Goal: Contribute content

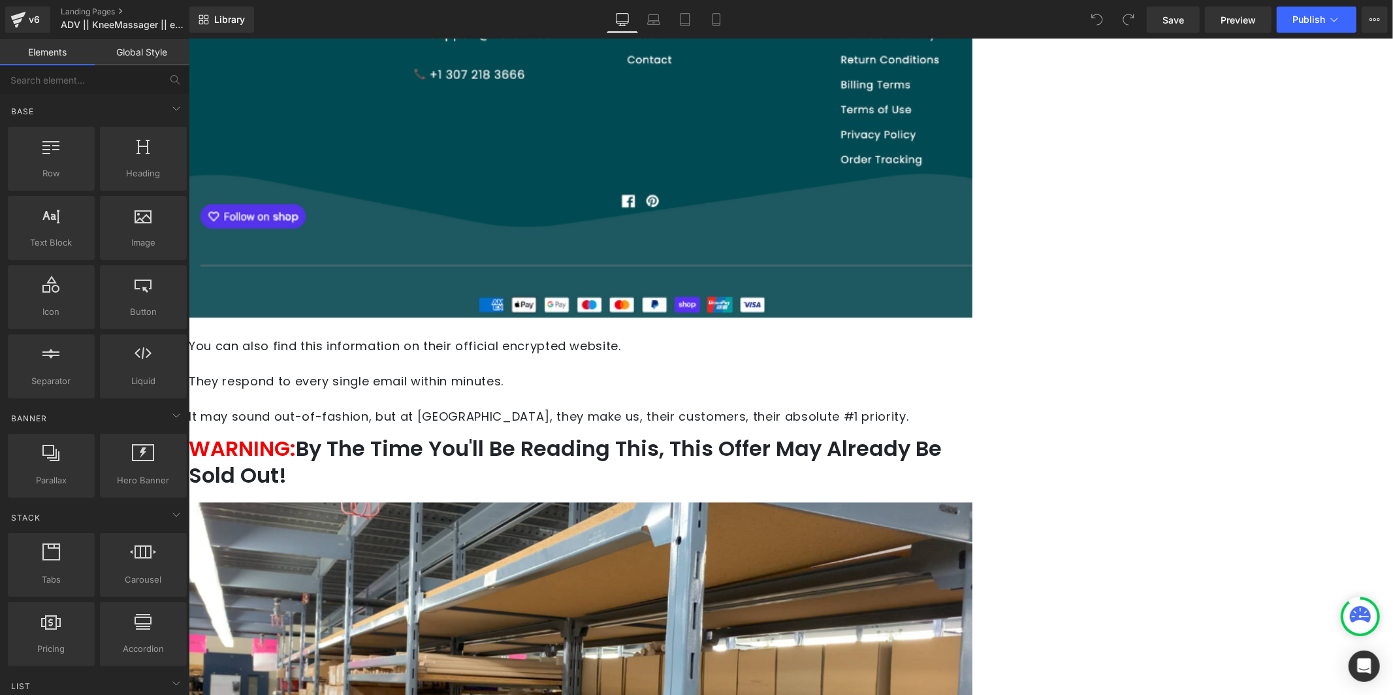
scroll to position [10726, 0]
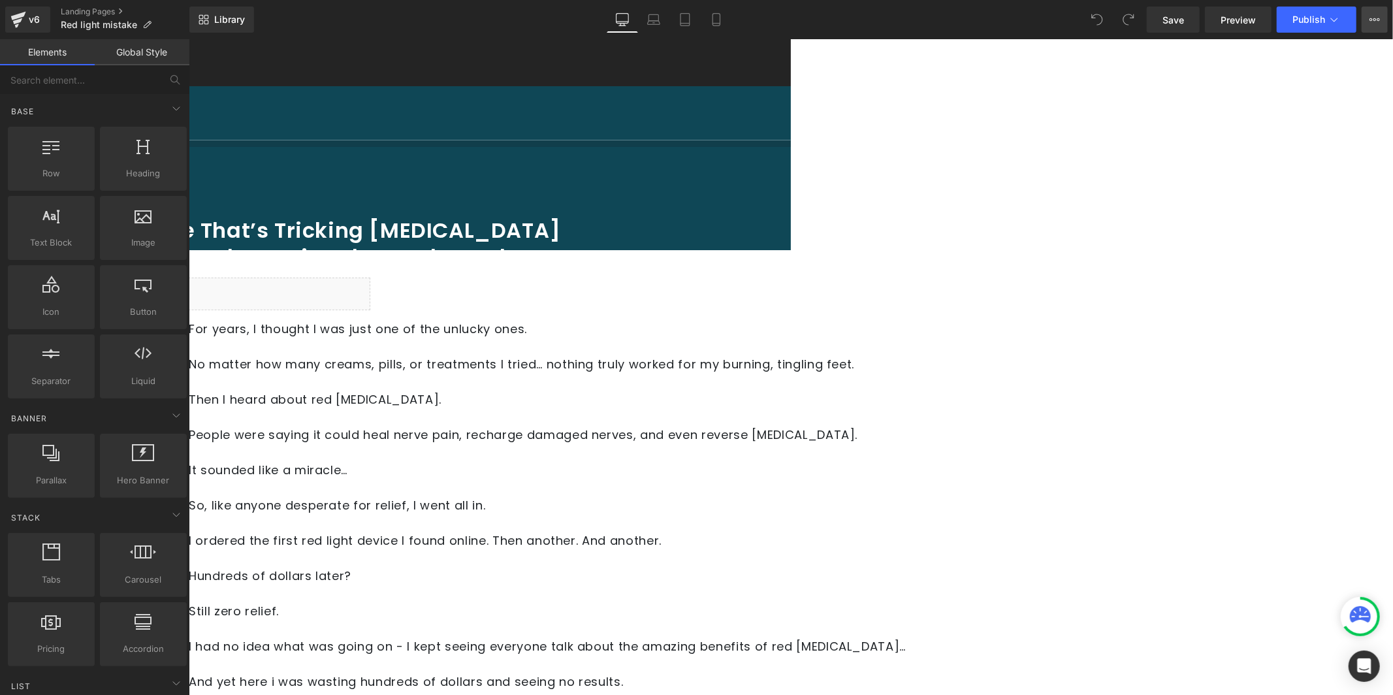
click at [1374, 21] on icon at bounding box center [1374, 19] width 10 height 10
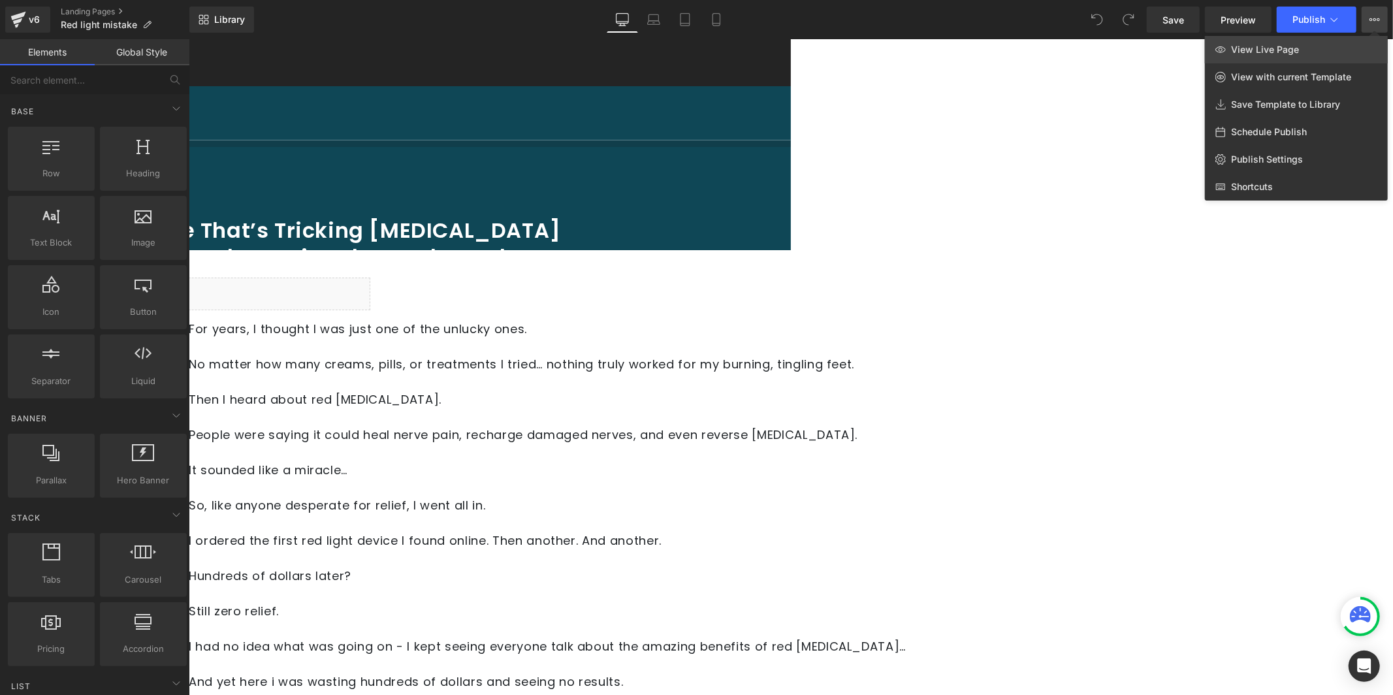
click at [1350, 46] on link "View Live Page" at bounding box center [1296, 49] width 183 height 27
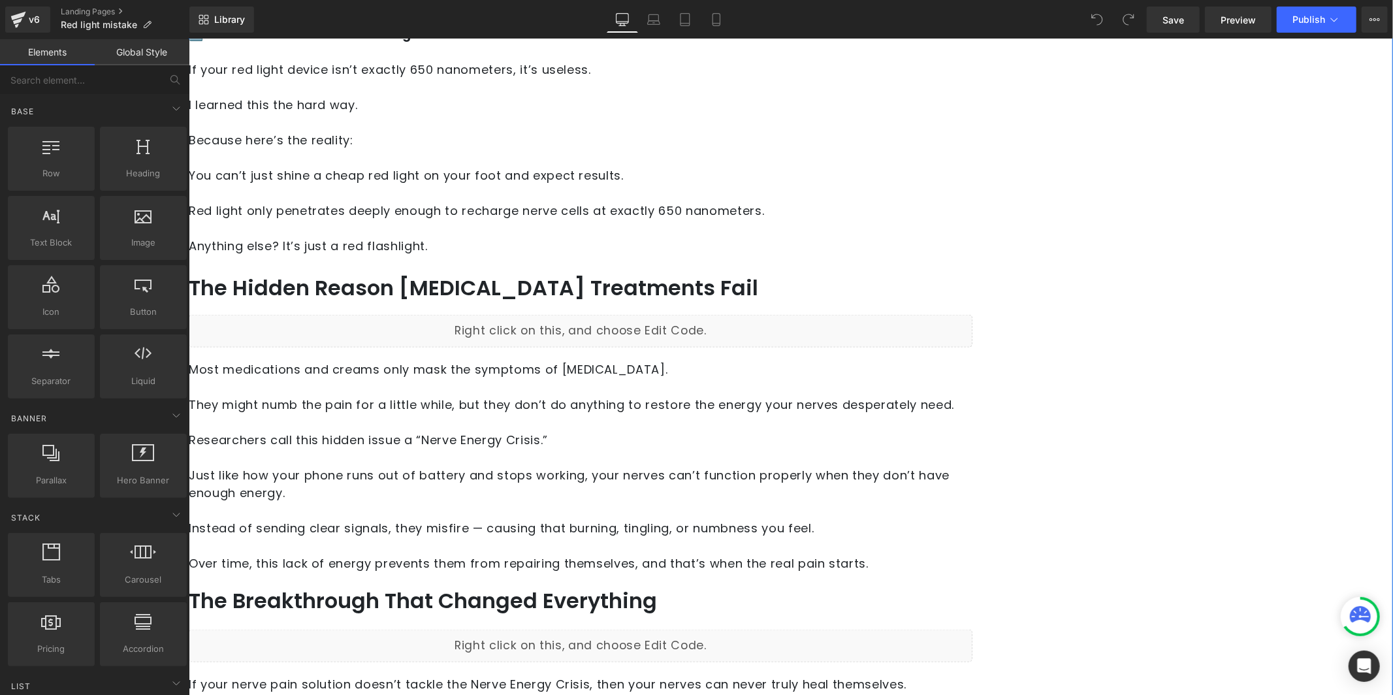
scroll to position [1408, 0]
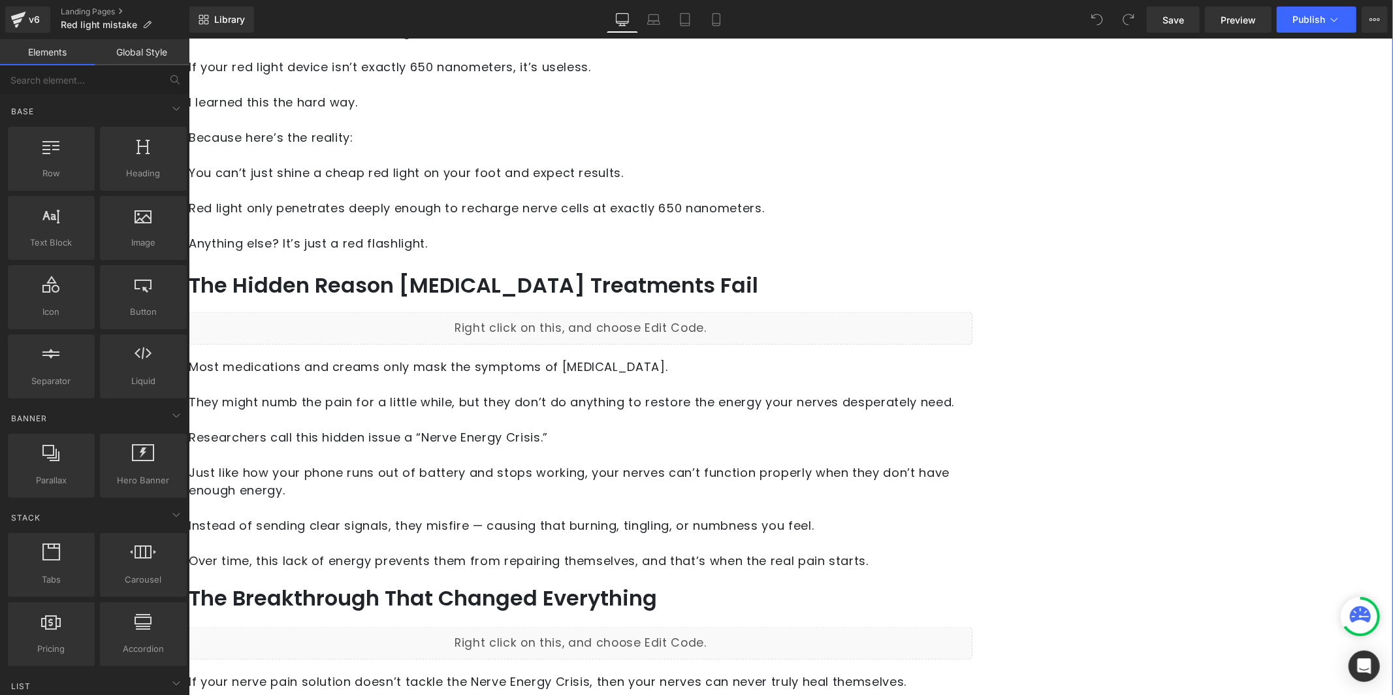
click at [672, 311] on div "Liquid" at bounding box center [579, 327] width 783 height 33
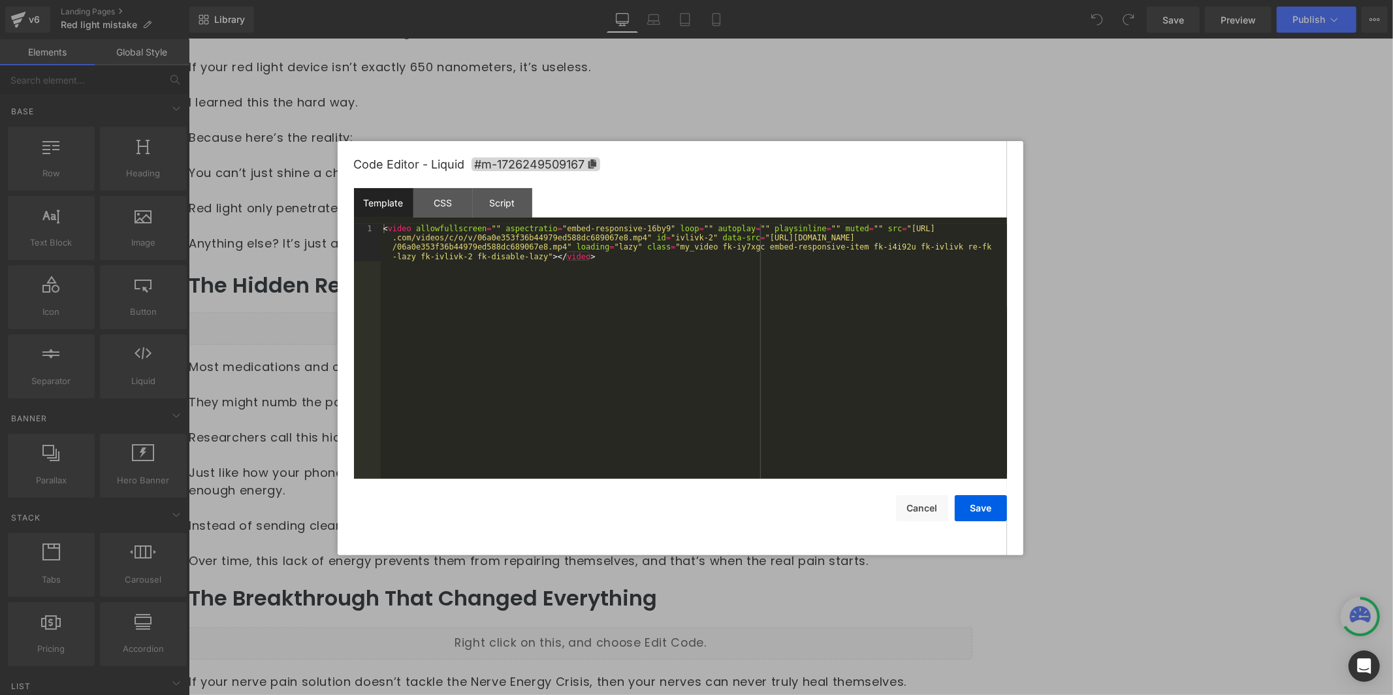
click at [574, 256] on div "< video allowfullscreen = "" aspectratio = "embed-responsive-16by9" loop = "" a…" at bounding box center [694, 389] width 626 height 330
click at [456, 201] on div "CSS" at bounding box center [442, 202] width 59 height 29
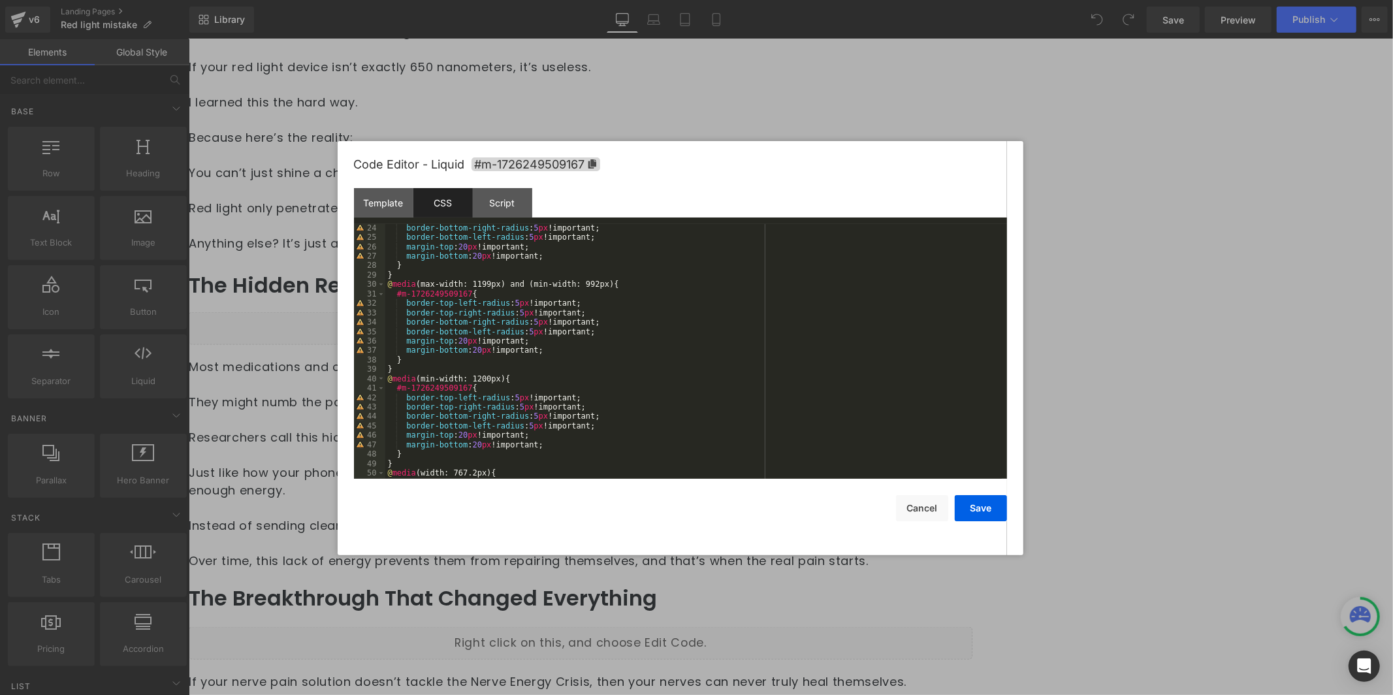
scroll to position [0, 0]
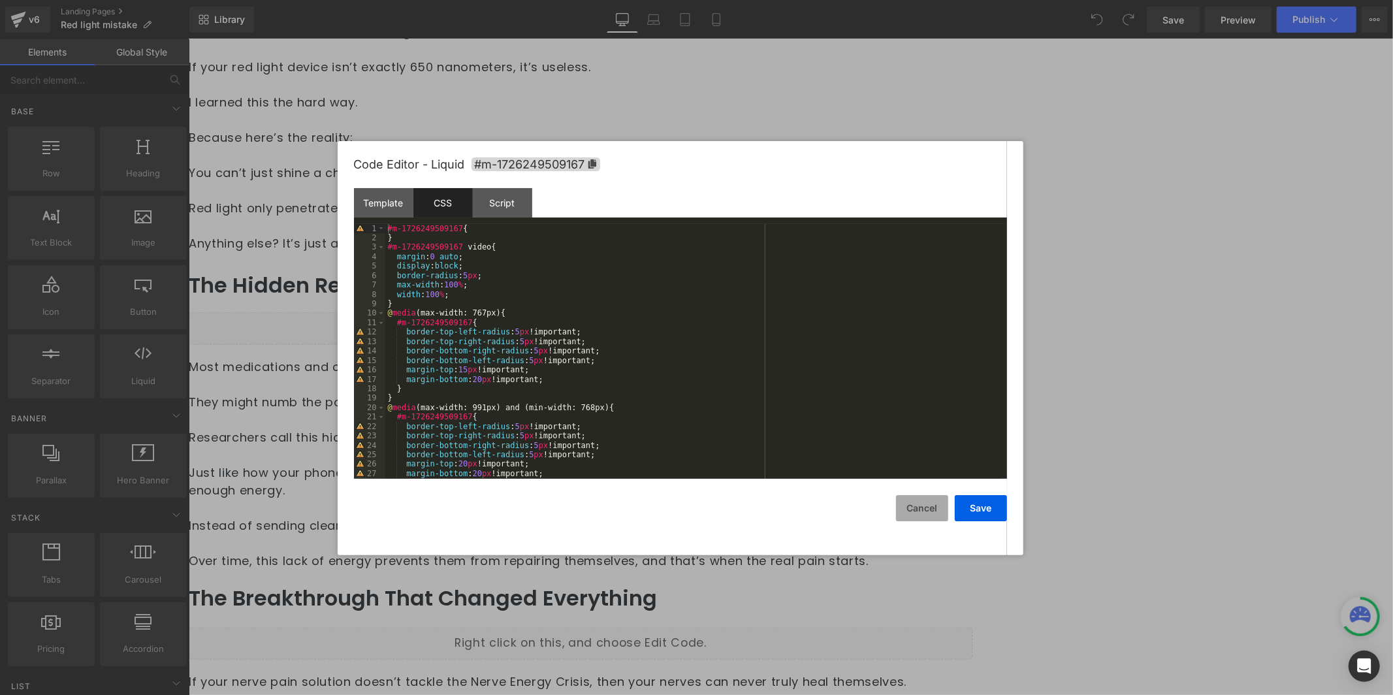
click at [904, 518] on button "Cancel" at bounding box center [922, 508] width 52 height 26
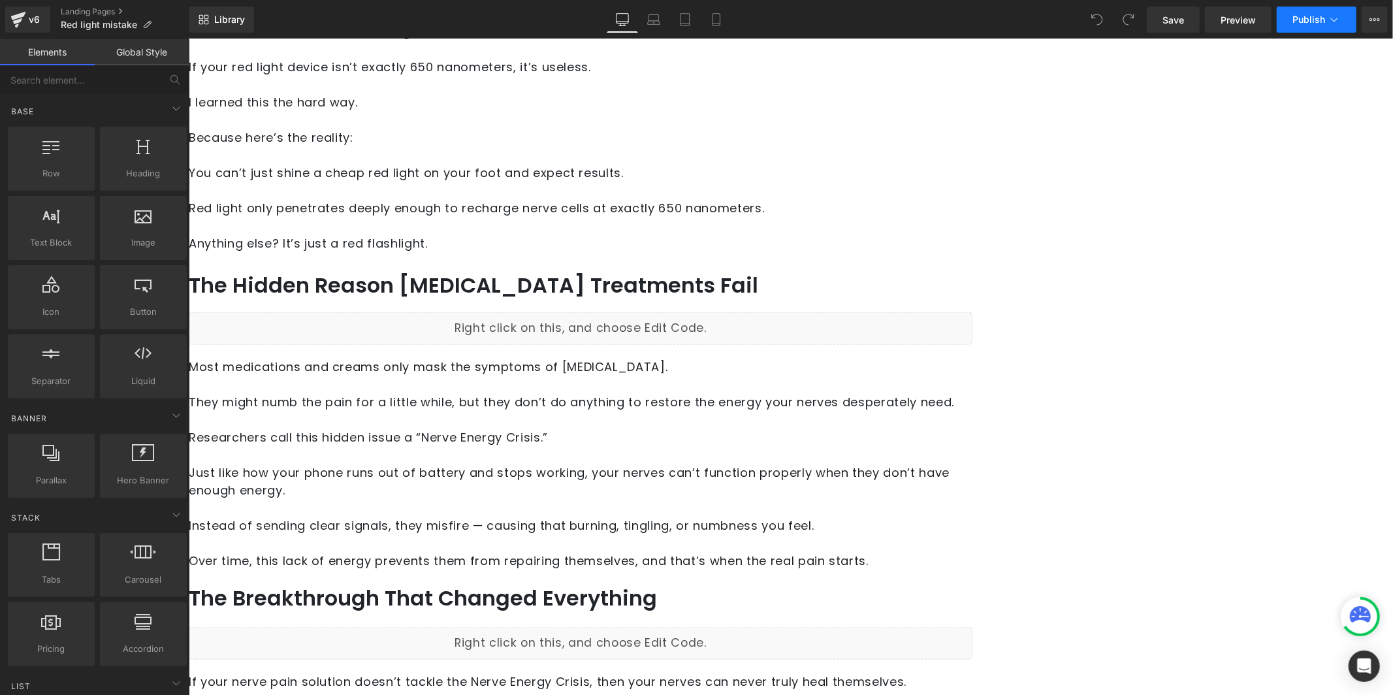
click at [1286, 16] on button "Publish" at bounding box center [1316, 20] width 80 height 26
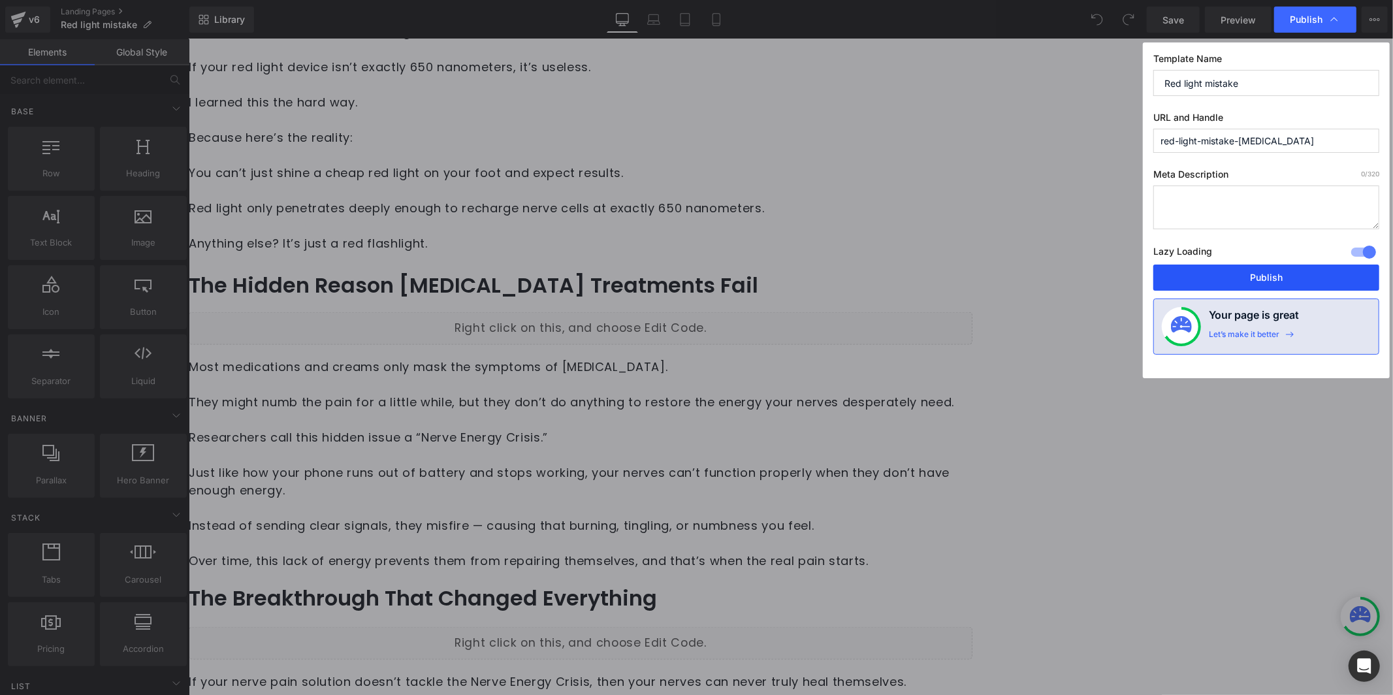
click at [1240, 277] on button "Publish" at bounding box center [1266, 277] width 226 height 26
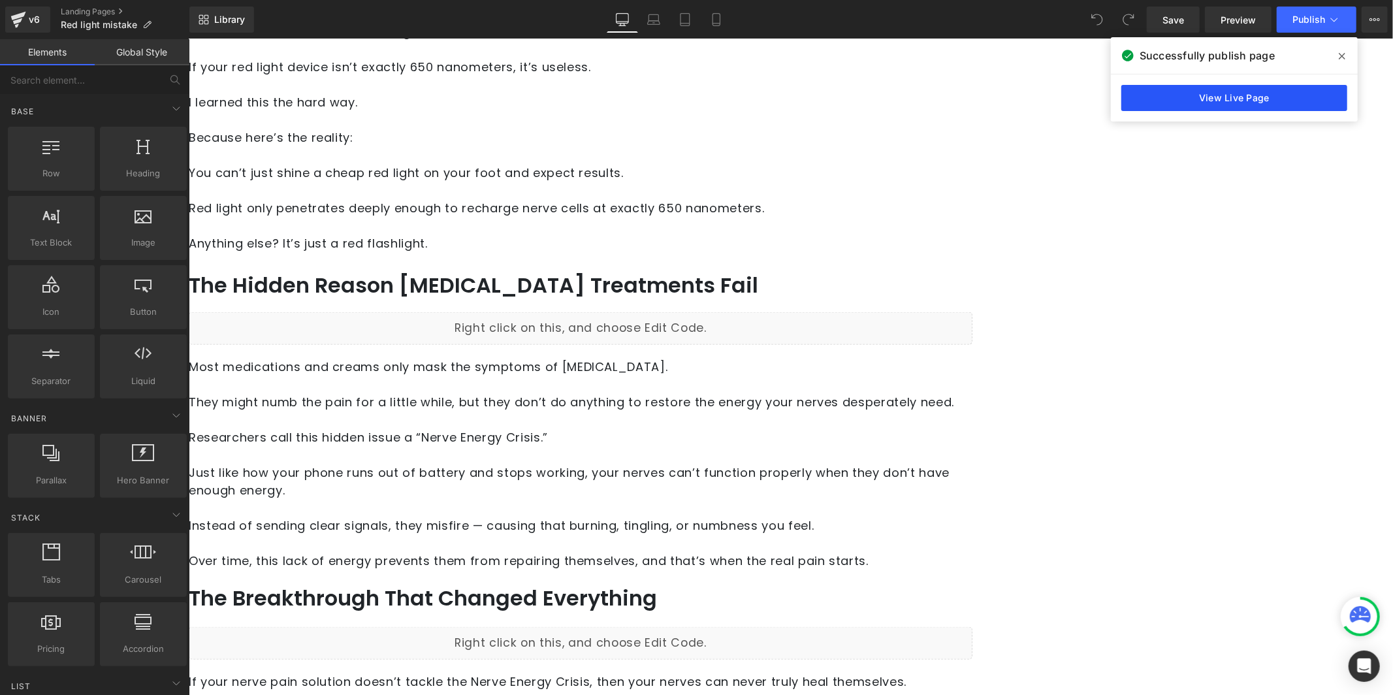
click at [1303, 100] on link "View Live Page" at bounding box center [1234, 98] width 226 height 26
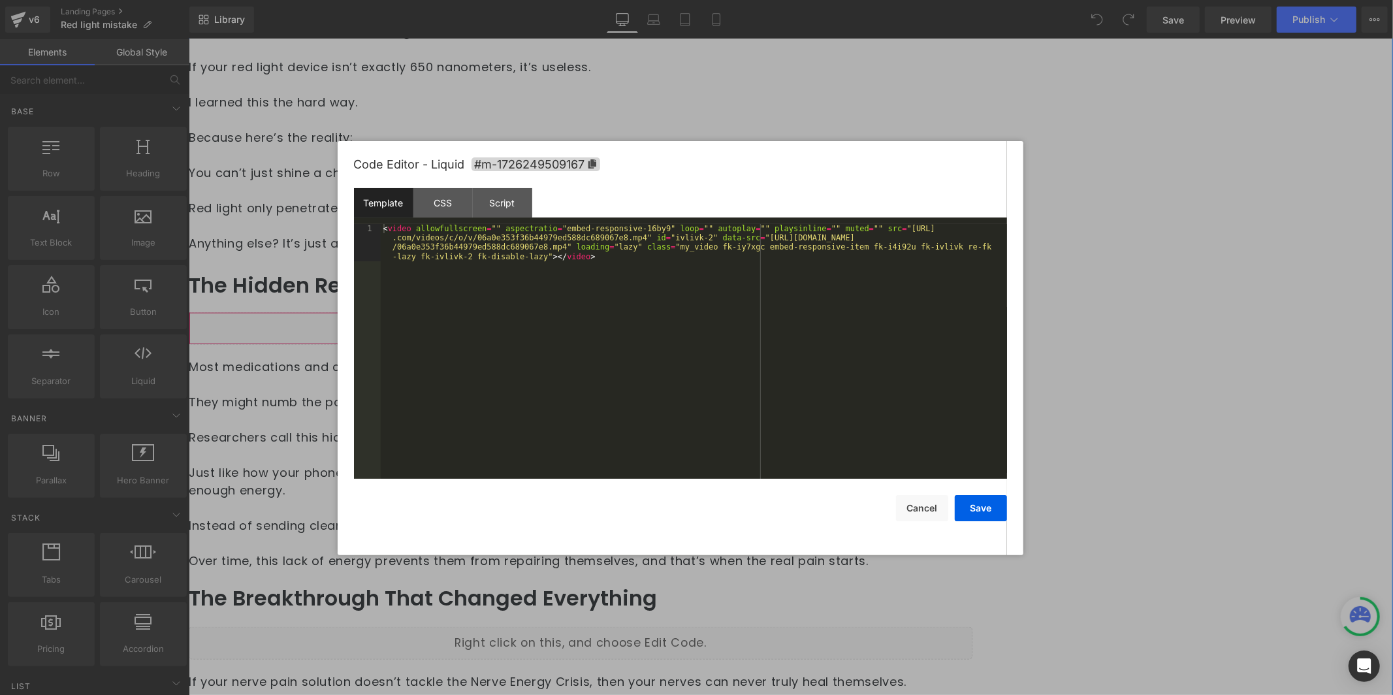
click at [667, 311] on div "Liquid" at bounding box center [579, 327] width 783 height 33
click at [591, 255] on div "< video allowfullscreen = "" aspectratio = "embed-responsive-16by9" loop = "" a…" at bounding box center [694, 389] width 626 height 330
click at [998, 513] on button "Save" at bounding box center [981, 508] width 52 height 26
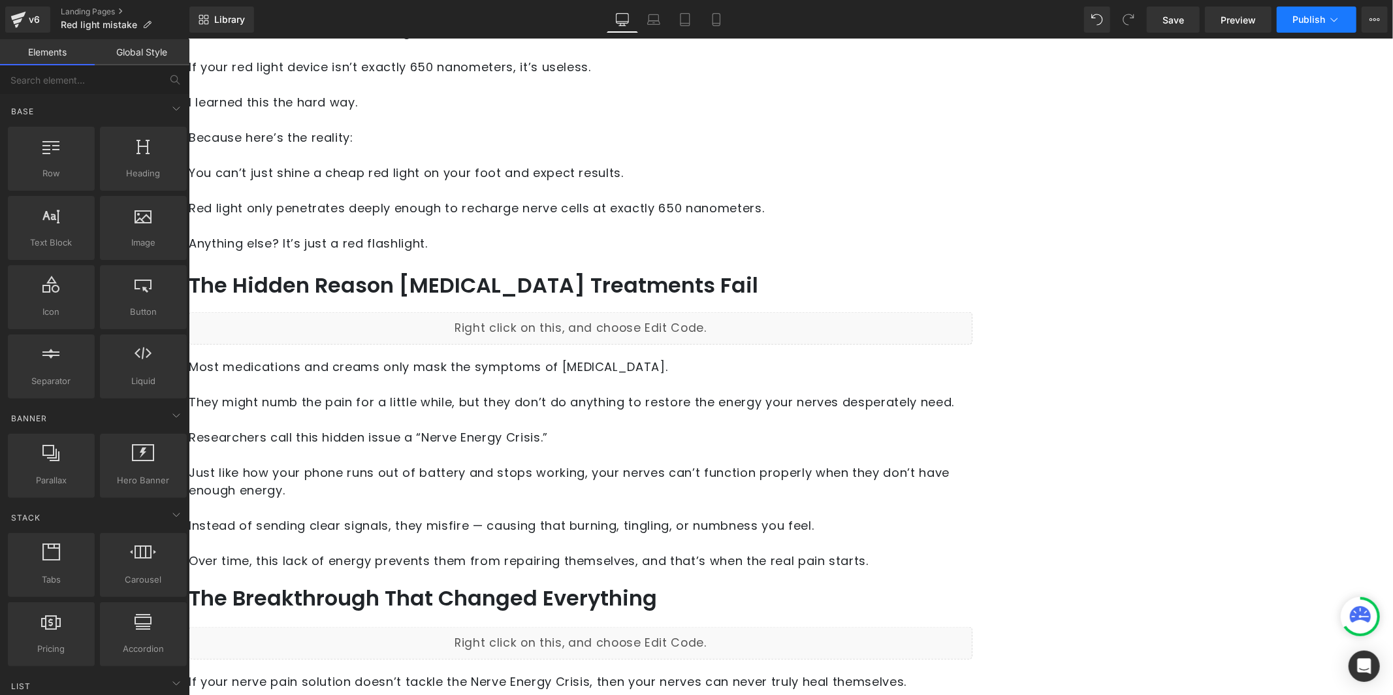
click at [1305, 27] on button "Publish" at bounding box center [1316, 20] width 80 height 26
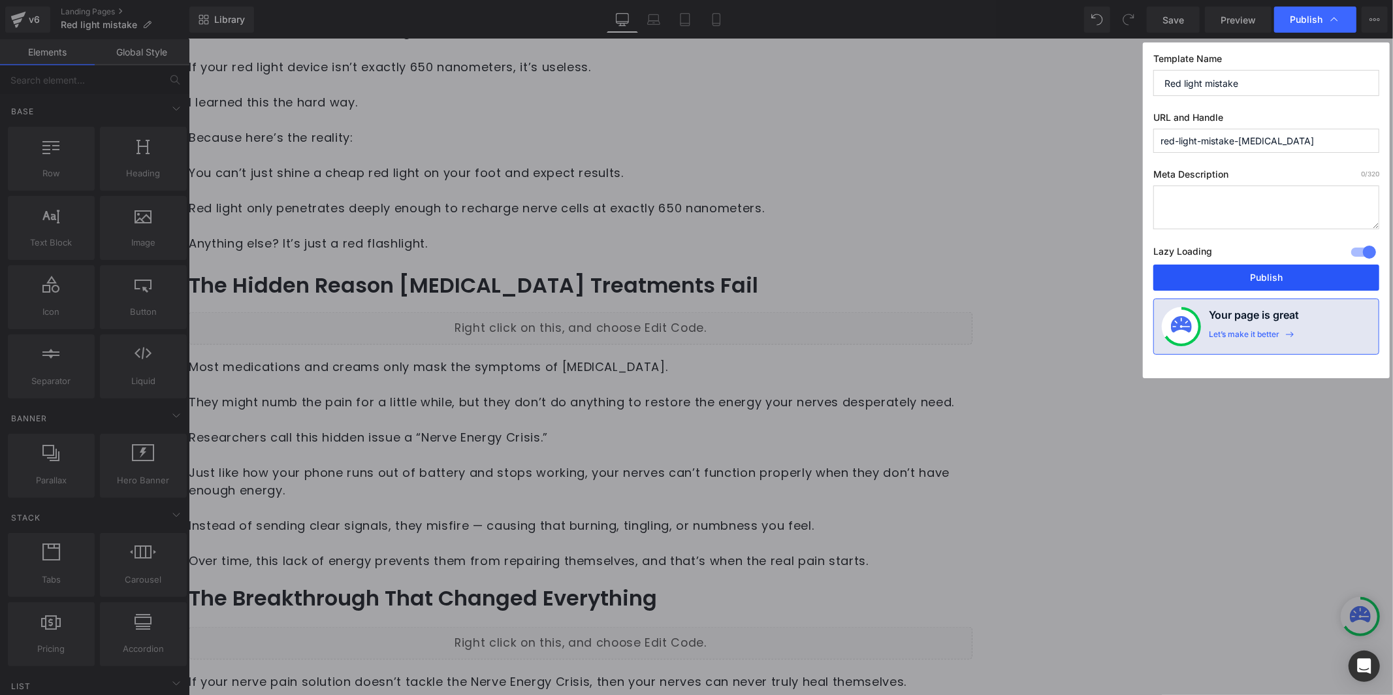
click at [1286, 287] on button "Publish" at bounding box center [1266, 277] width 226 height 26
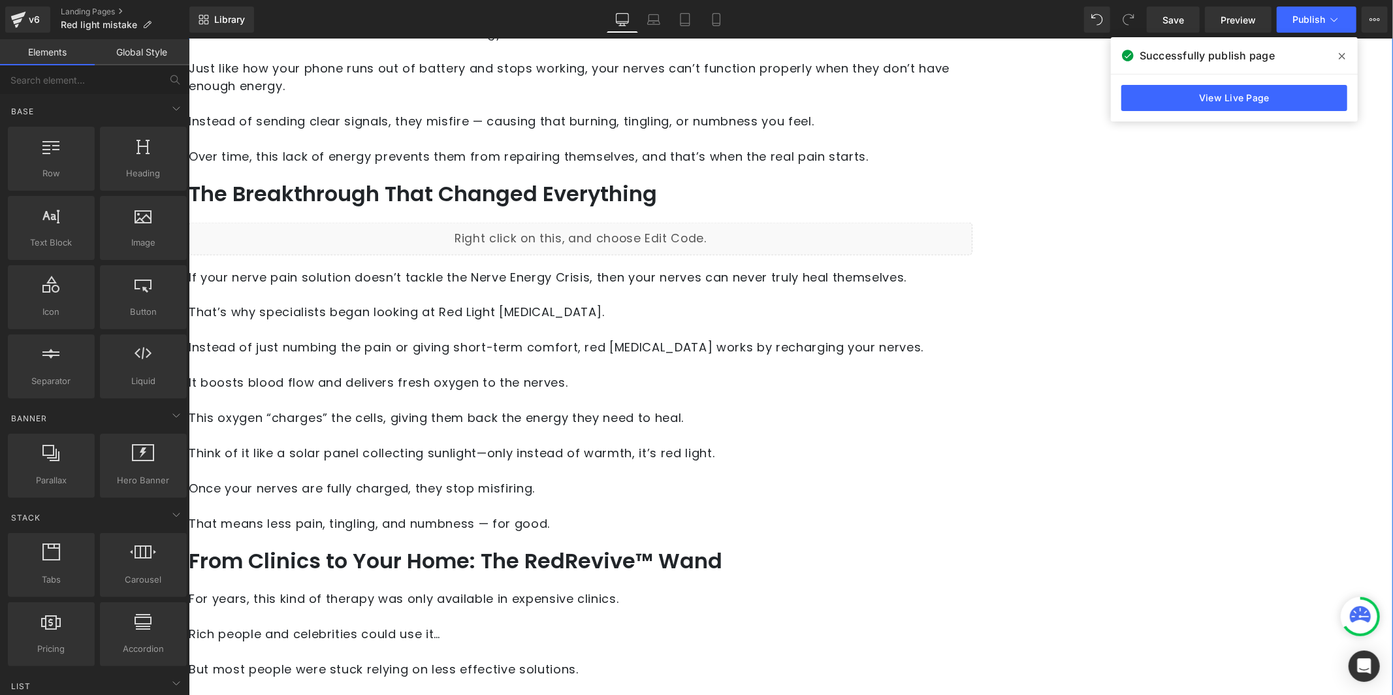
scroll to position [1451, 0]
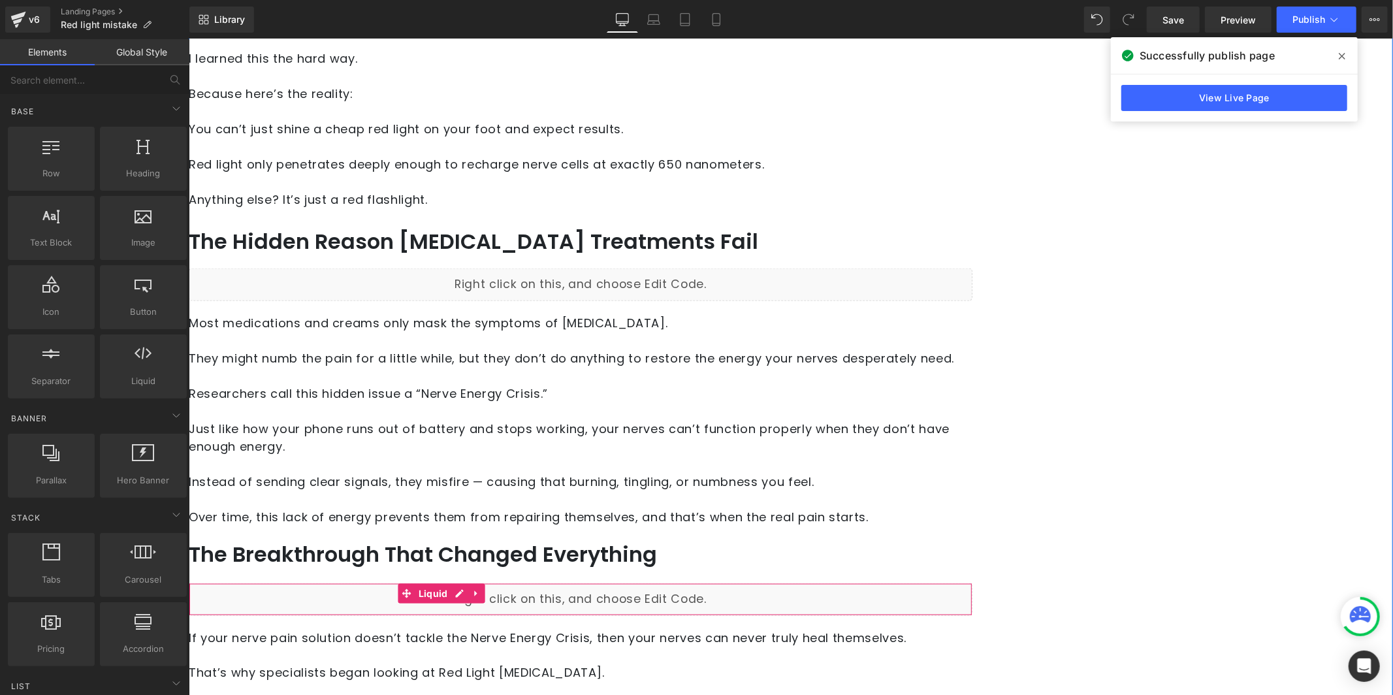
click at [515, 582] on div "Liquid" at bounding box center [579, 598] width 783 height 33
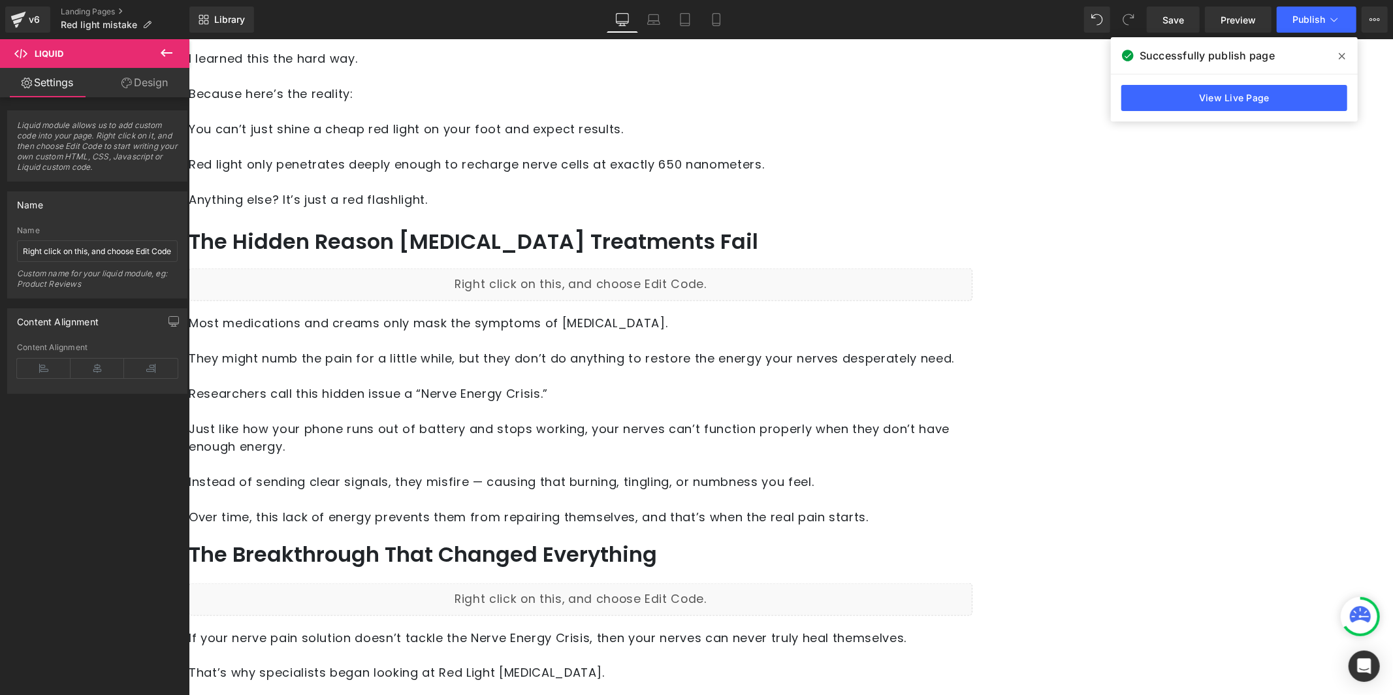
click at [159, 56] on icon at bounding box center [167, 53] width 16 height 16
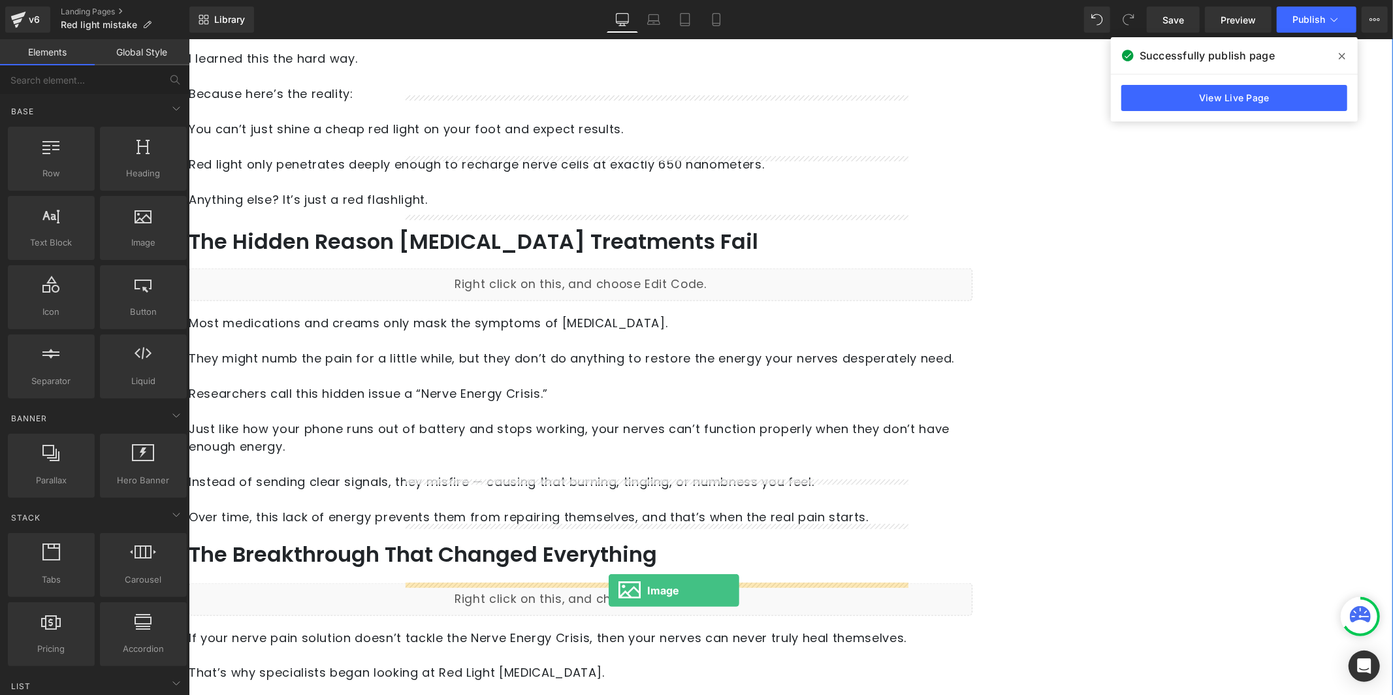
drag, startPoint x: 326, startPoint y: 269, endPoint x: 608, endPoint y: 590, distance: 427.0
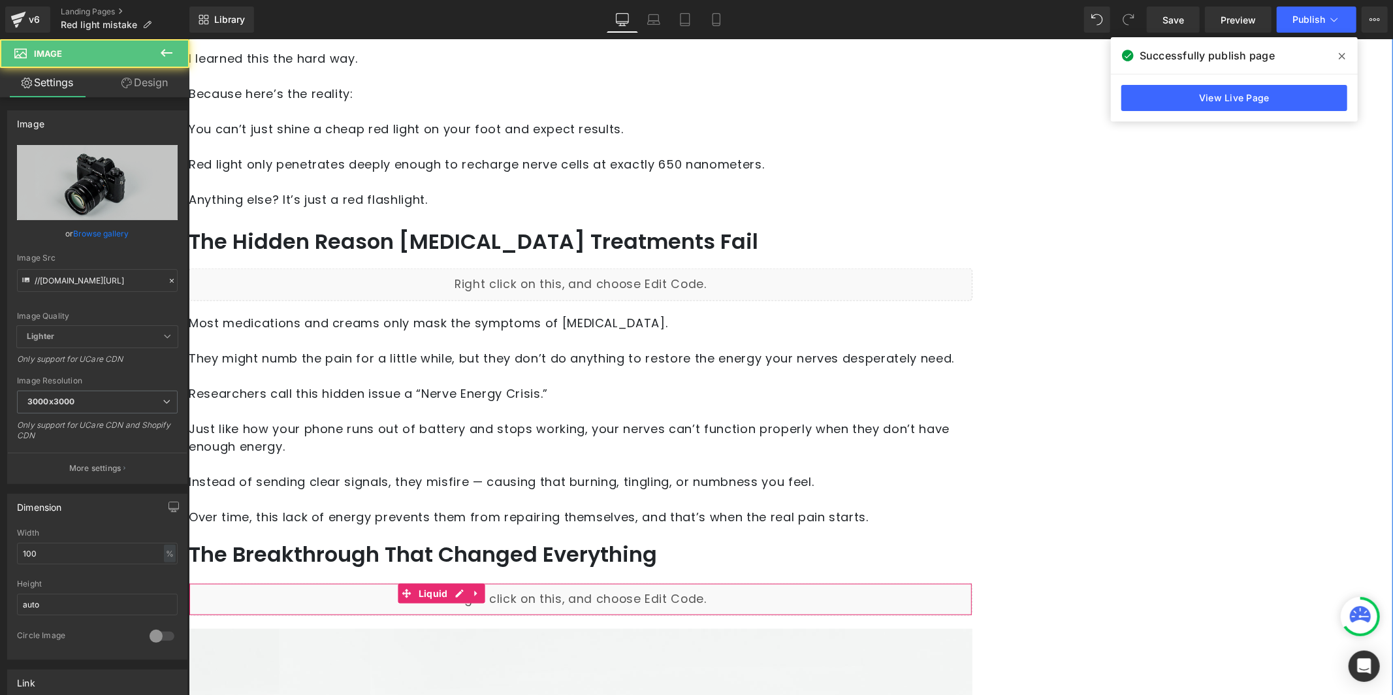
click at [604, 582] on div "Liquid" at bounding box center [579, 598] width 783 height 33
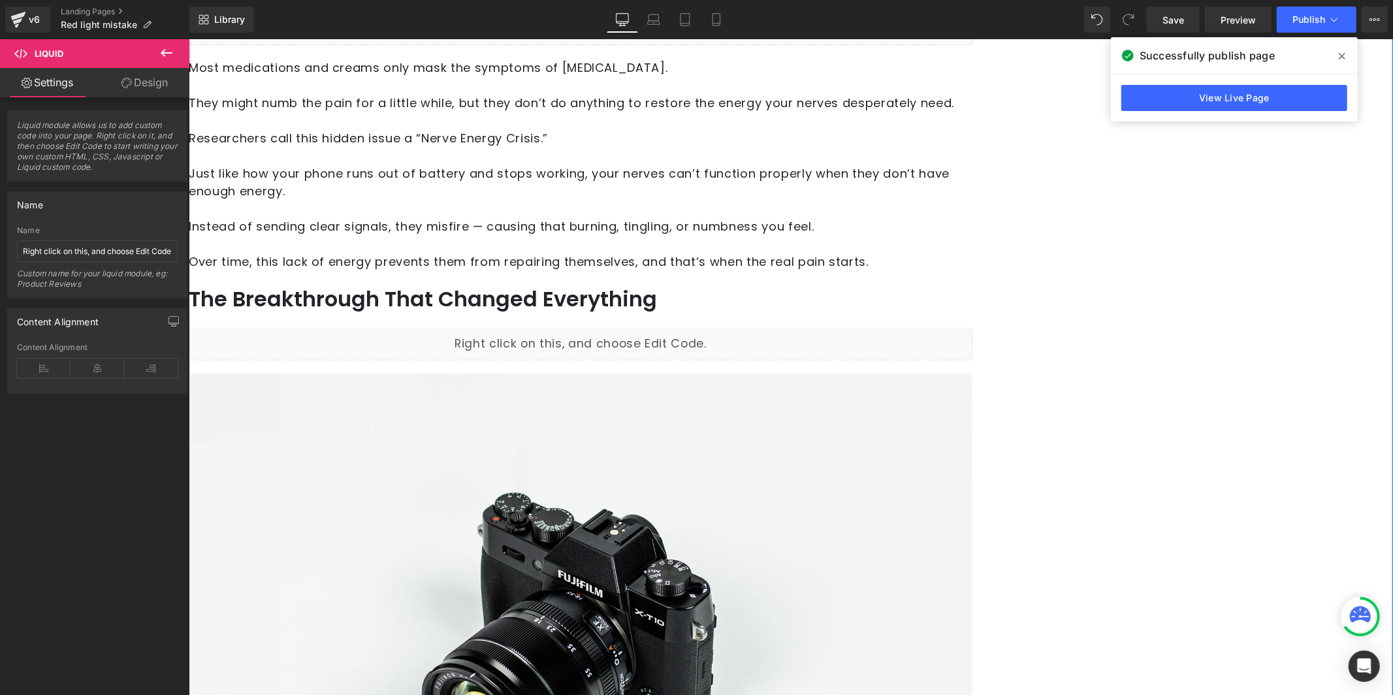
scroll to position [1850, 0]
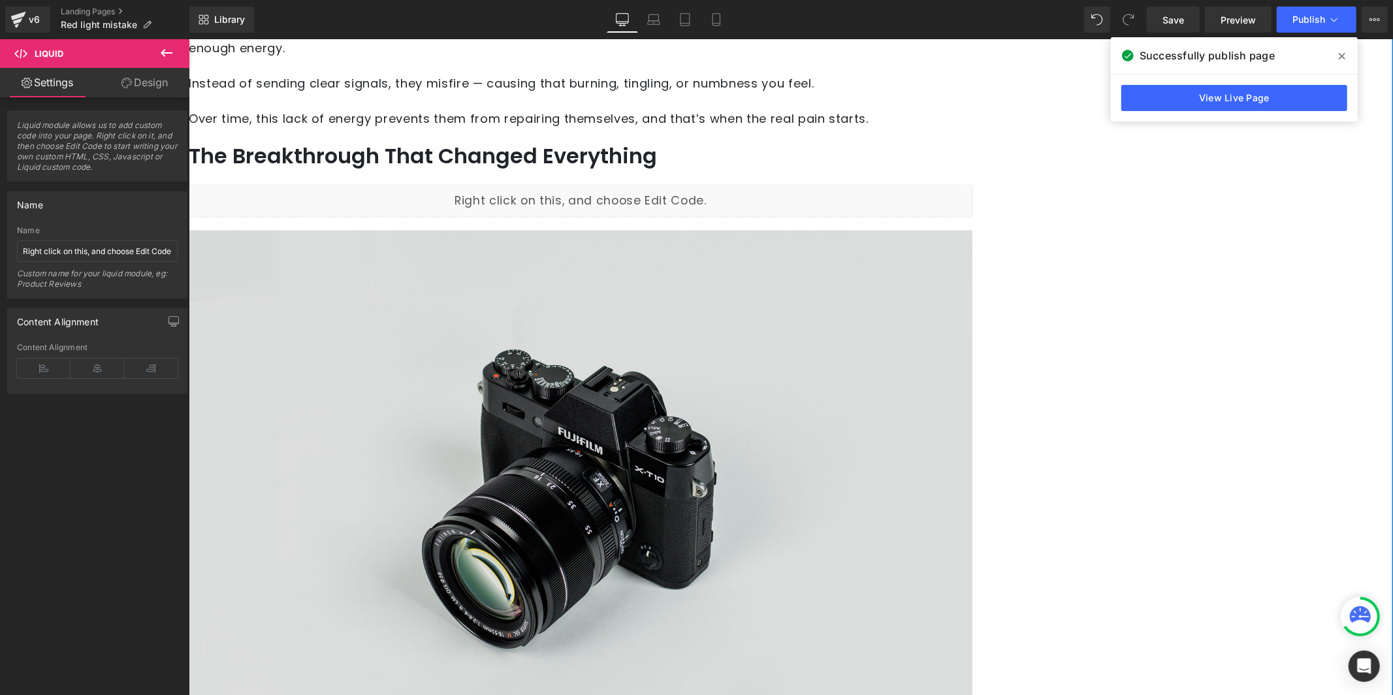
click at [578, 411] on img at bounding box center [579, 489] width 783 height 519
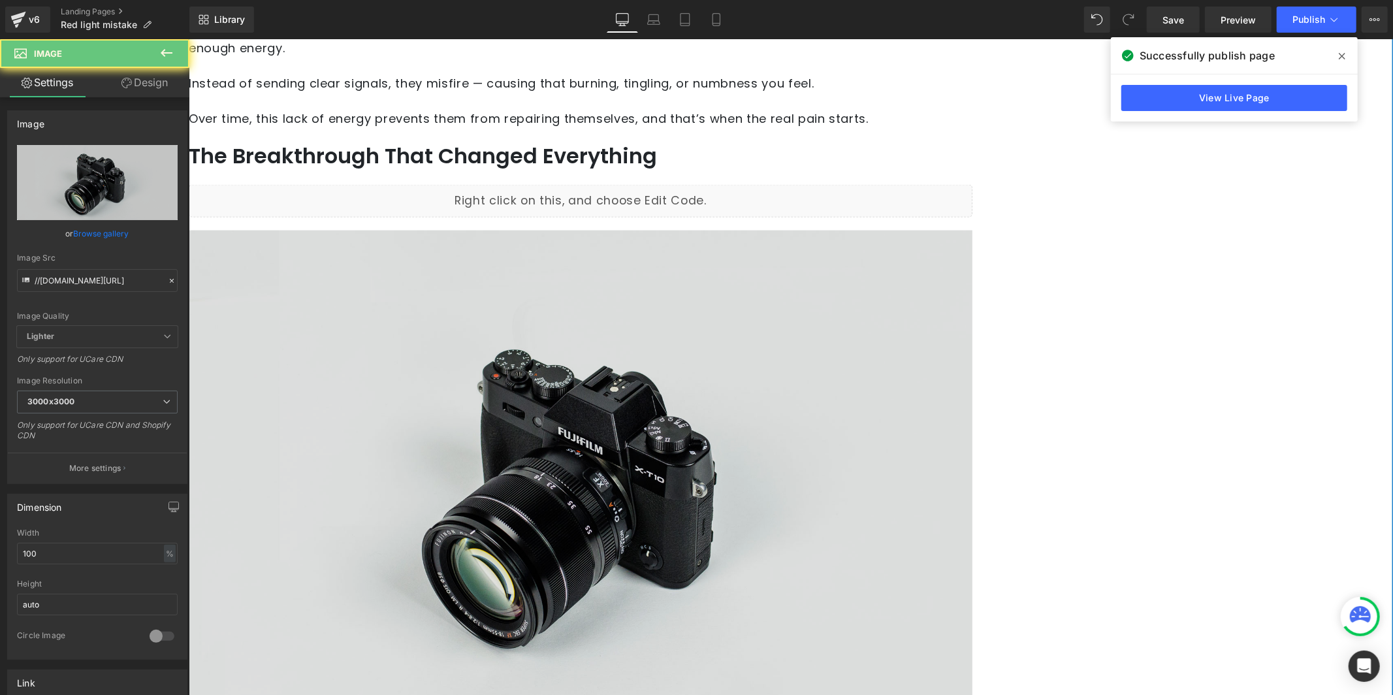
click at [565, 354] on img at bounding box center [579, 489] width 783 height 519
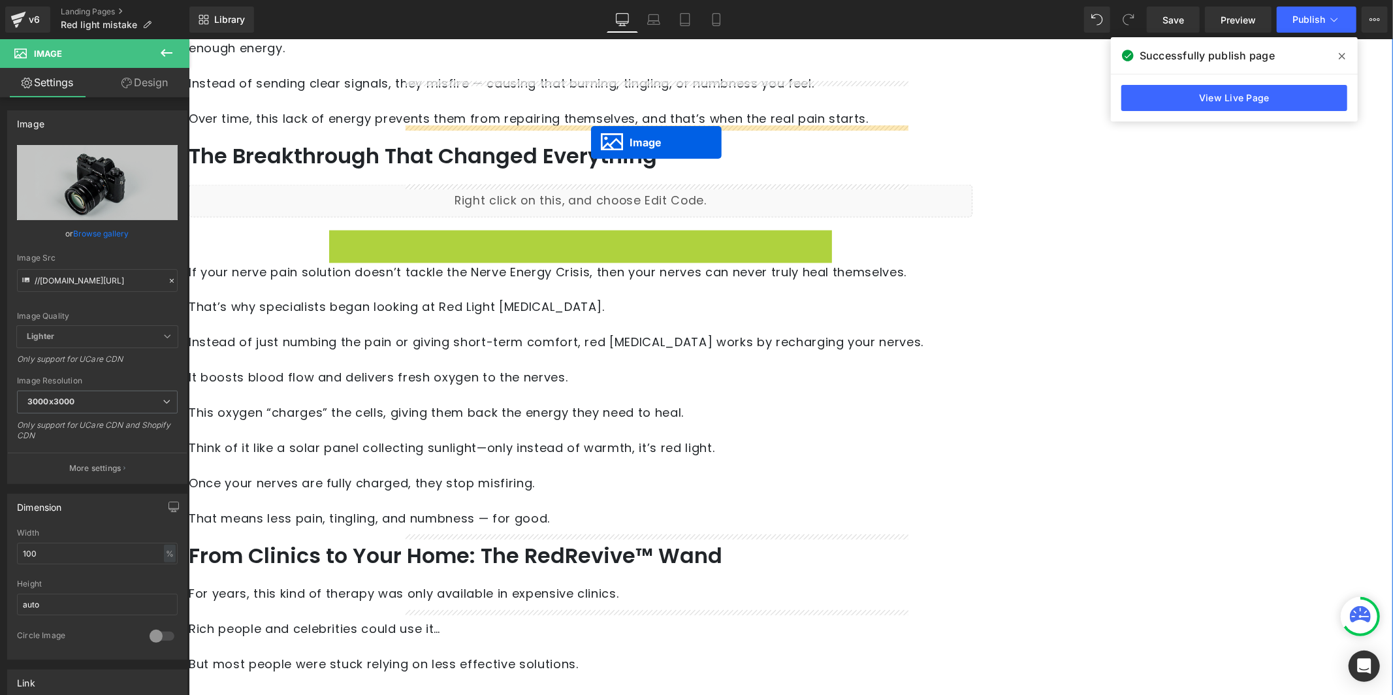
drag, startPoint x: 629, startPoint y: 349, endPoint x: 590, endPoint y: 142, distance: 211.2
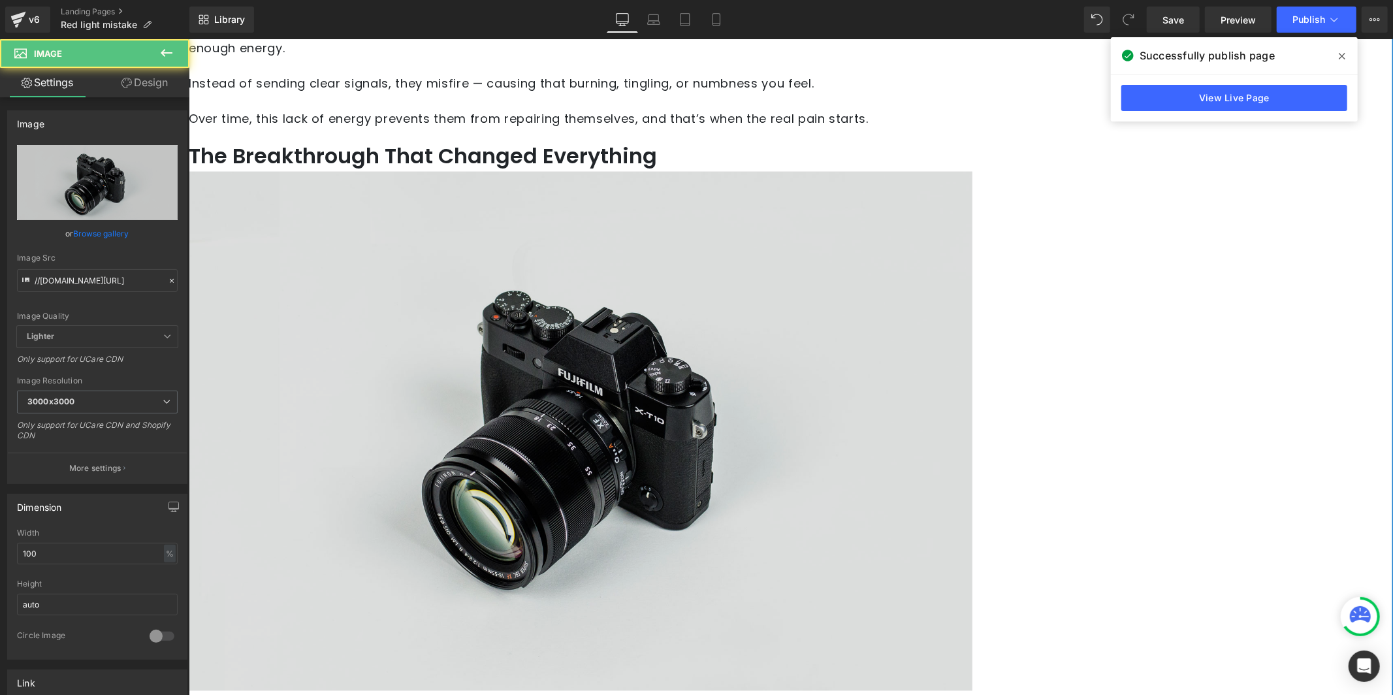
click at [565, 277] on img at bounding box center [579, 430] width 783 height 519
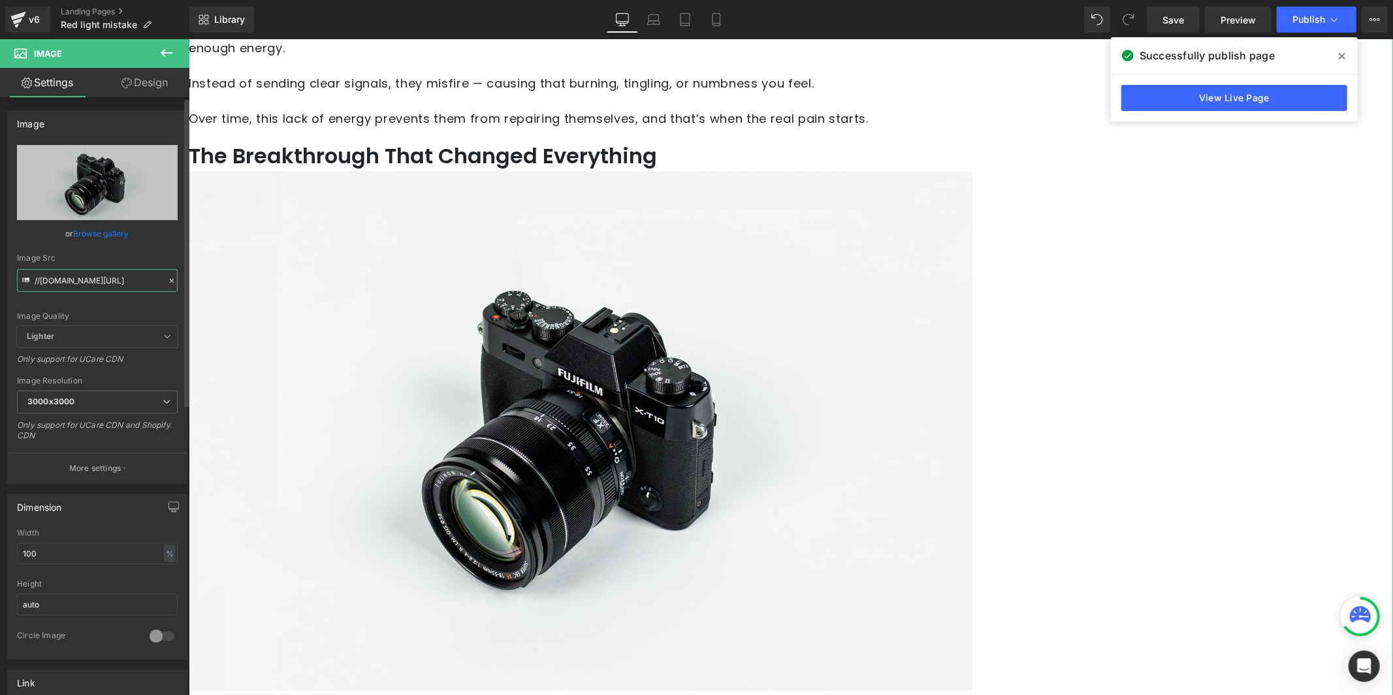
click at [130, 279] on input "//[DOMAIN_NAME][URL]" at bounding box center [97, 280] width 161 height 23
paste input "[URL][DOMAIN_NAME][DOMAIN_NAME]"
type input "[URL][DOMAIN_NAME]"
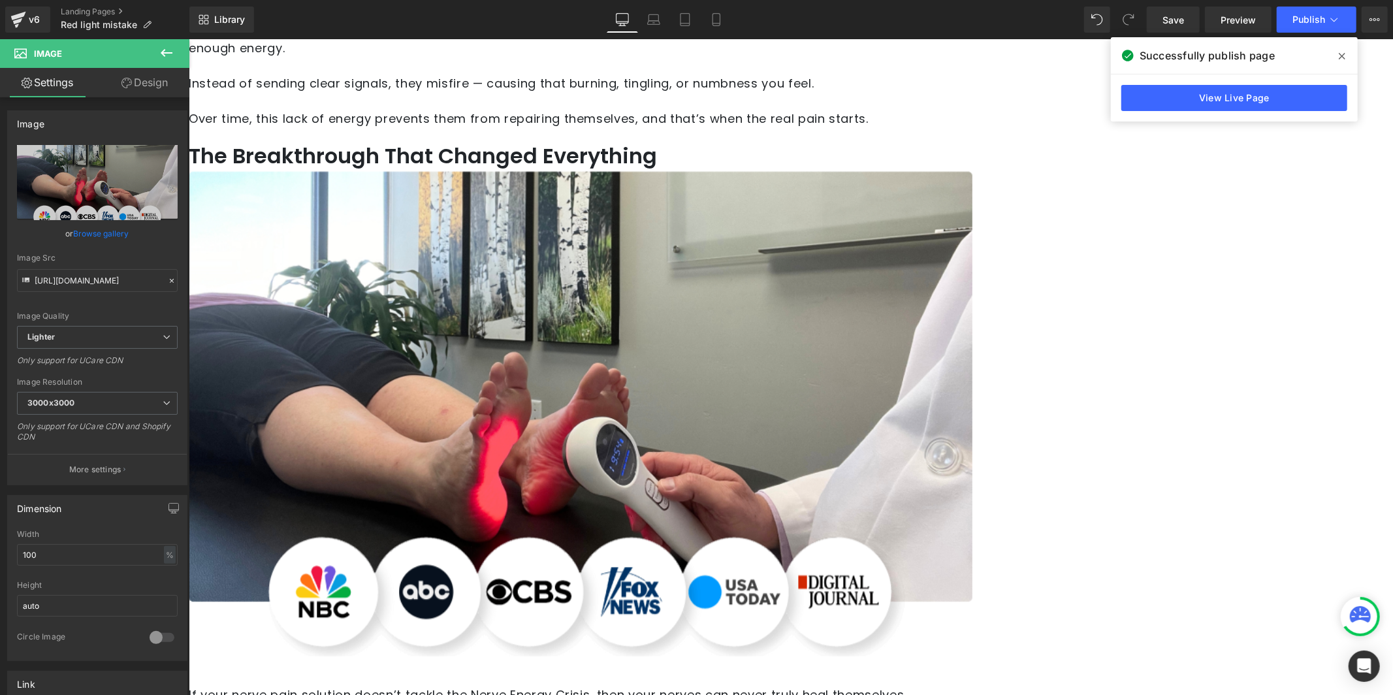
scroll to position [0, 0]
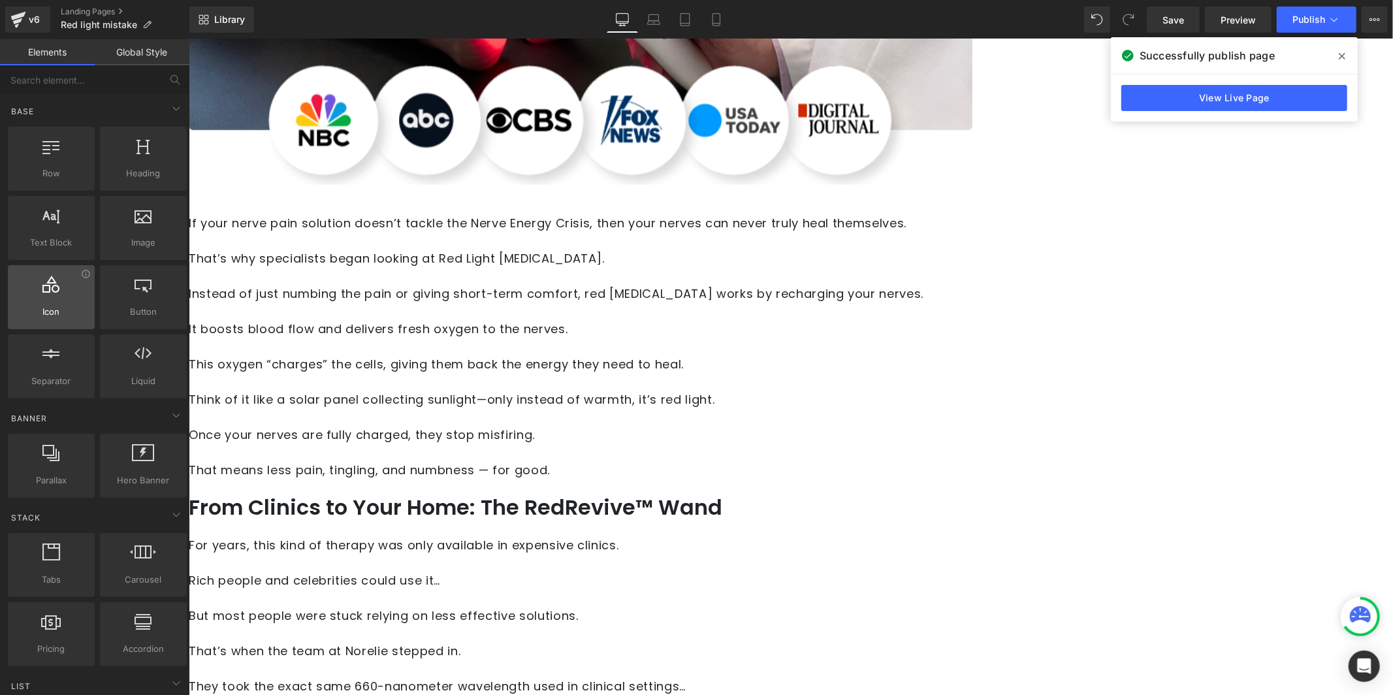
scroll to position [2399, 0]
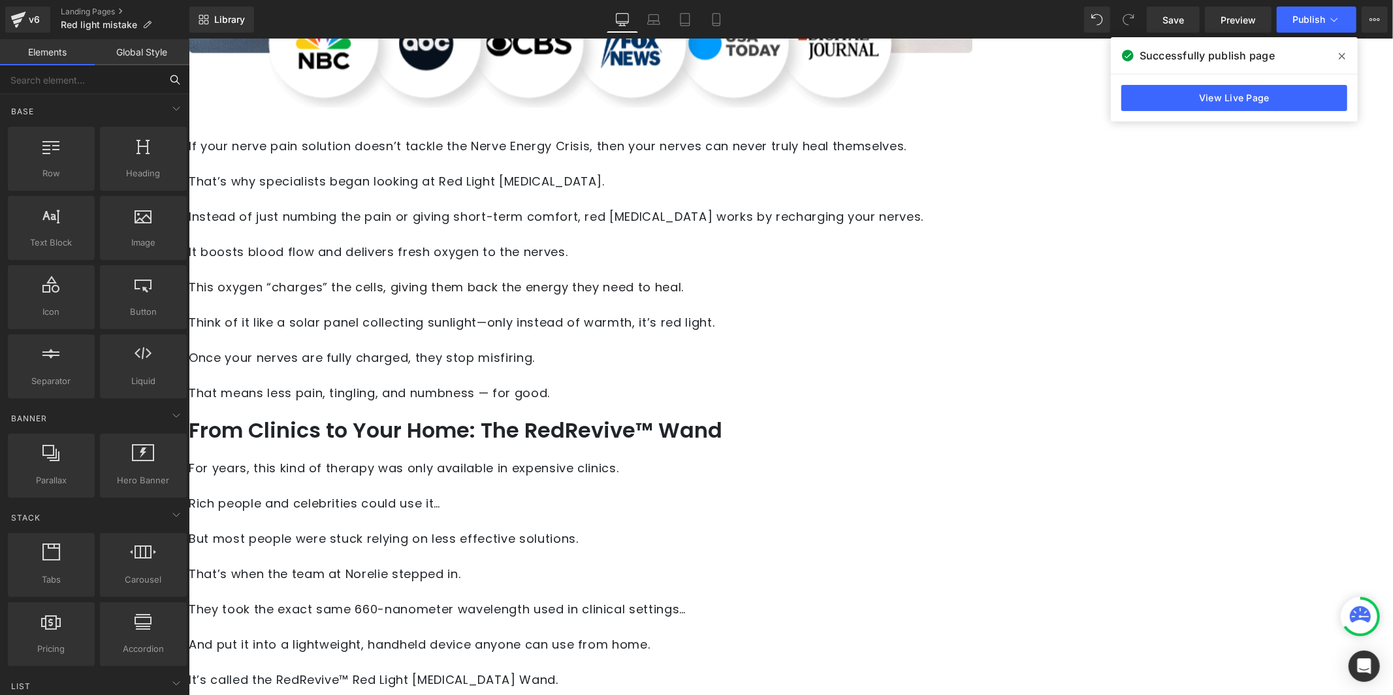
click at [113, 81] on input "text" at bounding box center [80, 79] width 161 height 29
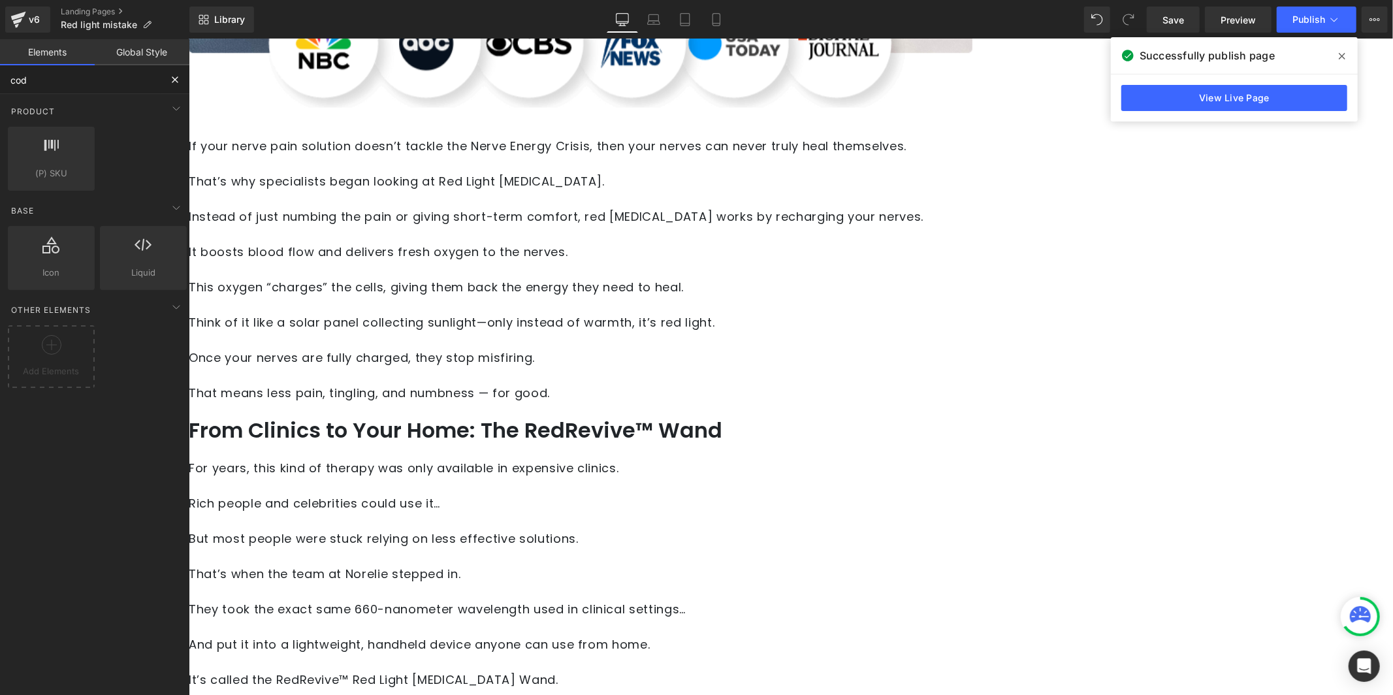
type input "code"
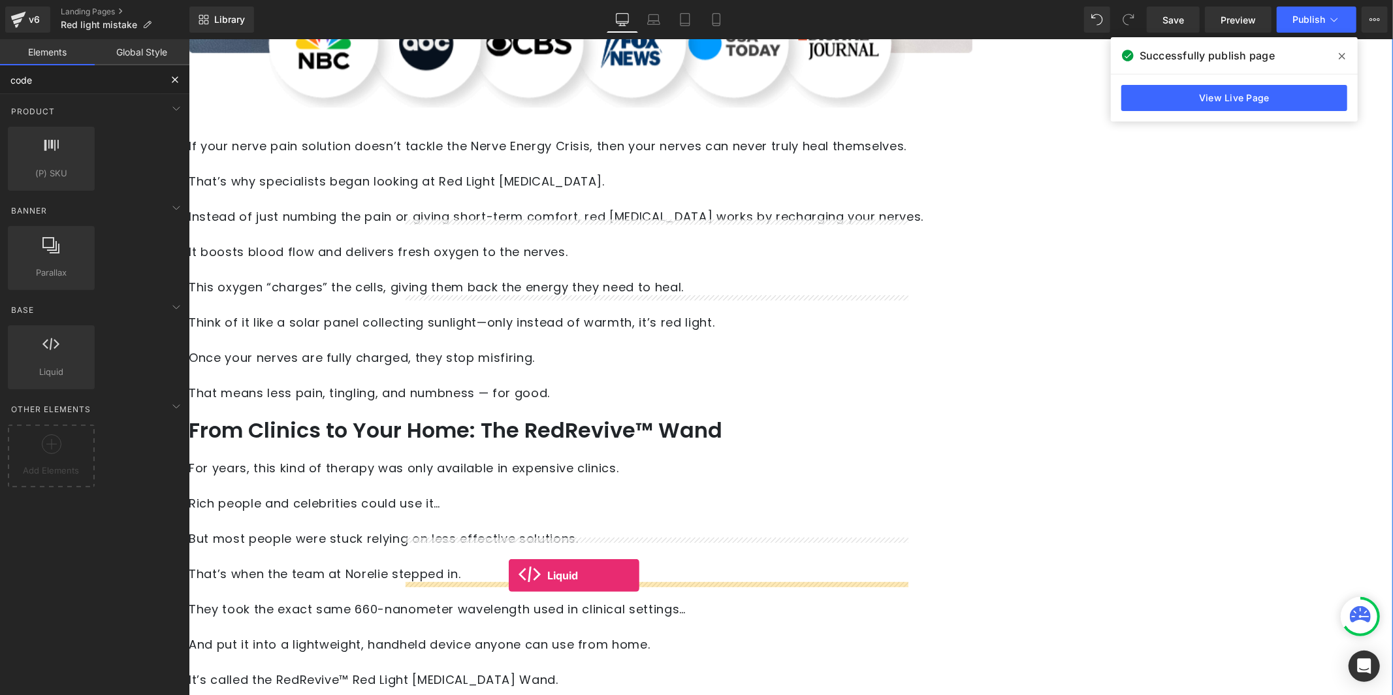
drag, startPoint x: 244, startPoint y: 409, endPoint x: 508, endPoint y: 575, distance: 312.1
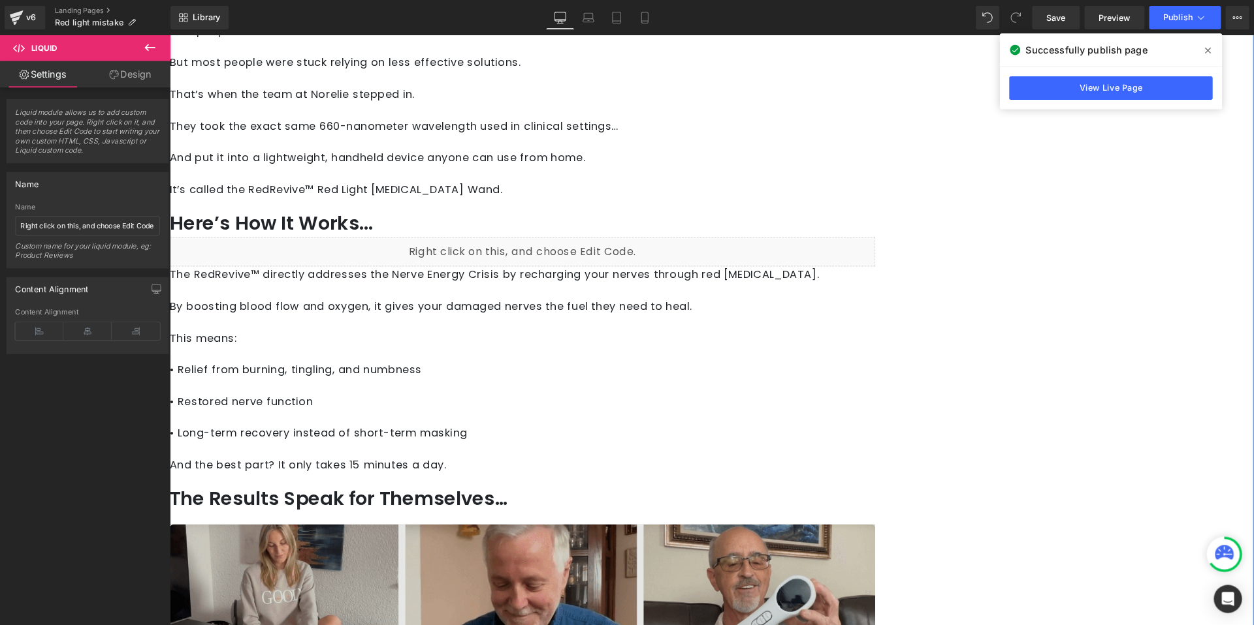
scroll to position [2837, 0]
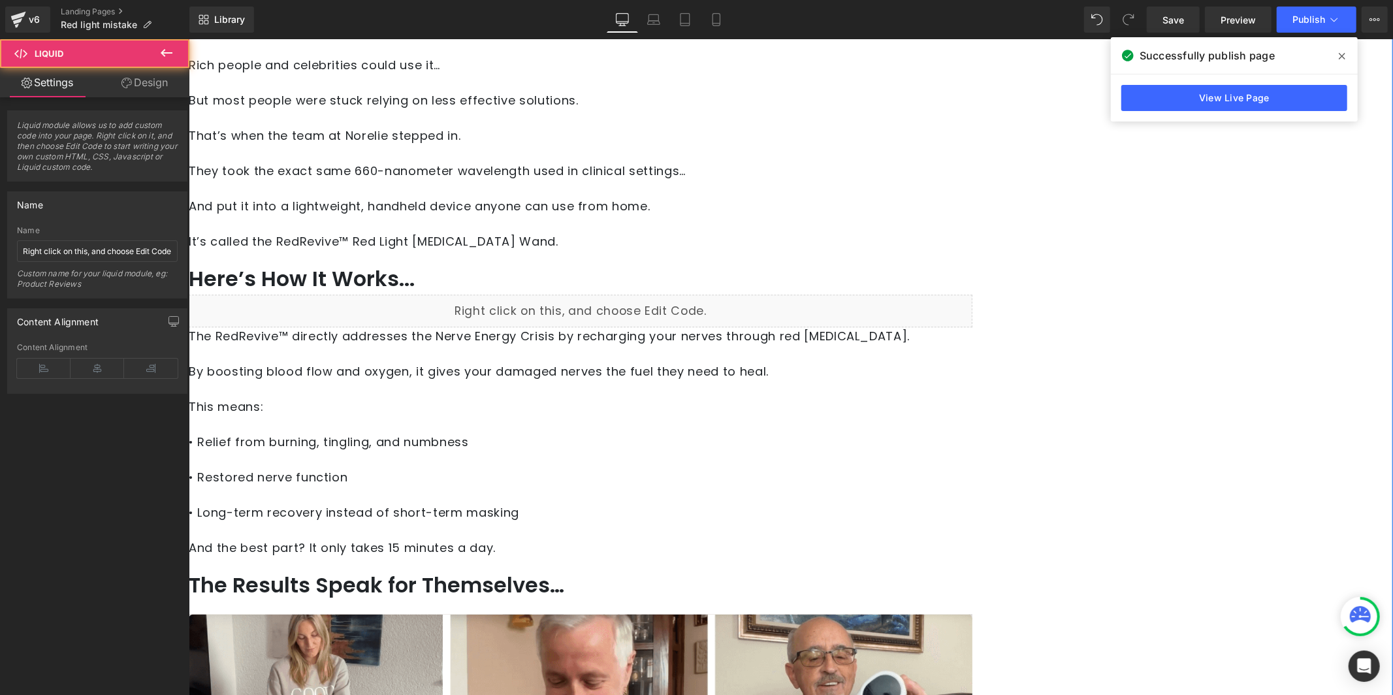
click at [479, 294] on div "Liquid" at bounding box center [579, 310] width 783 height 33
click at [638, 294] on div "Liquid" at bounding box center [579, 310] width 783 height 33
click at [664, 294] on div "Liquid" at bounding box center [579, 310] width 783 height 33
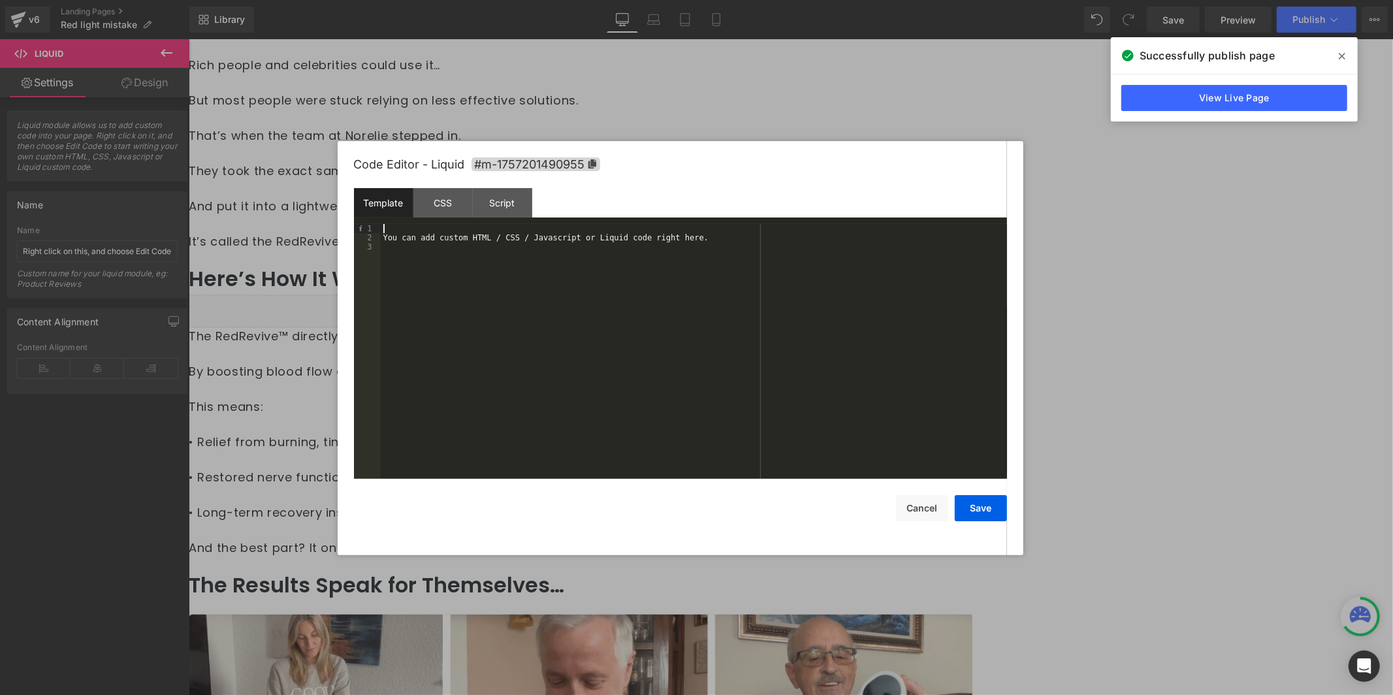
click at [464, 229] on div "You can add custom HTML / CSS / Javascript or Liquid code right here." at bounding box center [694, 361] width 626 height 274
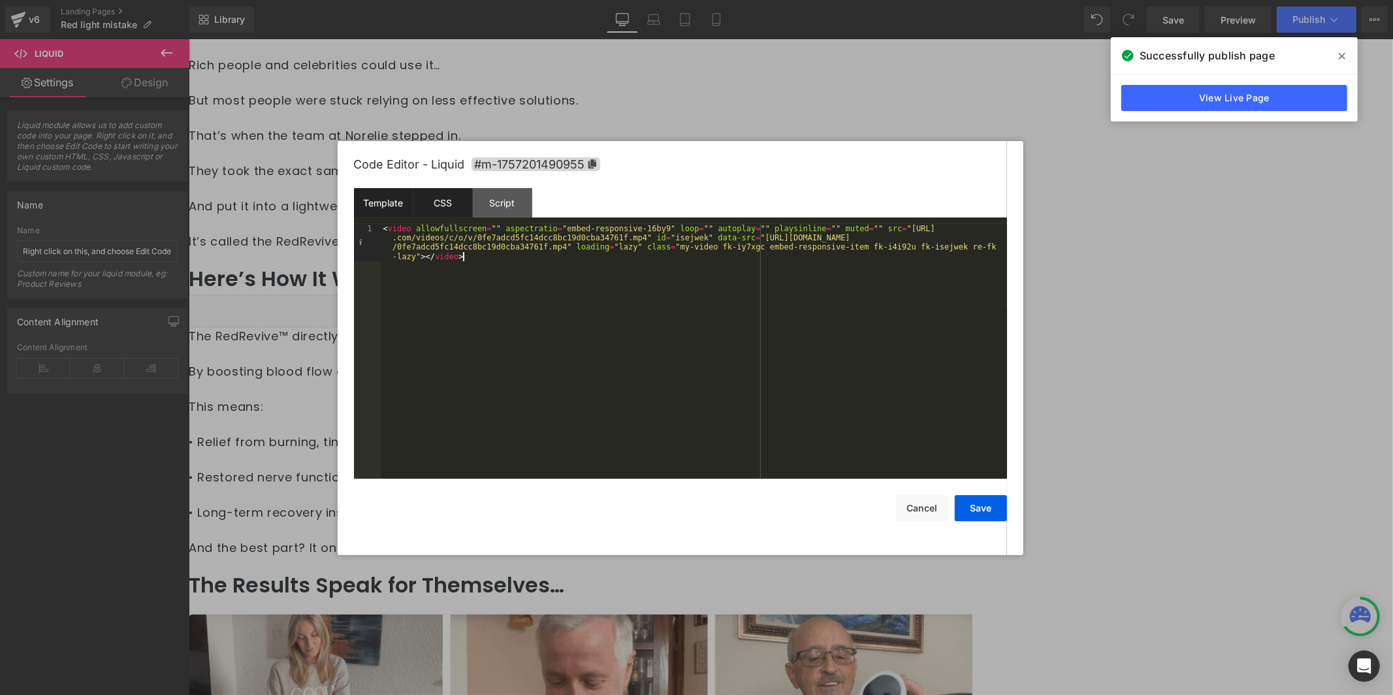
click at [446, 206] on div "CSS" at bounding box center [442, 202] width 59 height 29
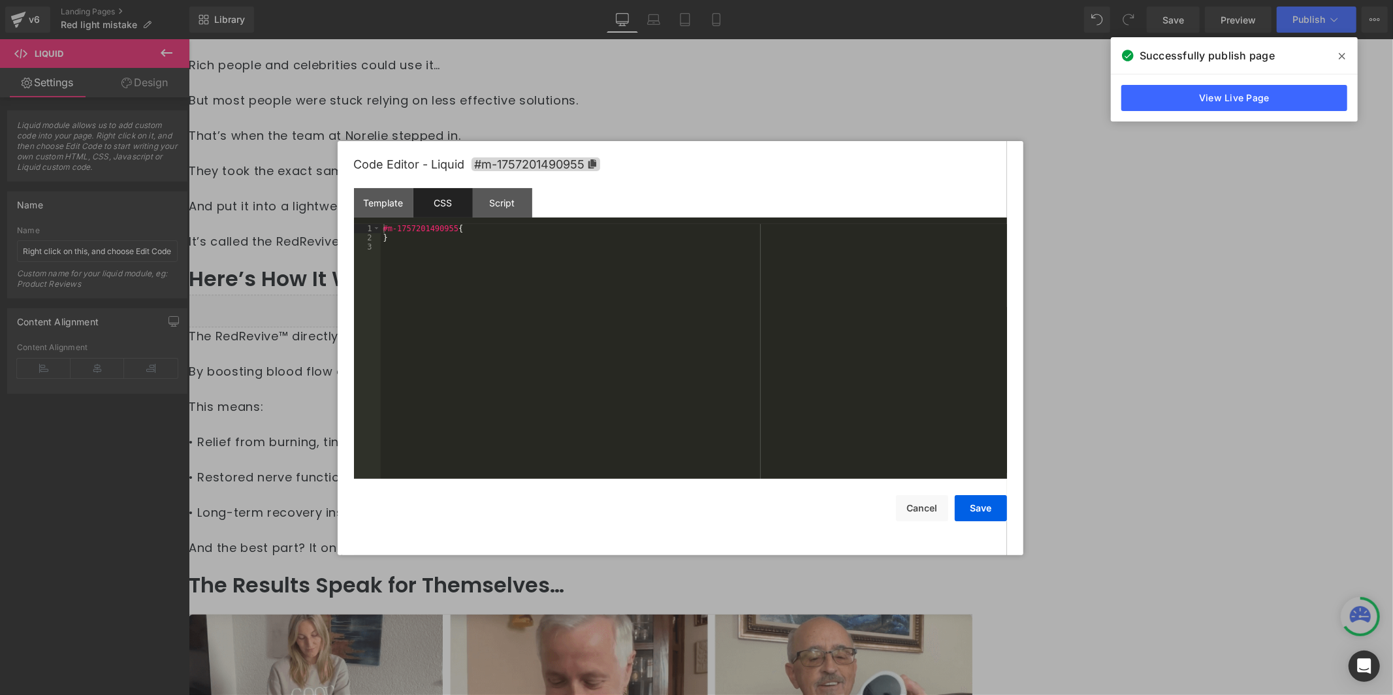
click at [458, 255] on div "#m-1757201490955 { }" at bounding box center [694, 361] width 626 height 274
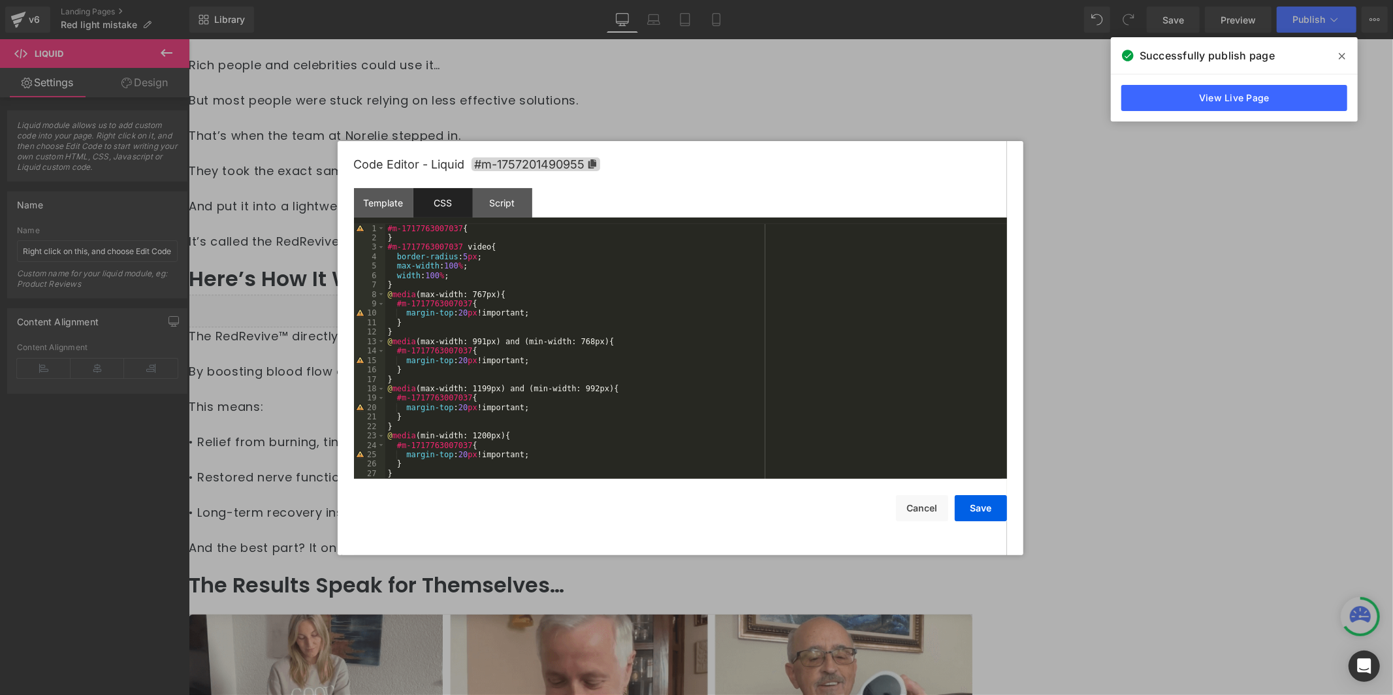
scroll to position [0, 0]
click at [598, 163] on span "#m-1757201490955" at bounding box center [535, 164] width 129 height 14
click at [445, 229] on div "#m-1717763007037 { } #m-1717763007037 video { border-radius : 5 px ; max-width …" at bounding box center [693, 361] width 616 height 274
click at [440, 249] on div "#m-#m-1757201490955 { } #m-1717763007037 video { border-radius : 5 px ; max-wid…" at bounding box center [693, 361] width 616 height 274
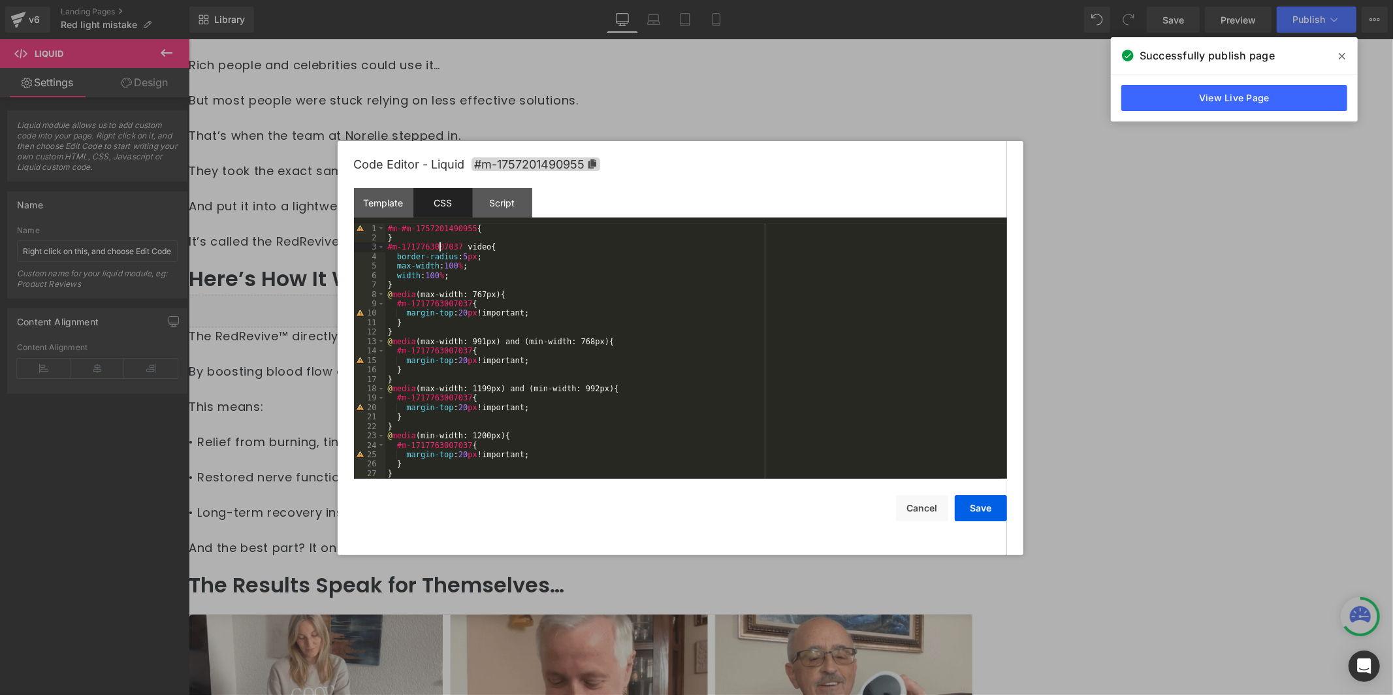
click at [440, 249] on div "#m-#m-1757201490955 { } #m-1717763007037 video { border-radius : 5 px ; max-wid…" at bounding box center [693, 361] width 616 height 274
click at [415, 304] on div "#m-#m-1757201490955 { } #m-#m-1757201490955 video { border-radius : 5 px ; max-…" at bounding box center [693, 361] width 616 height 274
click at [428, 353] on div "#m-#m-1757201490955 { } #m-#m-1757201490955 video { border-radius : 5 px ; max-…" at bounding box center [693, 361] width 616 height 274
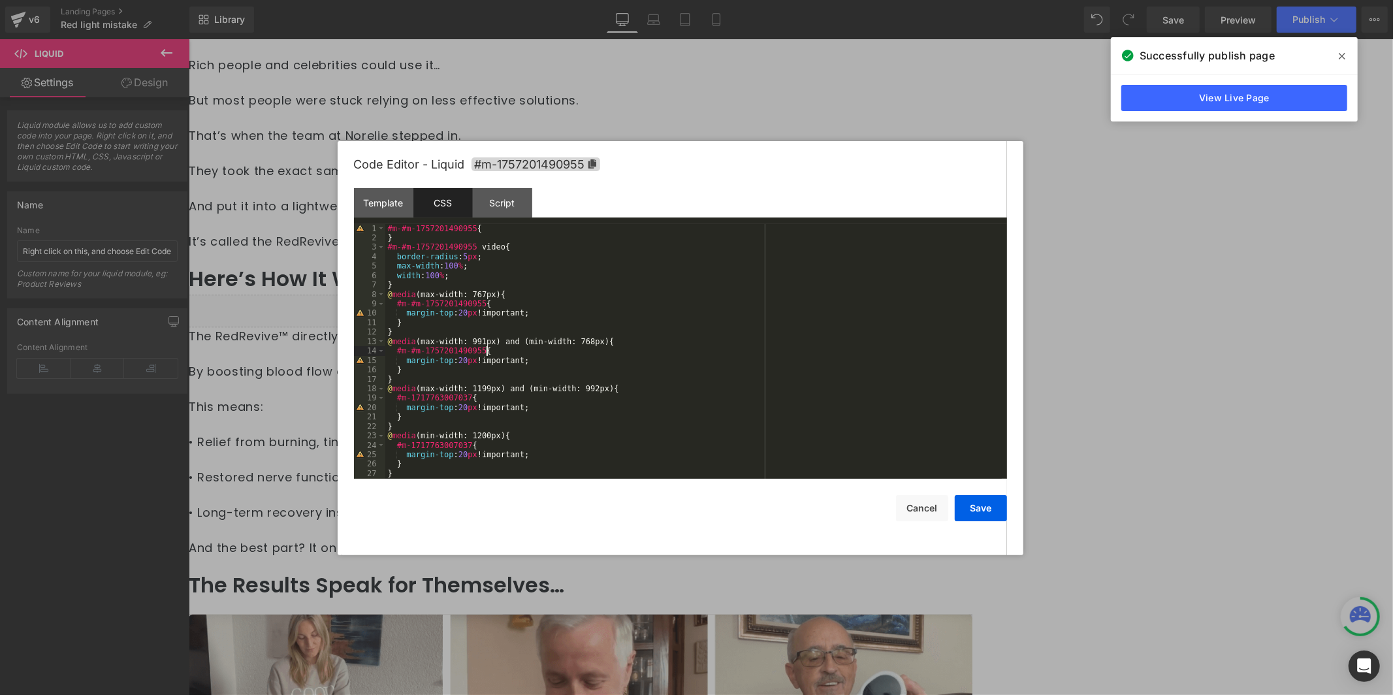
click at [434, 394] on div "#m-#m-1757201490955 { } #m-#m-1757201490955 video { border-radius : 5 px ; max-…" at bounding box center [693, 361] width 616 height 274
click at [435, 396] on div "#m-#m-1757201490955 { } #m-#m-1757201490955 video { border-radius : 5 px ; max-…" at bounding box center [693, 361] width 616 height 274
click at [924, 507] on button "Cancel" at bounding box center [922, 508] width 52 height 26
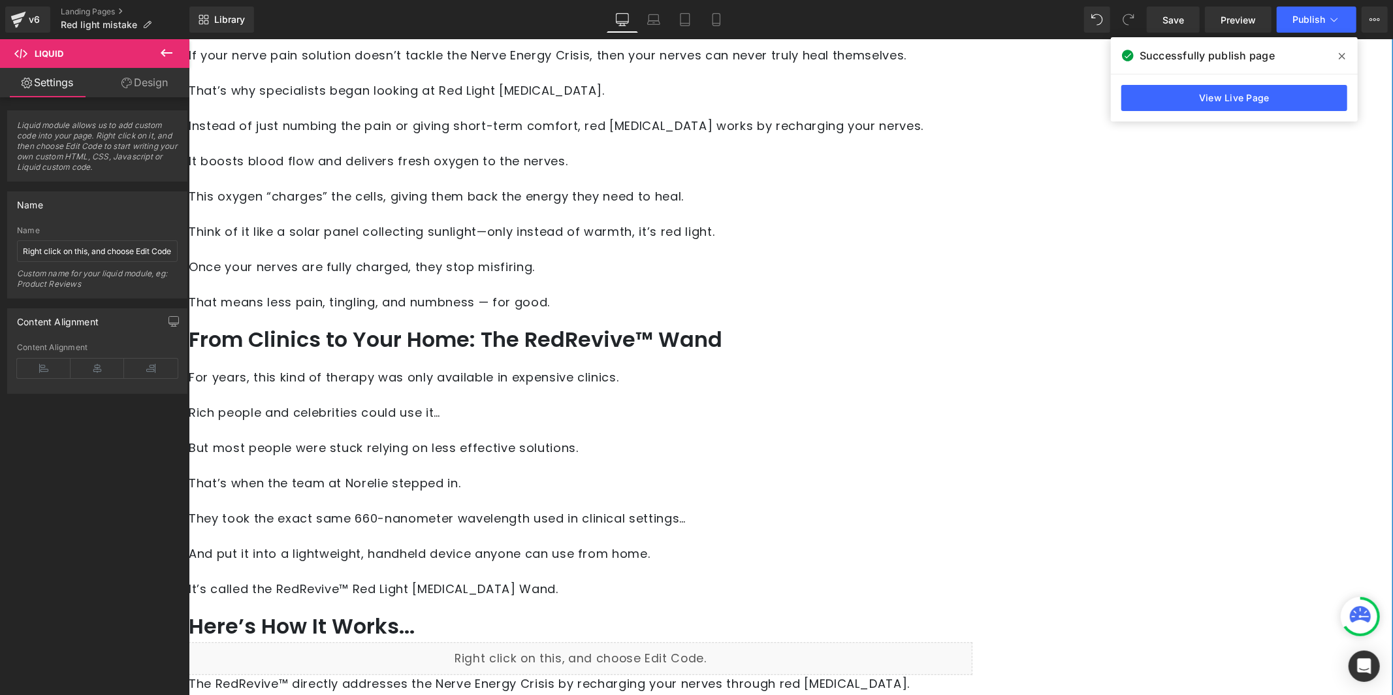
scroll to position [2482, 0]
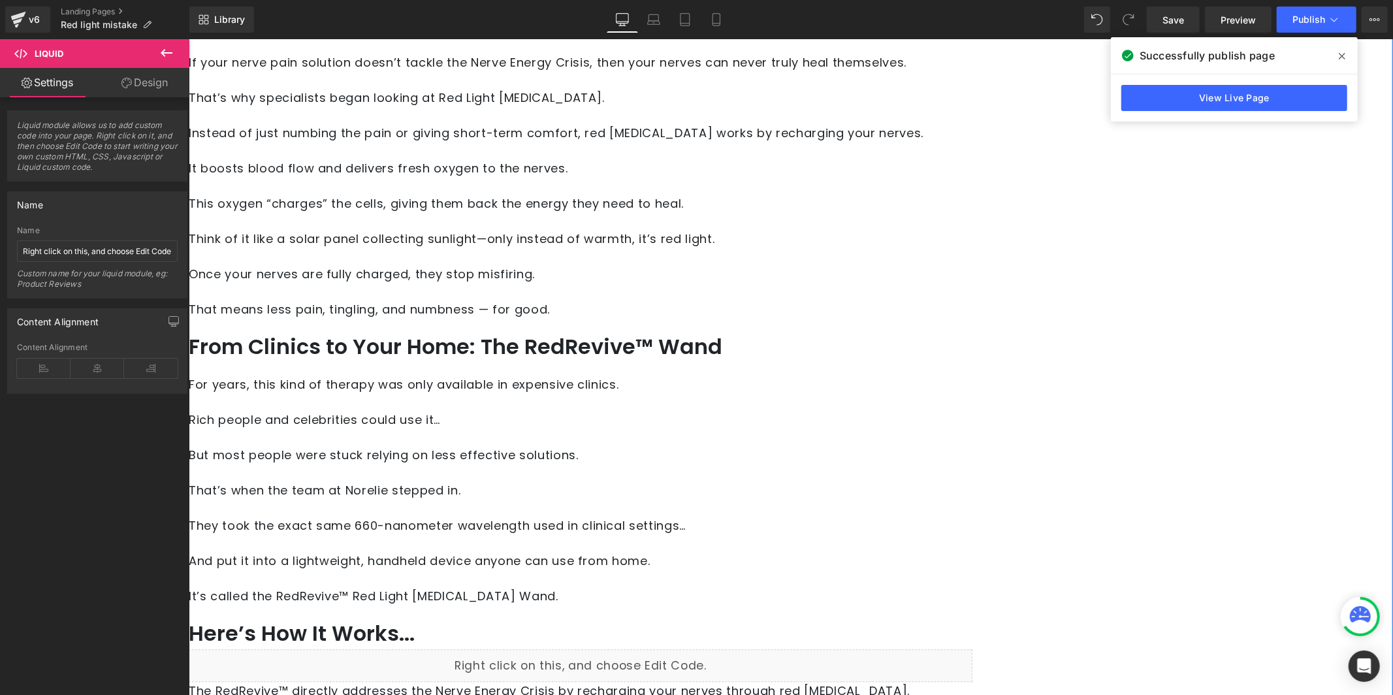
click at [676, 648] on div "Liquid" at bounding box center [579, 664] width 783 height 33
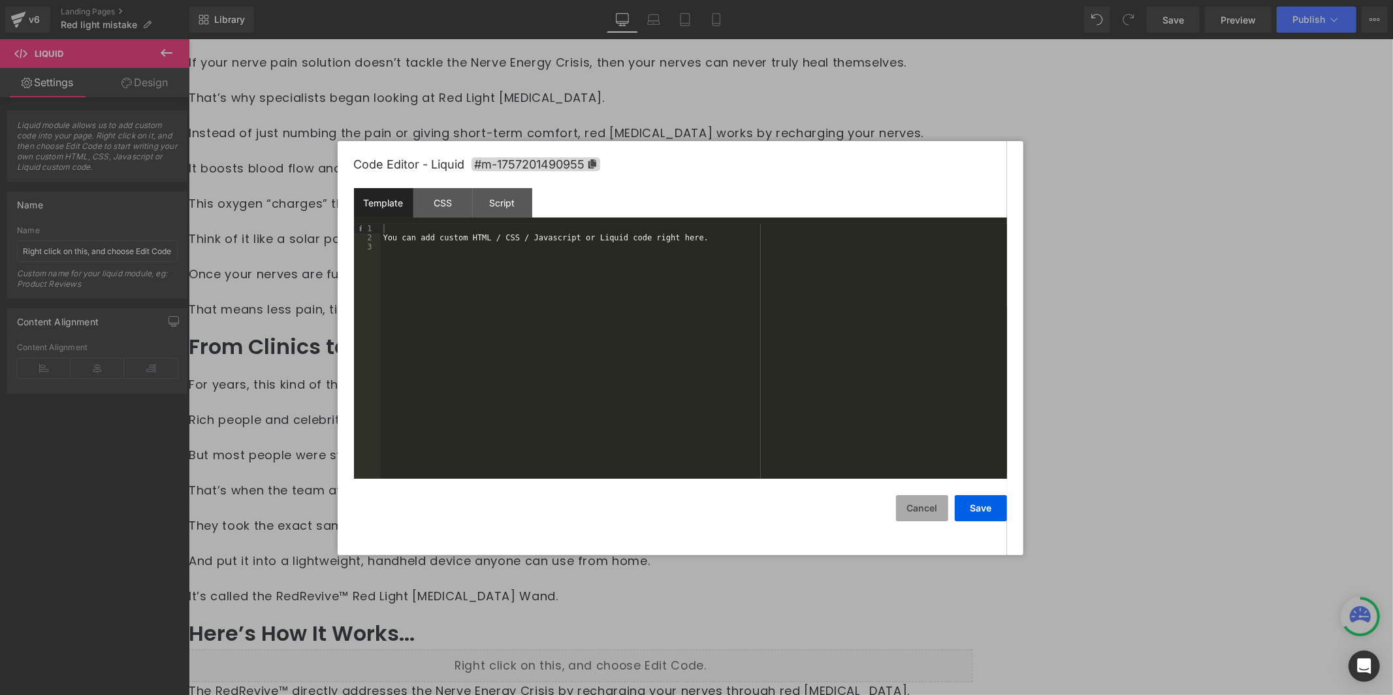
click at [905, 512] on button "Cancel" at bounding box center [922, 508] width 52 height 26
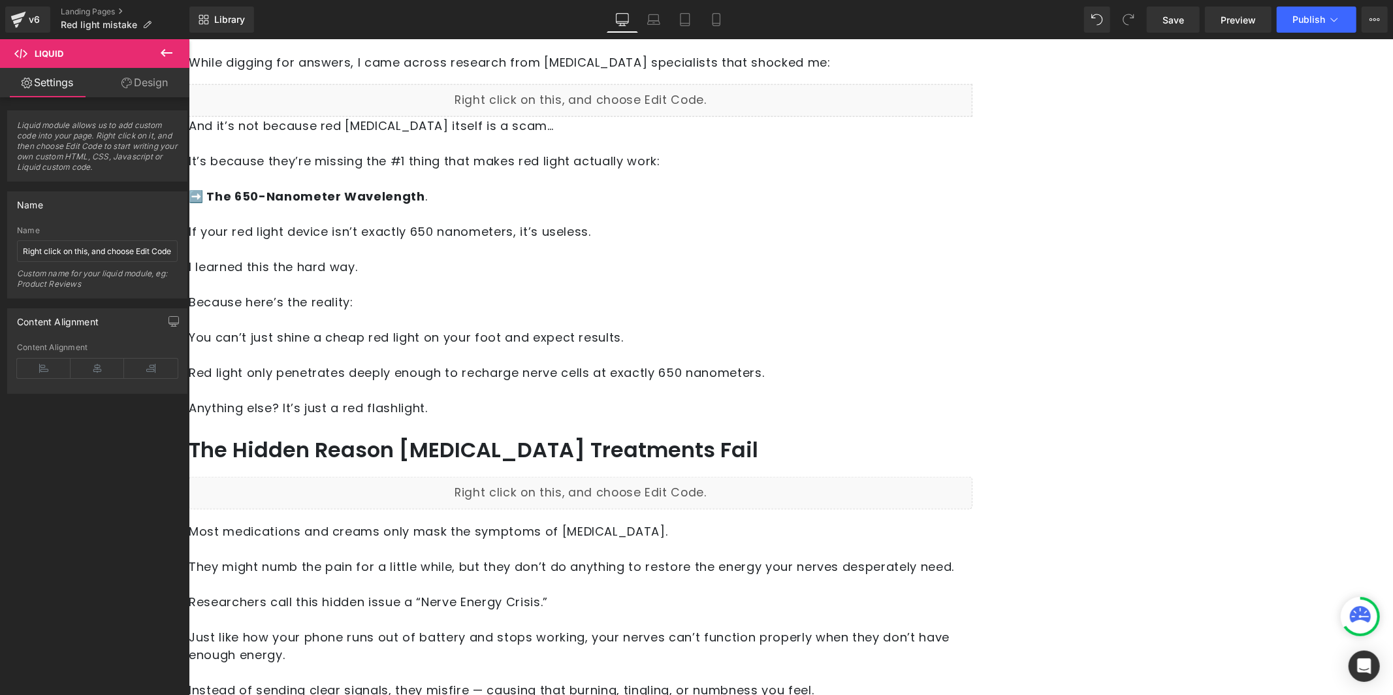
scroll to position [1240, 0]
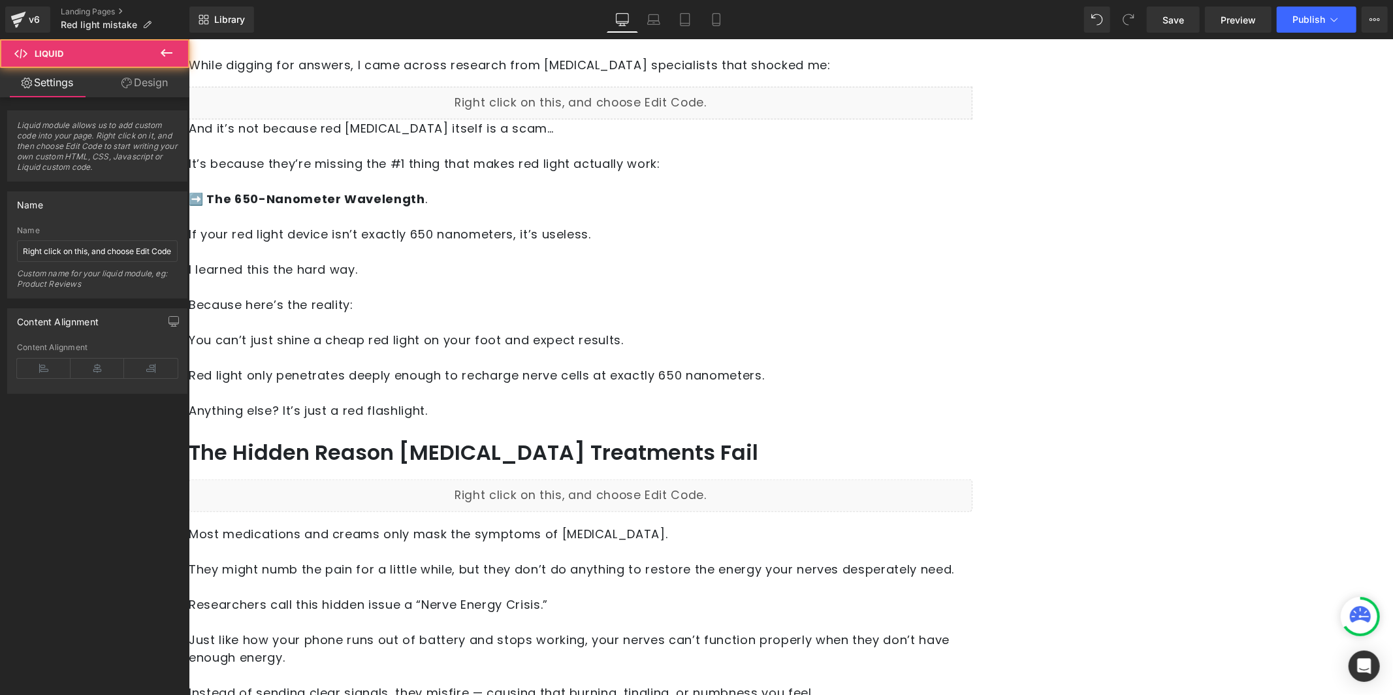
click at [640, 479] on div "Liquid" at bounding box center [579, 495] width 783 height 33
click at [676, 479] on div "Liquid" at bounding box center [579, 495] width 783 height 33
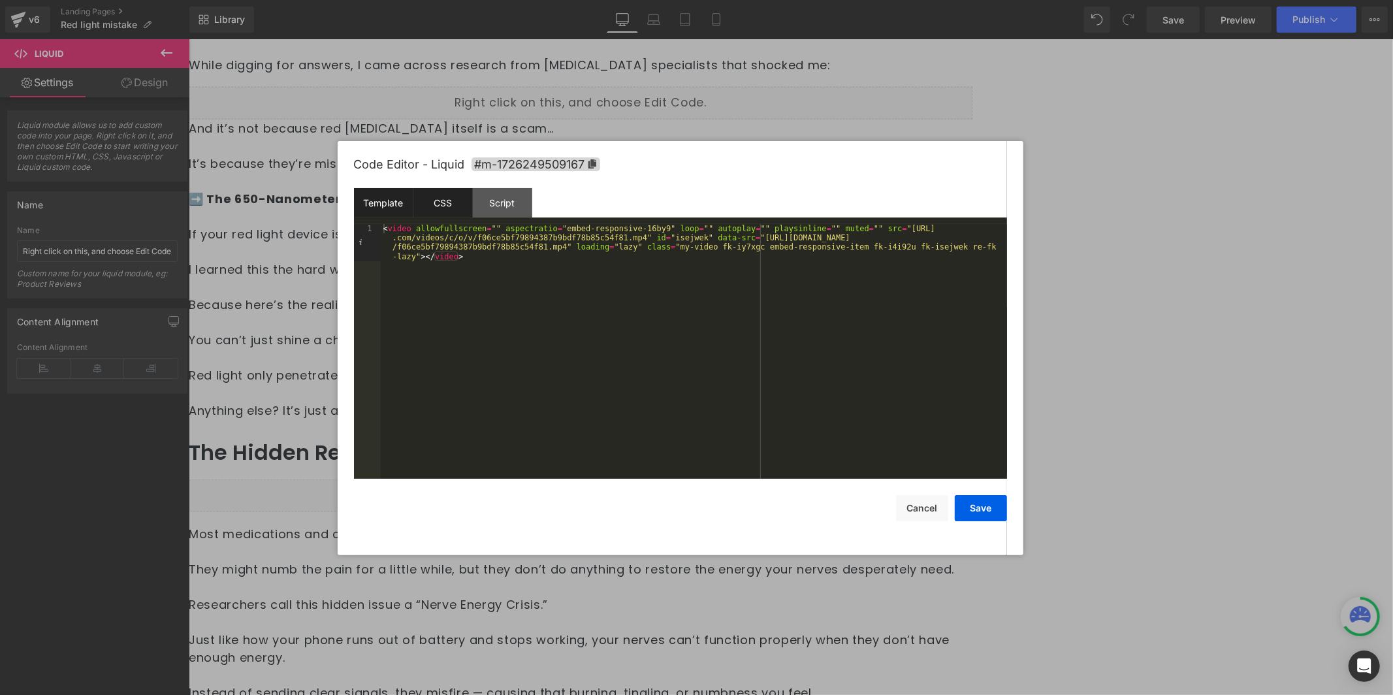
click at [447, 202] on div "CSS" at bounding box center [442, 202] width 59 height 29
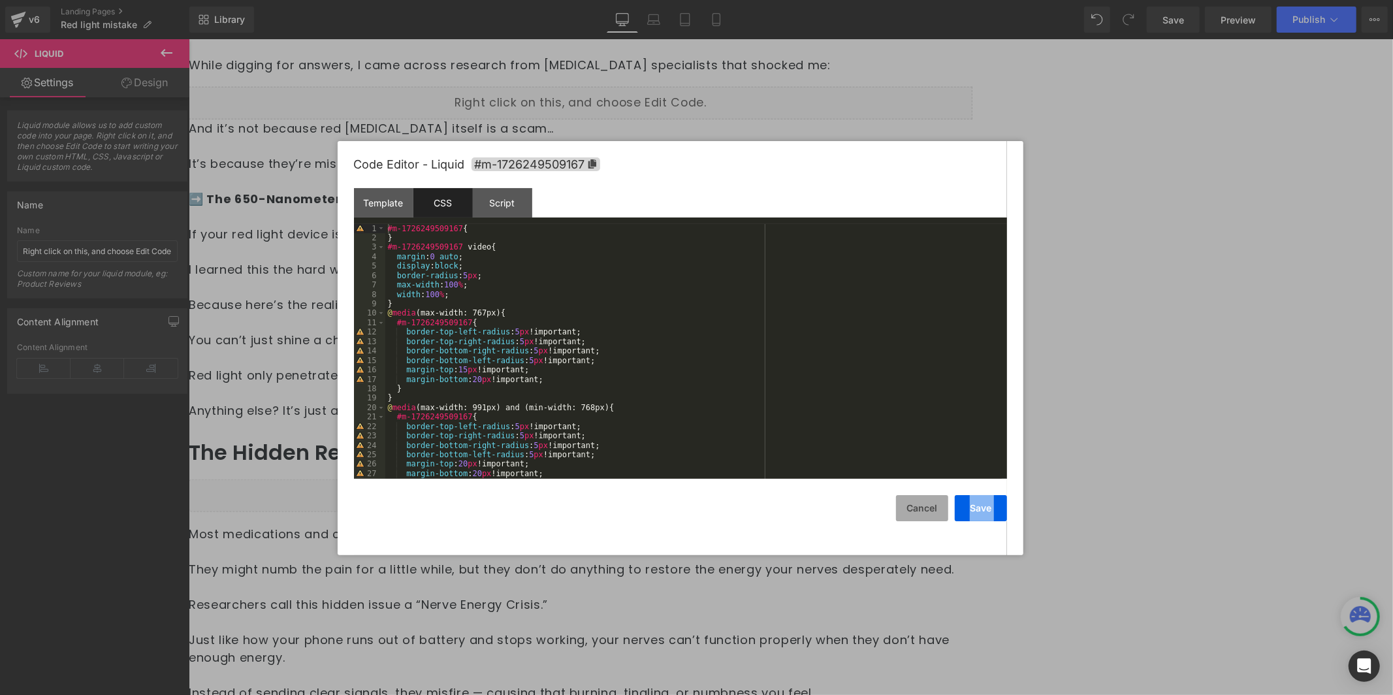
click at [917, 496] on div "Save Cancel" at bounding box center [680, 500] width 653 height 42
click at [926, 514] on button "Cancel" at bounding box center [922, 508] width 52 height 26
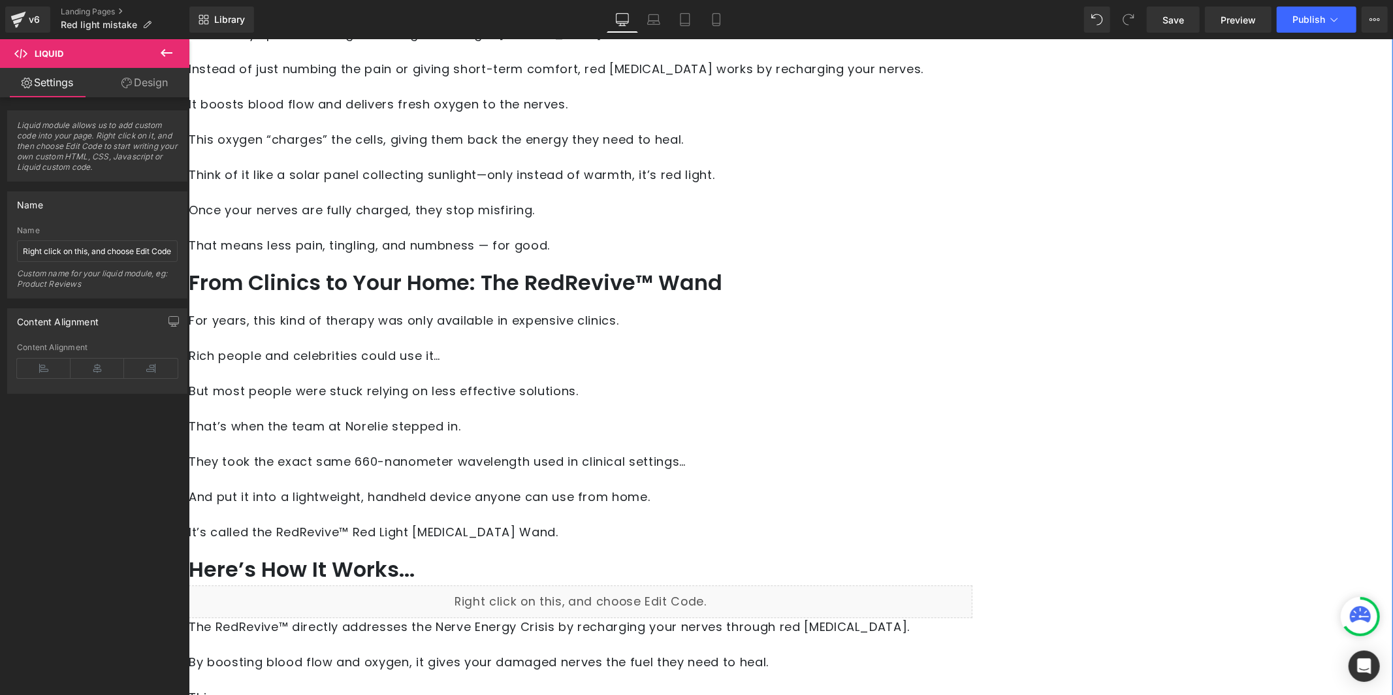
scroll to position [2829, 0]
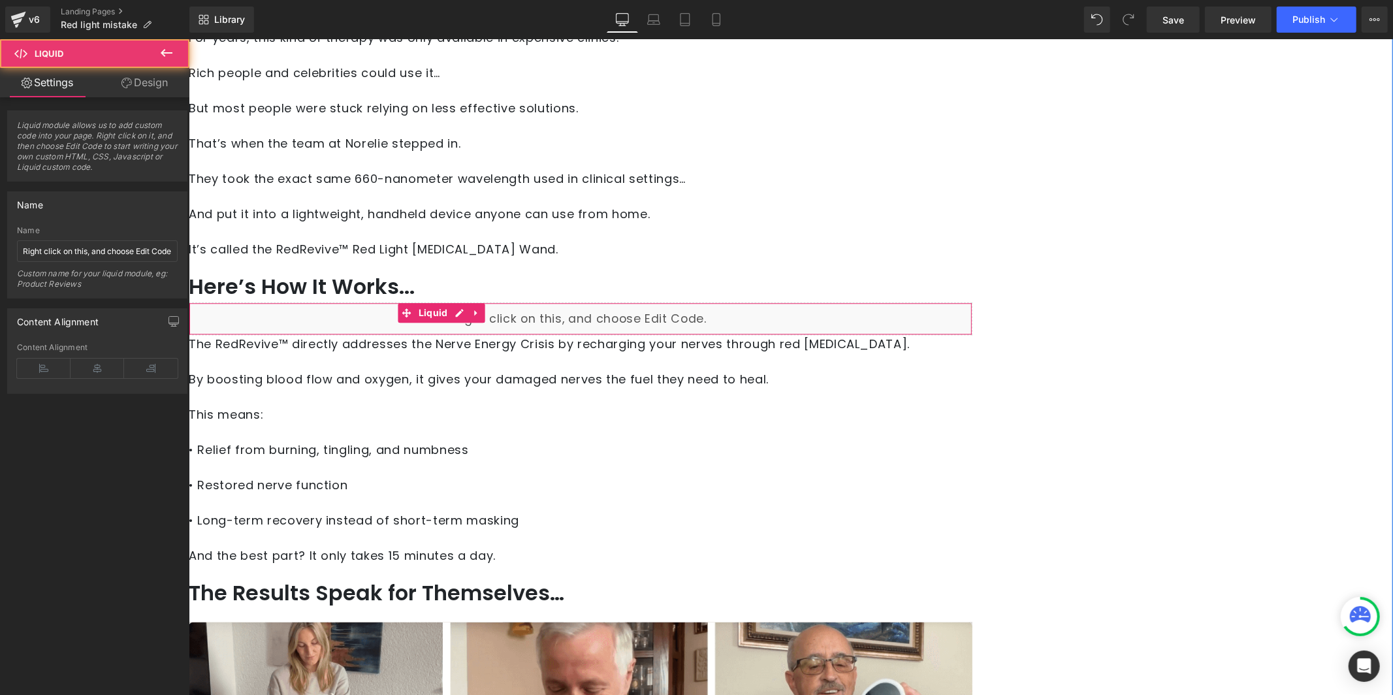
click at [567, 302] on div "Liquid" at bounding box center [579, 318] width 783 height 33
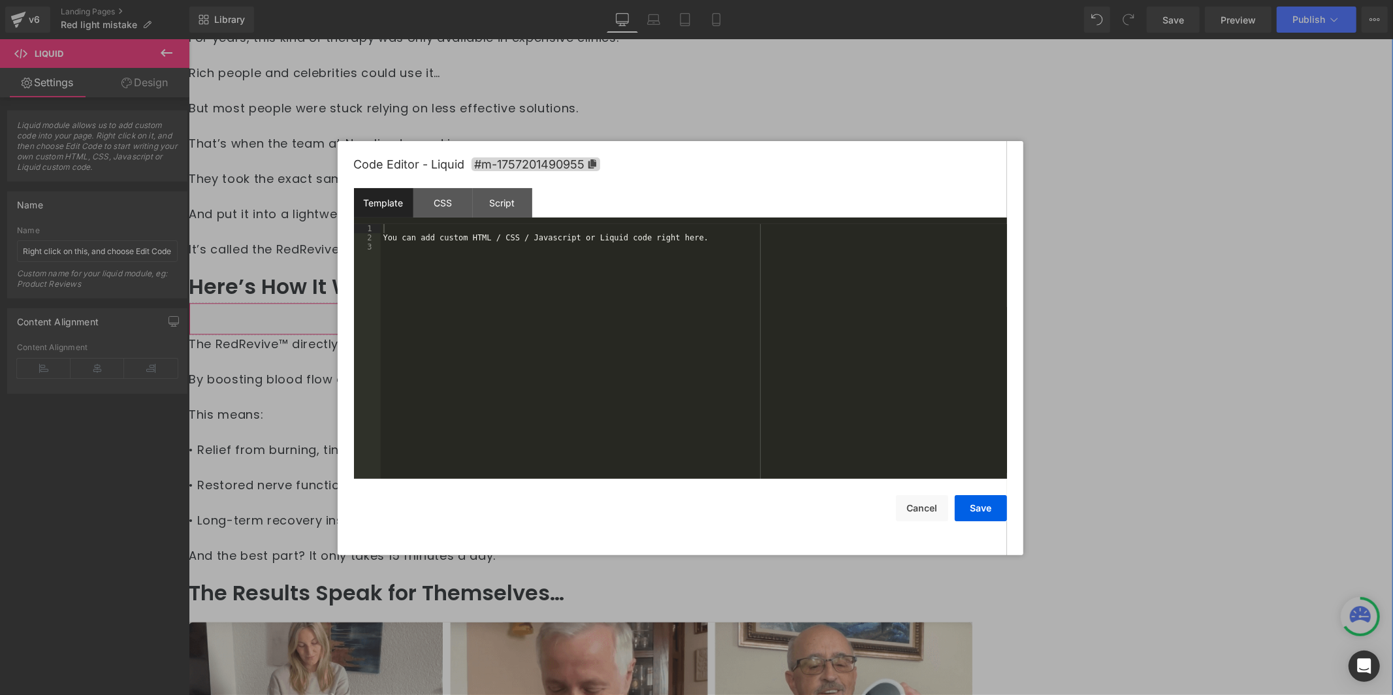
click at [672, 302] on div "Liquid" at bounding box center [579, 318] width 783 height 33
click at [592, 157] on span "#m-1757201490955" at bounding box center [535, 164] width 129 height 14
click at [441, 200] on div "CSS" at bounding box center [442, 202] width 59 height 29
click at [418, 247] on div "#m-1757201490955 { }" at bounding box center [694, 361] width 626 height 274
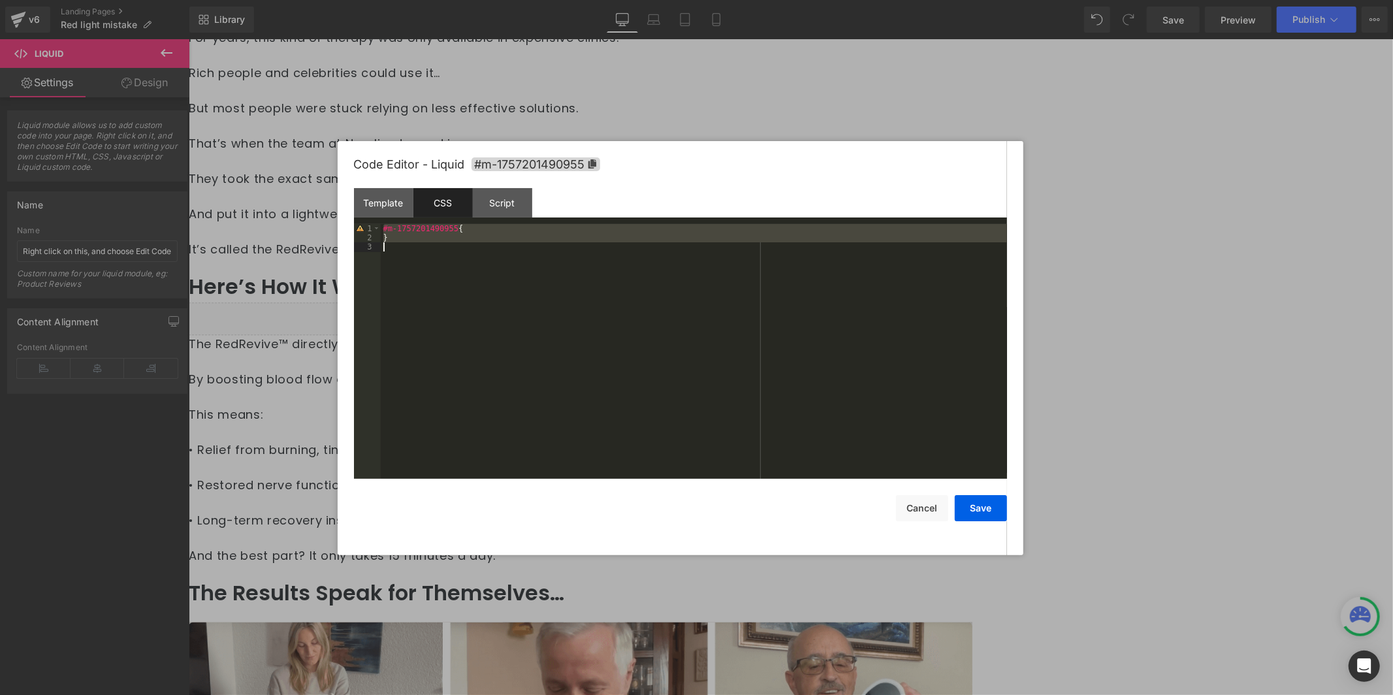
scroll to position [56, 0]
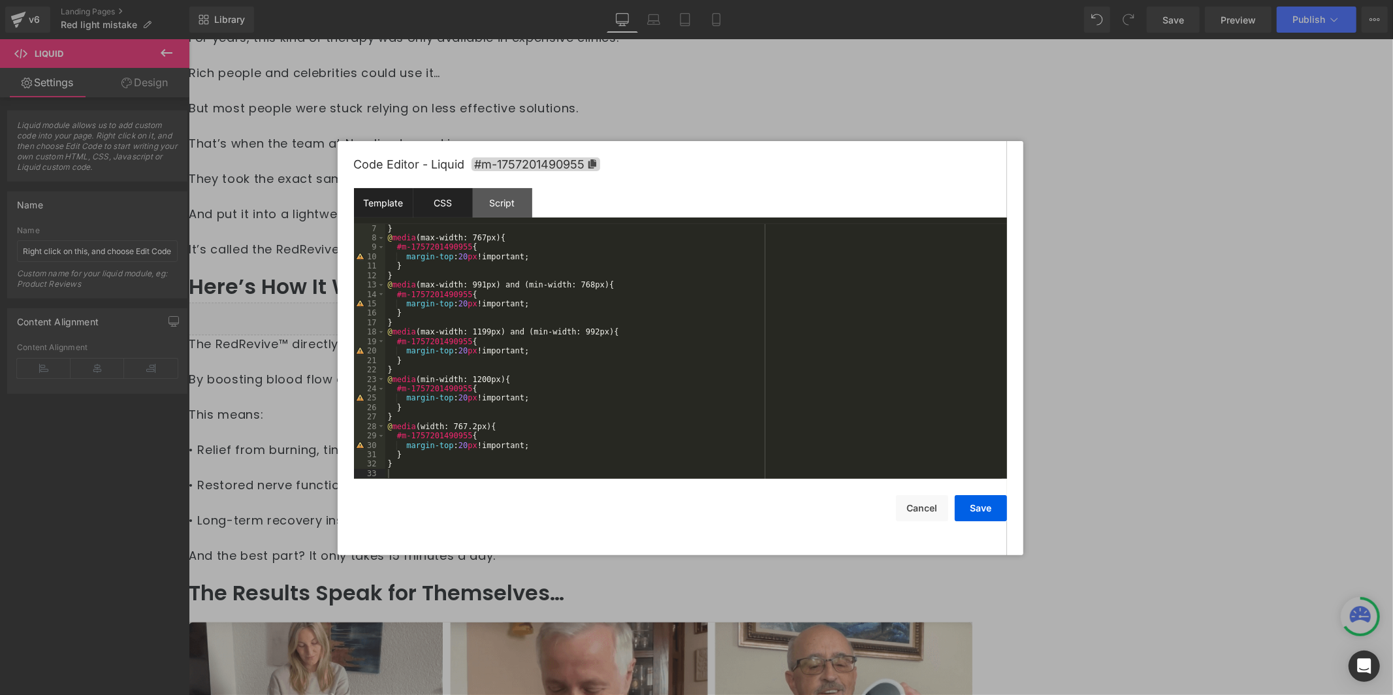
click at [368, 203] on div "Template" at bounding box center [383, 202] width 59 height 29
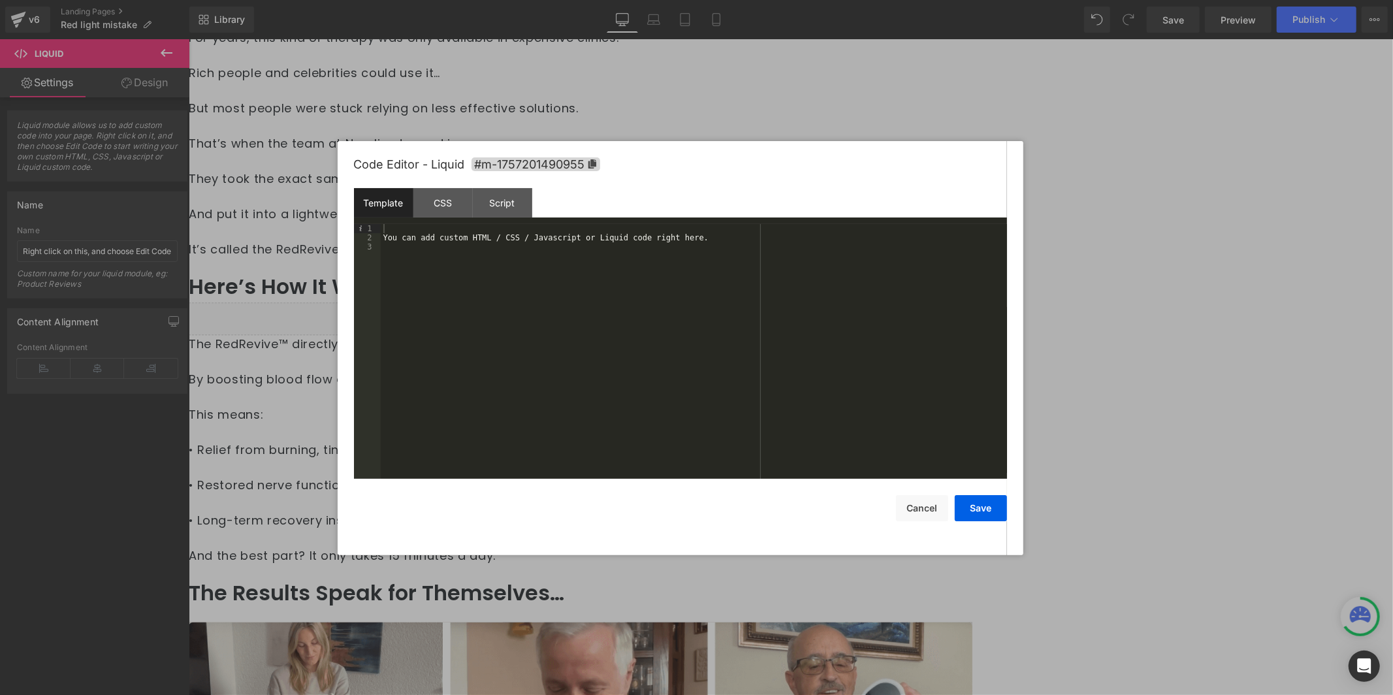
click at [461, 289] on div "You can add custom HTML / CSS / Javascript or Liquid code right here." at bounding box center [694, 361] width 626 height 274
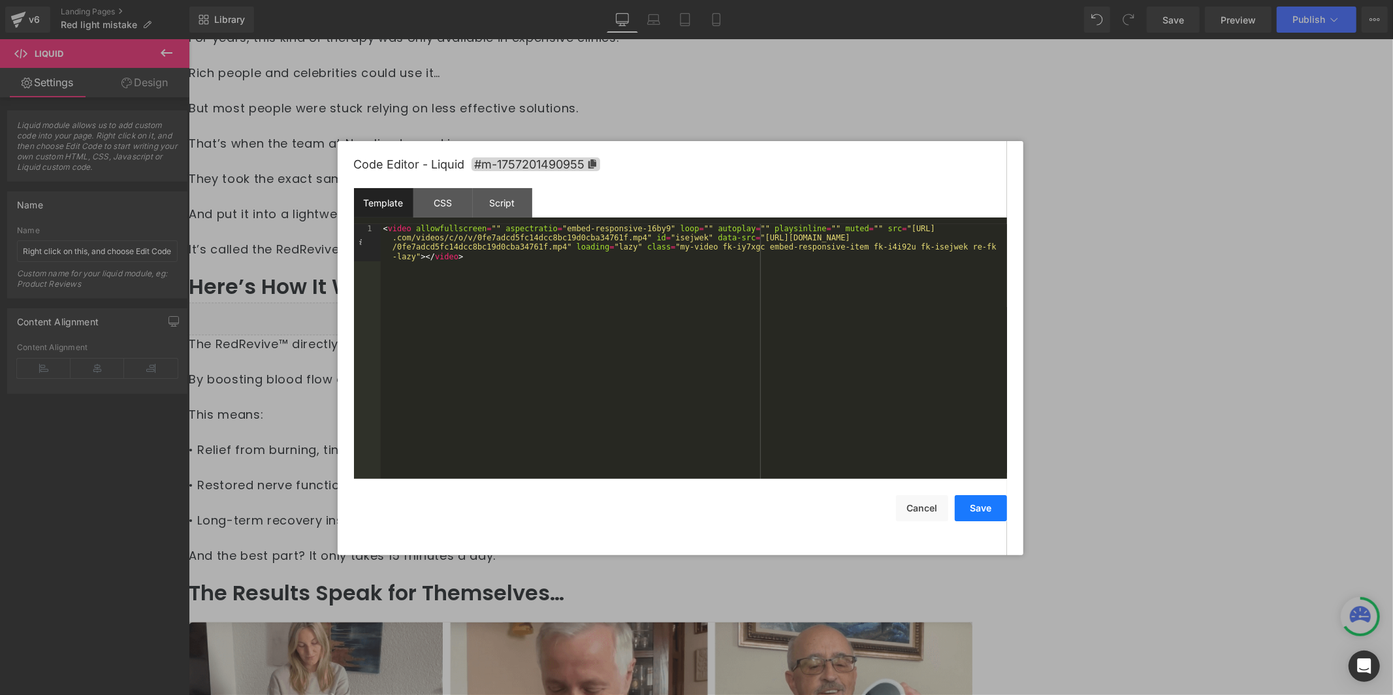
click at [962, 503] on button "Save" at bounding box center [981, 508] width 52 height 26
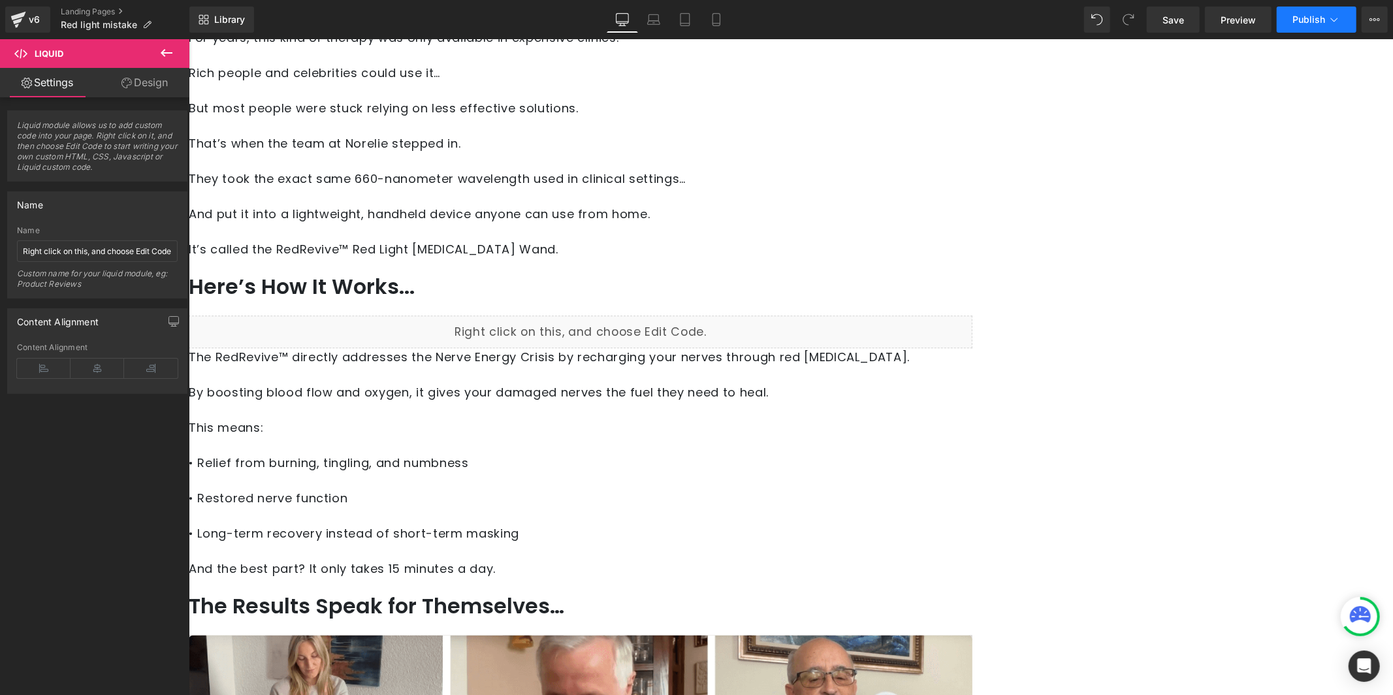
click at [1314, 27] on button "Publish" at bounding box center [1316, 20] width 80 height 26
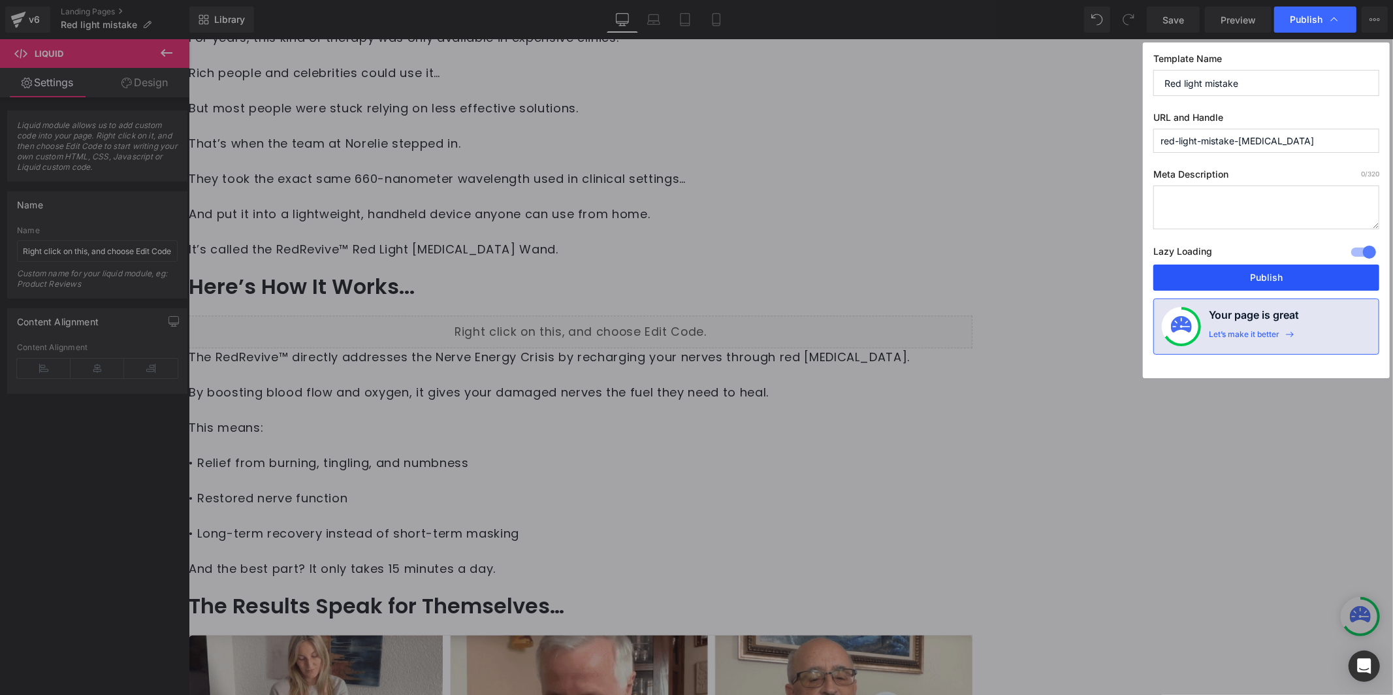
click at [1261, 284] on button "Publish" at bounding box center [1266, 277] width 226 height 26
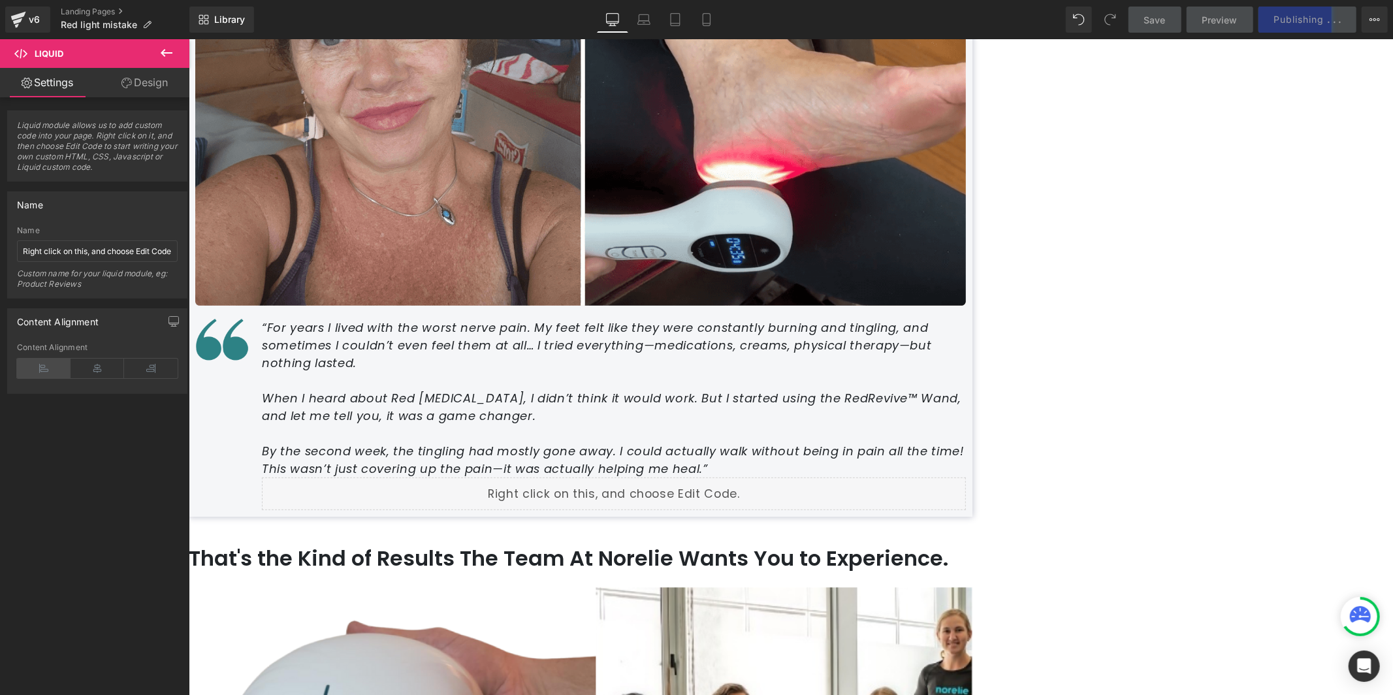
scroll to position [4283, 0]
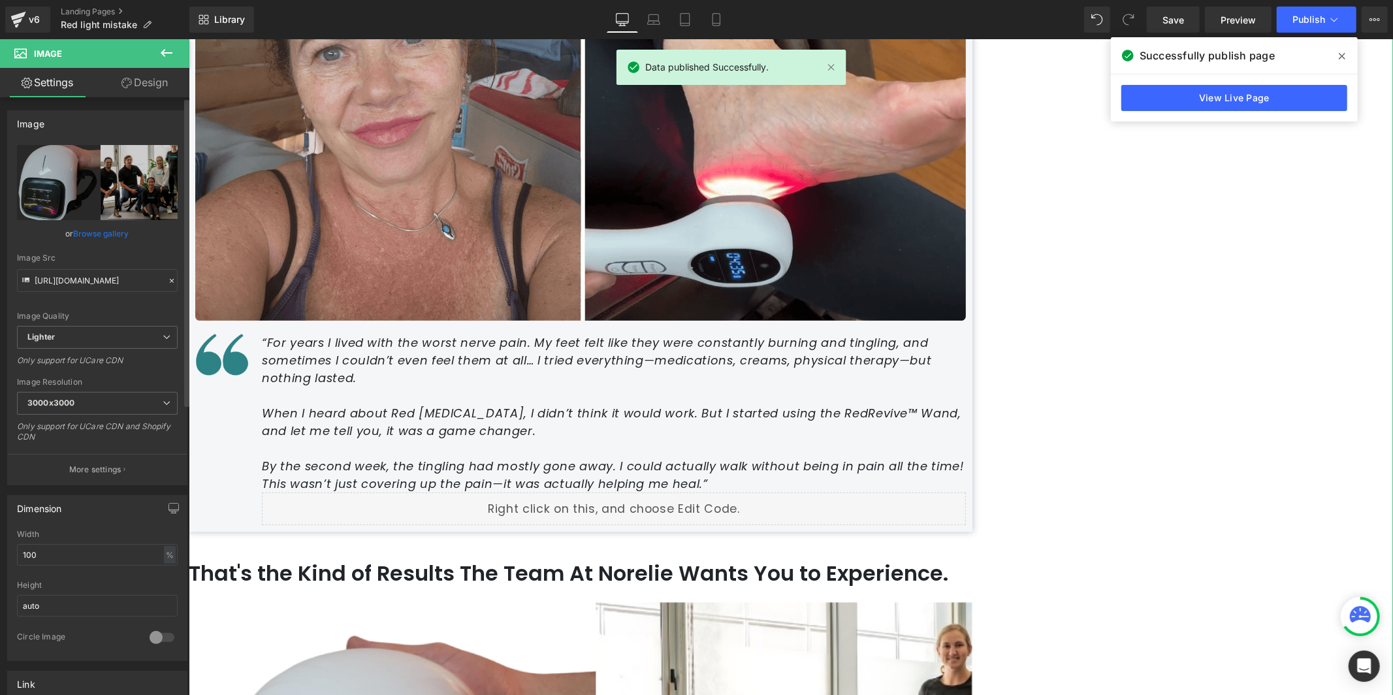
click at [94, 229] on link "Browse gallery" at bounding box center [101, 233] width 55 height 23
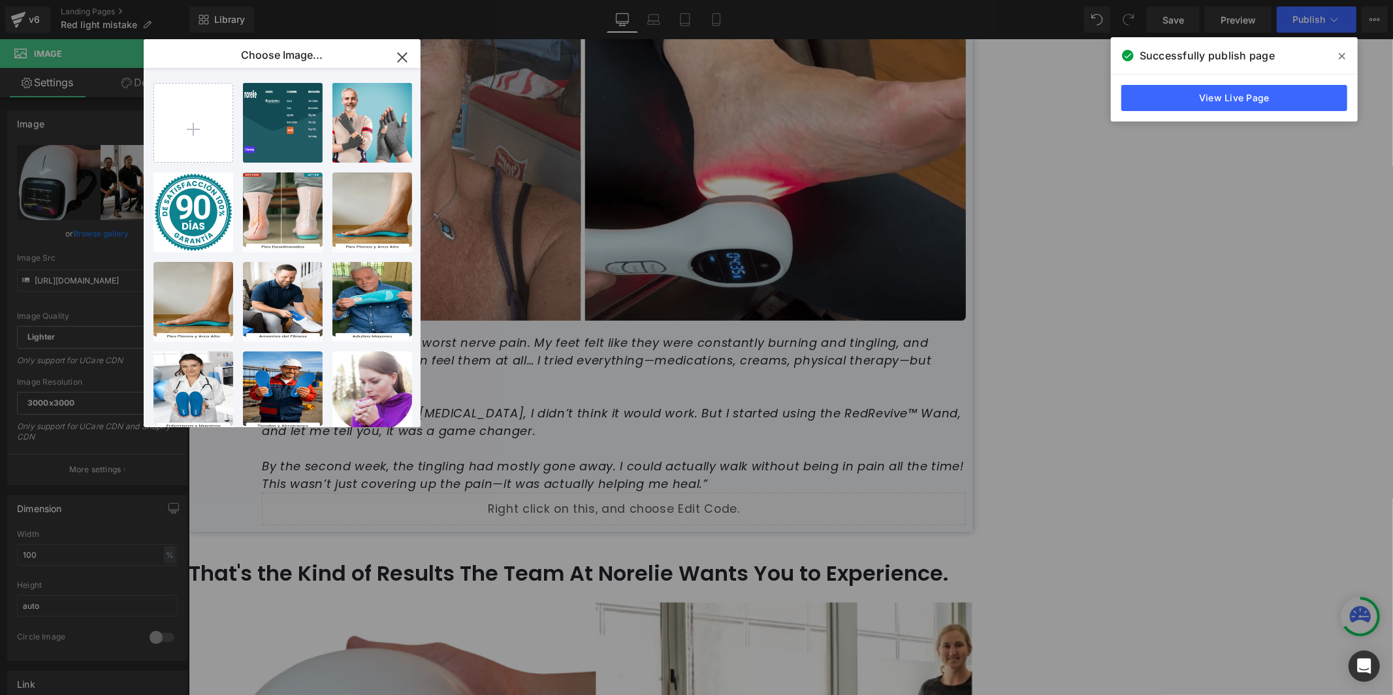
drag, startPoint x: 394, startPoint y: 49, endPoint x: 205, endPoint y: 10, distance: 192.7
click at [394, 49] on icon "button" at bounding box center [402, 57] width 21 height 21
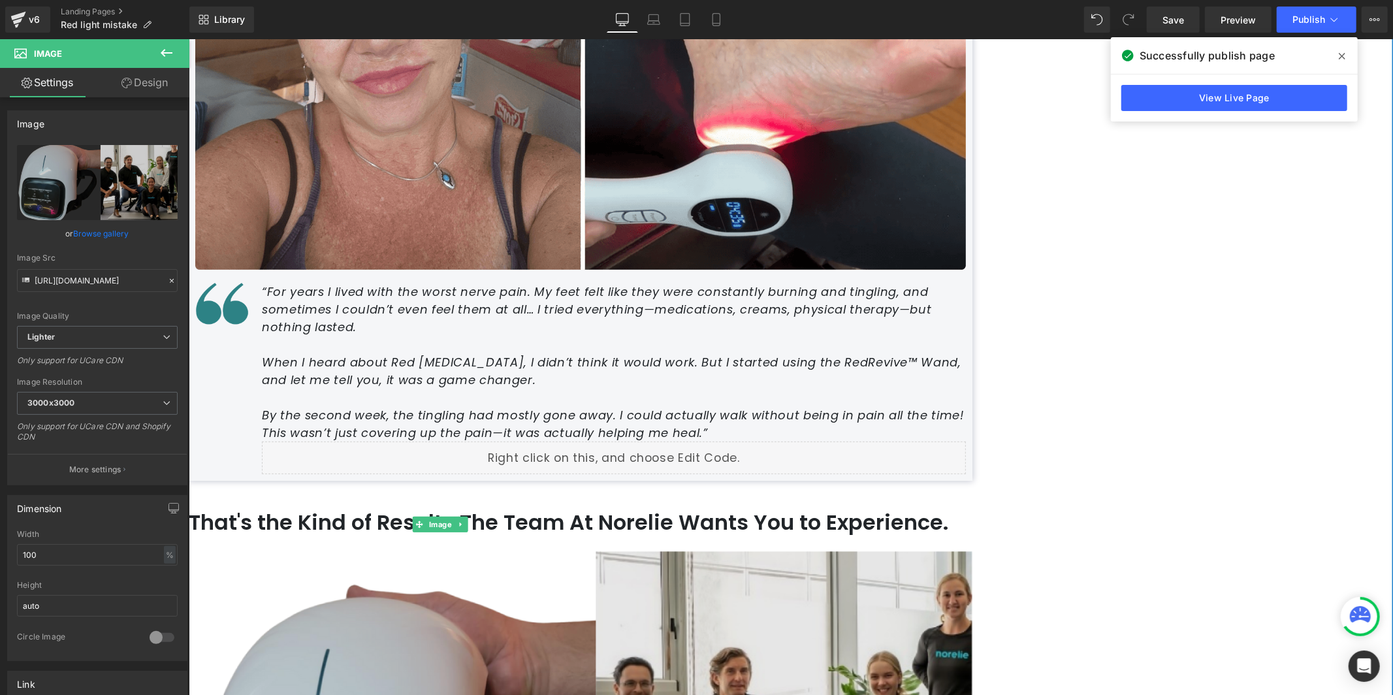
scroll to position [4345, 0]
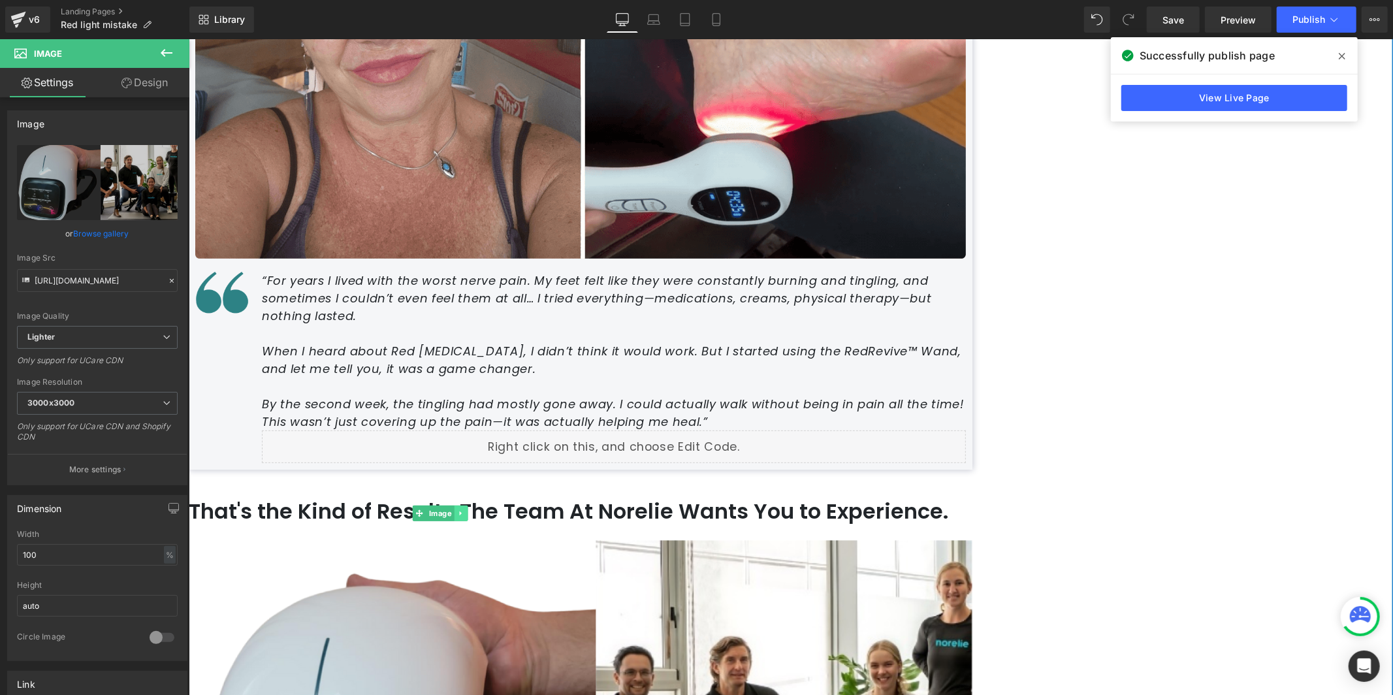
click at [467, 505] on link at bounding box center [460, 513] width 14 height 16
click at [471, 509] on icon at bounding box center [467, 512] width 7 height 7
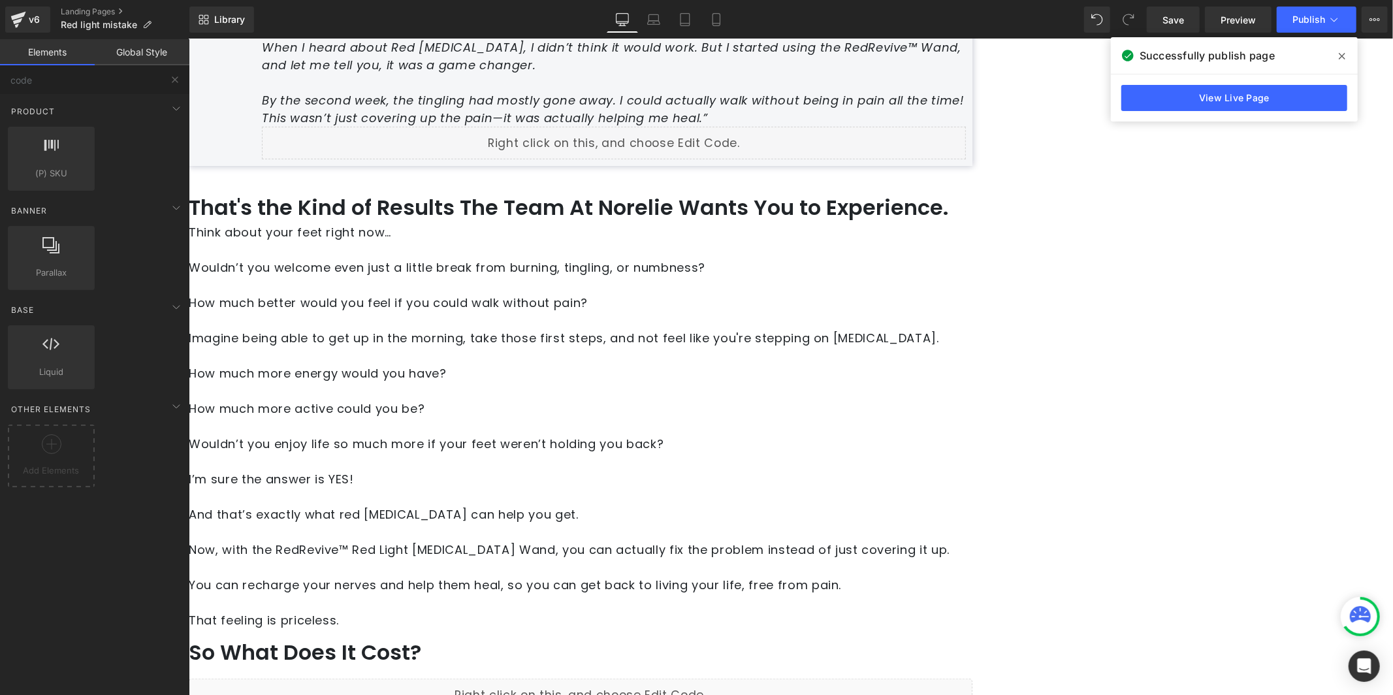
scroll to position [4651, 0]
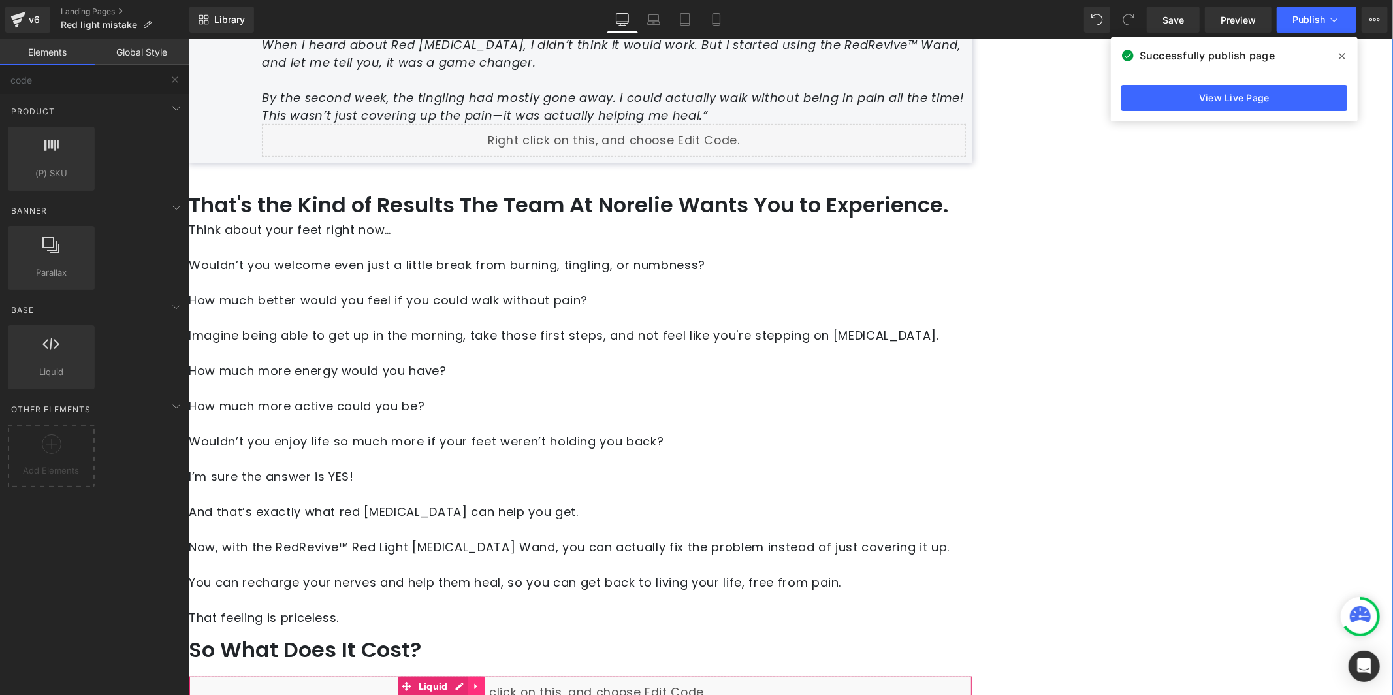
click at [481, 681] on icon at bounding box center [475, 686] width 9 height 10
click at [489, 681] on icon at bounding box center [484, 685] width 9 height 9
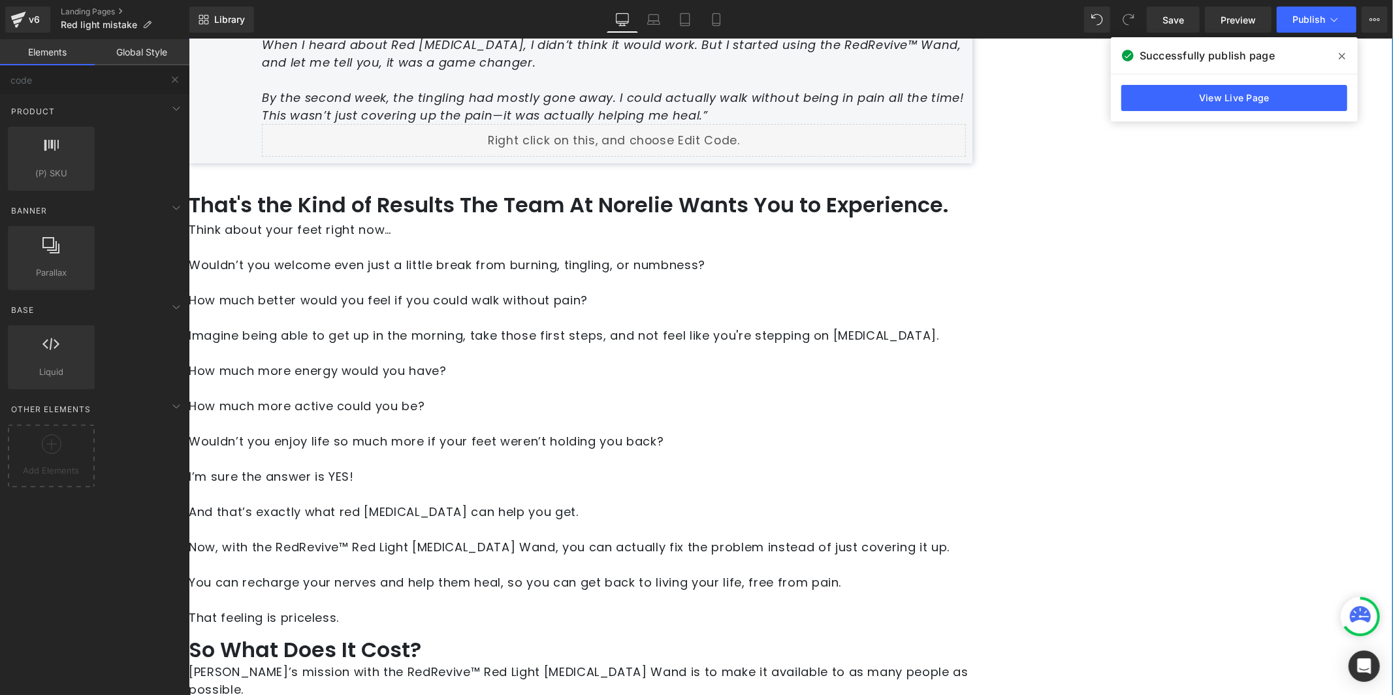
scroll to position [4654, 0]
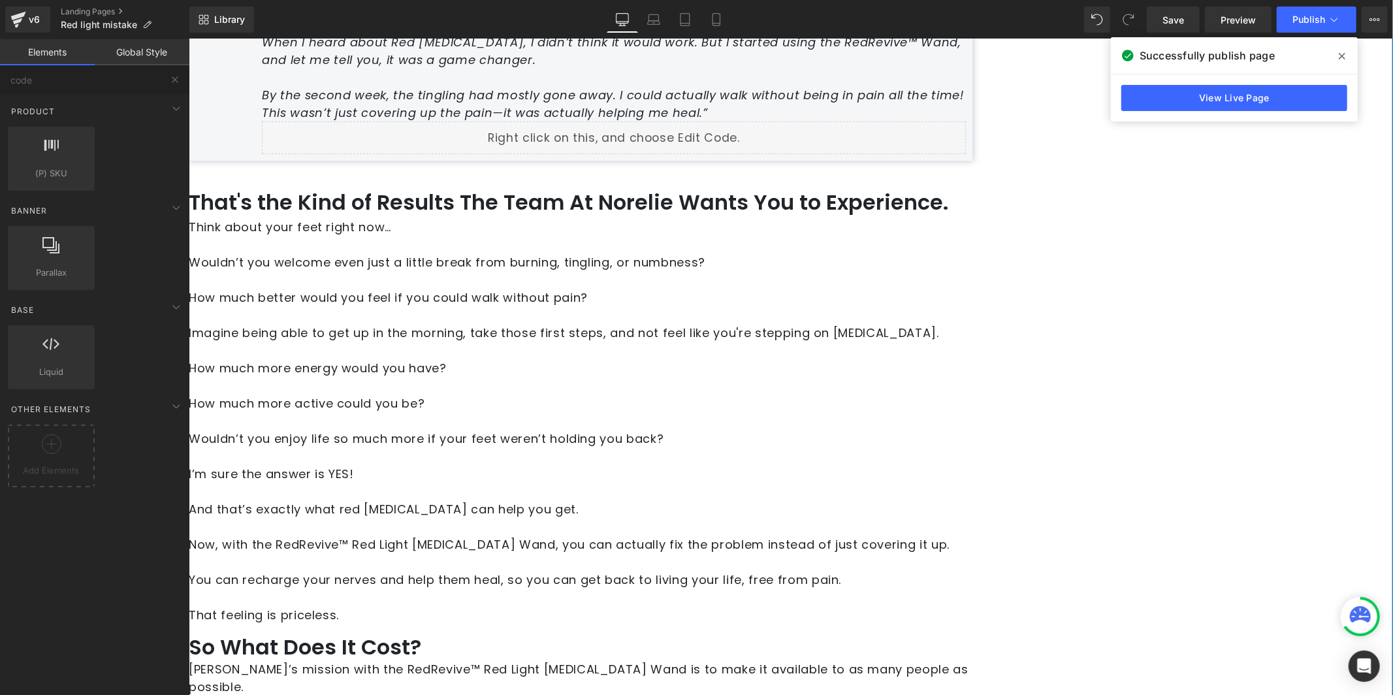
click at [550, 659] on p "Norelie’s mission with the RedRevive™ Red Light Laser Therapy Wand is to make i…" at bounding box center [579, 676] width 783 height 35
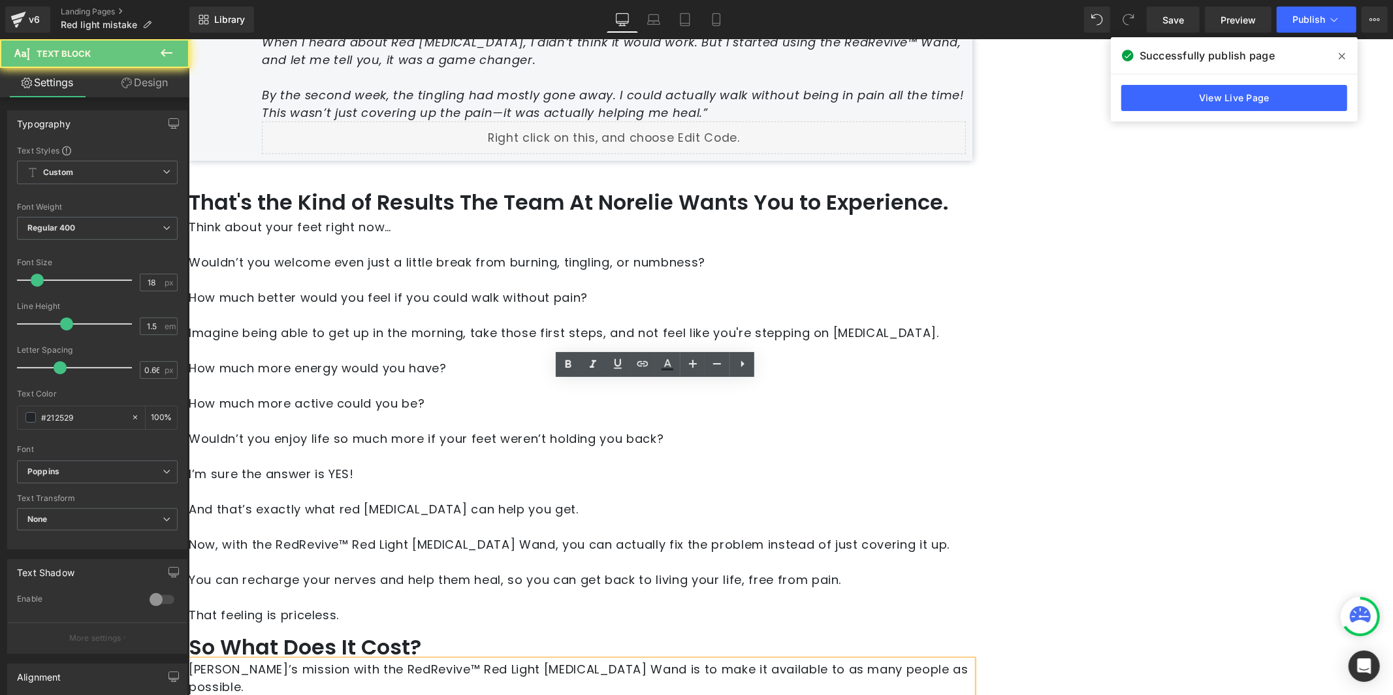
click at [573, 659] on p "Norelie’s mission with the RedRevive™ Red Light Laser Therapy Wand is to make i…" at bounding box center [579, 676] width 783 height 35
click at [580, 659] on p "Norelie’s mission with the RedRevive™ Red Light Laser Therapy Wand is to make i…" at bounding box center [579, 676] width 783 height 35
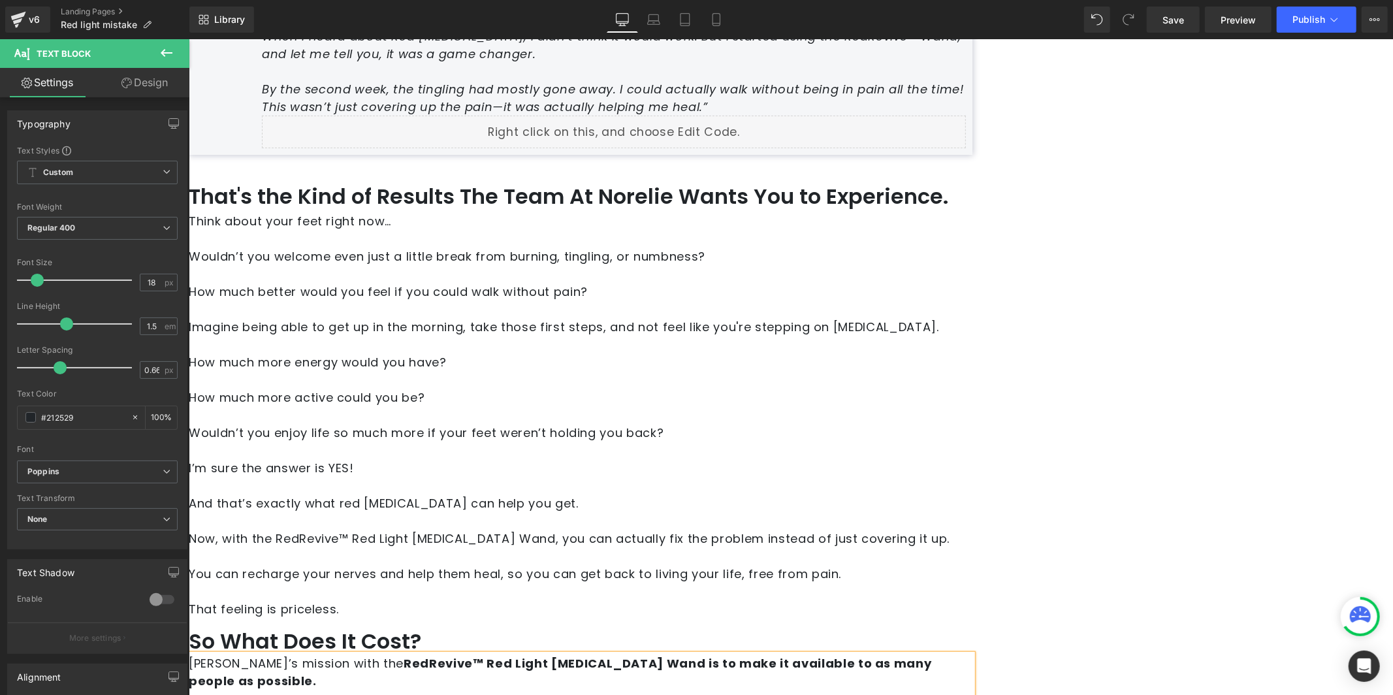
scroll to position [4663, 0]
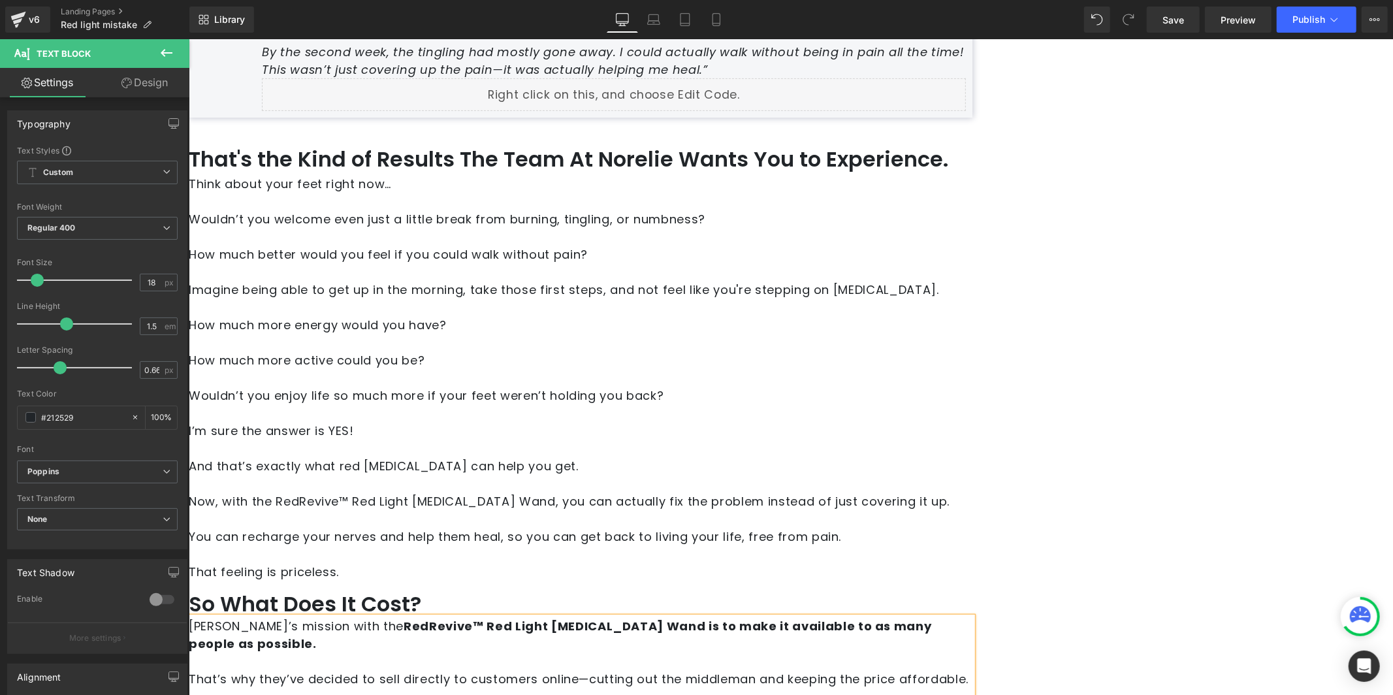
scroll to position [4817, 0]
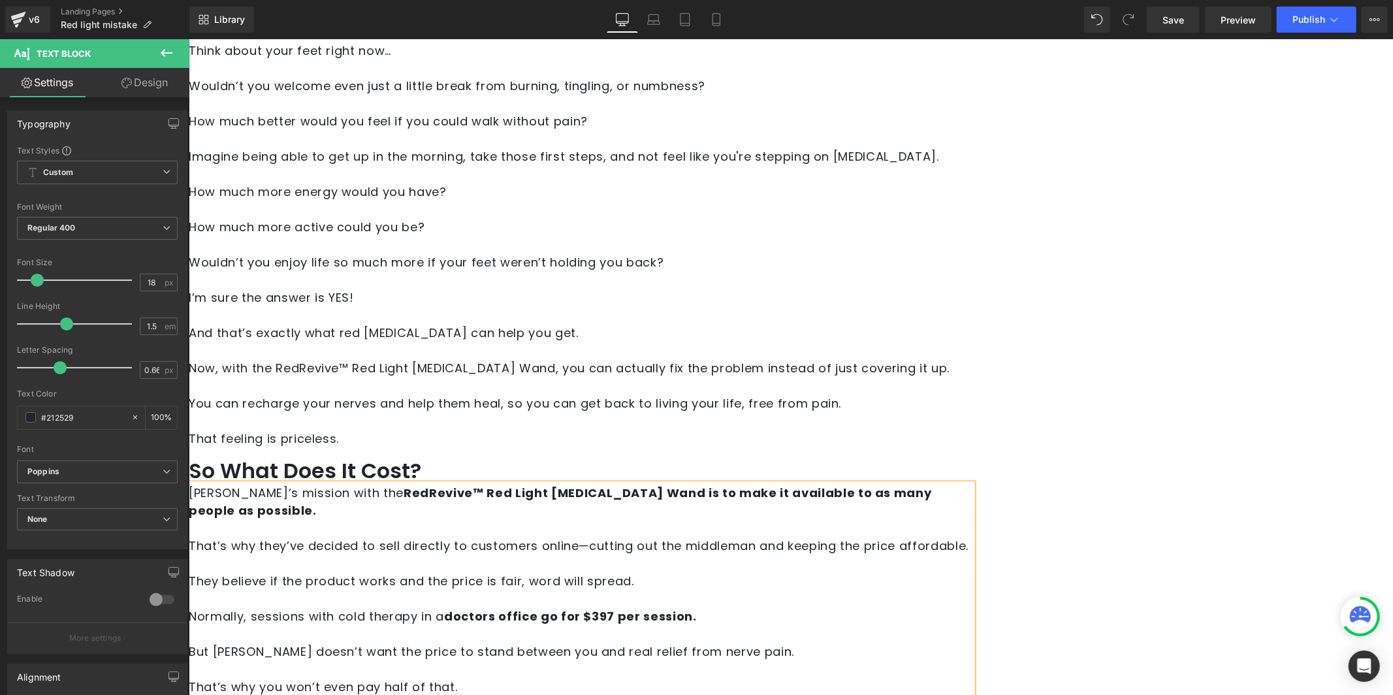
scroll to position [4846, 0]
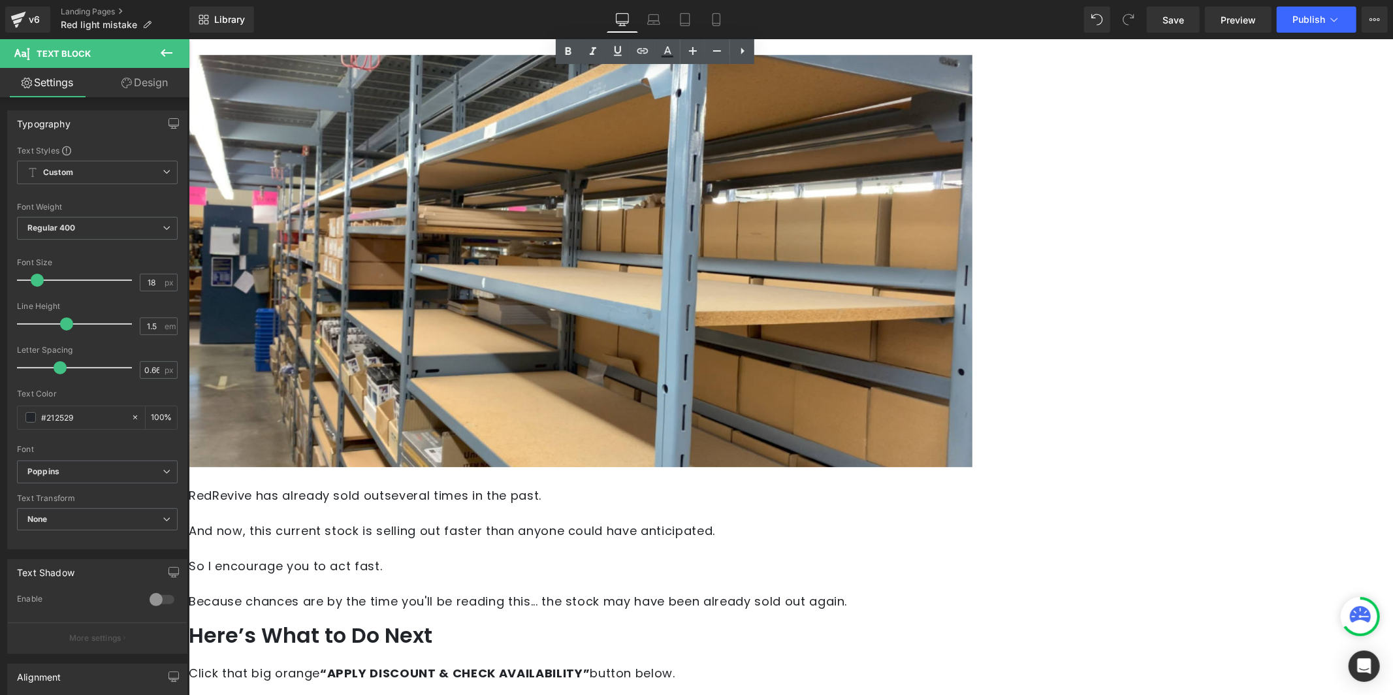
scroll to position [7408, 0]
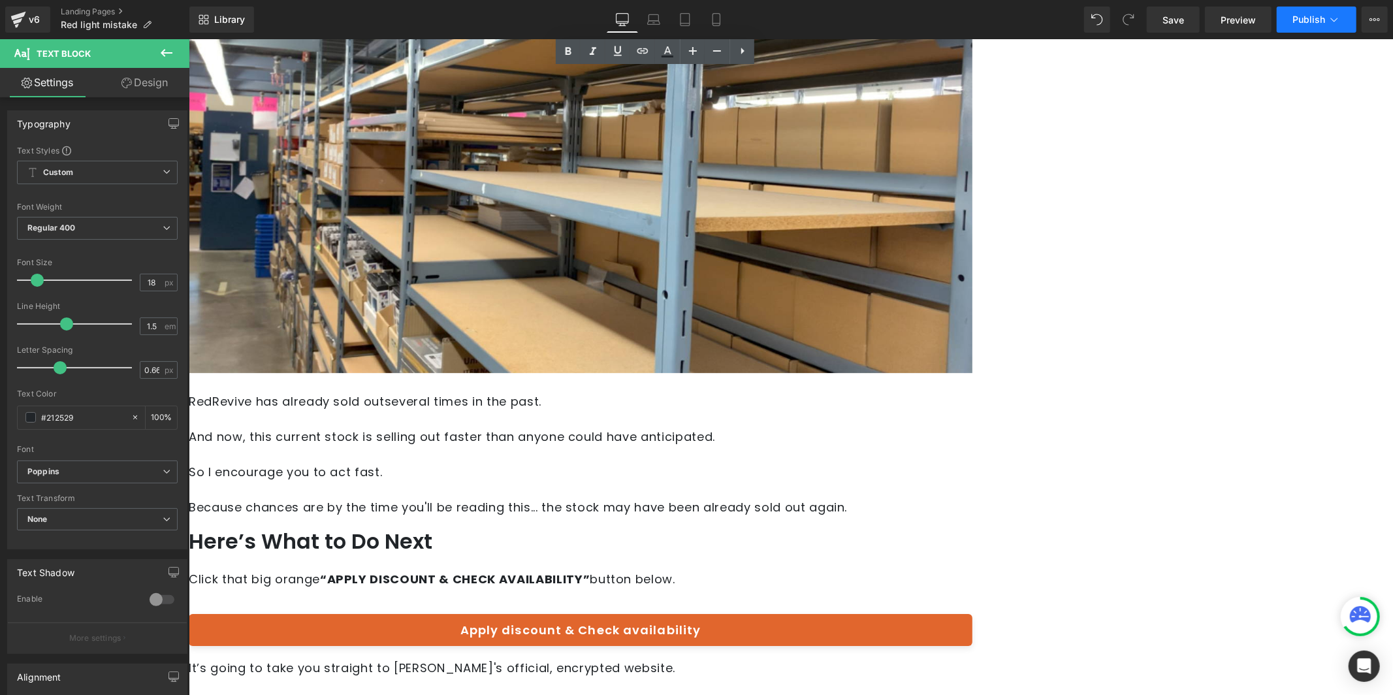
click at [1289, 20] on button "Publish" at bounding box center [1316, 20] width 80 height 26
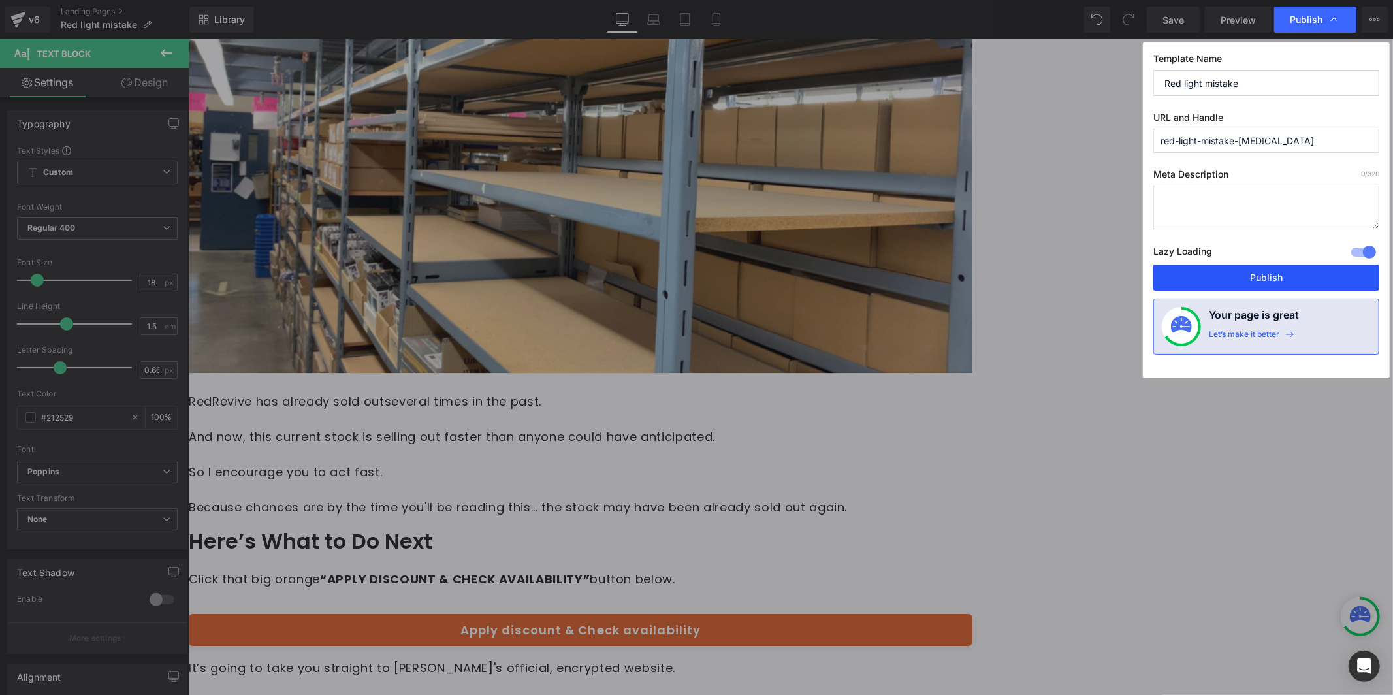
click at [1251, 268] on button "Publish" at bounding box center [1266, 277] width 226 height 26
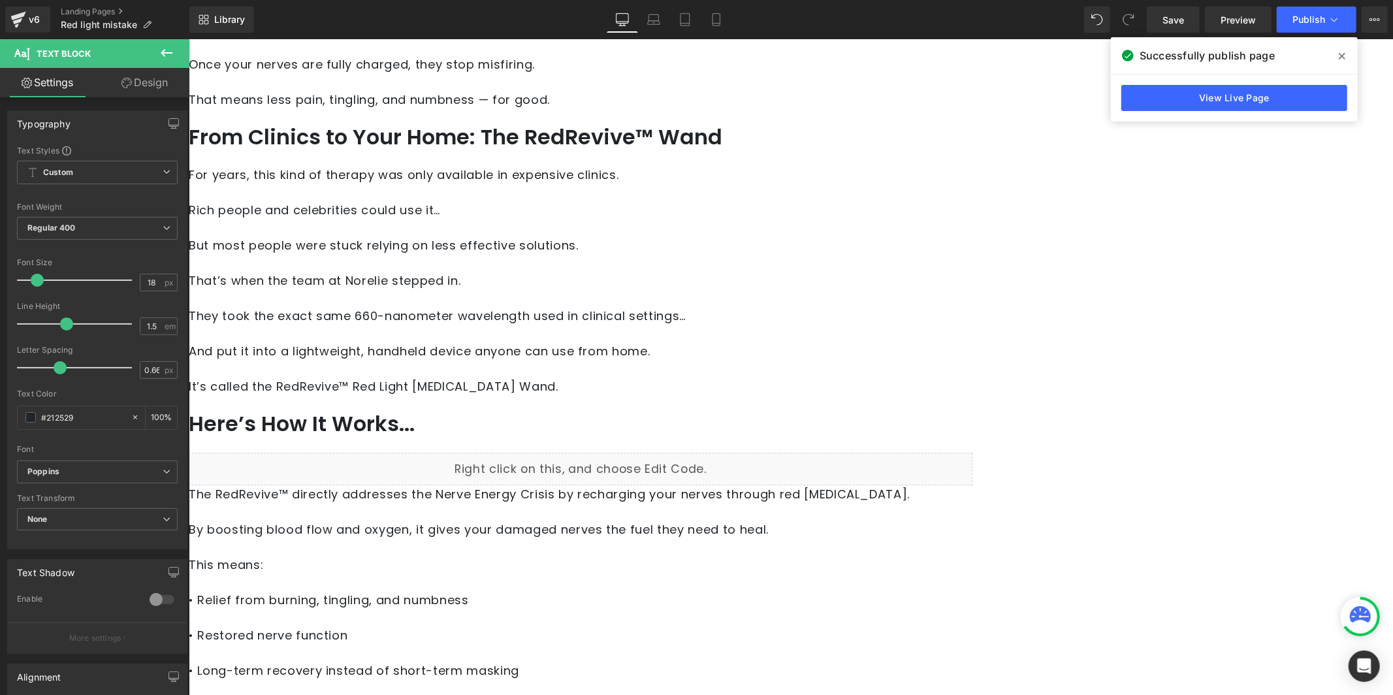
scroll to position [2712, 0]
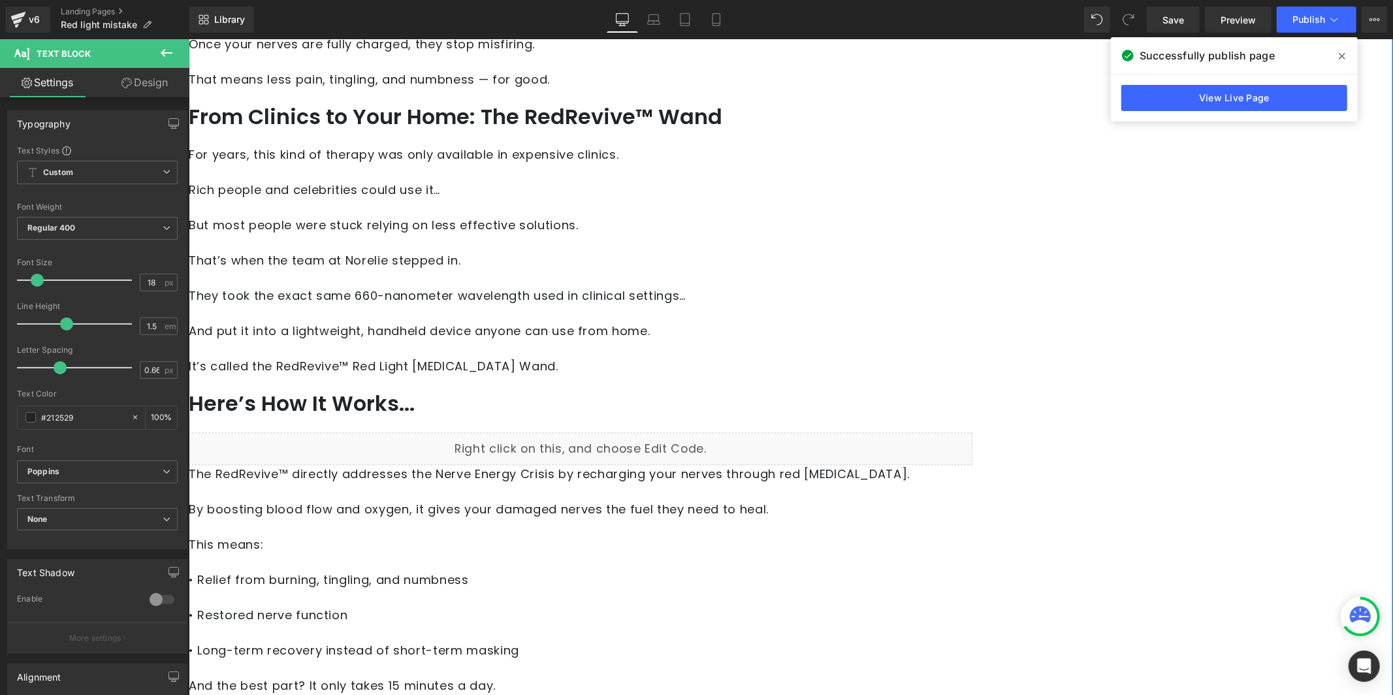
click at [438, 571] on span "• Relief from burning, tingling, and numbness" at bounding box center [328, 579] width 280 height 16
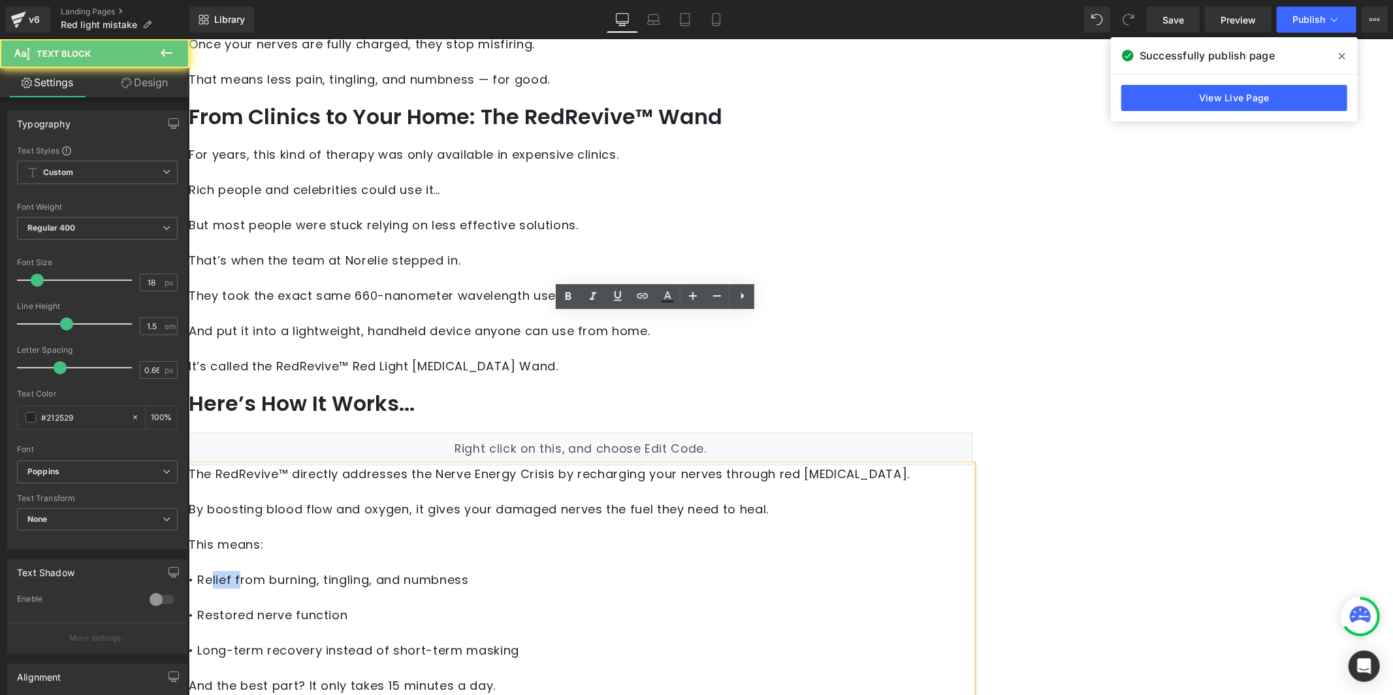
click at [438, 571] on span "• Relief from burning, tingling, and numbness" at bounding box center [328, 579] width 280 height 16
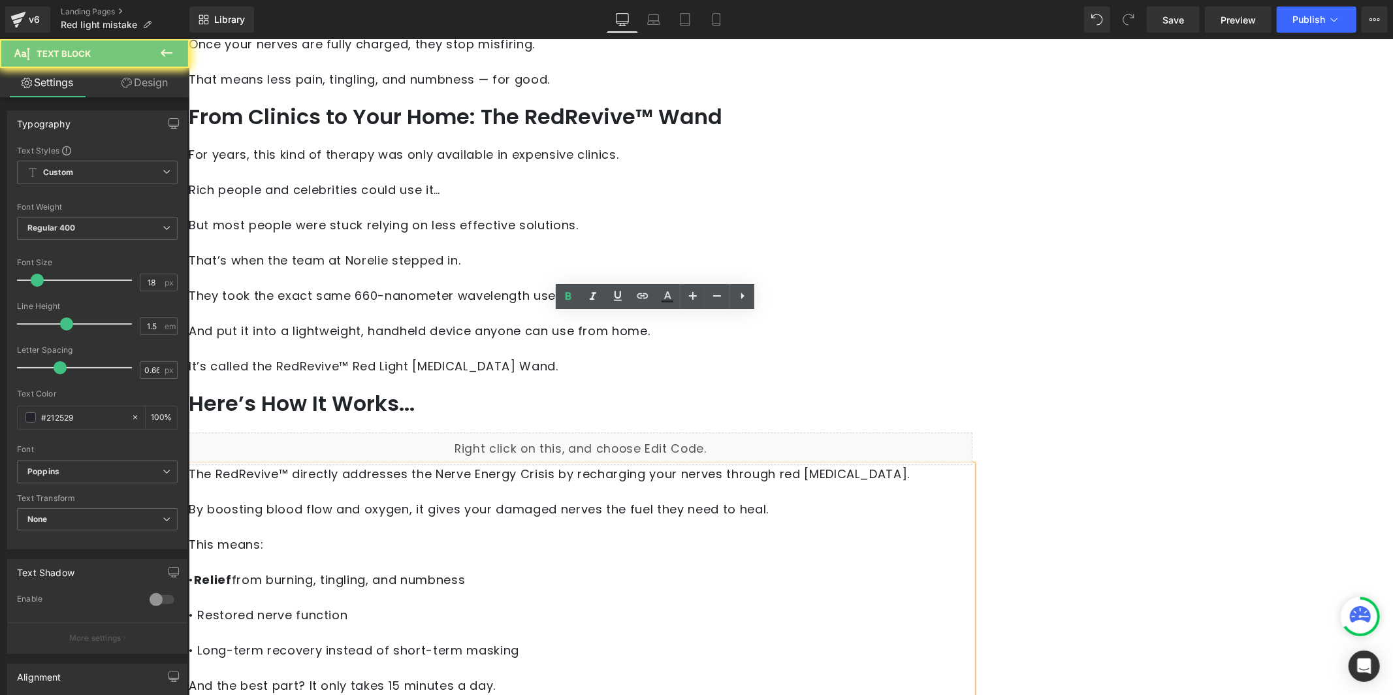
click at [347, 606] on span "• Restored nerve function" at bounding box center [267, 614] width 159 height 16
click at [506, 641] on span "• Long-term recovery instead of short-term masking" at bounding box center [353, 649] width 330 height 16
click at [514, 641] on span "• Long-term recovery instead of short-term masking" at bounding box center [353, 649] width 330 height 16
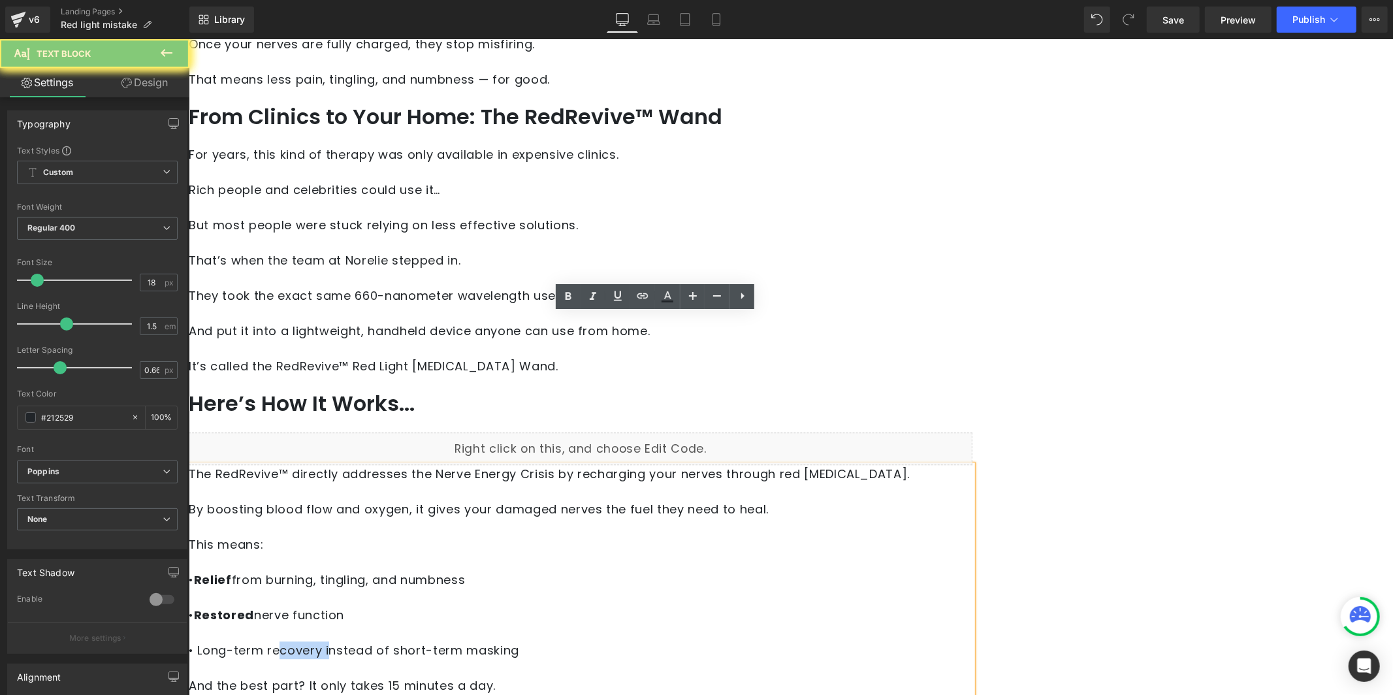
click at [515, 641] on span "• Long-term recovery instead of short-term masking" at bounding box center [353, 649] width 330 height 16
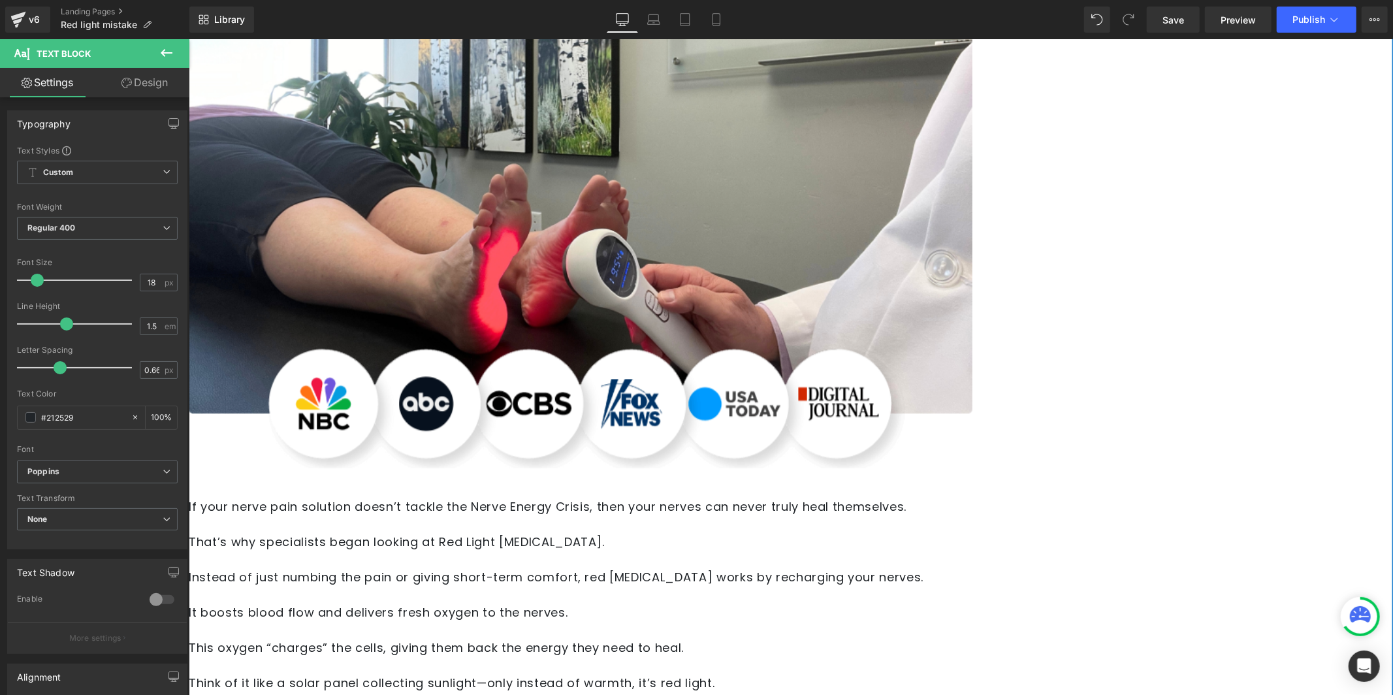
scroll to position [2008, 0]
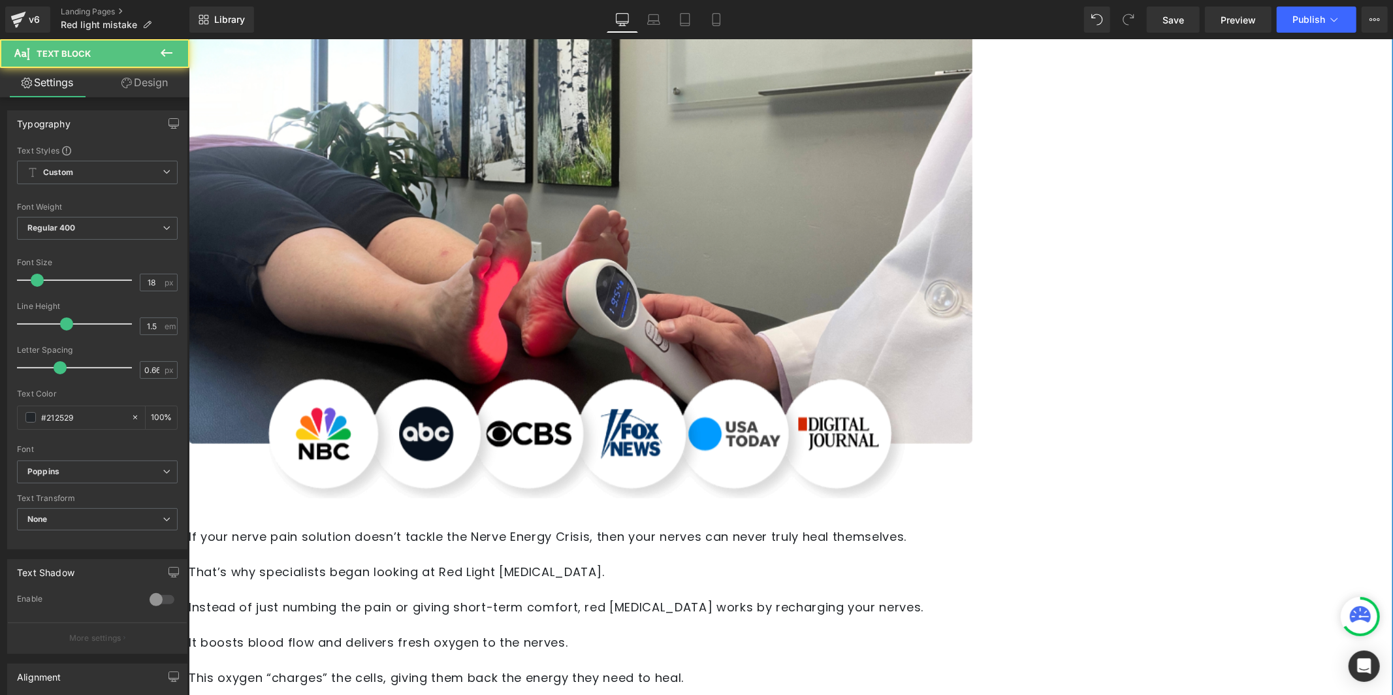
click at [704, 528] on p "If your nerve pain solution doesn’t tackle the Nerve Energy Crisis, then your n…" at bounding box center [579, 537] width 783 height 18
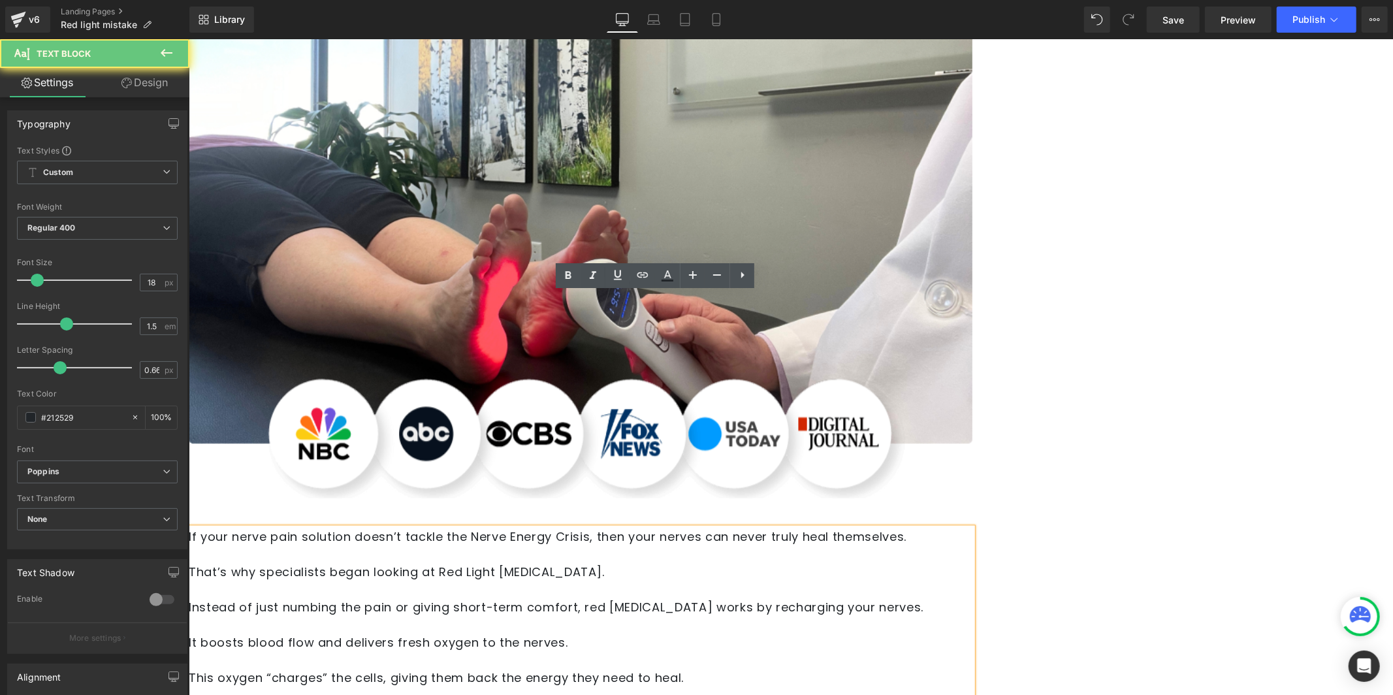
click at [704, 528] on p "If your nerve pain solution doesn’t tackle the Nerve Energy Crisis, then your n…" at bounding box center [579, 537] width 783 height 18
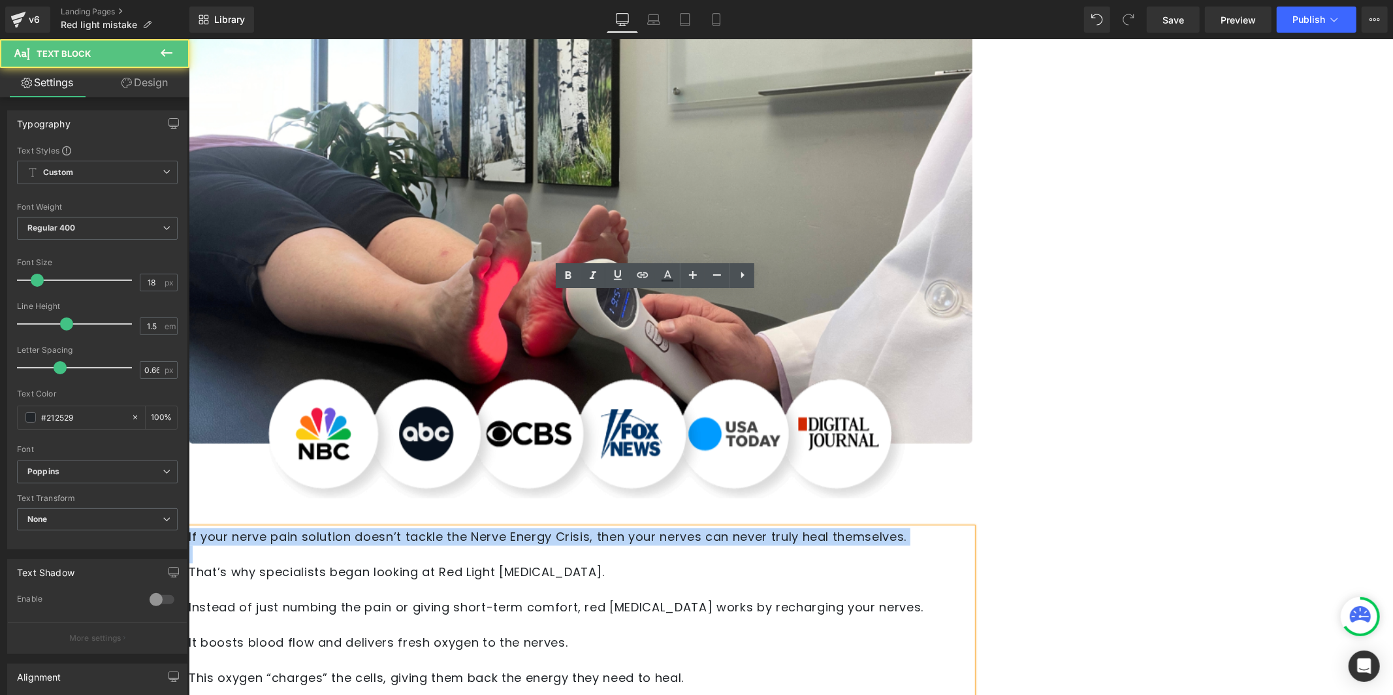
click at [704, 528] on p "If your nerve pain solution doesn’t tackle the Nerve Energy Crisis, then your n…" at bounding box center [579, 537] width 783 height 18
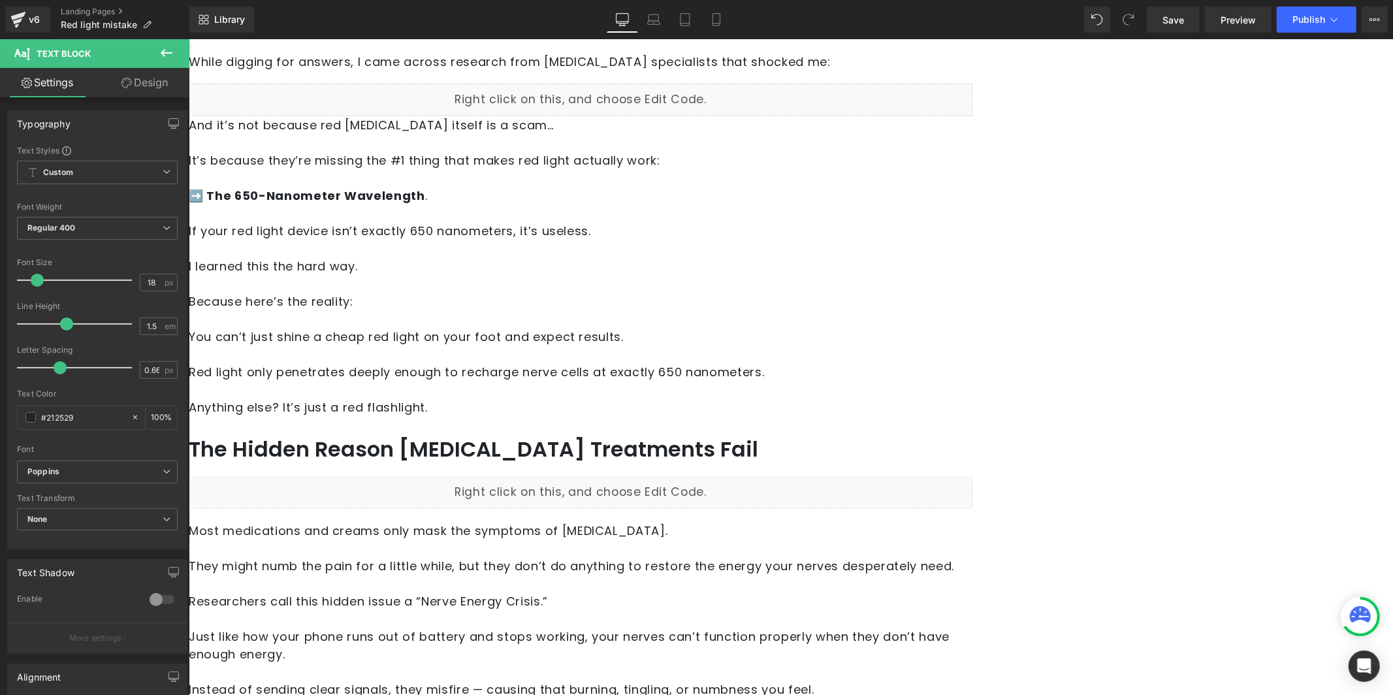
scroll to position [1335, 0]
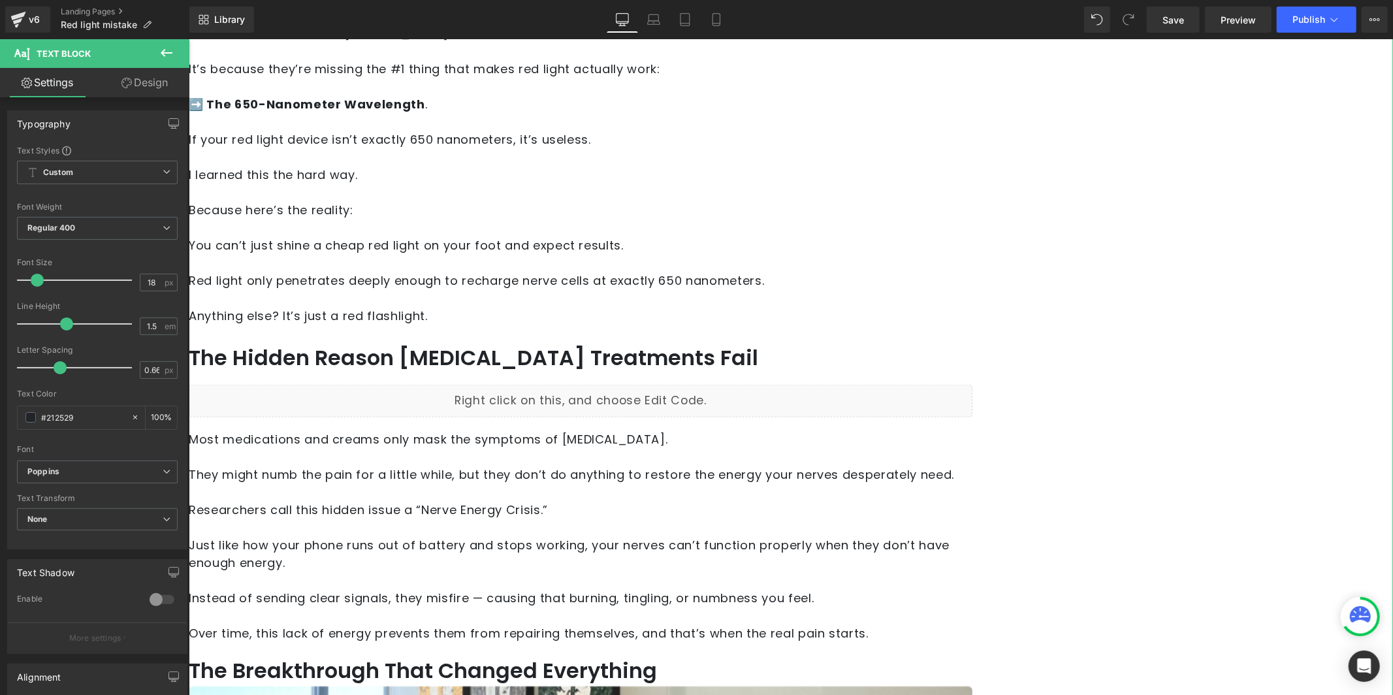
click at [654, 500] on p "Researchers call this hidden issue a “Nerve Energy Crisis.”" at bounding box center [579, 509] width 783 height 18
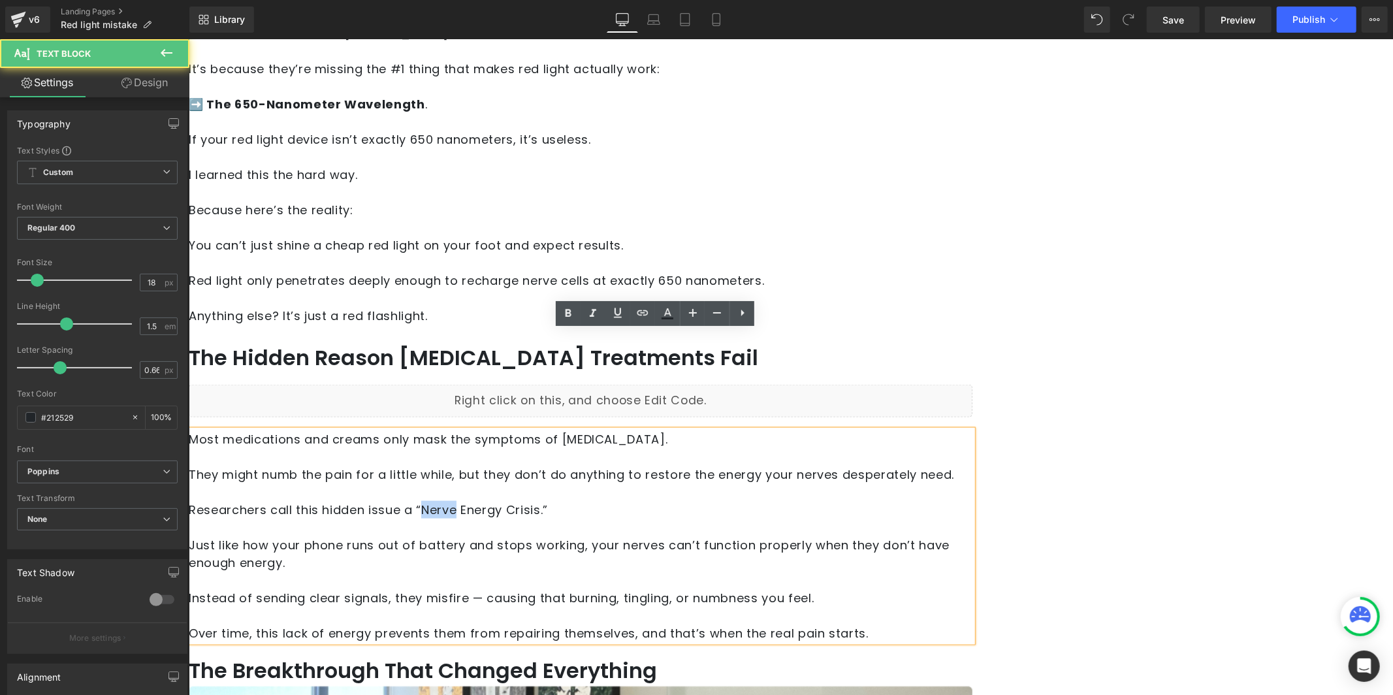
click at [654, 500] on p "Researchers call this hidden issue a “Nerve Energy Crisis.”" at bounding box center [579, 509] width 783 height 18
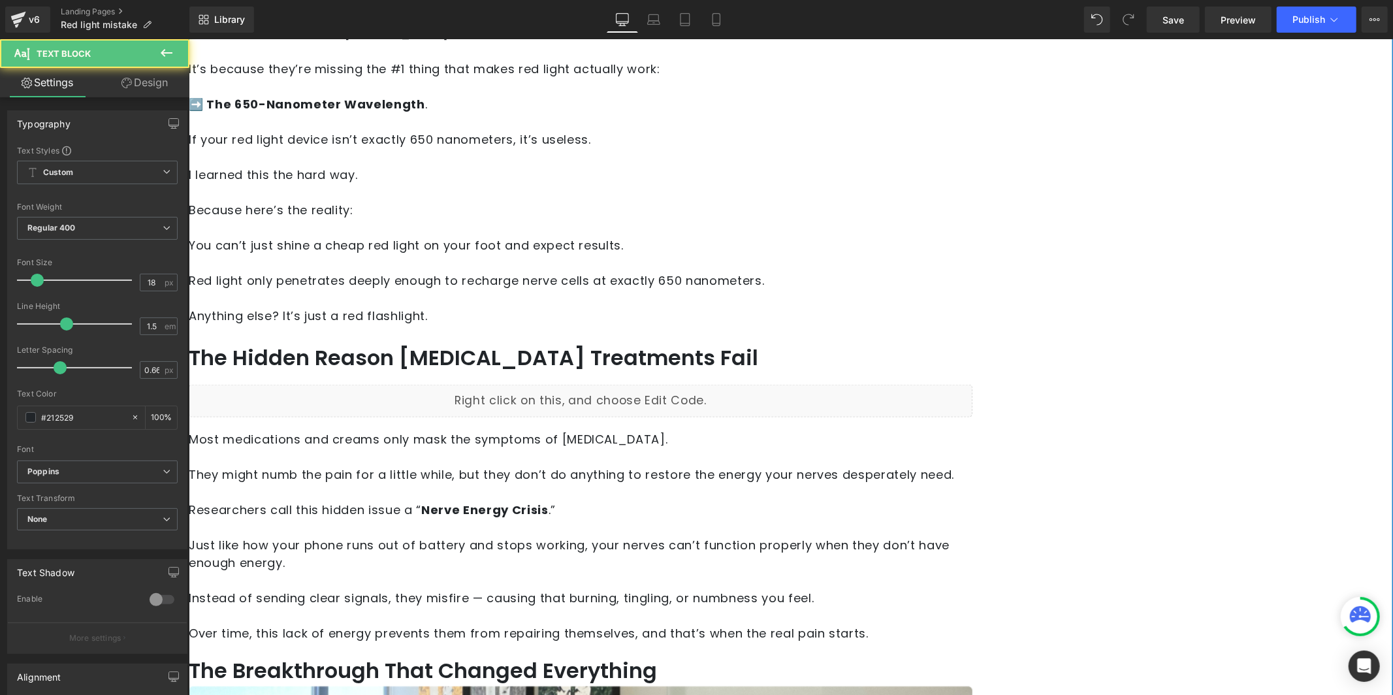
click at [629, 500] on p "Researchers call this hidden issue a “ Nerve Energy Crisis .”" at bounding box center [579, 509] width 783 height 18
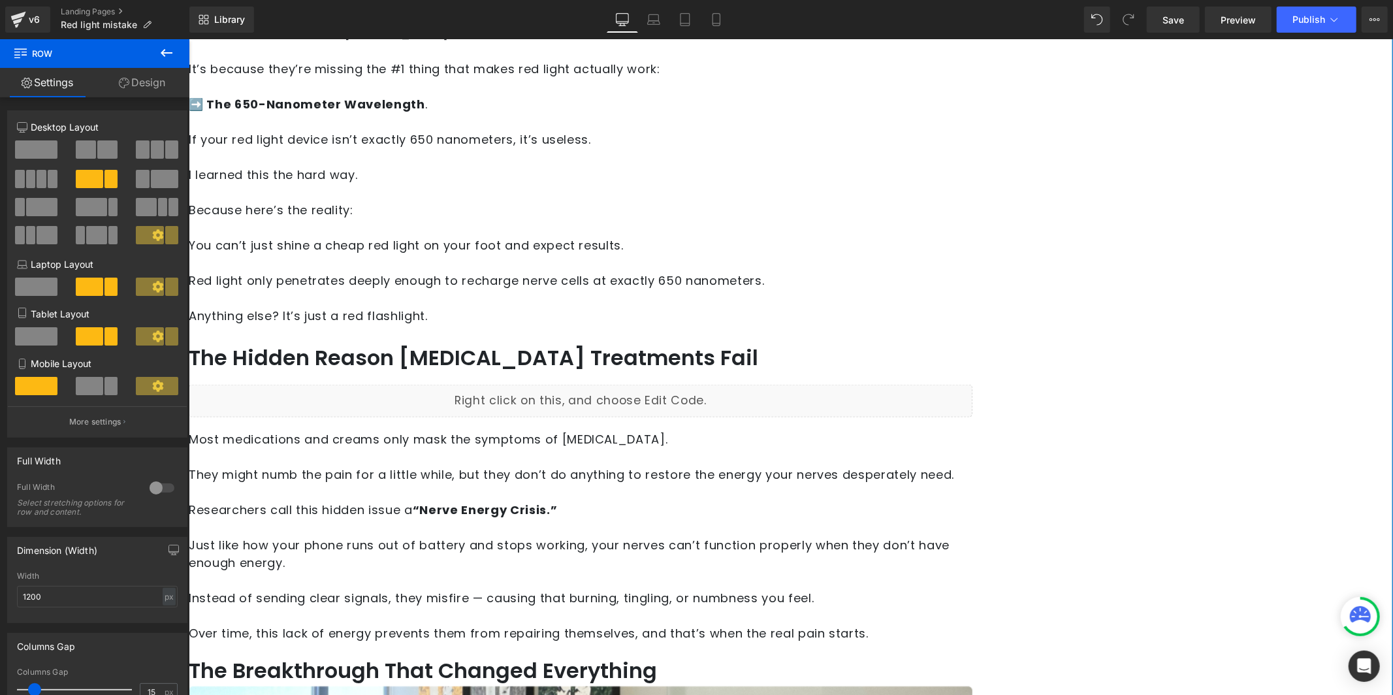
click at [612, 430] on p "Most medications and creams only mask the symptoms of neuropathy." at bounding box center [579, 439] width 783 height 18
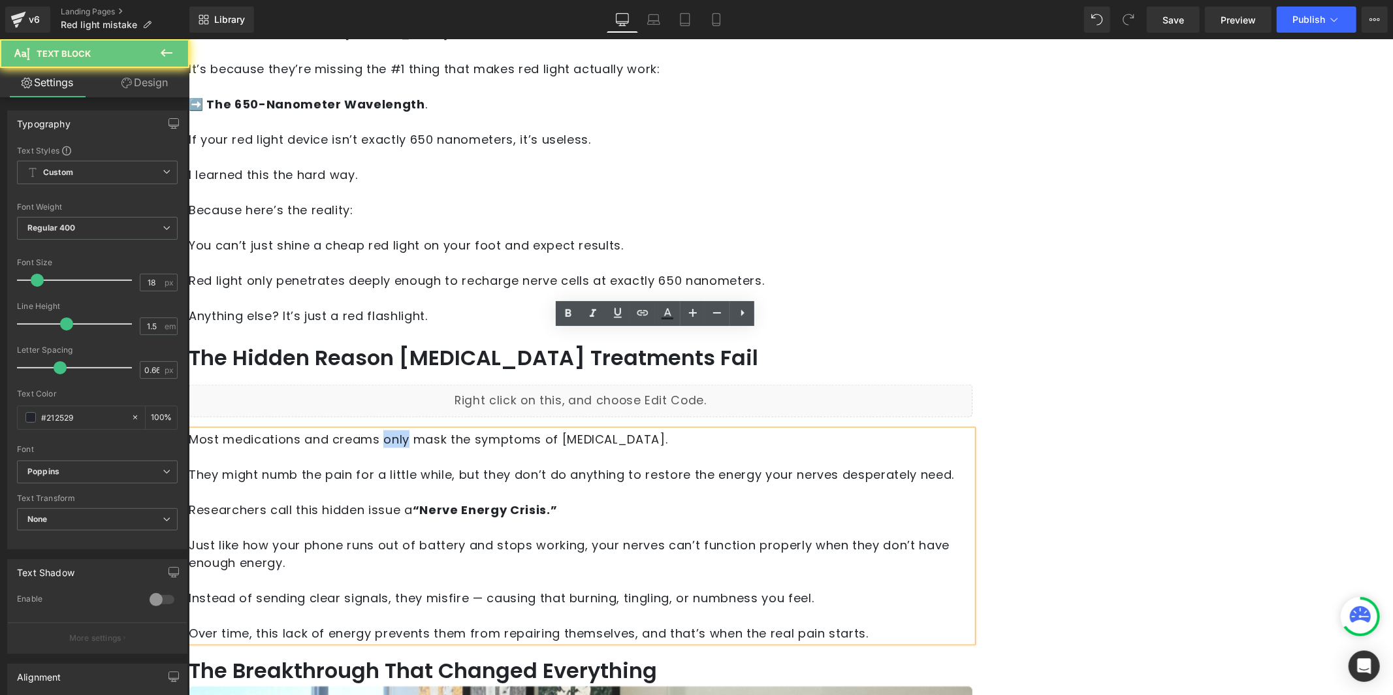
click at [612, 430] on p "Most medications and creams only mask the symptoms of neuropathy." at bounding box center [579, 439] width 783 height 18
click at [647, 430] on p "Most medications and creams only mask the symptoms of neuropathy." at bounding box center [579, 439] width 783 height 18
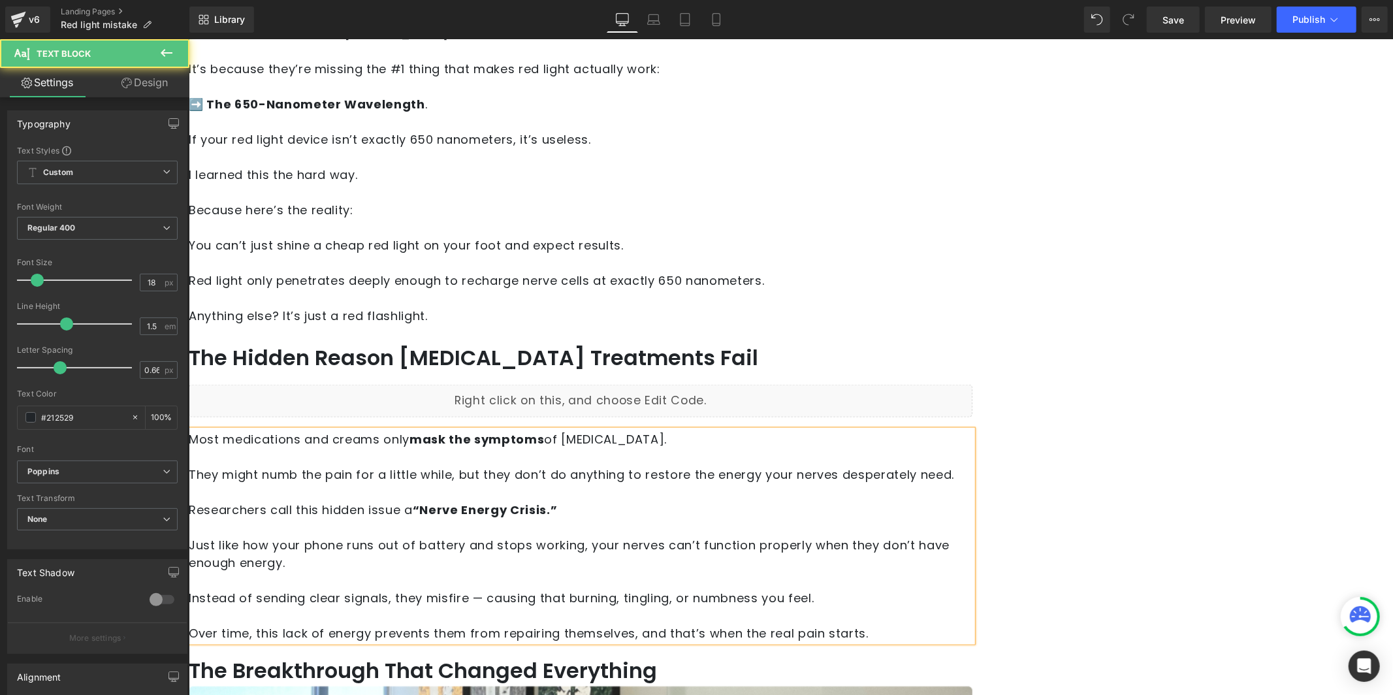
click at [883, 465] on p "They might numb the pain for a little while, but they don’t do anything to rest…" at bounding box center [579, 474] width 783 height 18
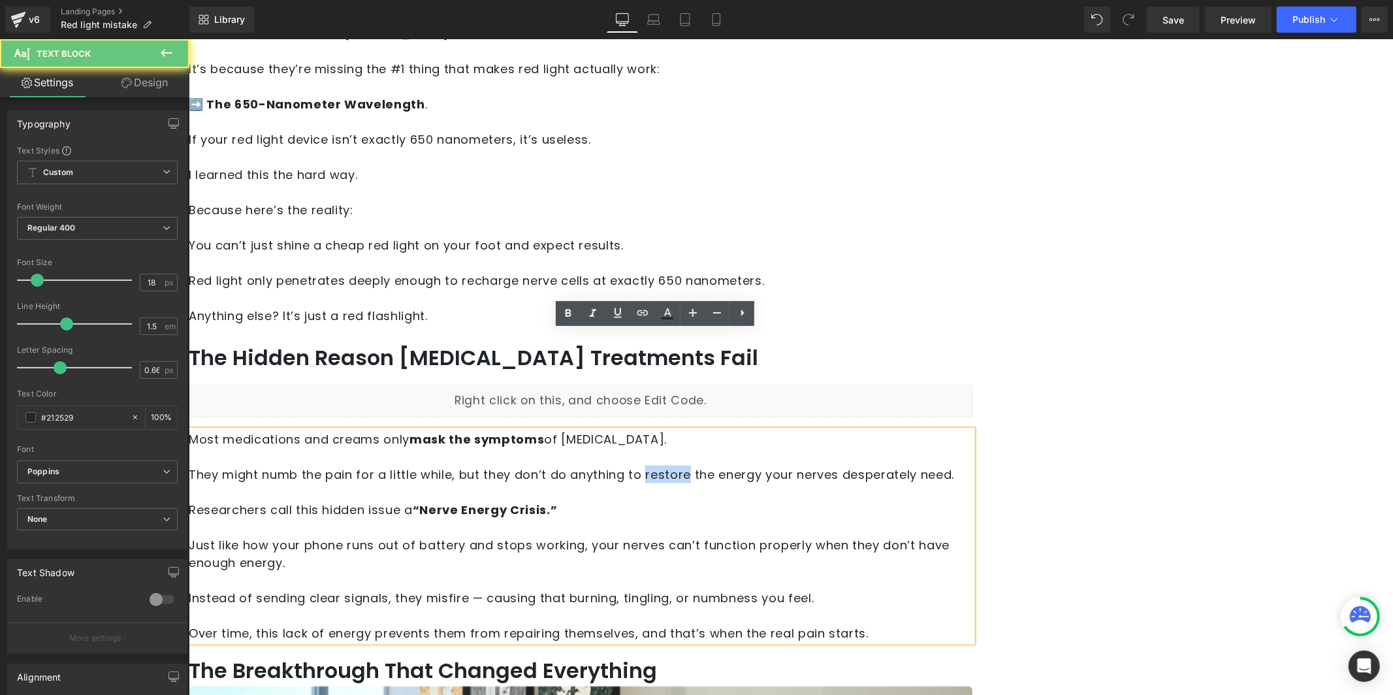
click at [883, 465] on p "They might numb the pain for a little while, but they don’t do anything to rest…" at bounding box center [579, 474] width 783 height 18
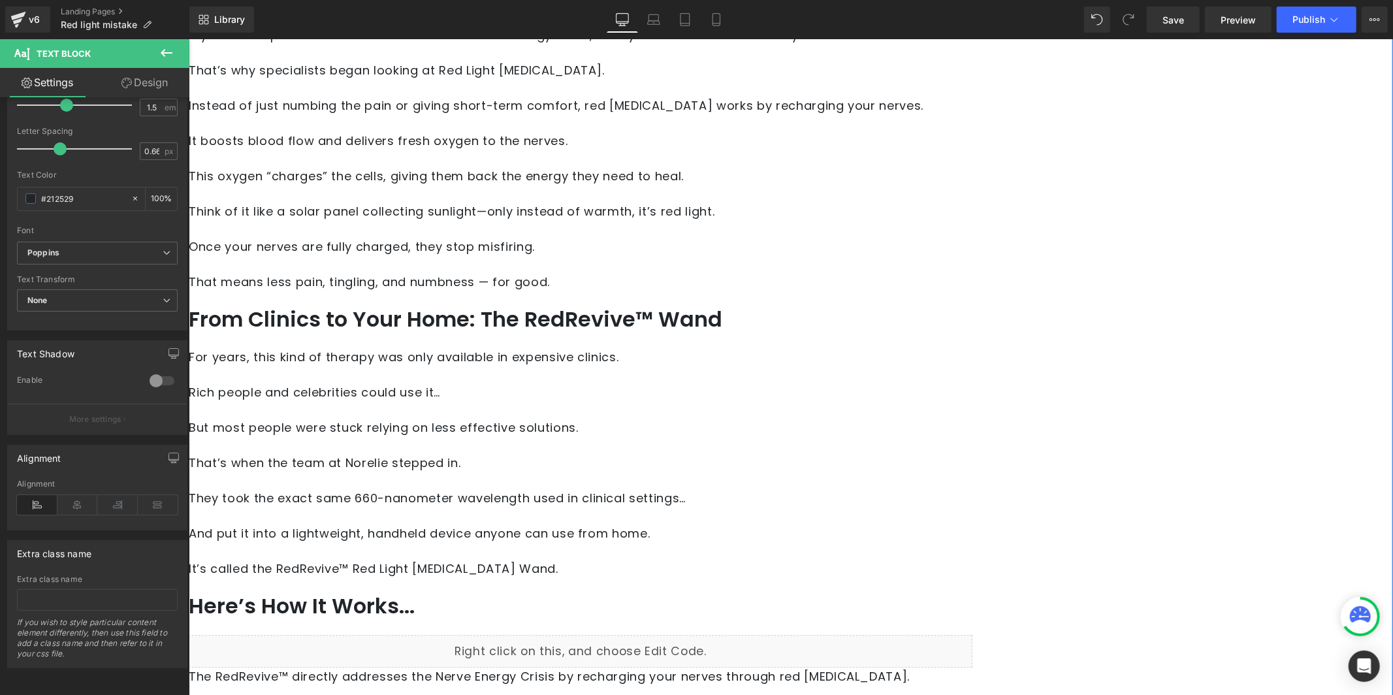
scroll to position [2516, 0]
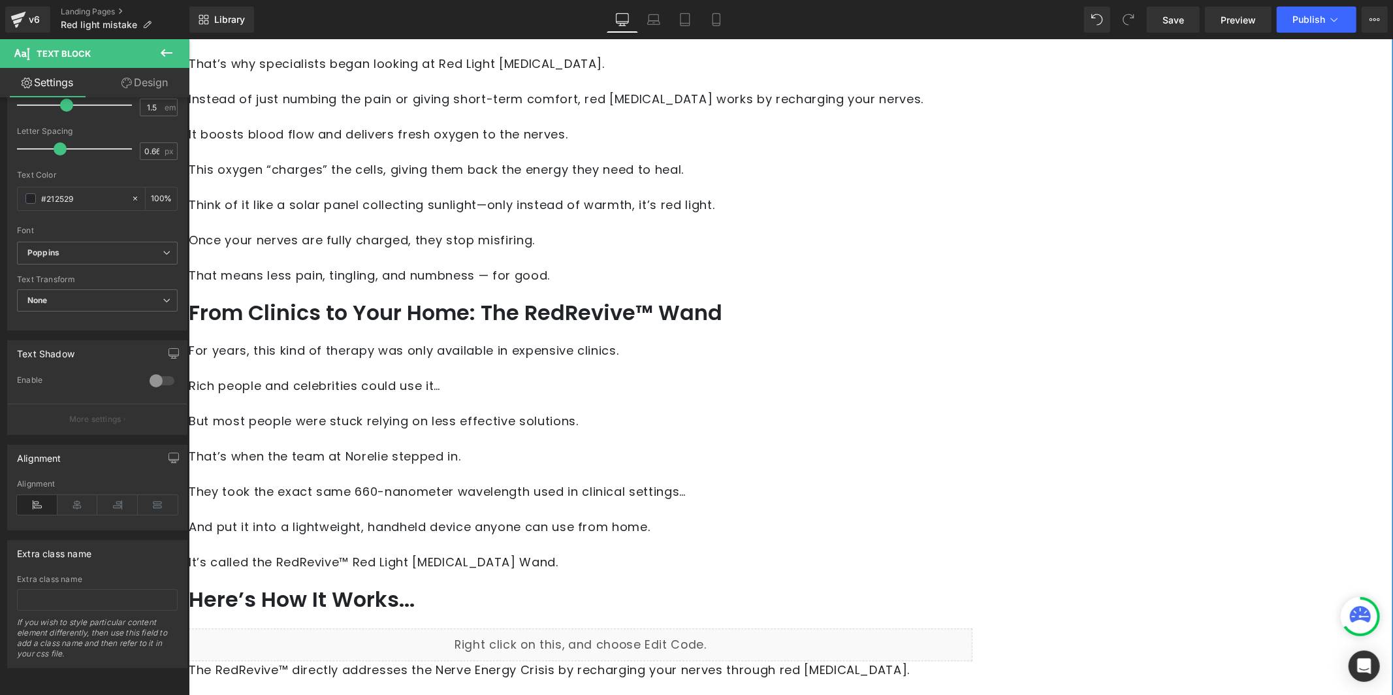
click at [580, 482] on p "They took the exact same 660-nanometer wavelength used in clinical settings…" at bounding box center [579, 491] width 783 height 18
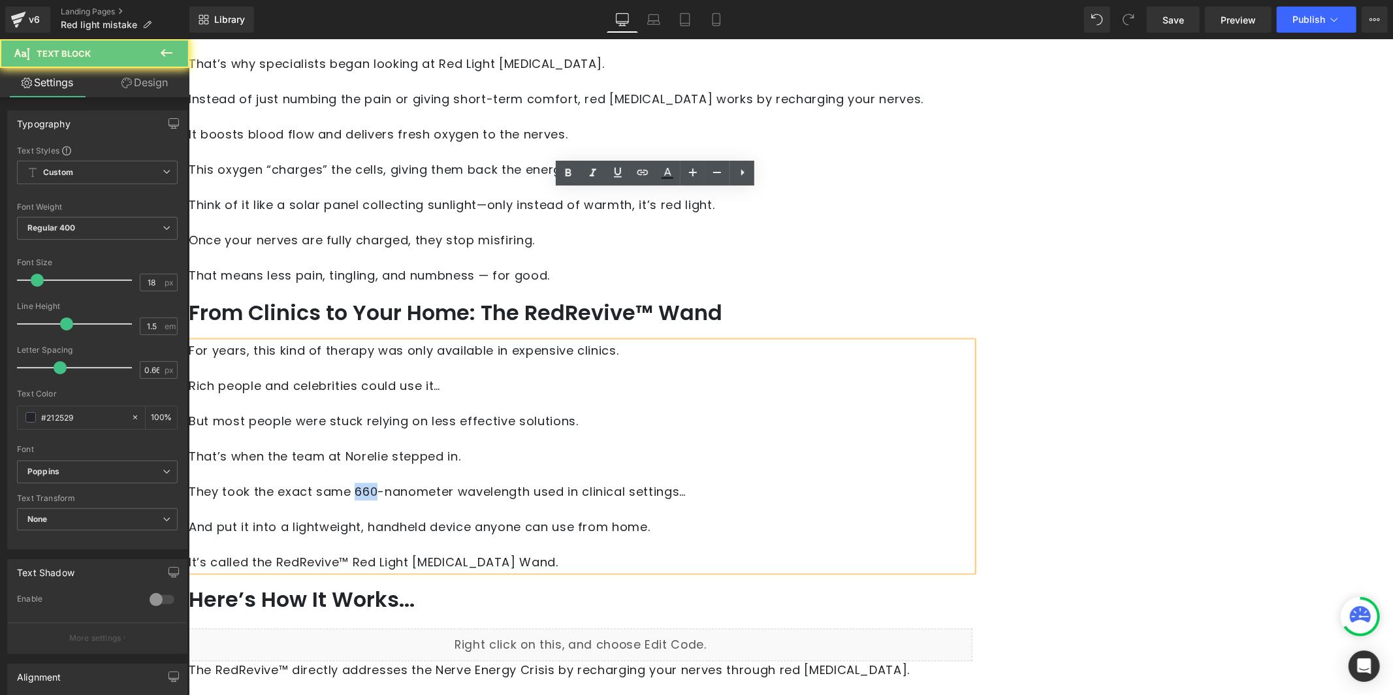
click at [581, 482] on p "They took the exact same 660-nanometer wavelength used in clinical settings…" at bounding box center [579, 491] width 783 height 18
click at [582, 482] on p "They took the exact same 660-nanometer wavelength used in clinical settings…" at bounding box center [579, 491] width 783 height 18
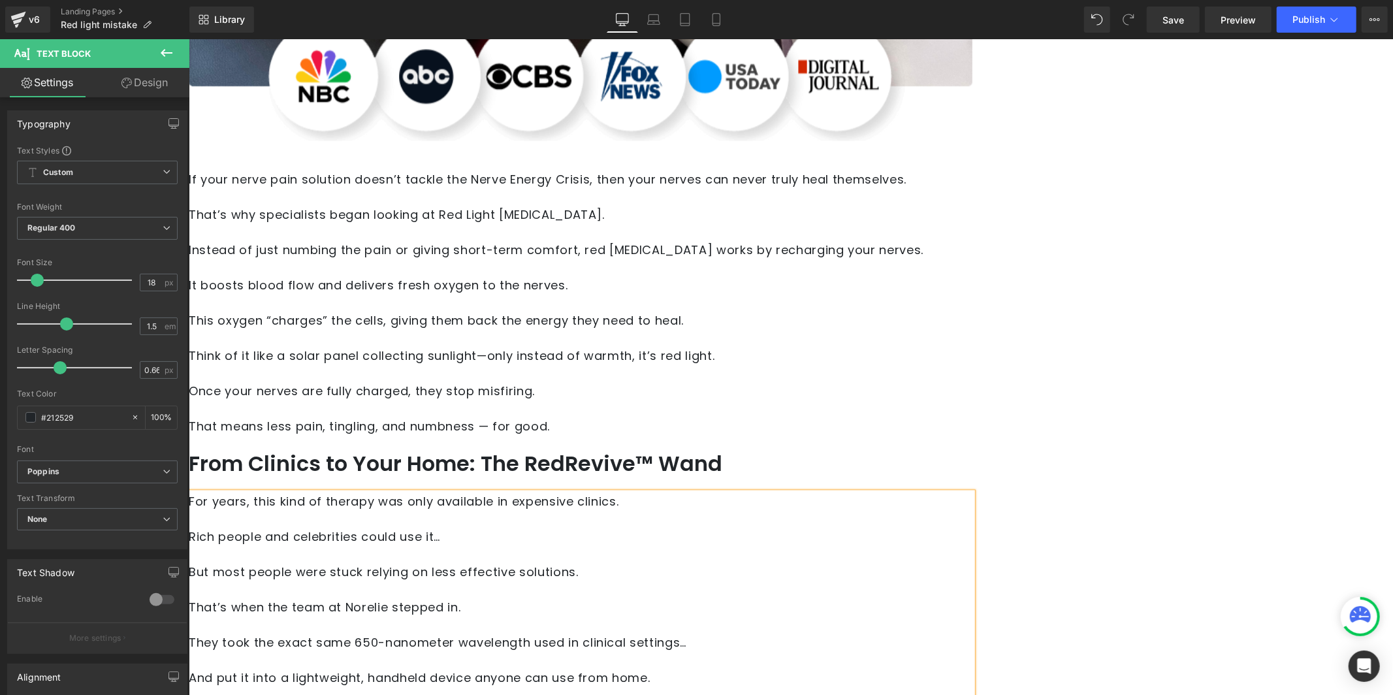
scroll to position [2444, 0]
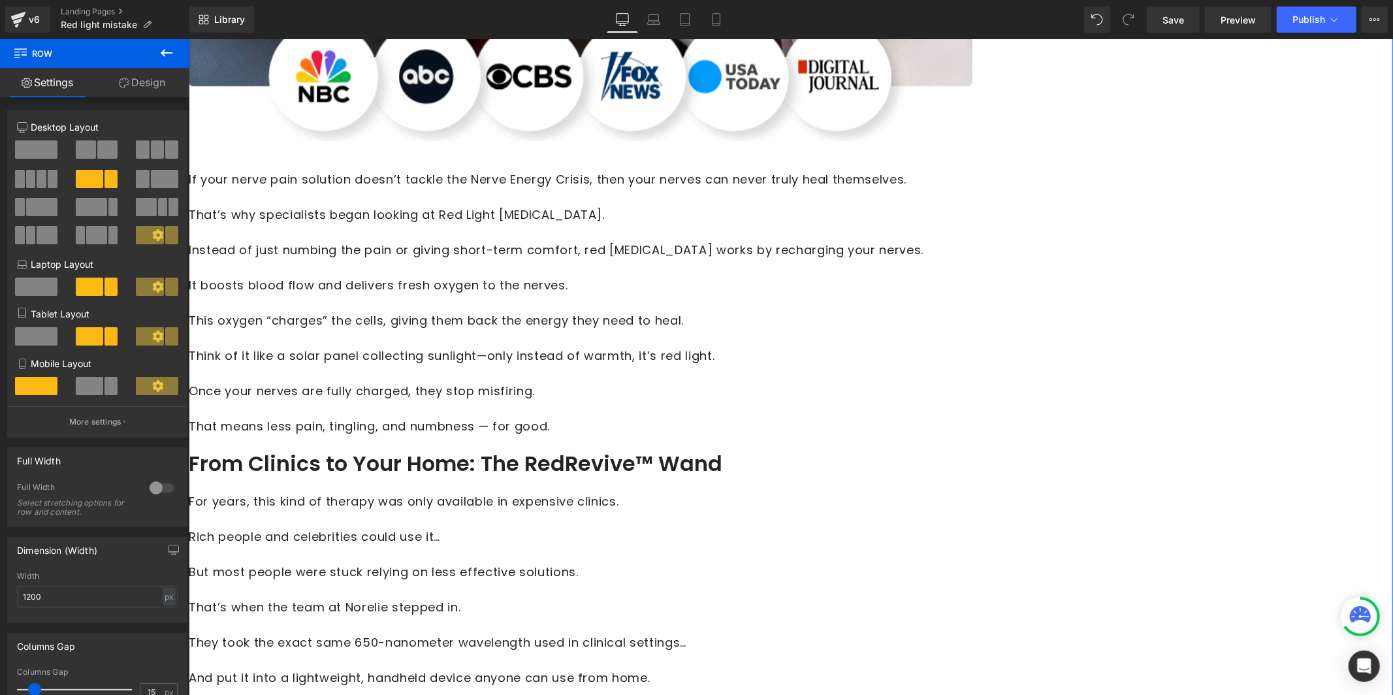
scroll to position [2326, 0]
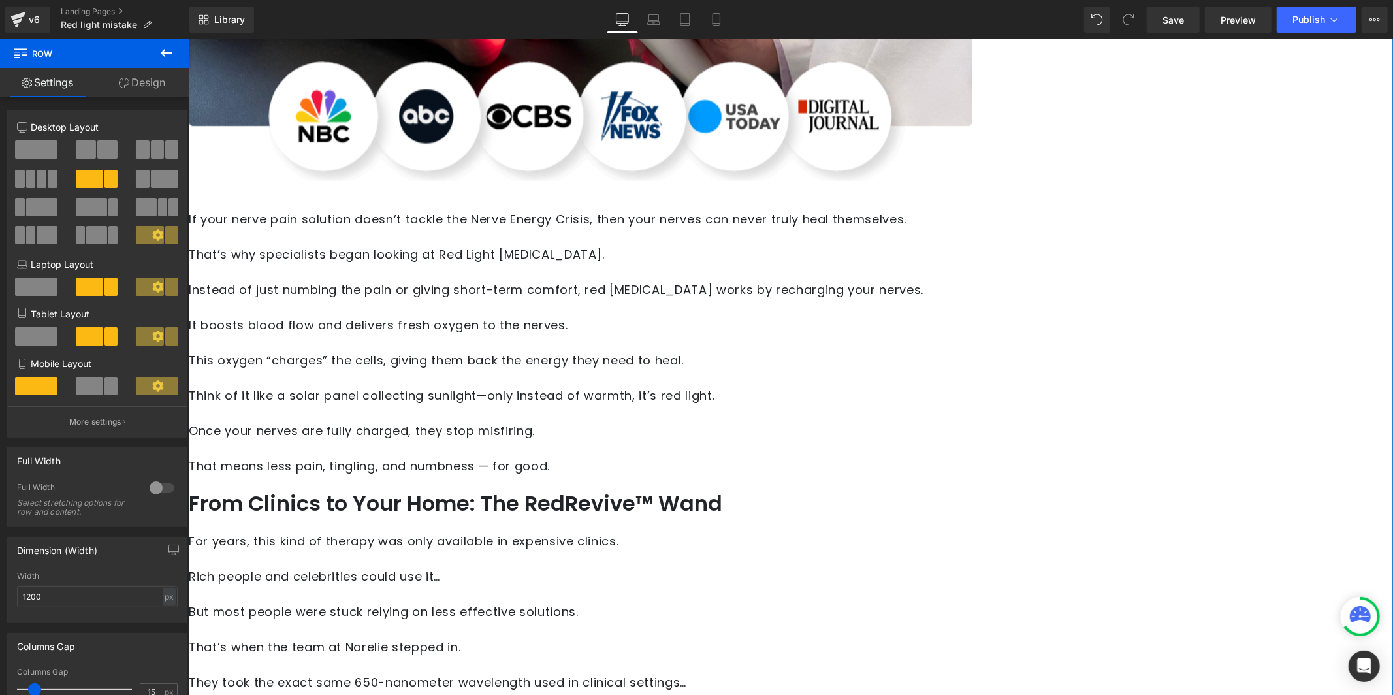
click at [449, 487] on h2 "From Clinics to Your Home: The RedRevive™ Wand" at bounding box center [579, 502] width 783 height 31
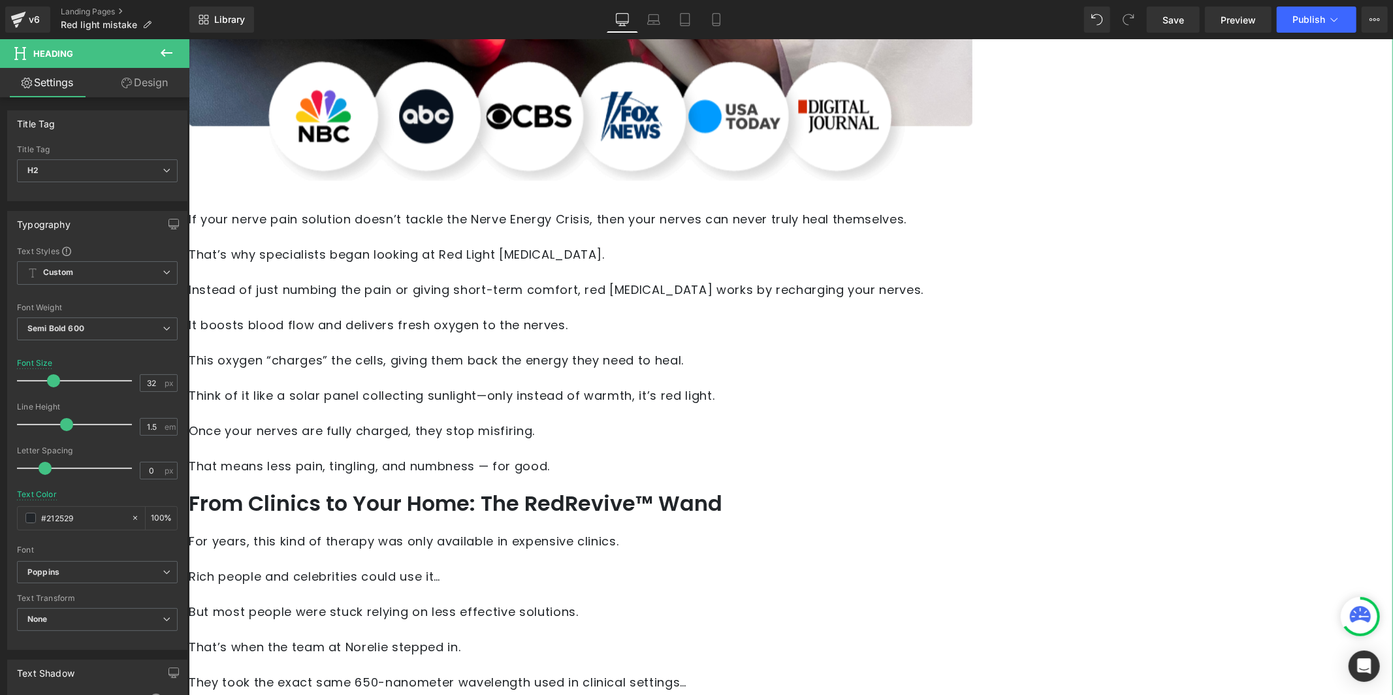
click at [153, 82] on link "Design" at bounding box center [144, 82] width 95 height 29
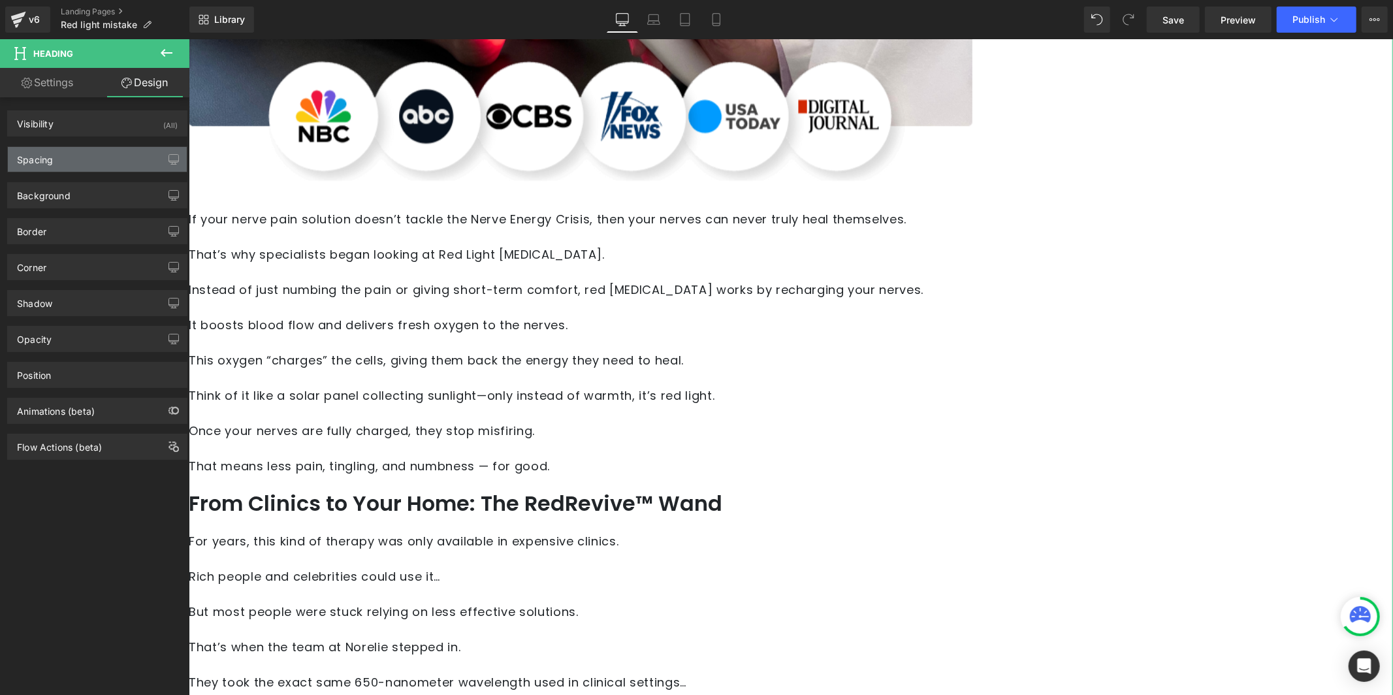
click at [108, 151] on div "Spacing" at bounding box center [97, 159] width 179 height 25
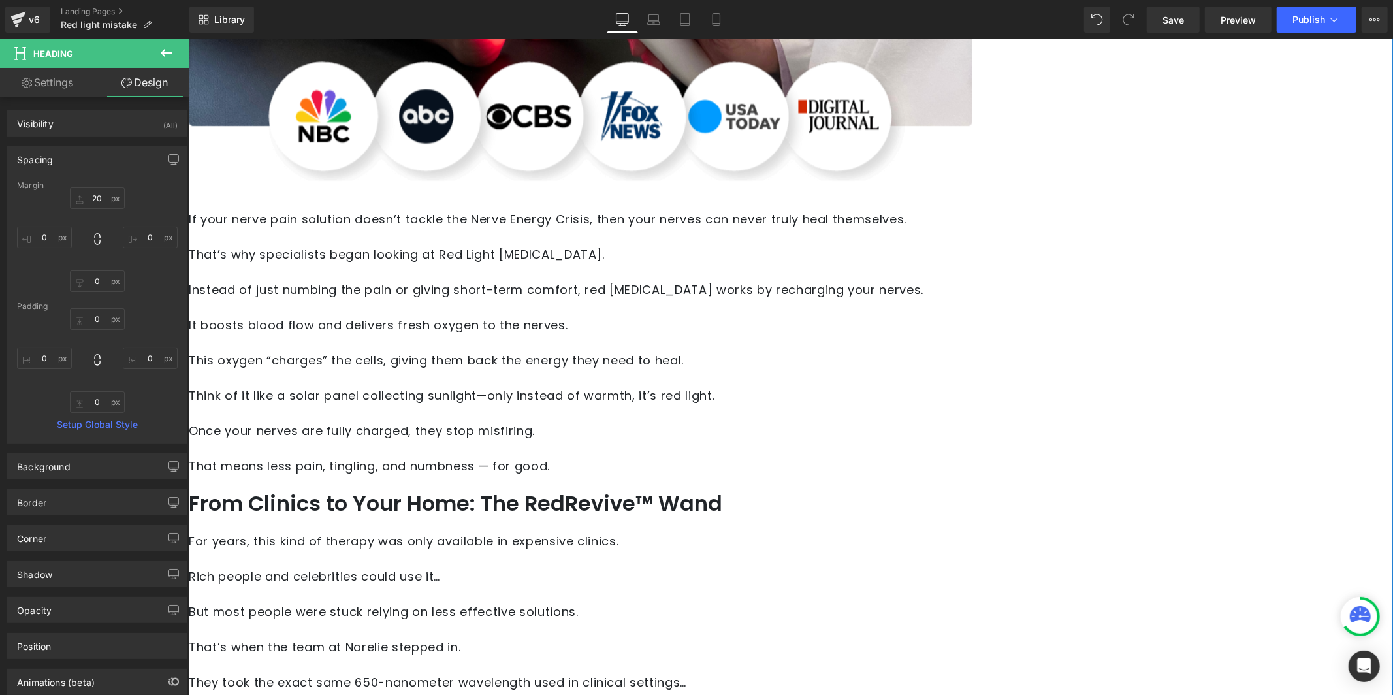
click at [437, 549] on p at bounding box center [579, 558] width 783 height 18
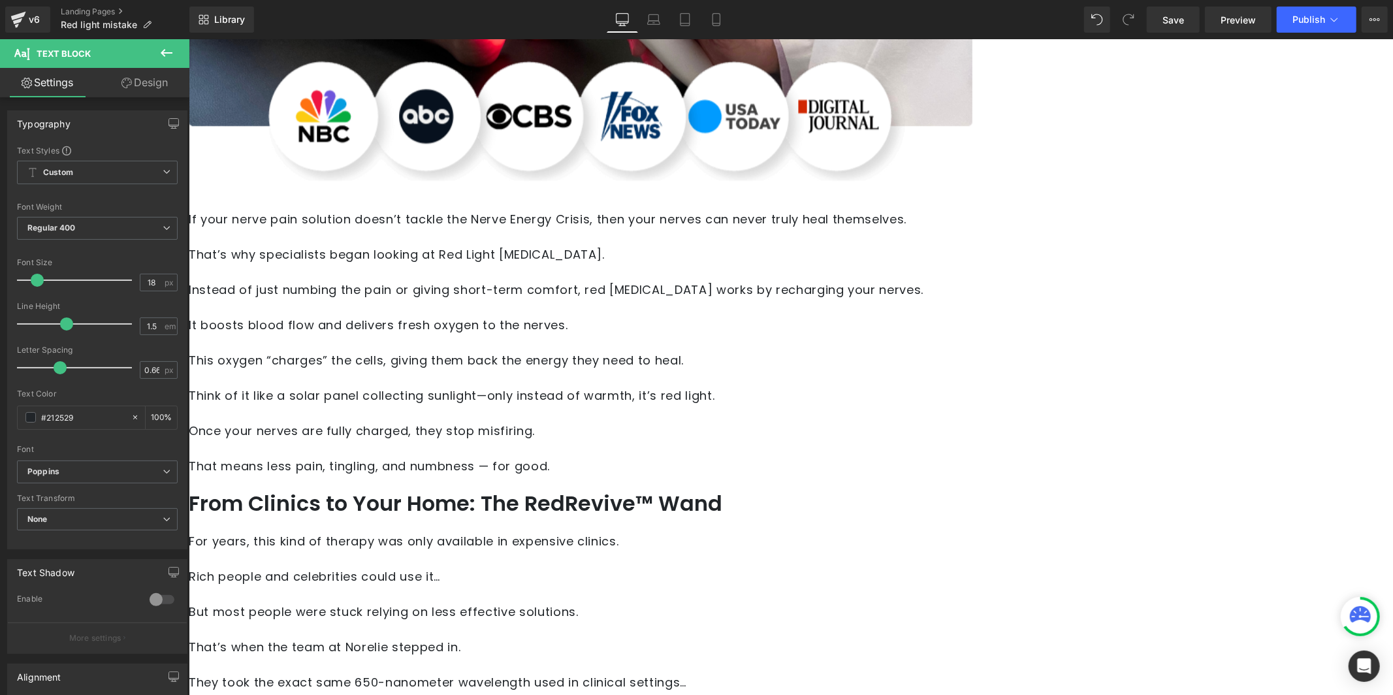
click at [133, 84] on link "Design" at bounding box center [144, 82] width 95 height 29
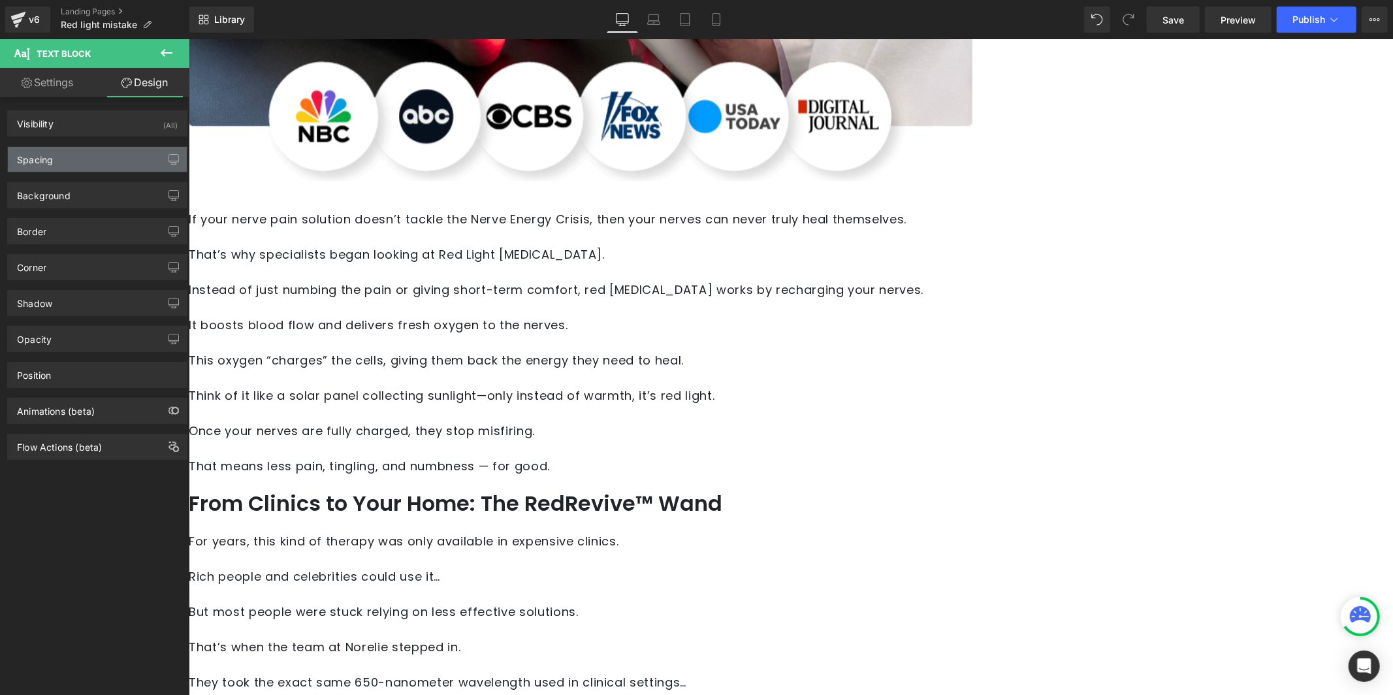
click at [98, 165] on div "Spacing" at bounding box center [97, 159] width 179 height 25
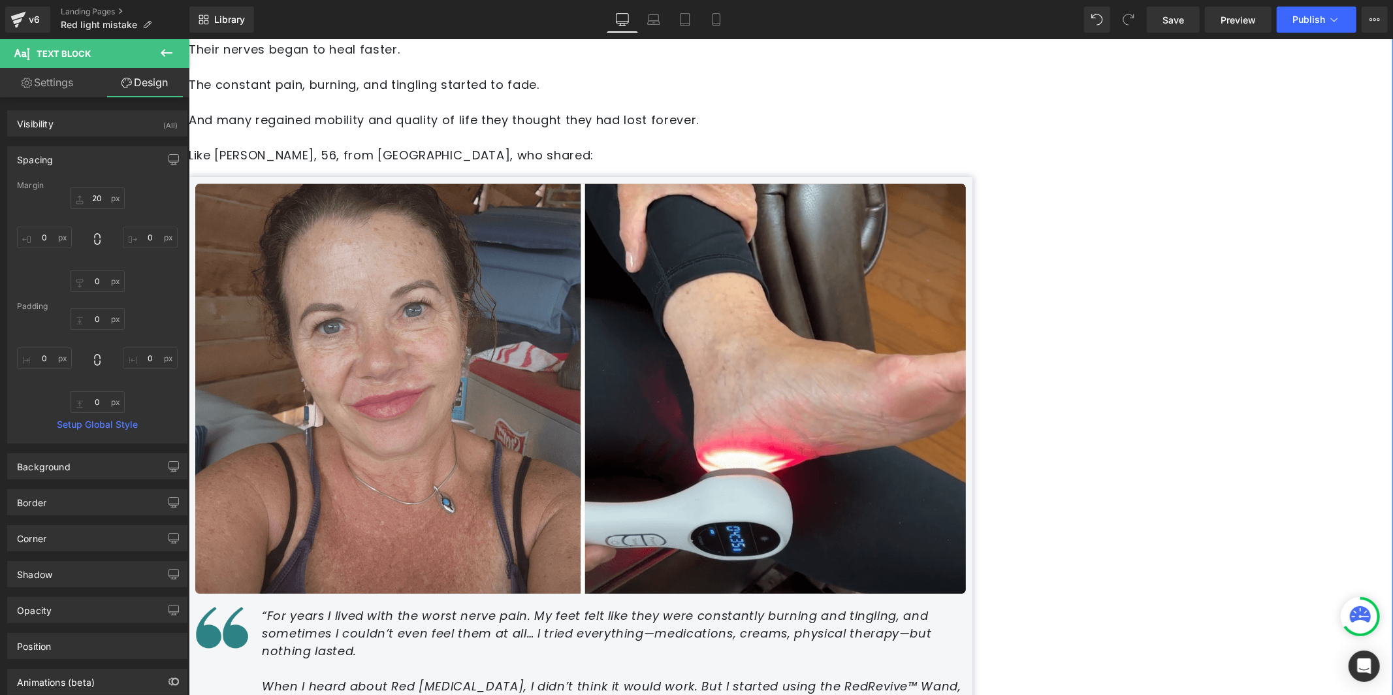
scroll to position [4203, 0]
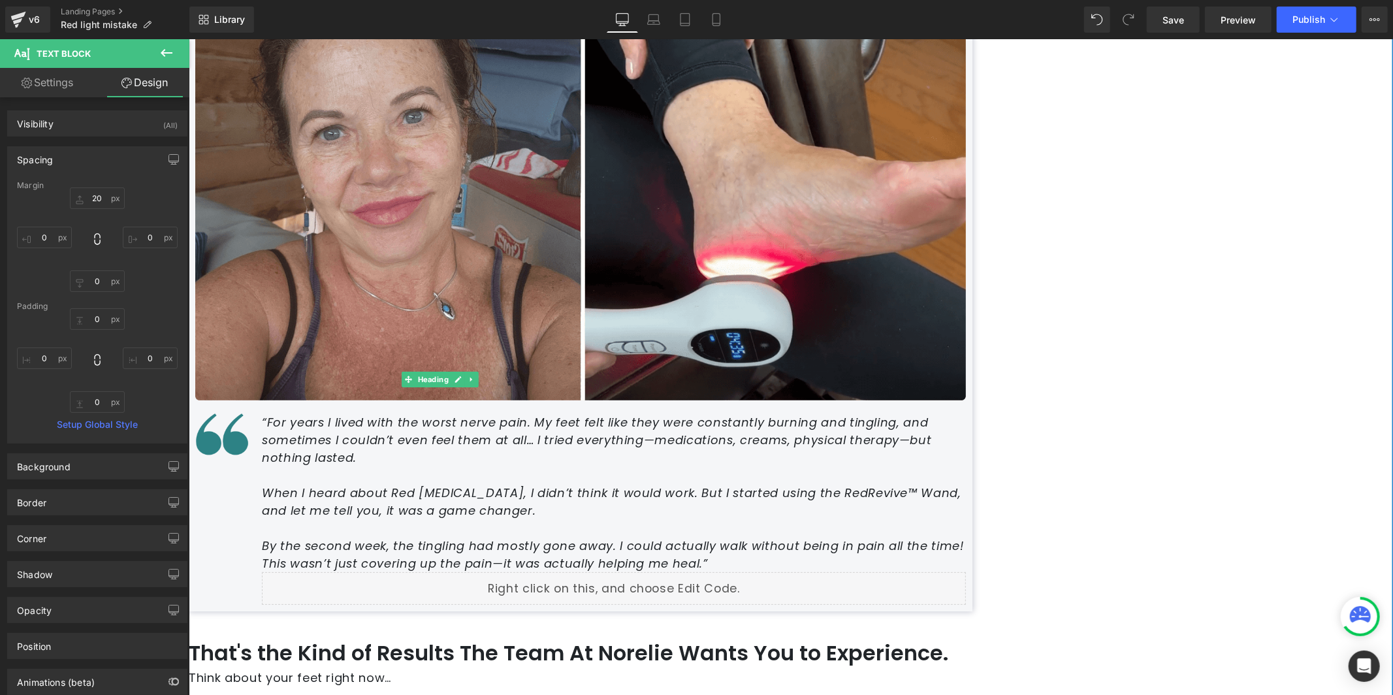
click at [462, 637] on h2 "That's the Kind of Results The Team At Norelie Wants You to Experience." at bounding box center [579, 652] width 783 height 31
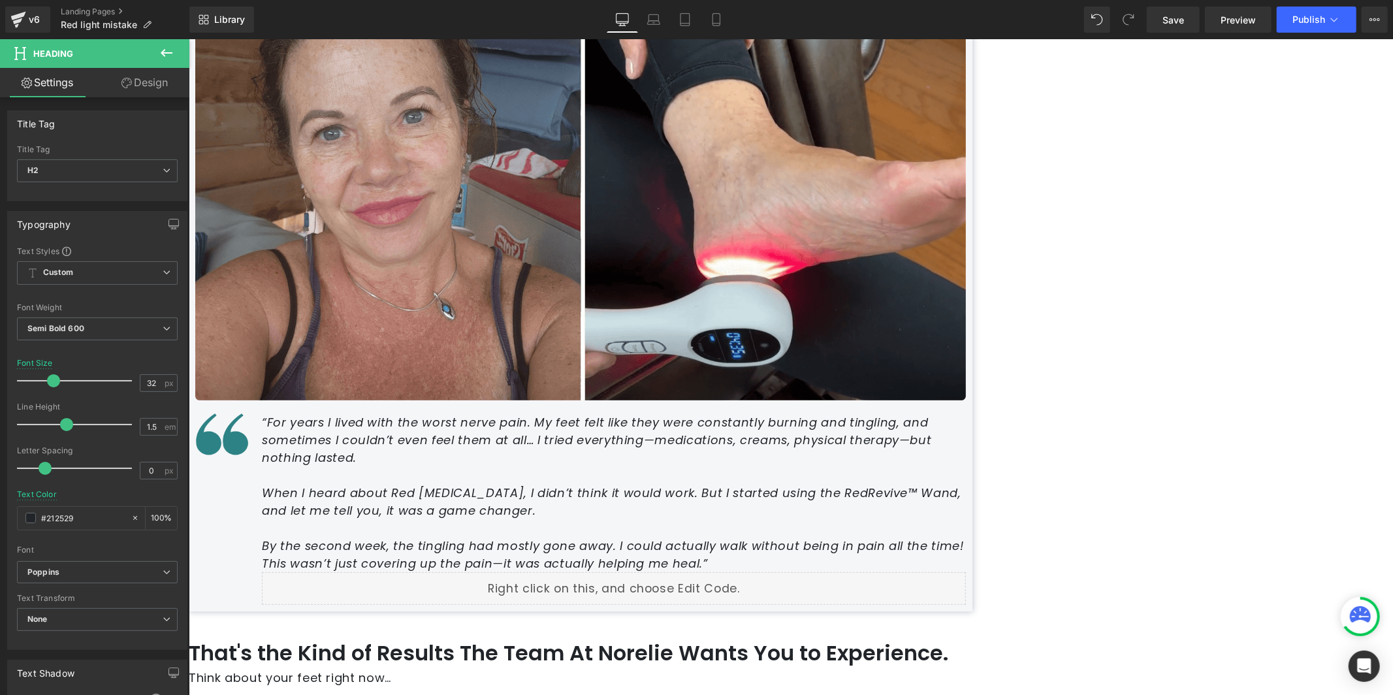
drag, startPoint x: 153, startPoint y: 83, endPoint x: 140, endPoint y: 124, distance: 43.2
click at [153, 83] on link "Design" at bounding box center [144, 82] width 95 height 29
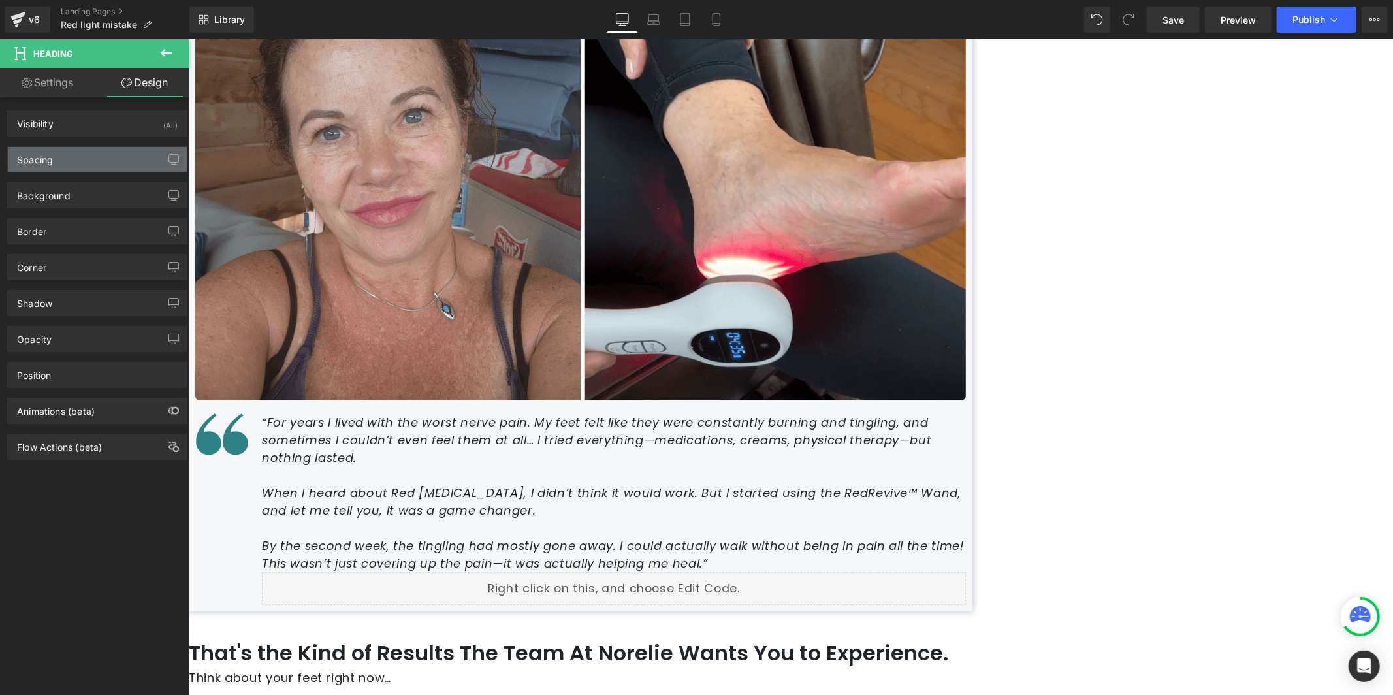
click at [123, 157] on div "Spacing" at bounding box center [97, 159] width 179 height 25
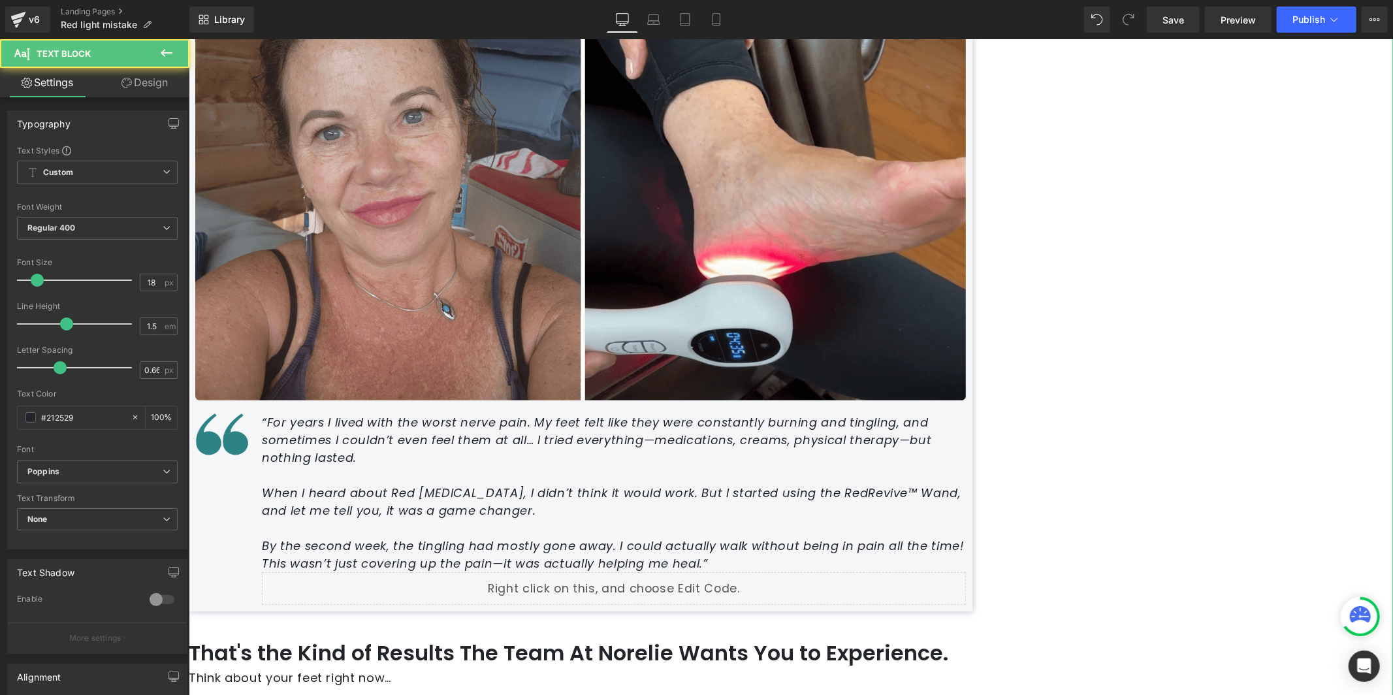
click at [172, 69] on link "Design" at bounding box center [144, 82] width 95 height 29
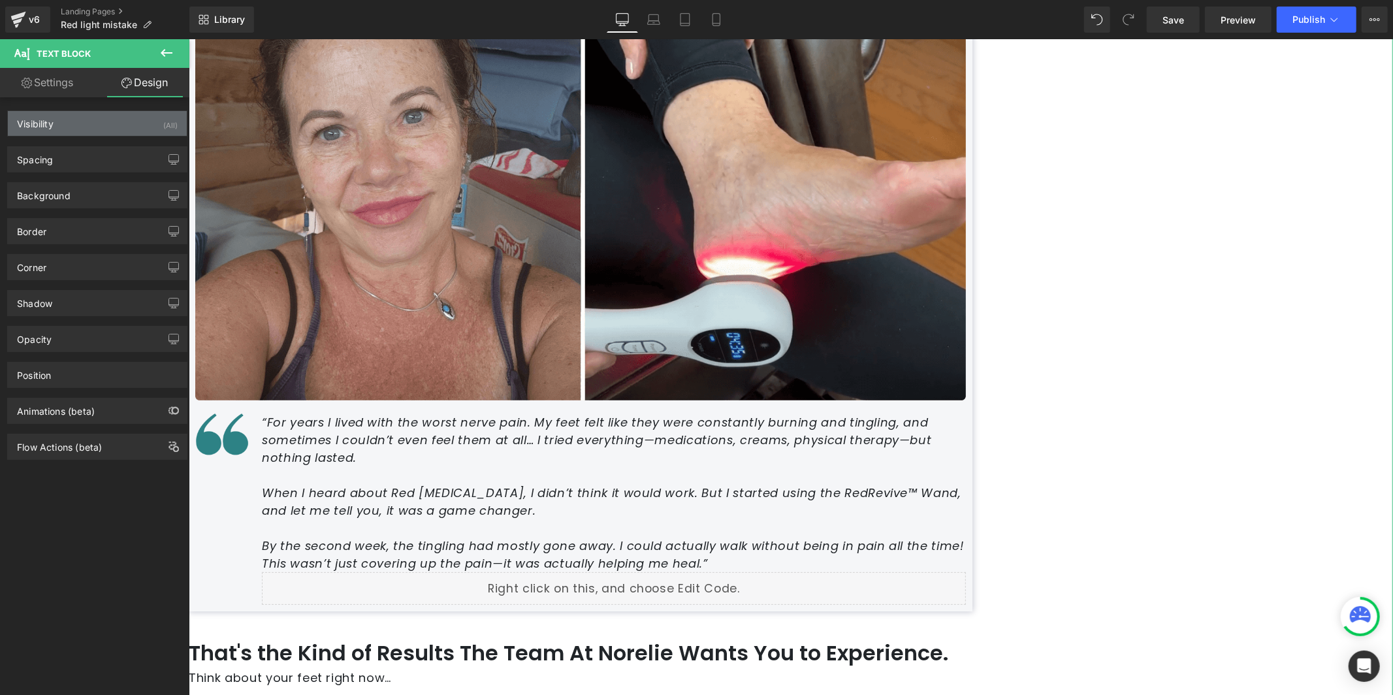
click at [108, 123] on div "Visibility (All)" at bounding box center [97, 123] width 179 height 25
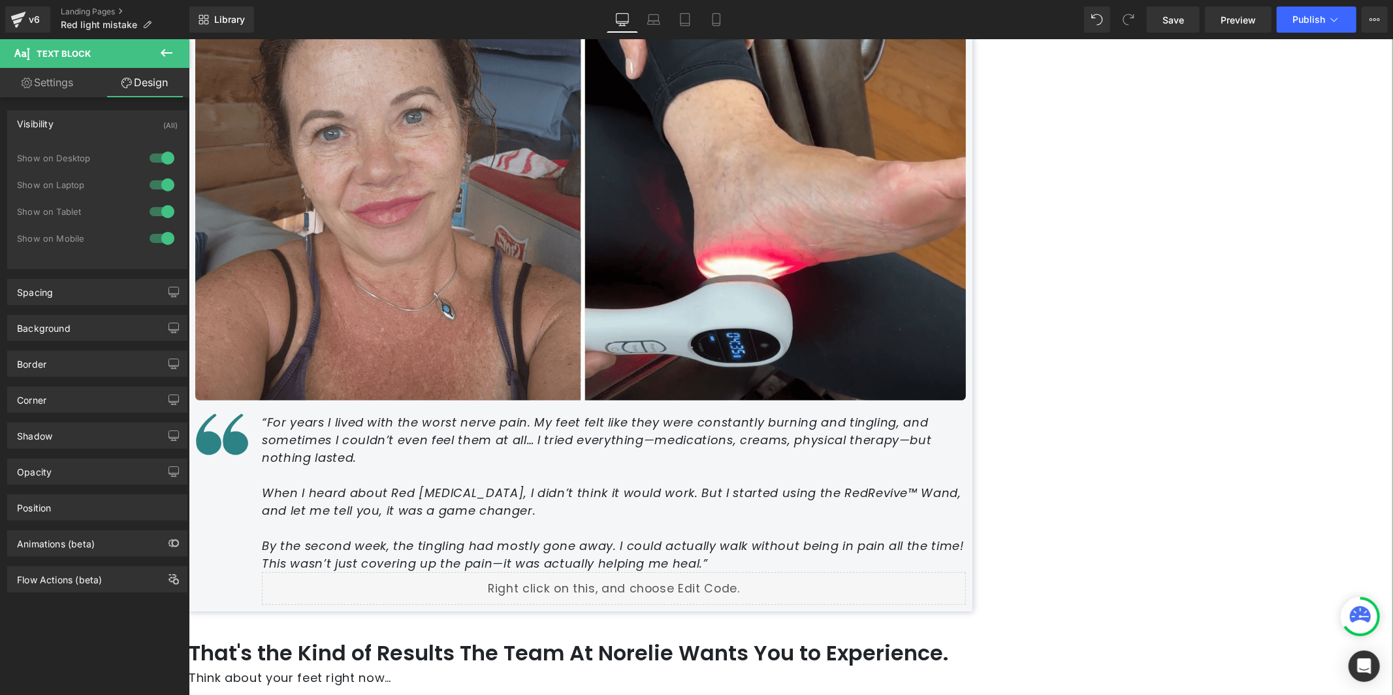
click at [108, 123] on div "Visibility (All)" at bounding box center [97, 123] width 179 height 25
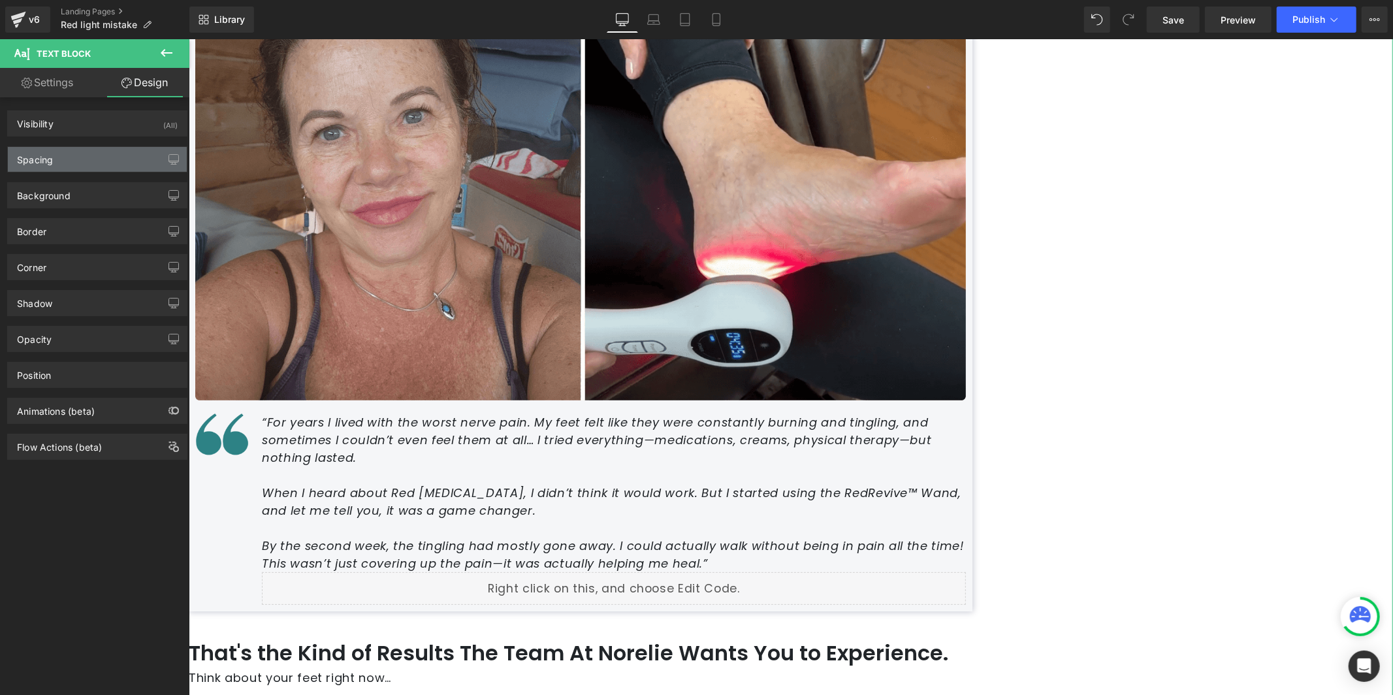
click at [86, 165] on div "Spacing" at bounding box center [97, 159] width 179 height 25
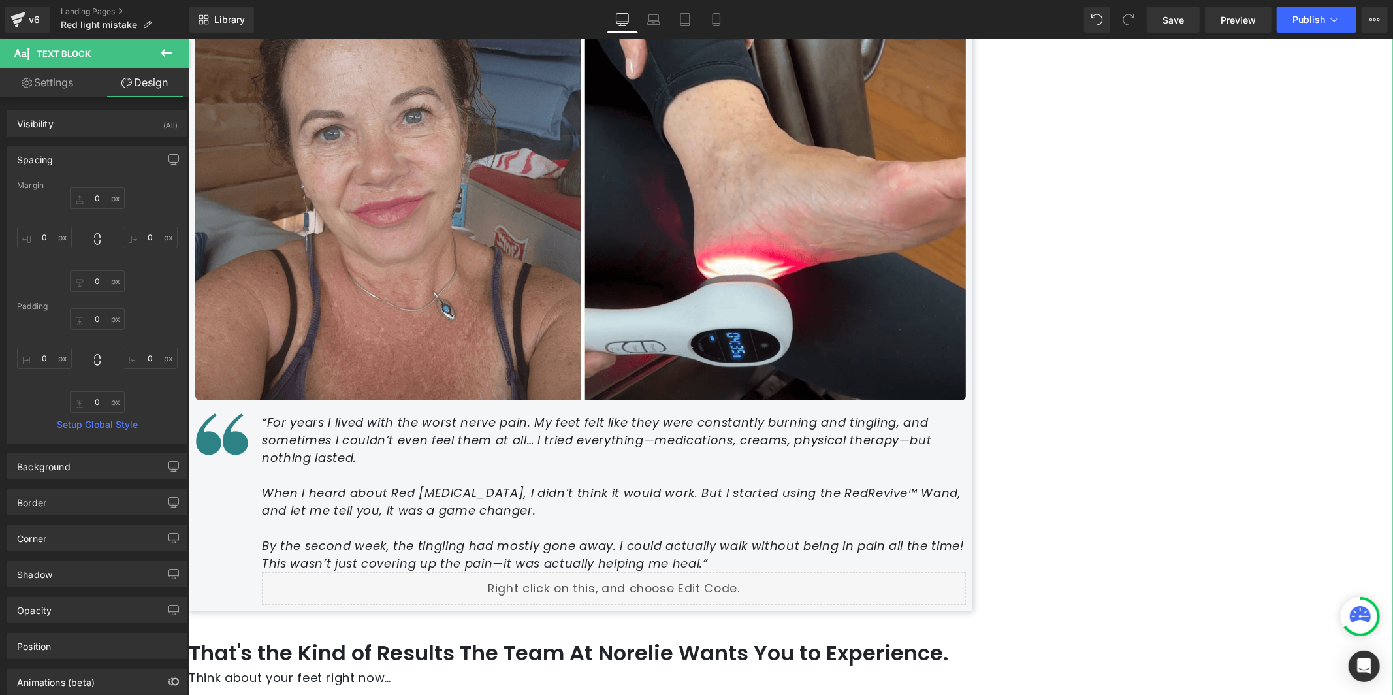
click at [99, 186] on div "Margin" at bounding box center [97, 185] width 161 height 9
click at [102, 193] on input "0" at bounding box center [97, 198] width 55 height 22
type input "20"
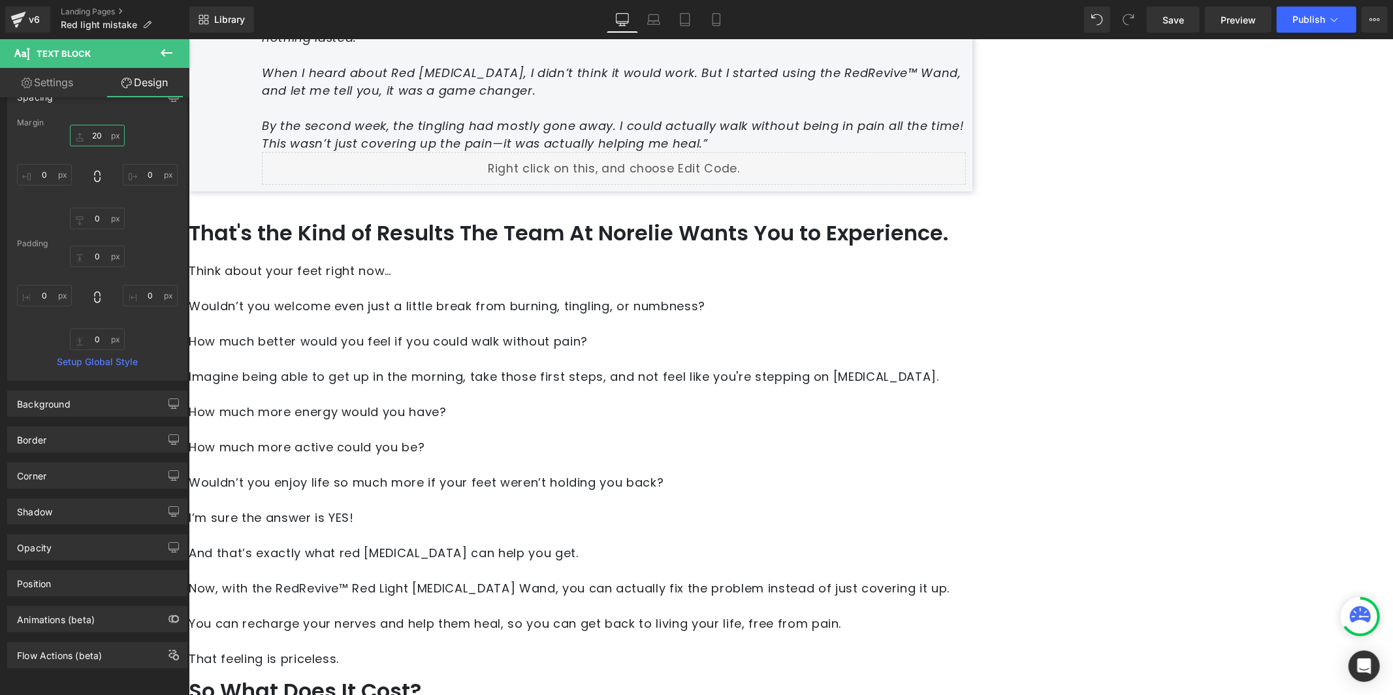
scroll to position [4625, 0]
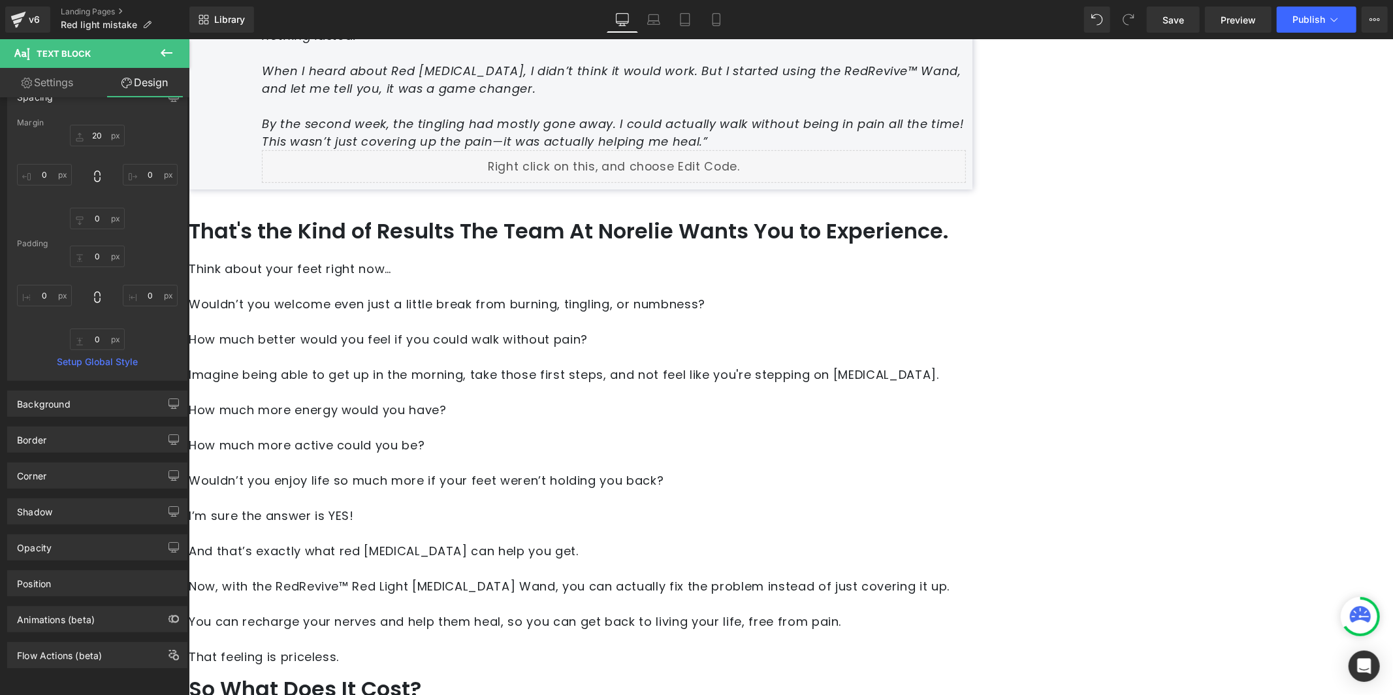
click at [444, 674] on h2 "So What Does It Cost?" at bounding box center [579, 687] width 783 height 27
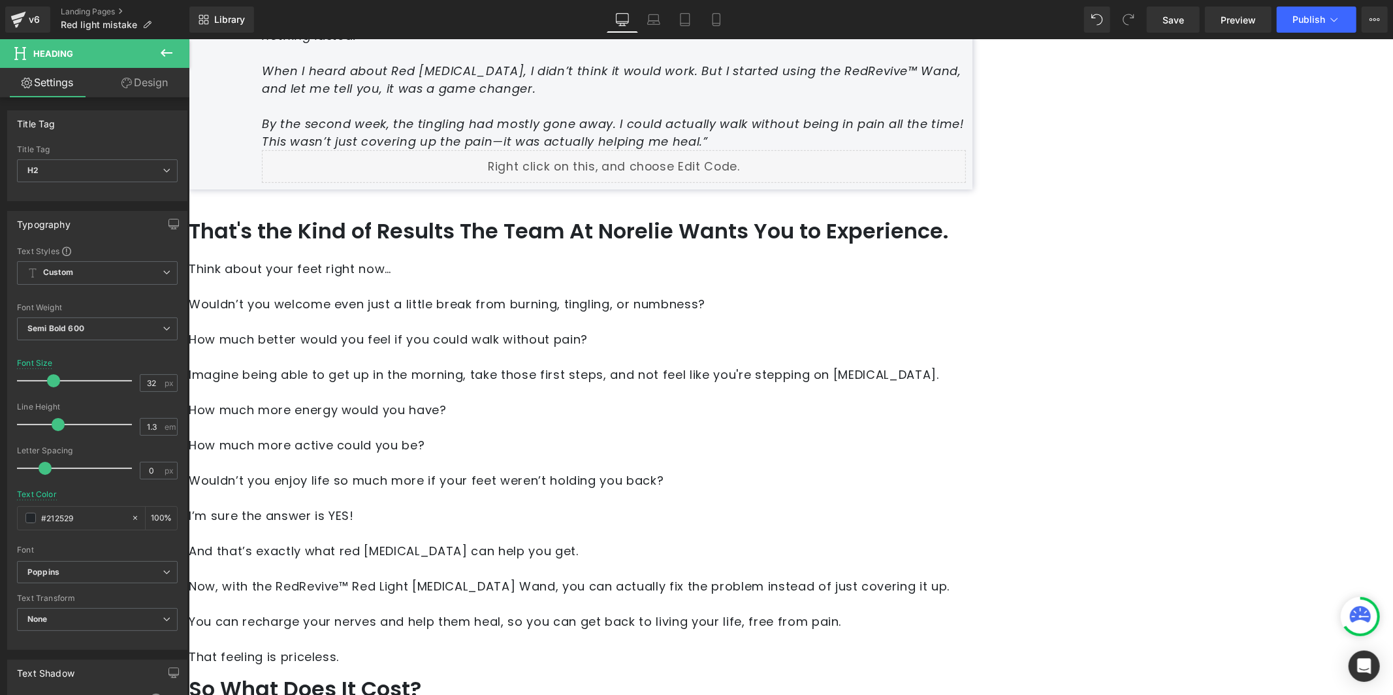
click at [146, 76] on link "Design" at bounding box center [144, 82] width 95 height 29
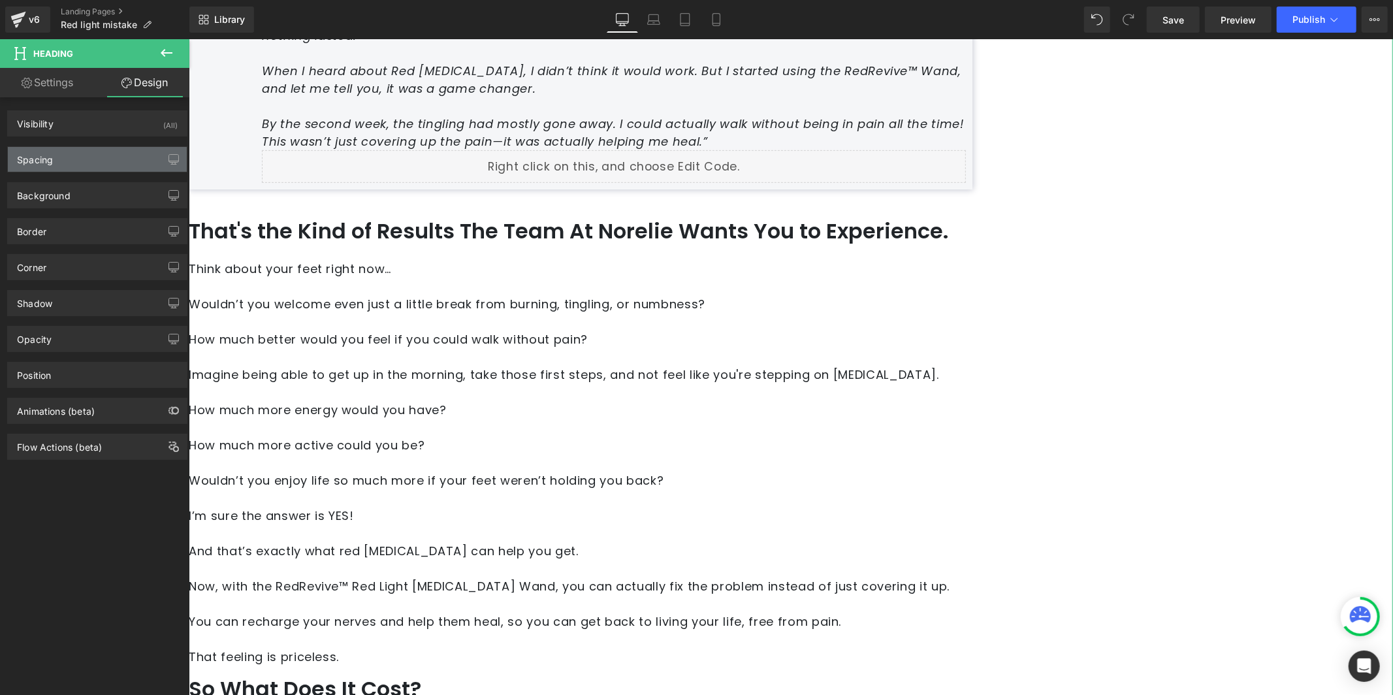
click at [65, 165] on div "Spacing" at bounding box center [97, 159] width 179 height 25
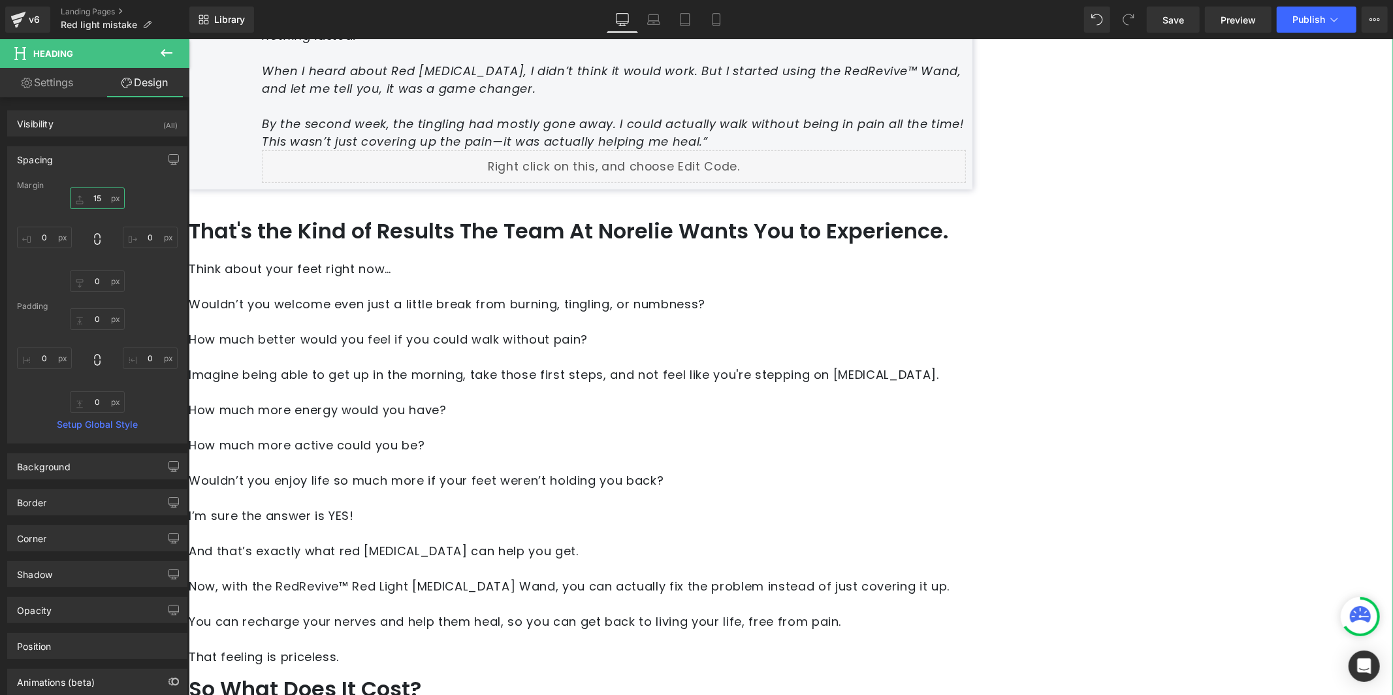
click at [96, 198] on input "15" at bounding box center [97, 198] width 55 height 22
type input "20"
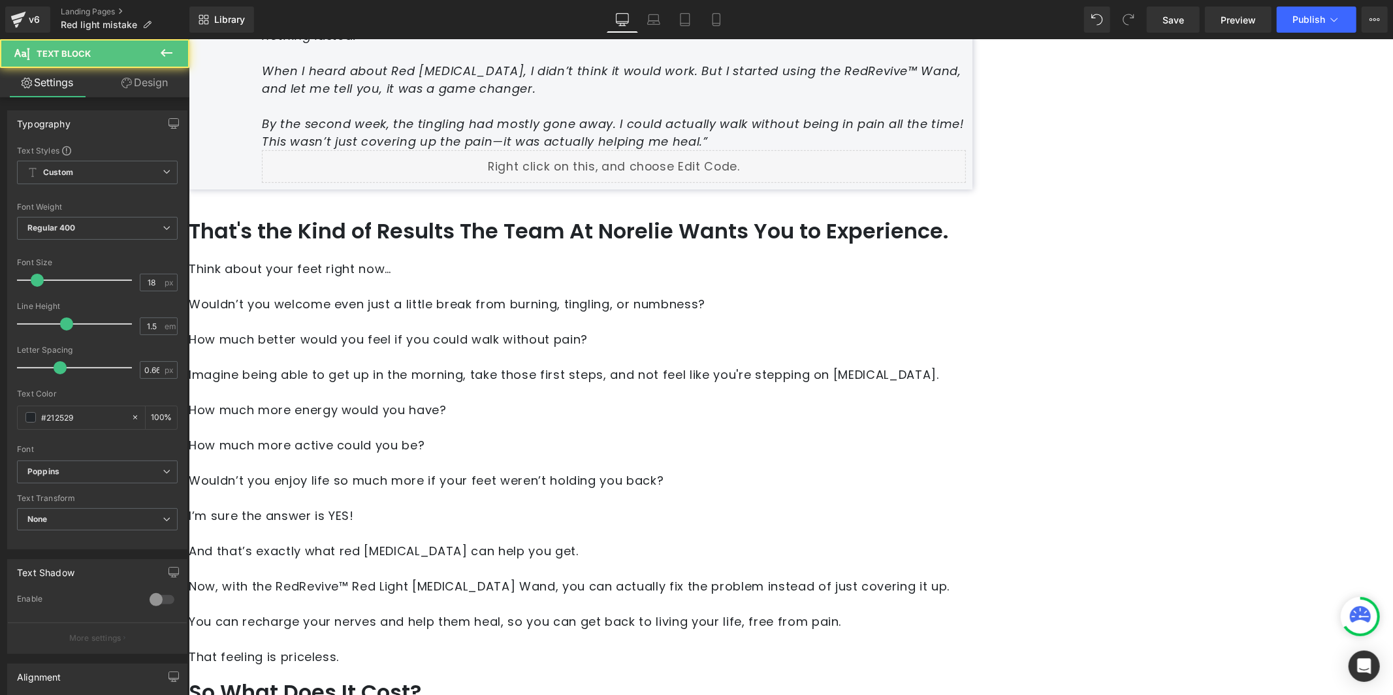
click at [142, 89] on link "Design" at bounding box center [144, 82] width 95 height 29
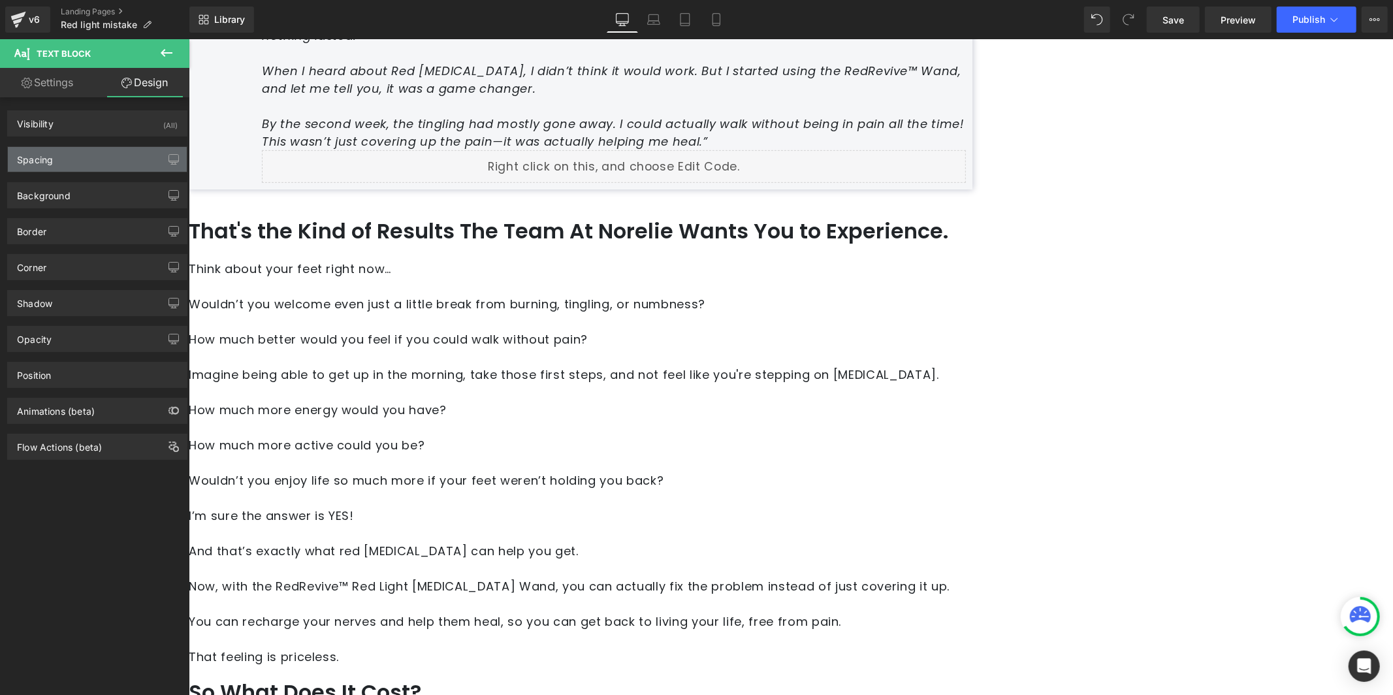
click at [129, 153] on div "Spacing" at bounding box center [97, 159] width 179 height 25
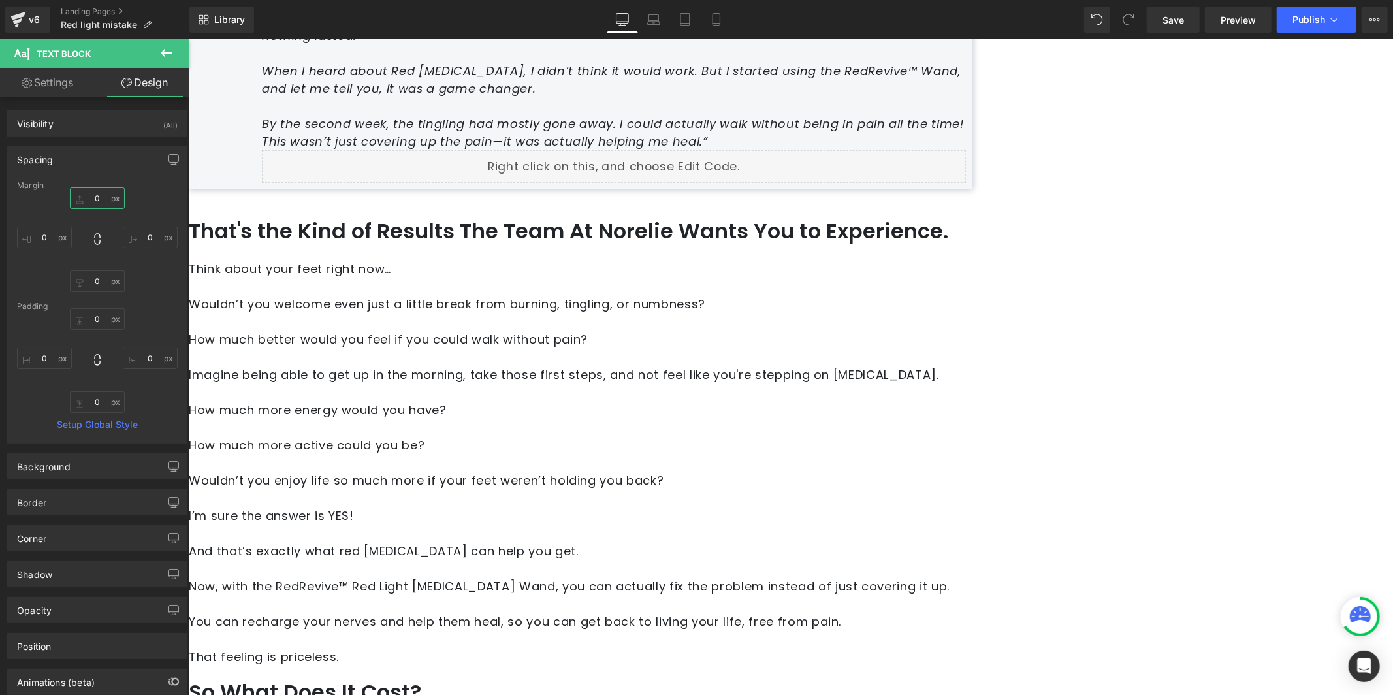
click at [94, 202] on input "0" at bounding box center [97, 198] width 55 height 22
type input "20"
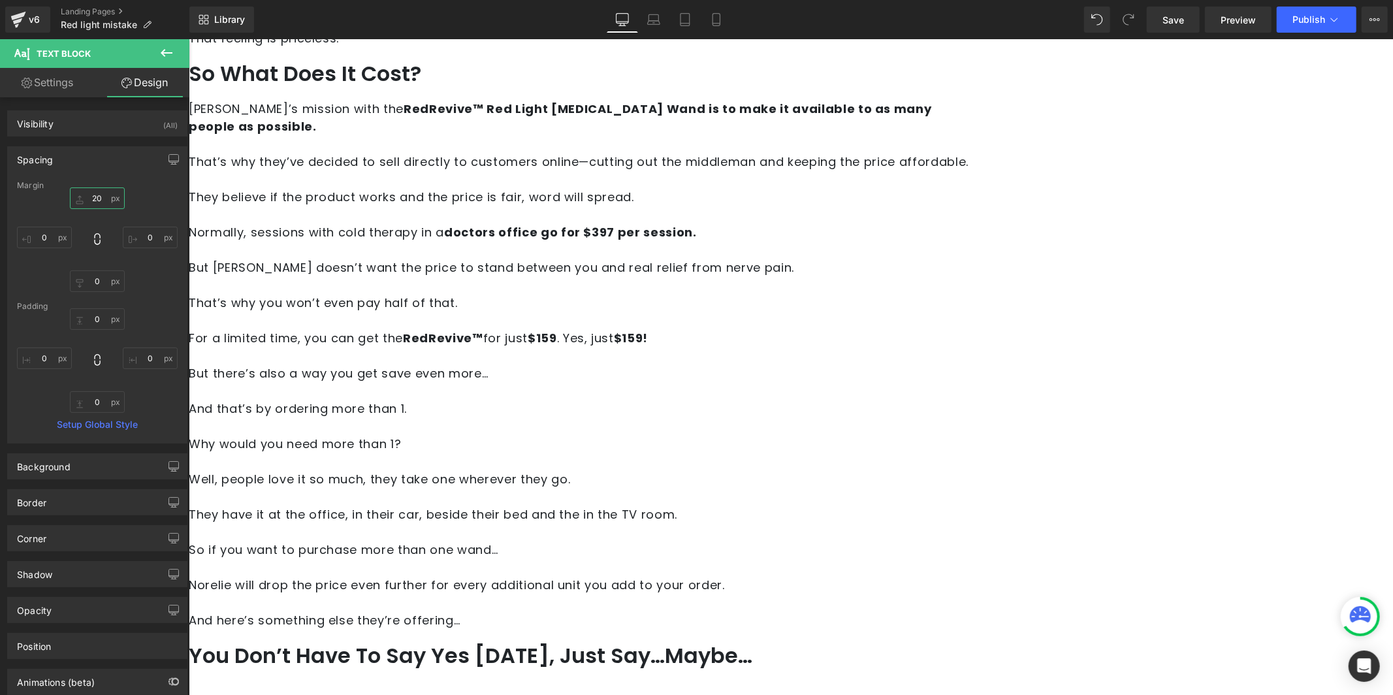
scroll to position [5320, 0]
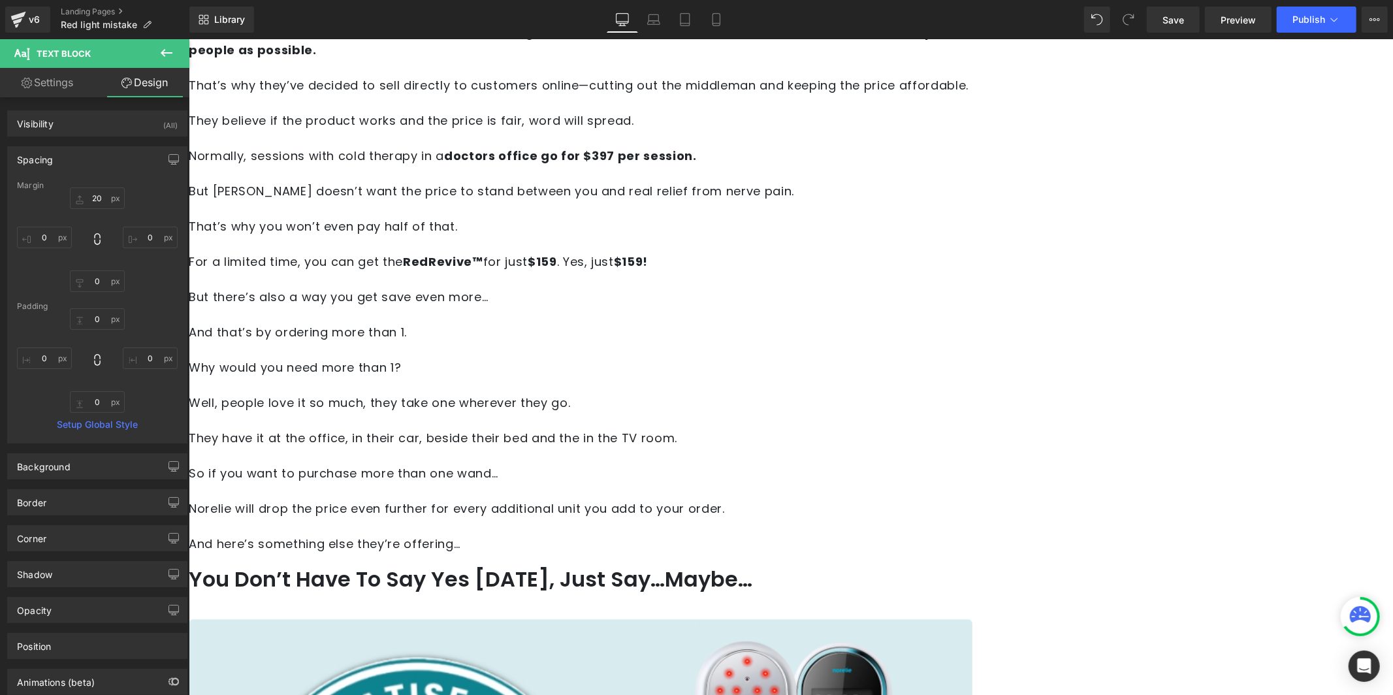
click at [493, 565] on h2 "You Don’t Have To Say Yes Today, Just Say…Maybe…" at bounding box center [579, 578] width 783 height 27
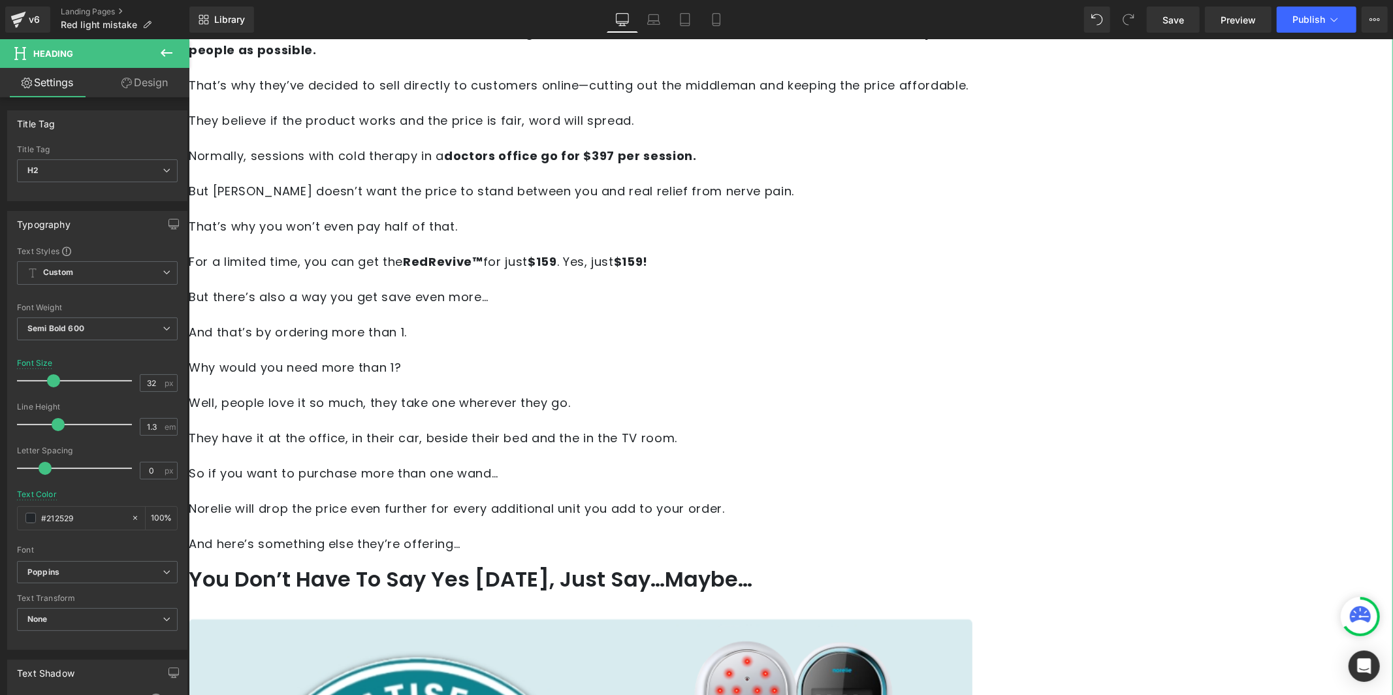
click at [142, 74] on link "Design" at bounding box center [144, 82] width 95 height 29
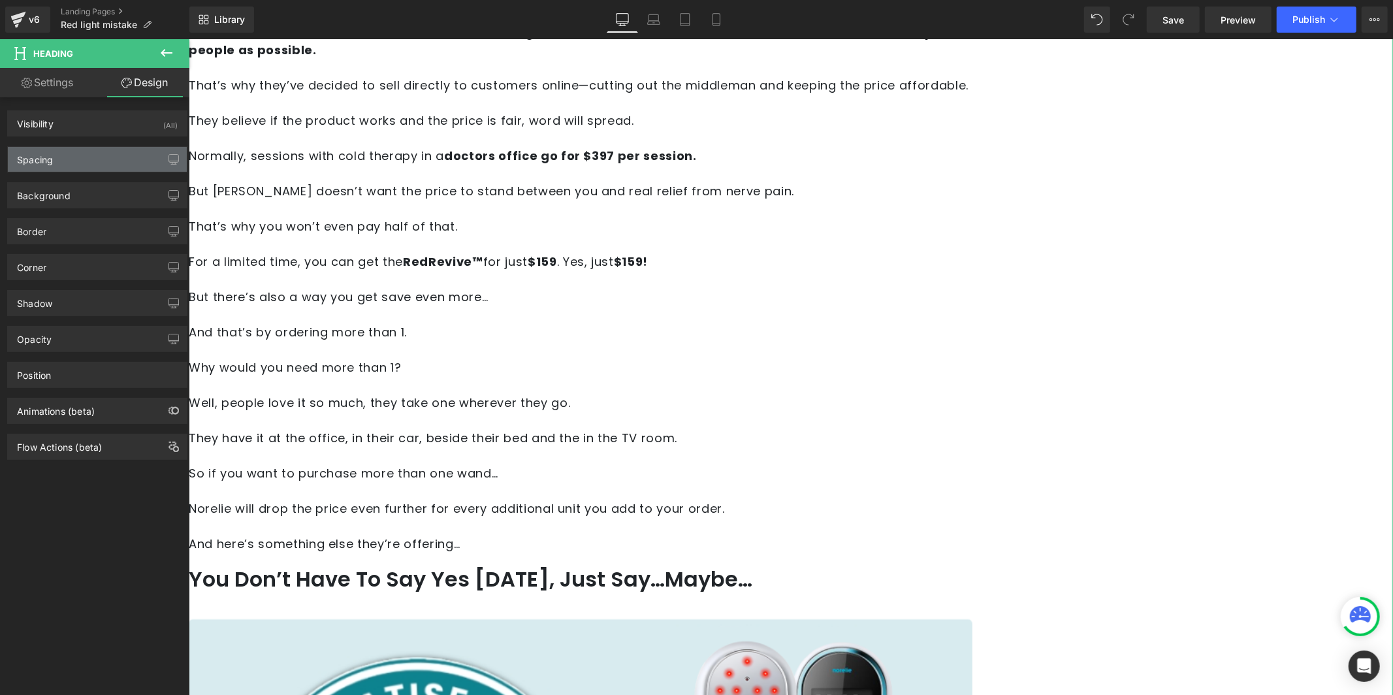
click at [74, 171] on div "Spacing" at bounding box center [97, 159] width 179 height 25
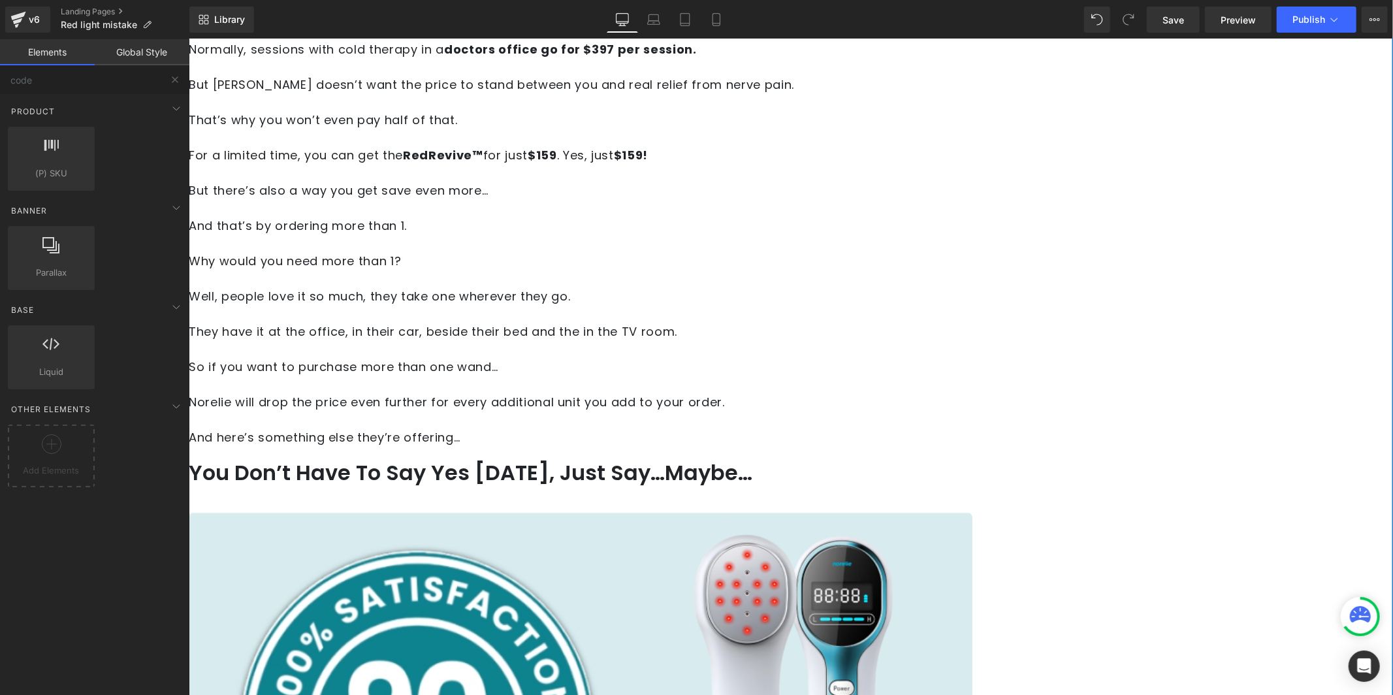
scroll to position [5494, 0]
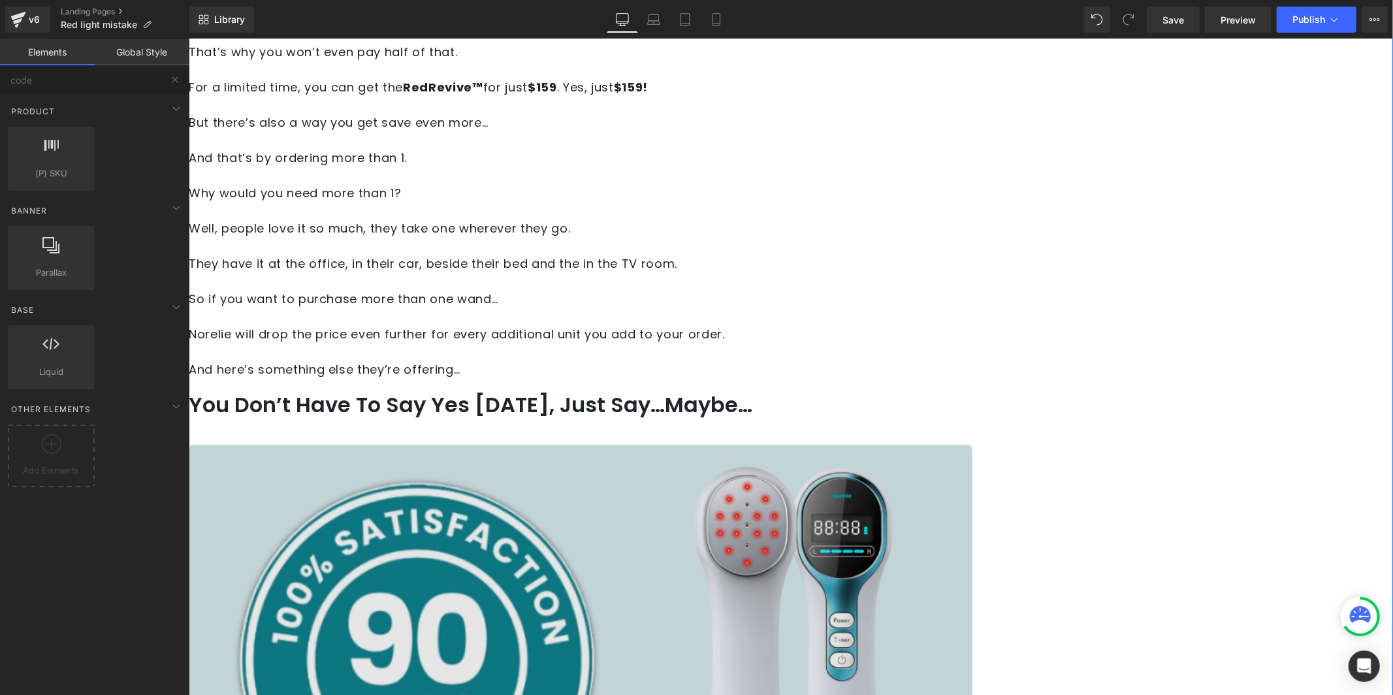
click at [498, 444] on img at bounding box center [579, 659] width 783 height 430
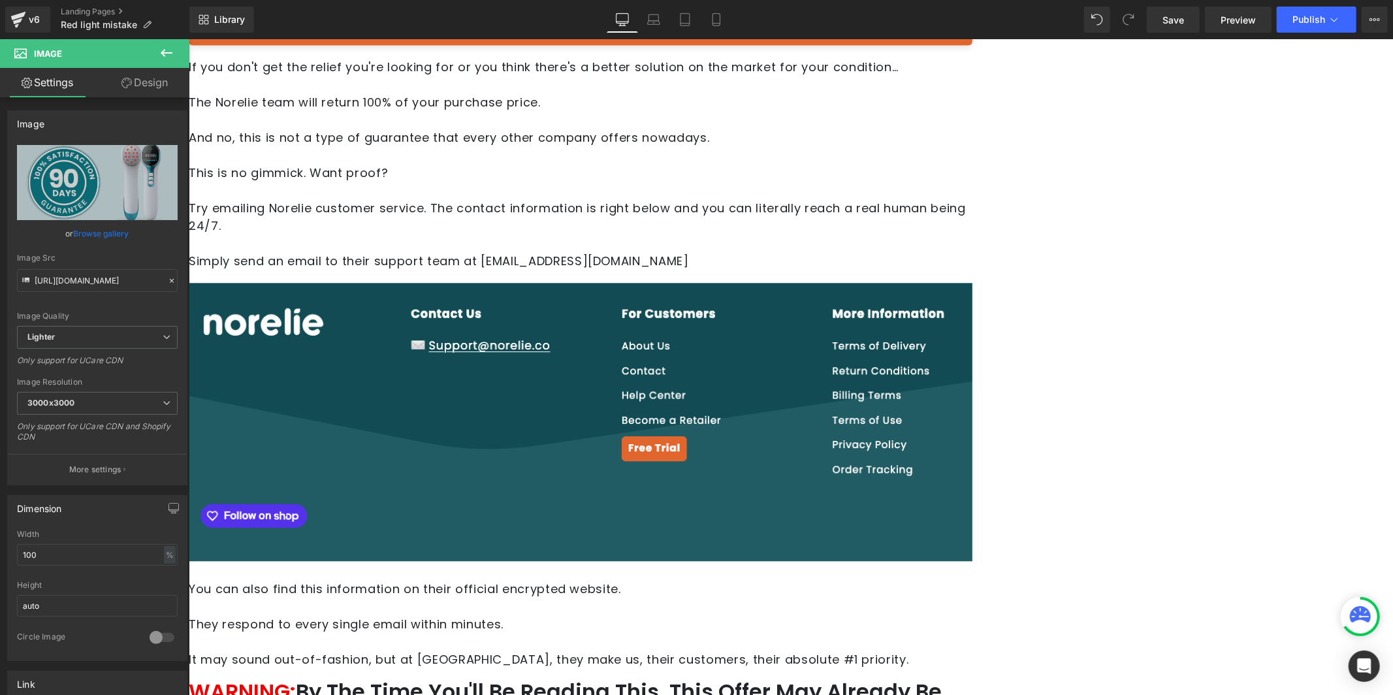
scroll to position [6654, 0]
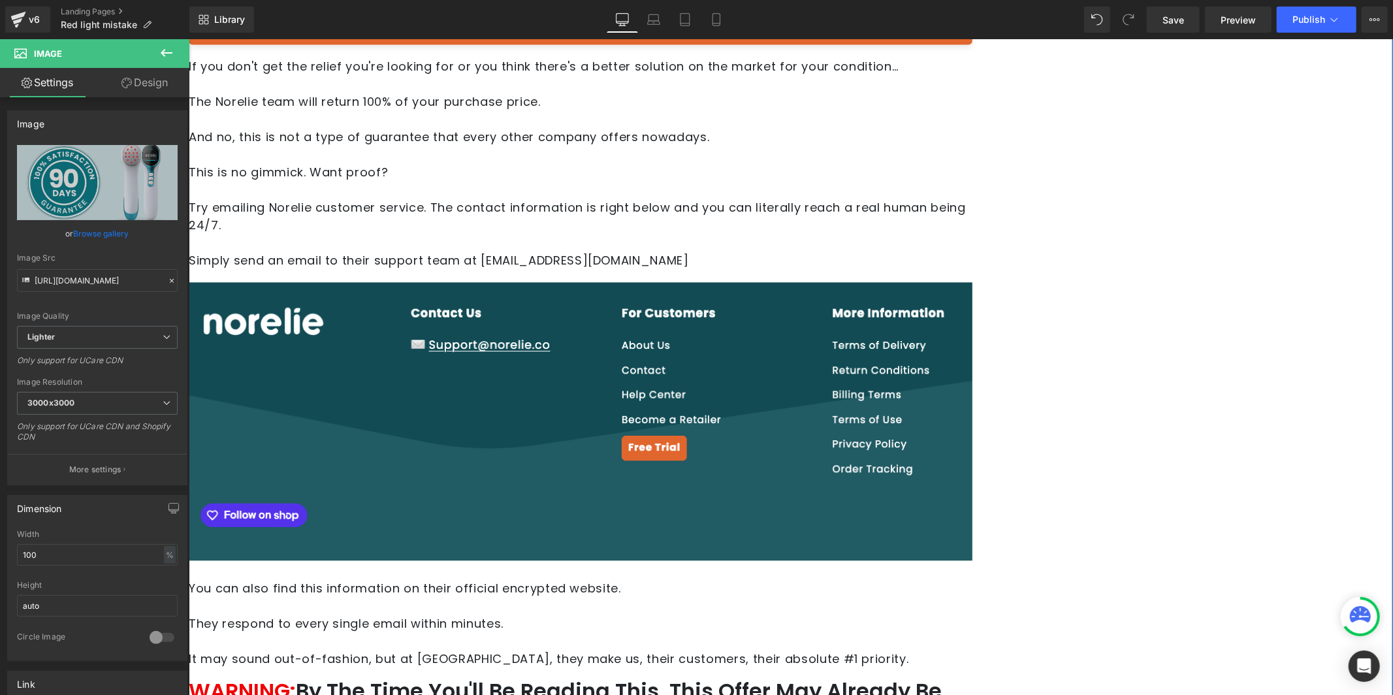
click at [442, 676] on h2 "WARNING: By The Time You'll Be Reading This, This Offer May Already Be Sold Out!" at bounding box center [579, 703] width 783 height 54
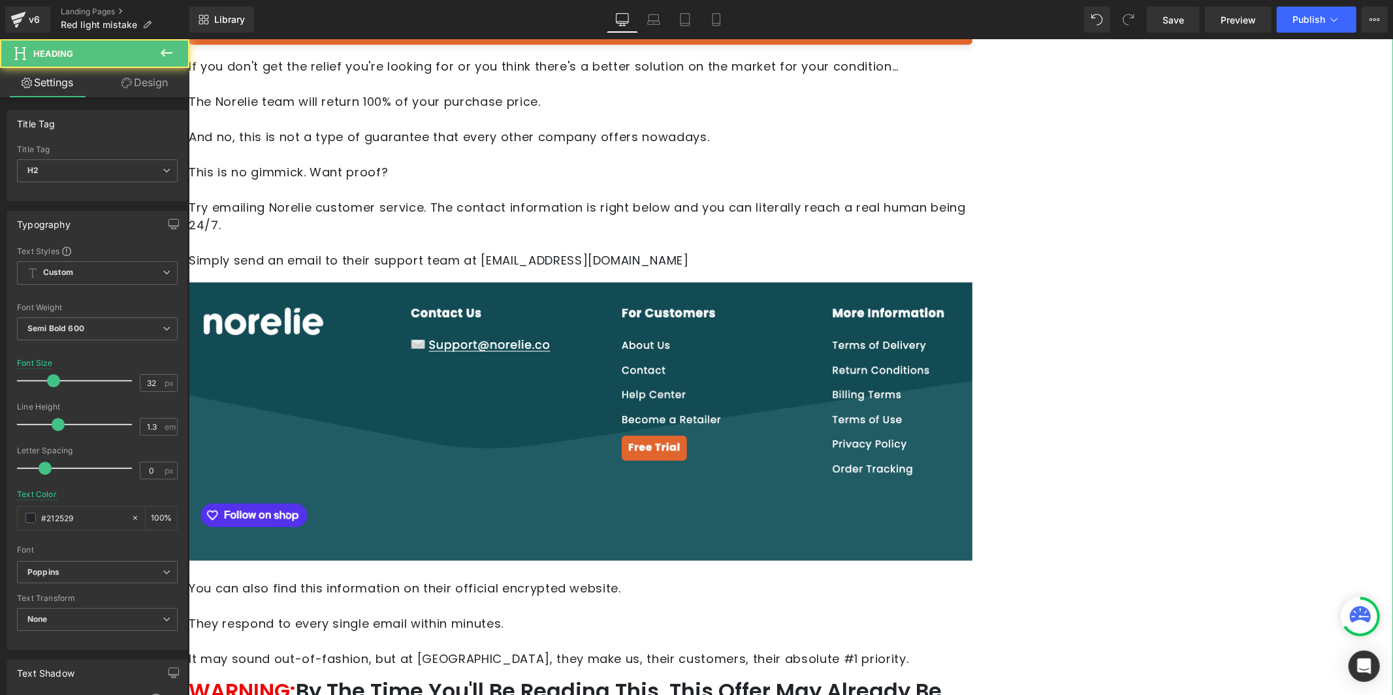
click at [144, 72] on link "Design" at bounding box center [144, 82] width 95 height 29
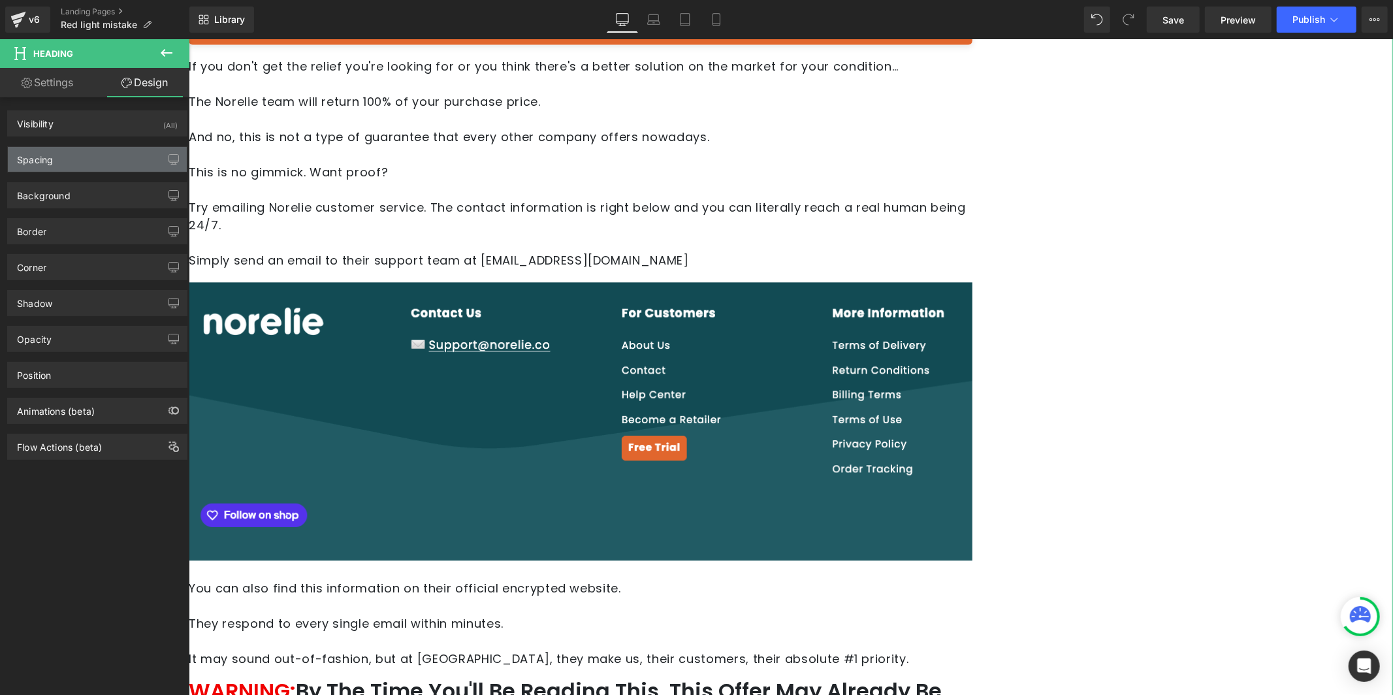
type input "15"
type input "0"
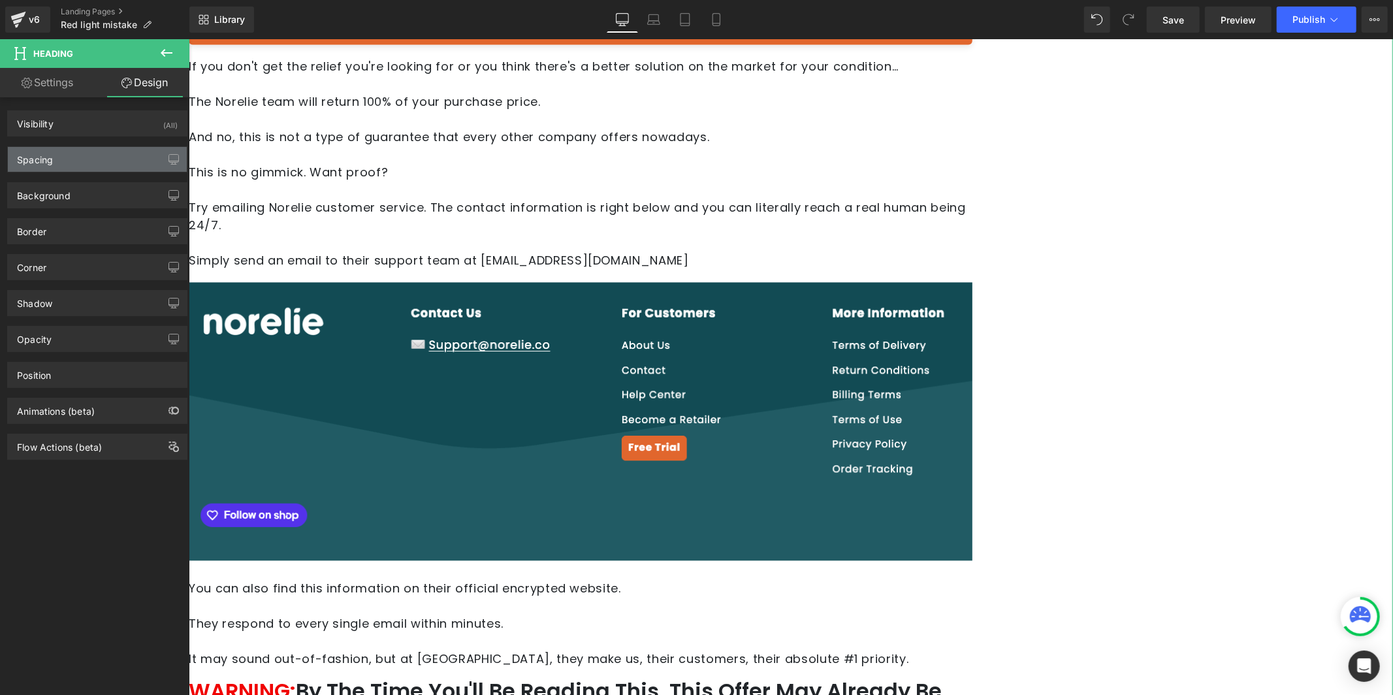
type input "0"
click at [82, 169] on div "Spacing" at bounding box center [97, 159] width 179 height 25
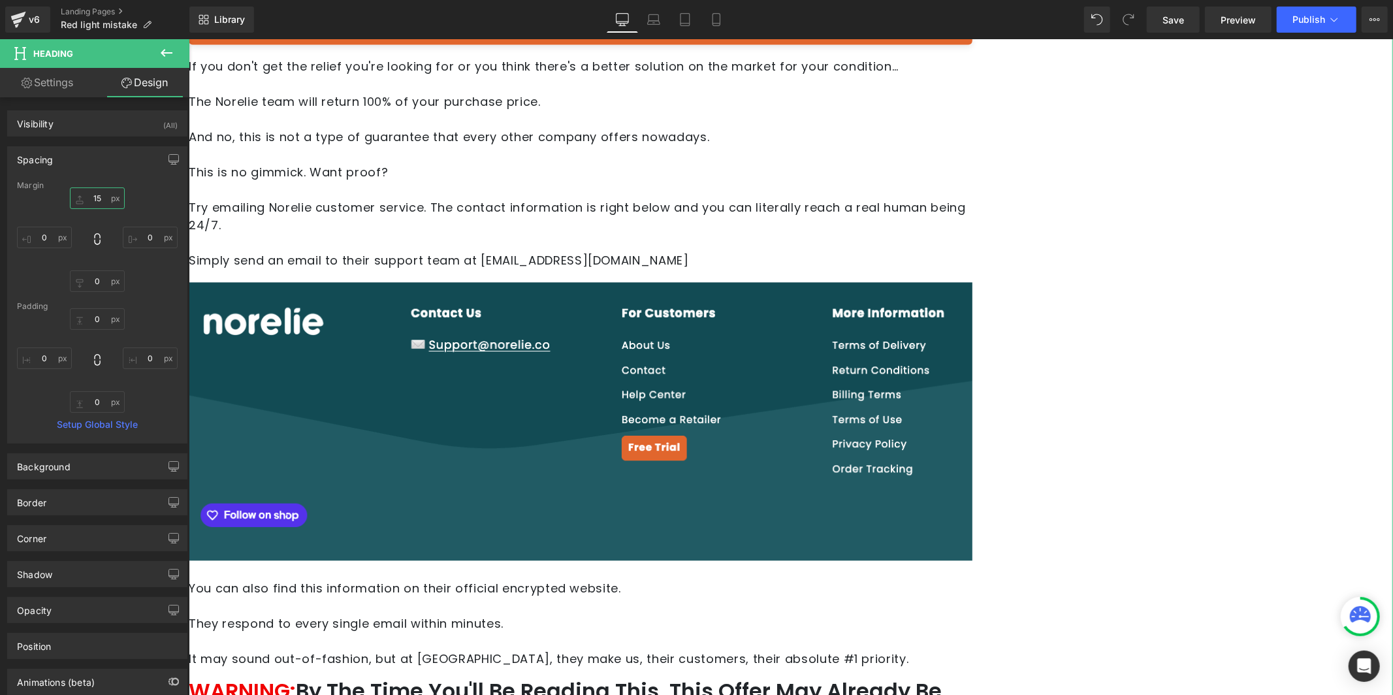
drag, startPoint x: 95, startPoint y: 195, endPoint x: 106, endPoint y: 199, distance: 12.0
click at [95, 195] on input "15" at bounding box center [97, 198] width 55 height 22
type input "20"
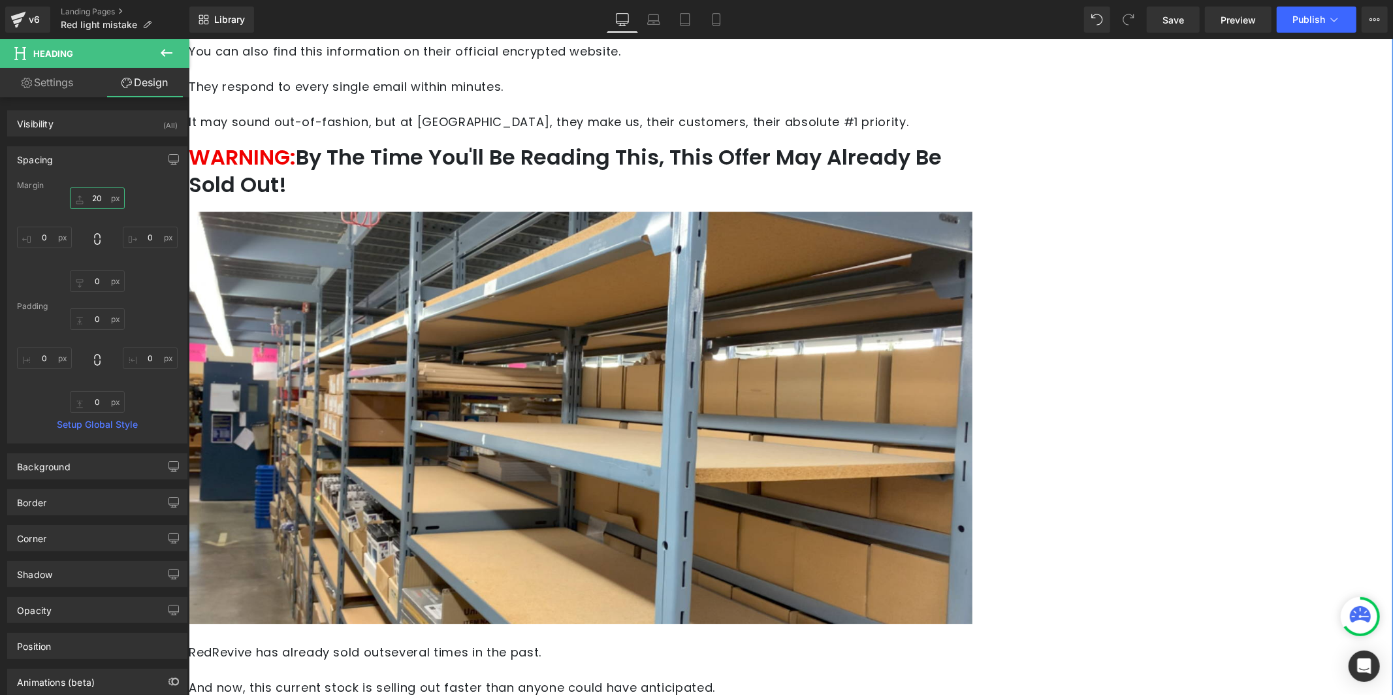
scroll to position [7192, 0]
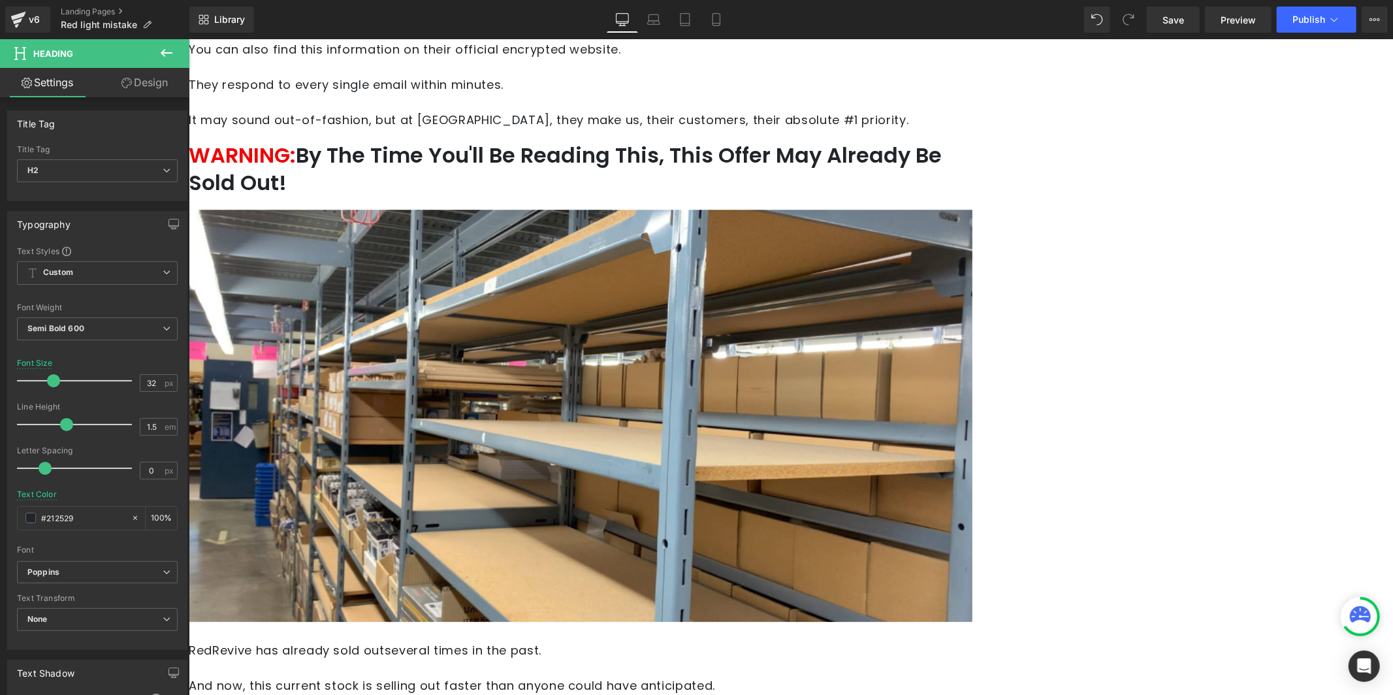
click at [150, 74] on link "Design" at bounding box center [144, 82] width 95 height 29
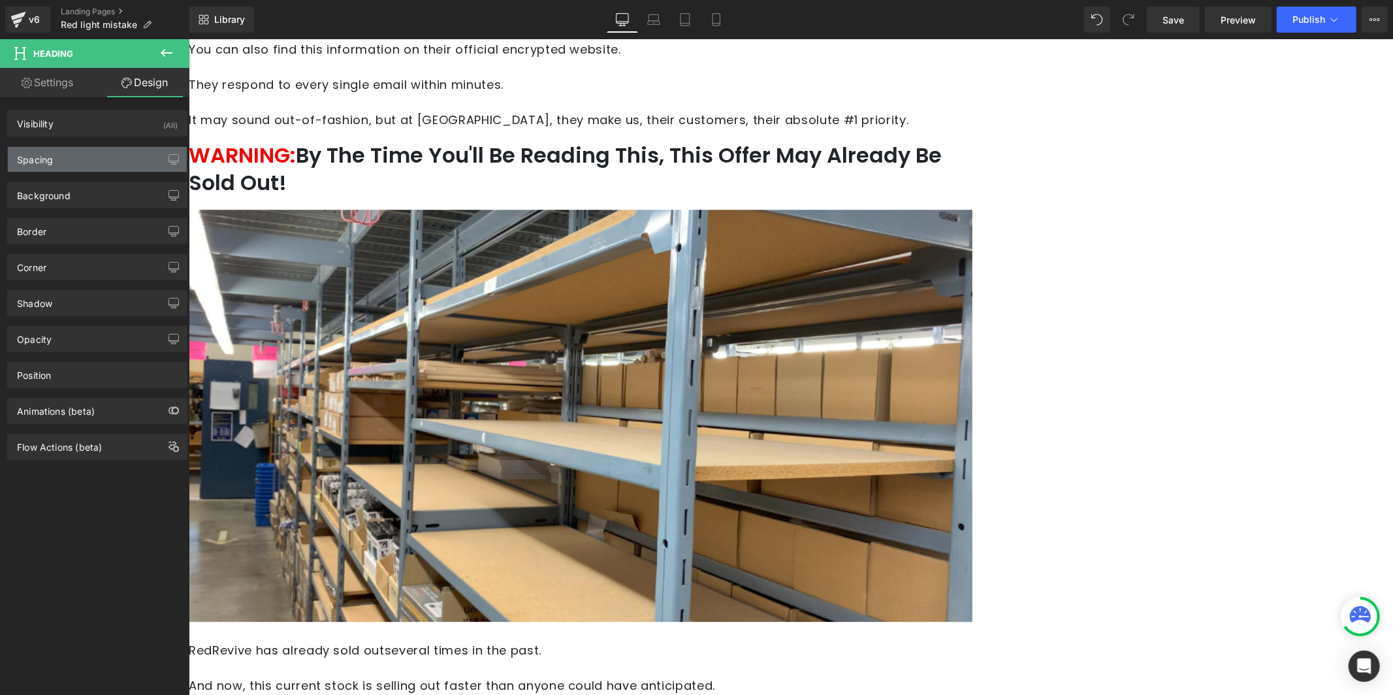
click at [108, 166] on div "Spacing" at bounding box center [97, 159] width 179 height 25
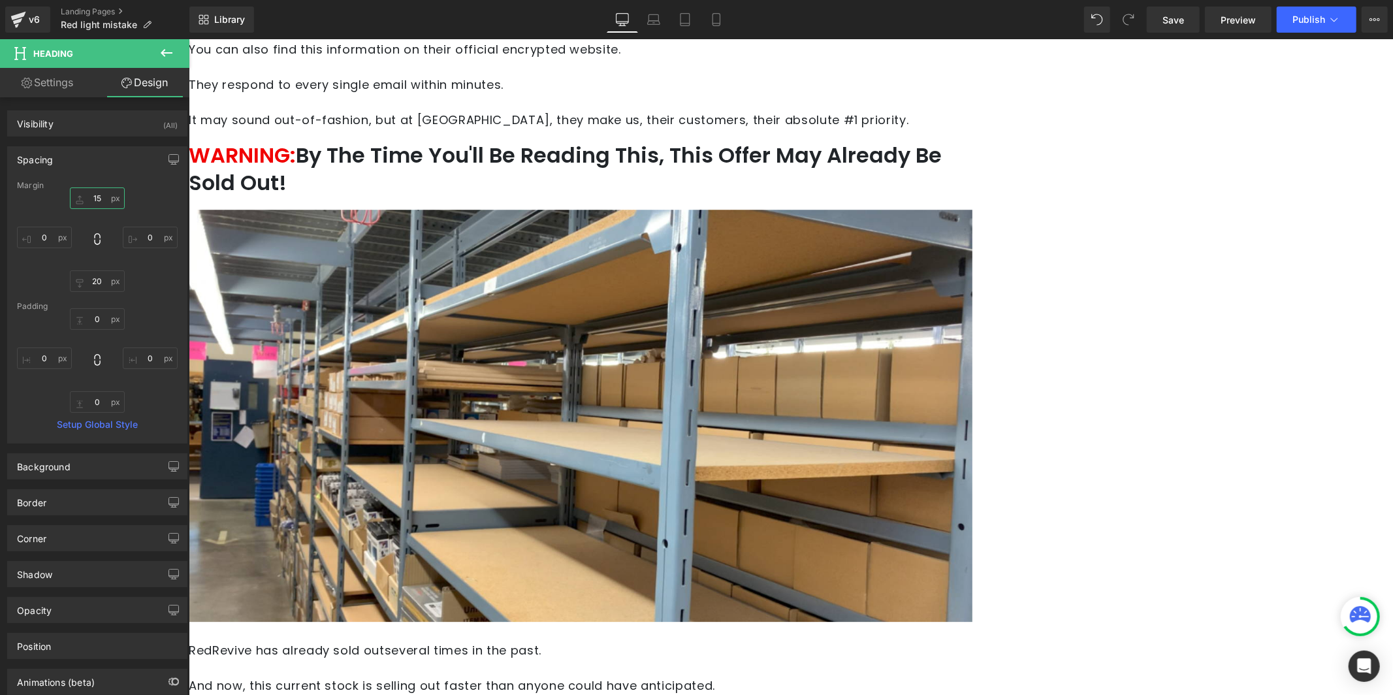
click at [101, 202] on input "15" at bounding box center [97, 198] width 55 height 22
type input "20"
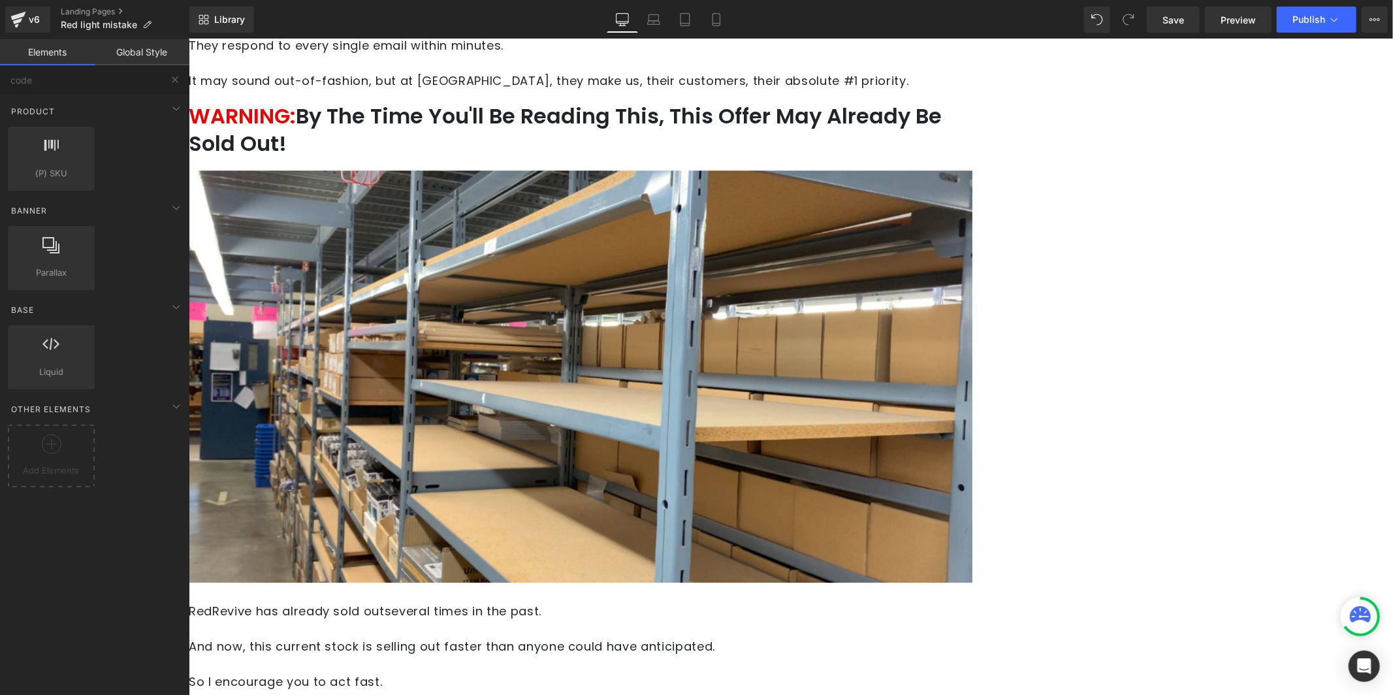
scroll to position [7366, 0]
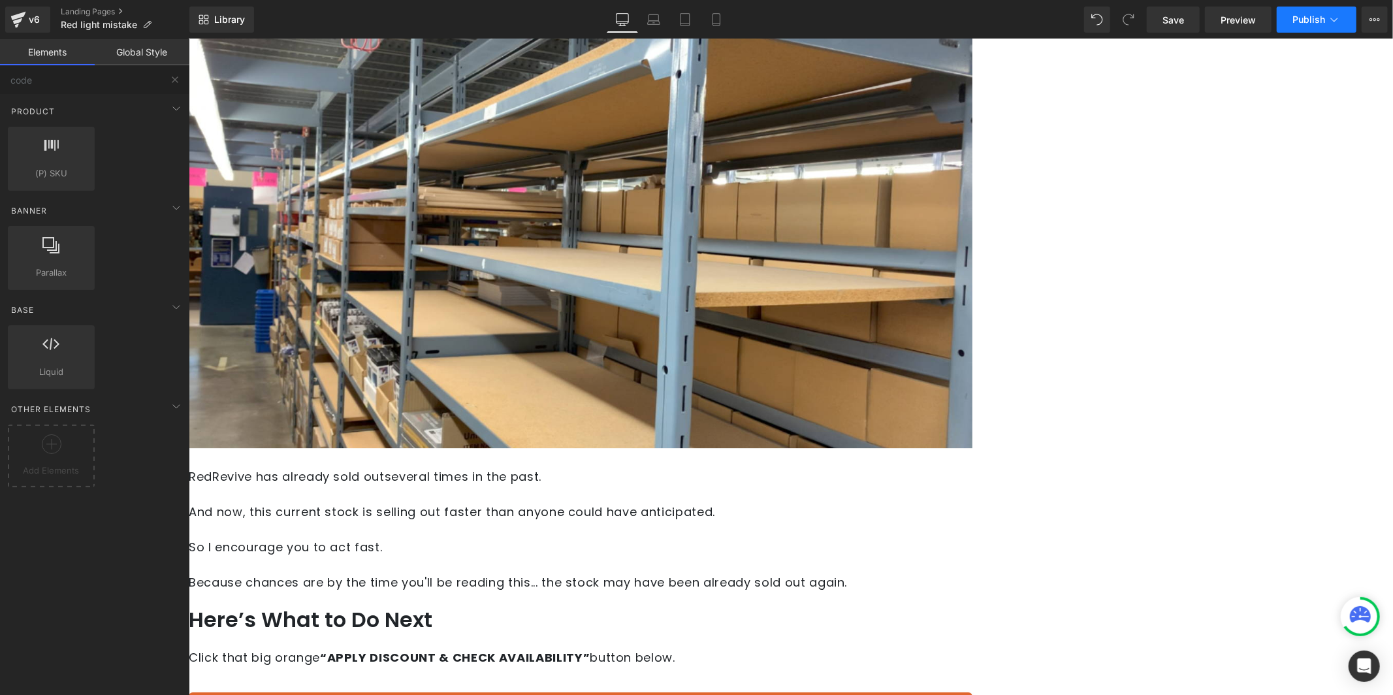
click at [1302, 20] on span "Publish" at bounding box center [1308, 19] width 33 height 10
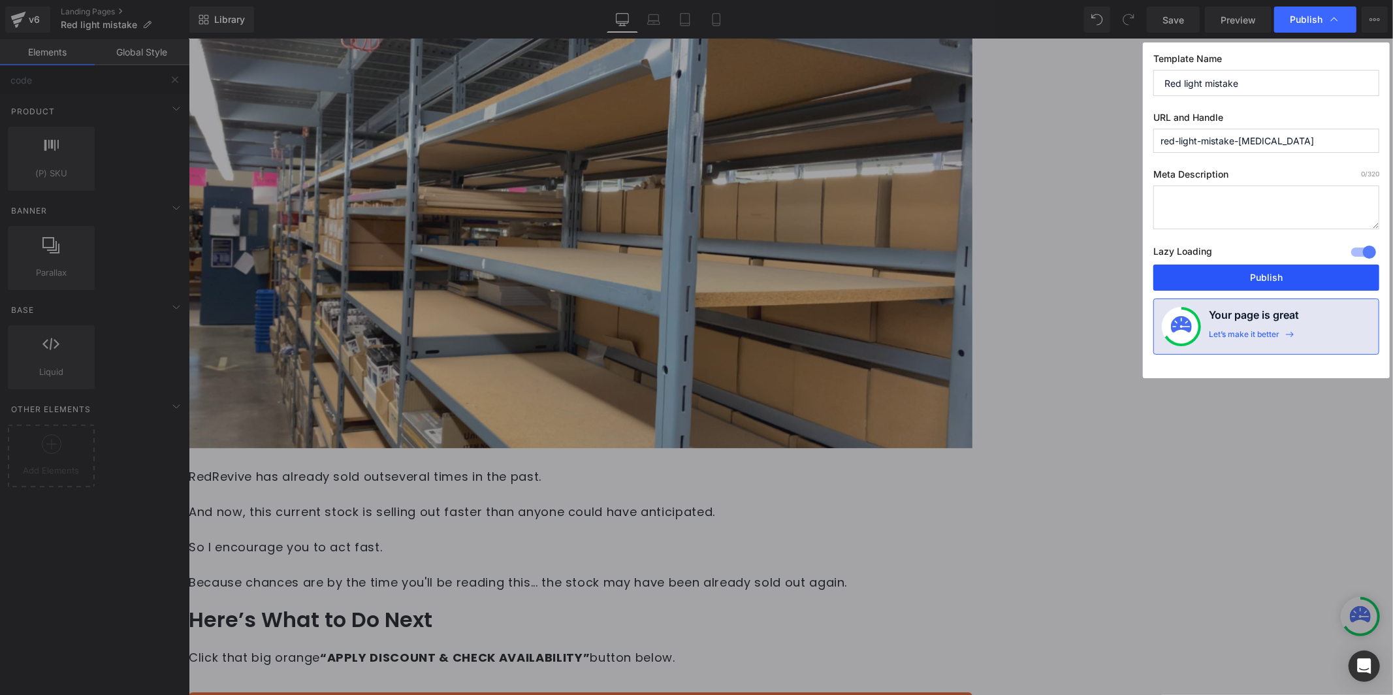
click at [1244, 289] on button "Publish" at bounding box center [1266, 277] width 226 height 26
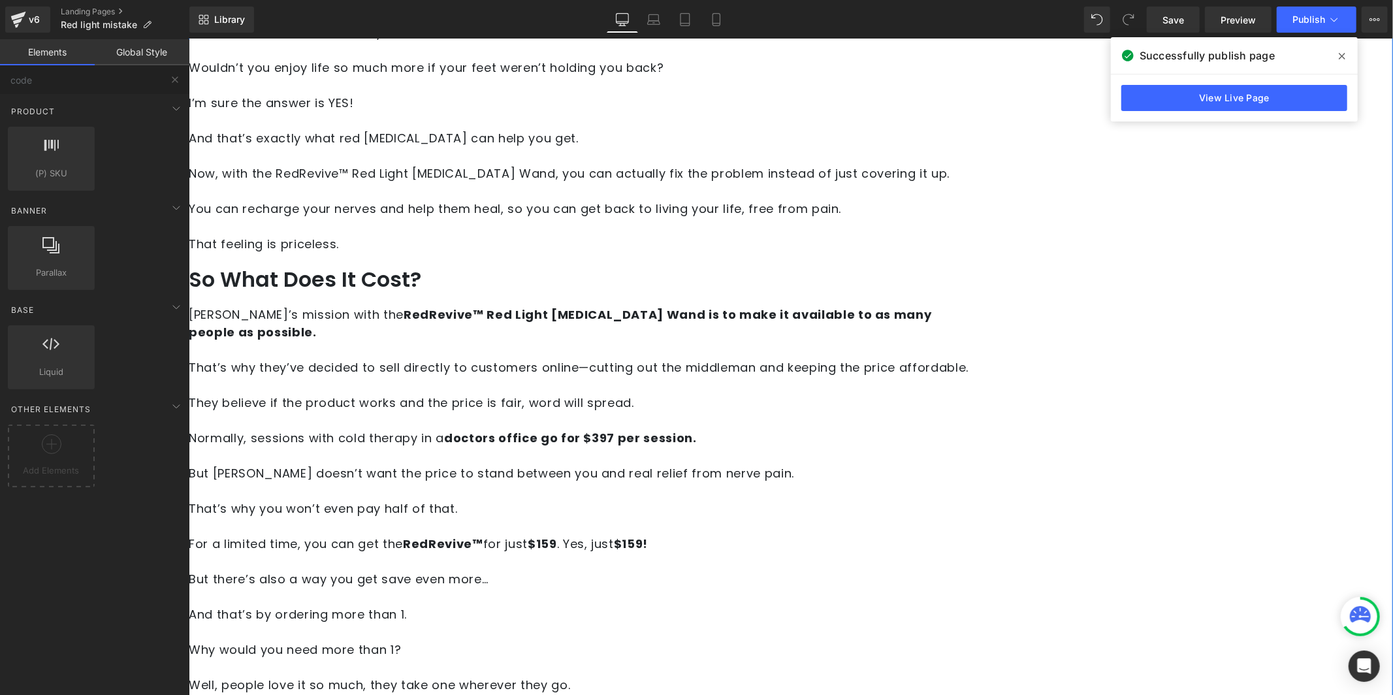
scroll to position [5032, 0]
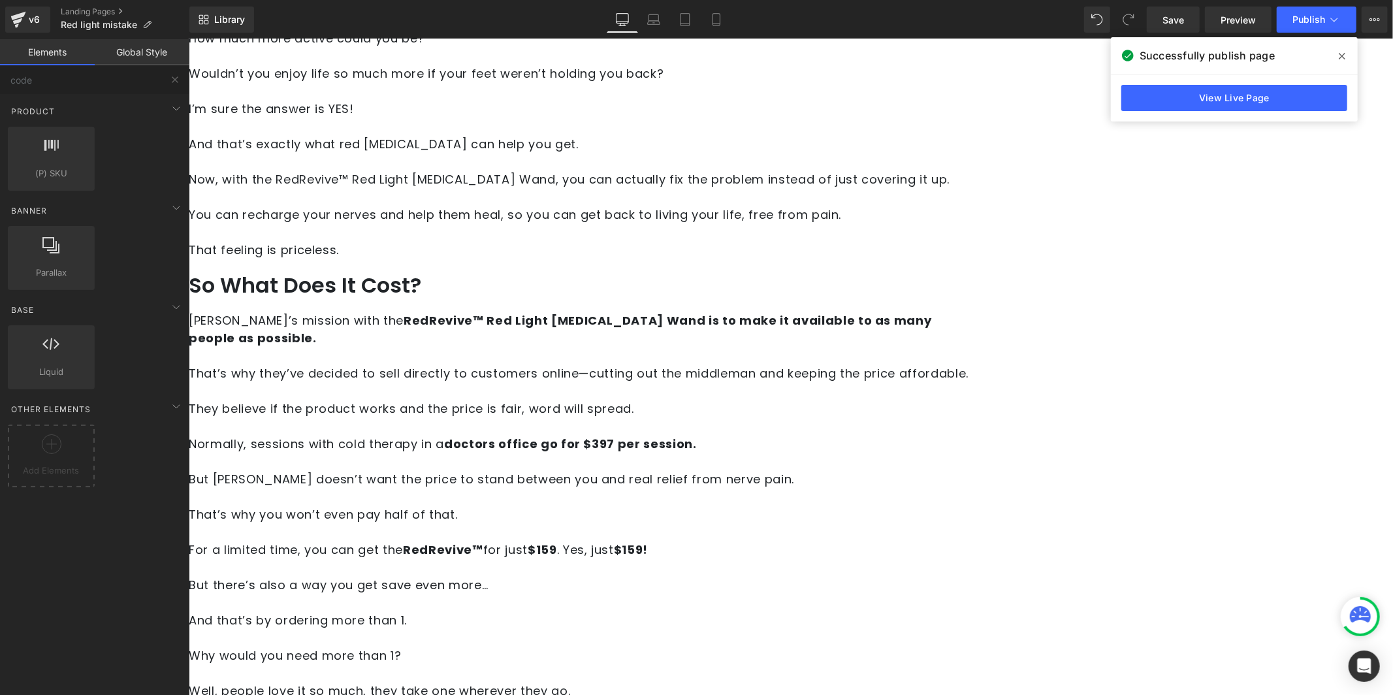
click at [495, 558] on p at bounding box center [579, 567] width 783 height 18
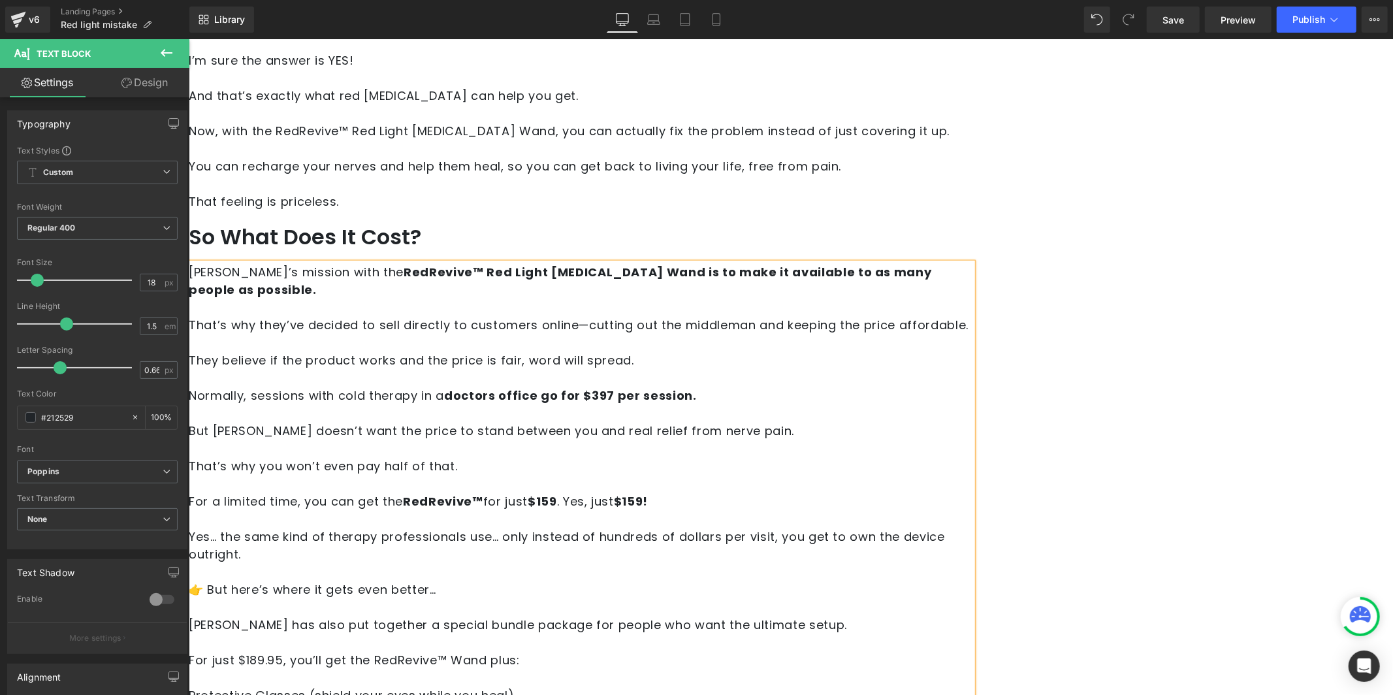
scroll to position [5117, 0]
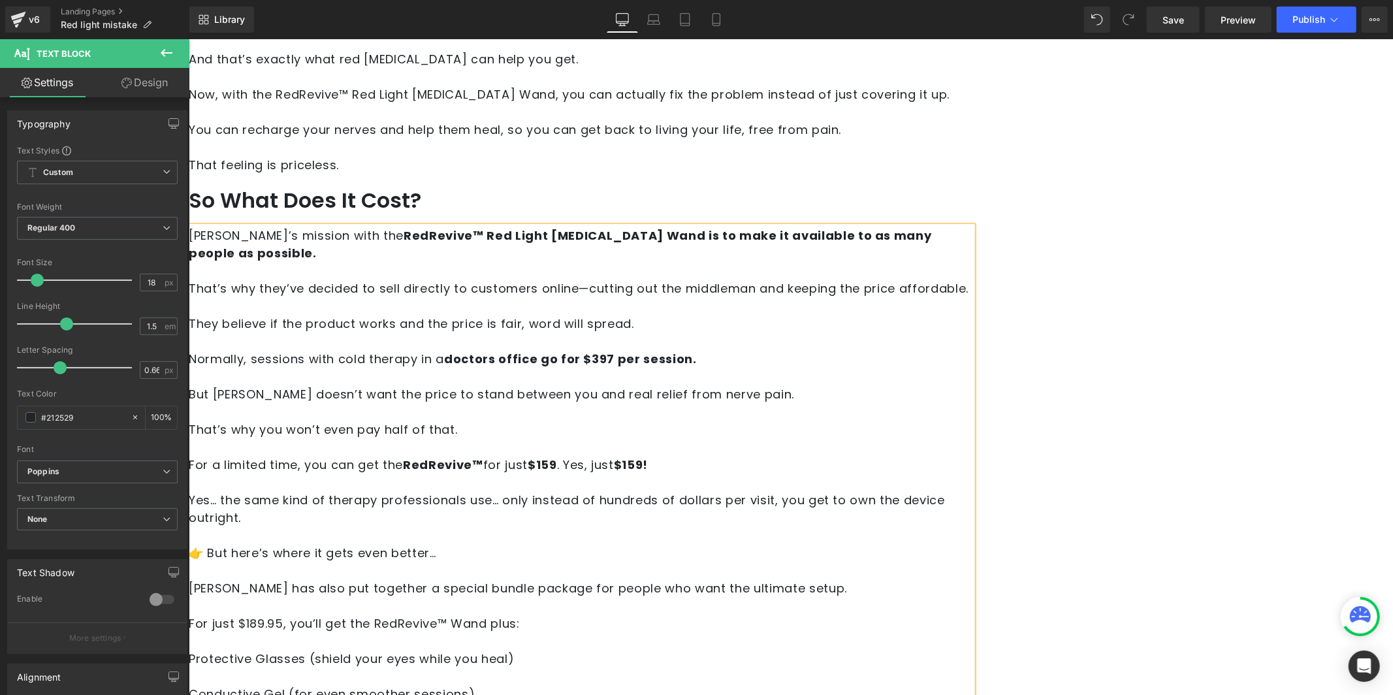
drag, startPoint x: 509, startPoint y: 446, endPoint x: 529, endPoint y: 450, distance: 20.6
click at [509, 667] on p at bounding box center [579, 676] width 783 height 18
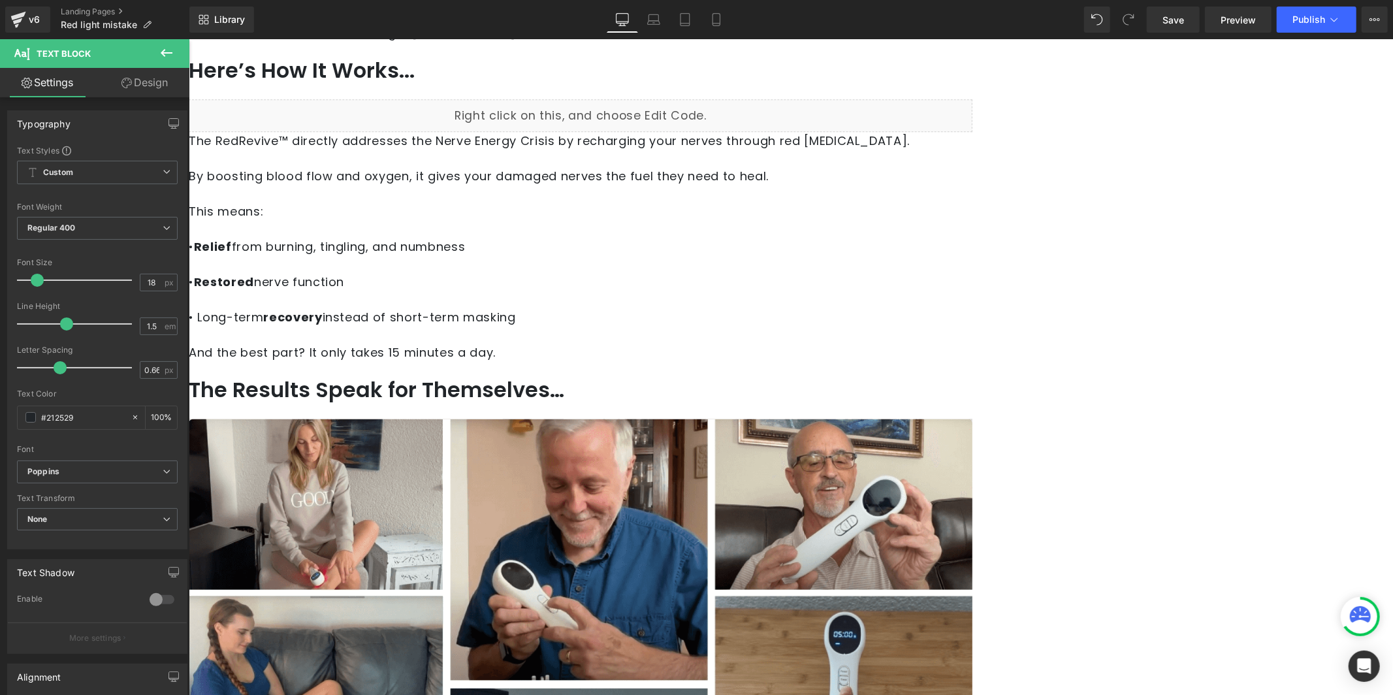
scroll to position [2930, 0]
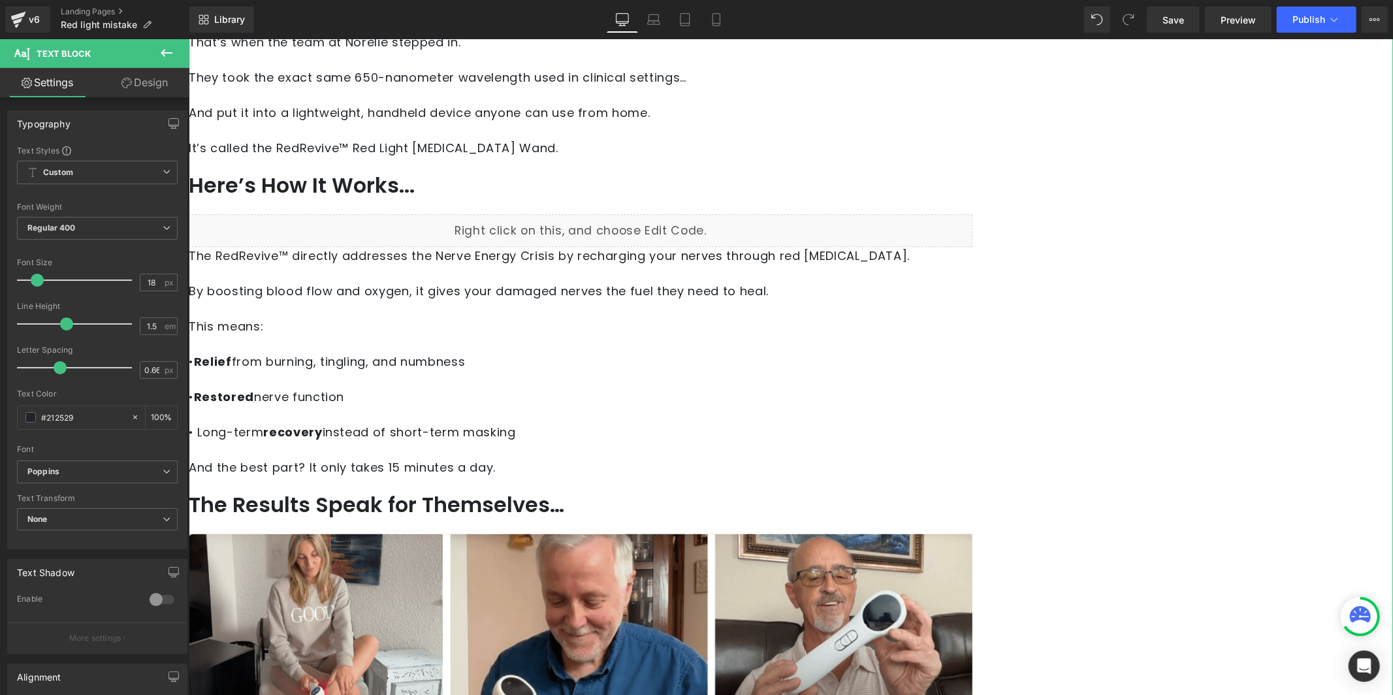
click at [417, 353] on span "• Relief from burning, tingling, and numbness" at bounding box center [326, 361] width 276 height 16
copy span "•"
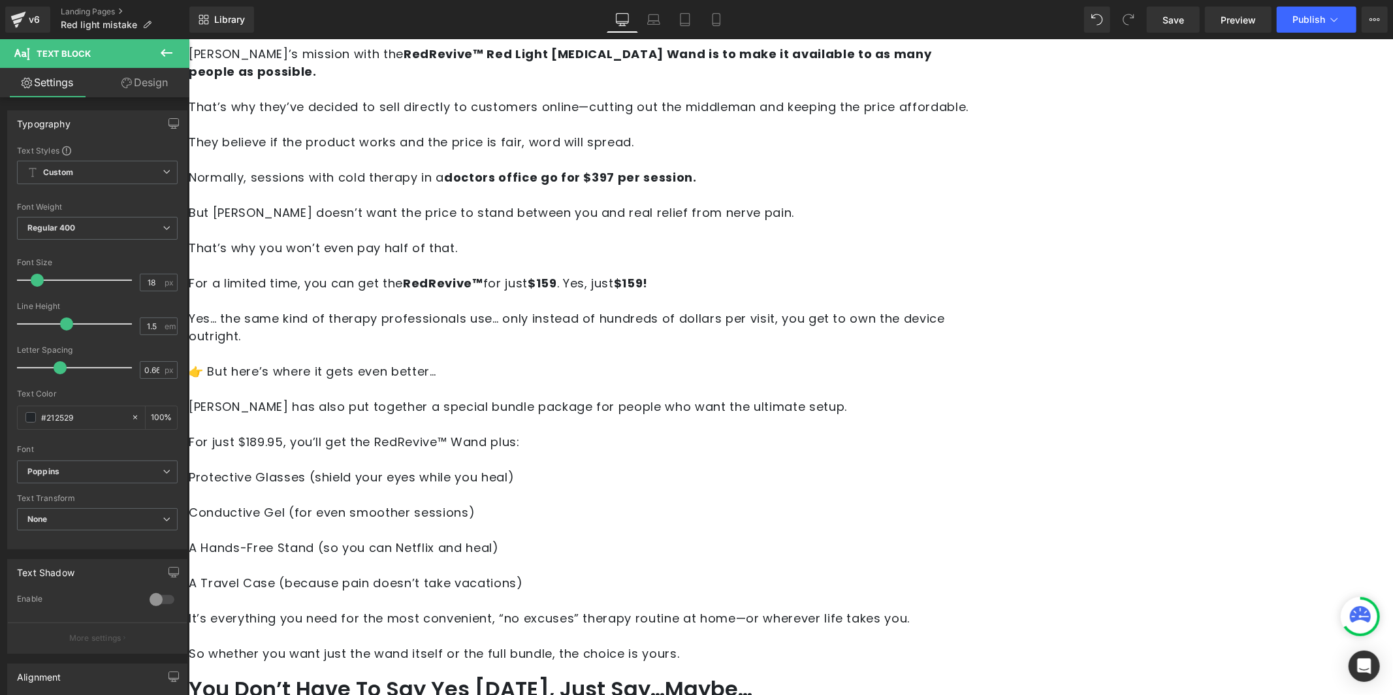
scroll to position [5016, 0]
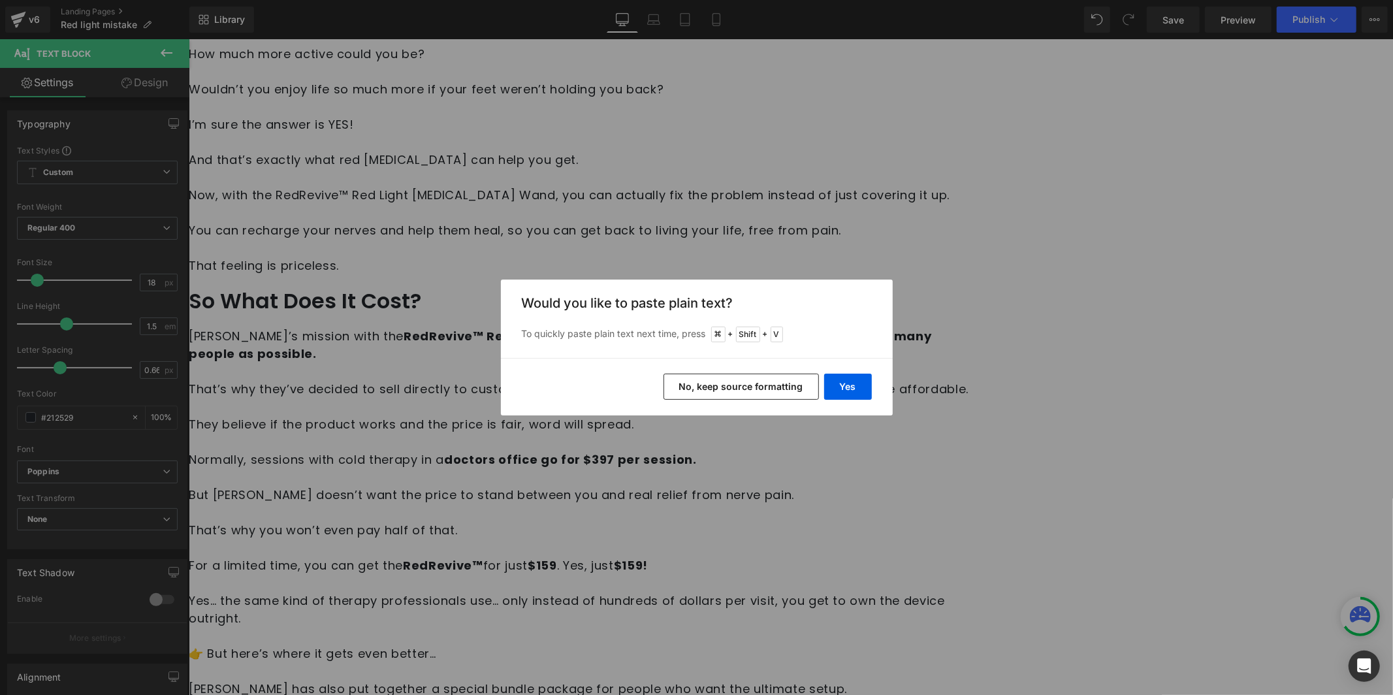
click at [781, 493] on div "Back to Library Insert Would you like to paste plain text? To quickly paste pla…" at bounding box center [696, 347] width 1393 height 695
click at [857, 387] on button "Yes" at bounding box center [848, 386] width 48 height 26
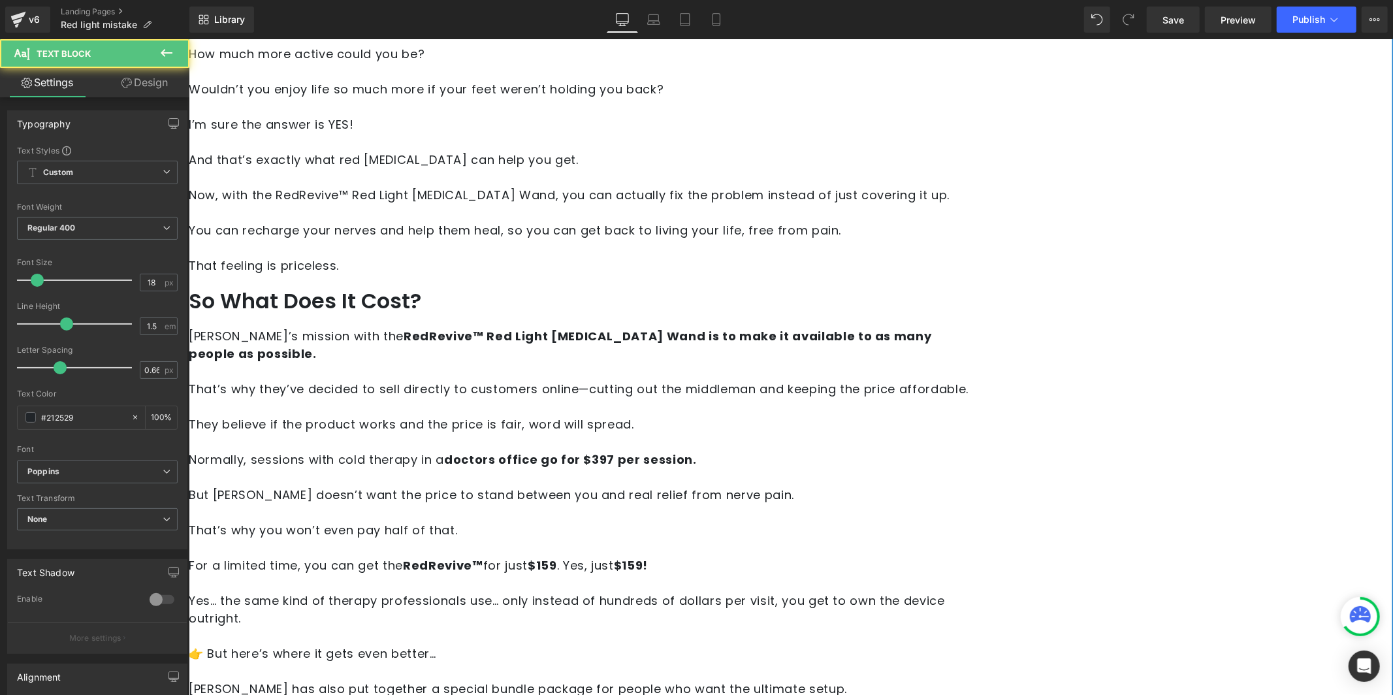
drag, startPoint x: 417, startPoint y: 531, endPoint x: 770, endPoint y: 563, distance: 354.7
click at [770, 563] on div "Norelie’s mission with the RedRevive™ Red Light Laser Therapy Wand is to make i…" at bounding box center [579, 634] width 783 height 617
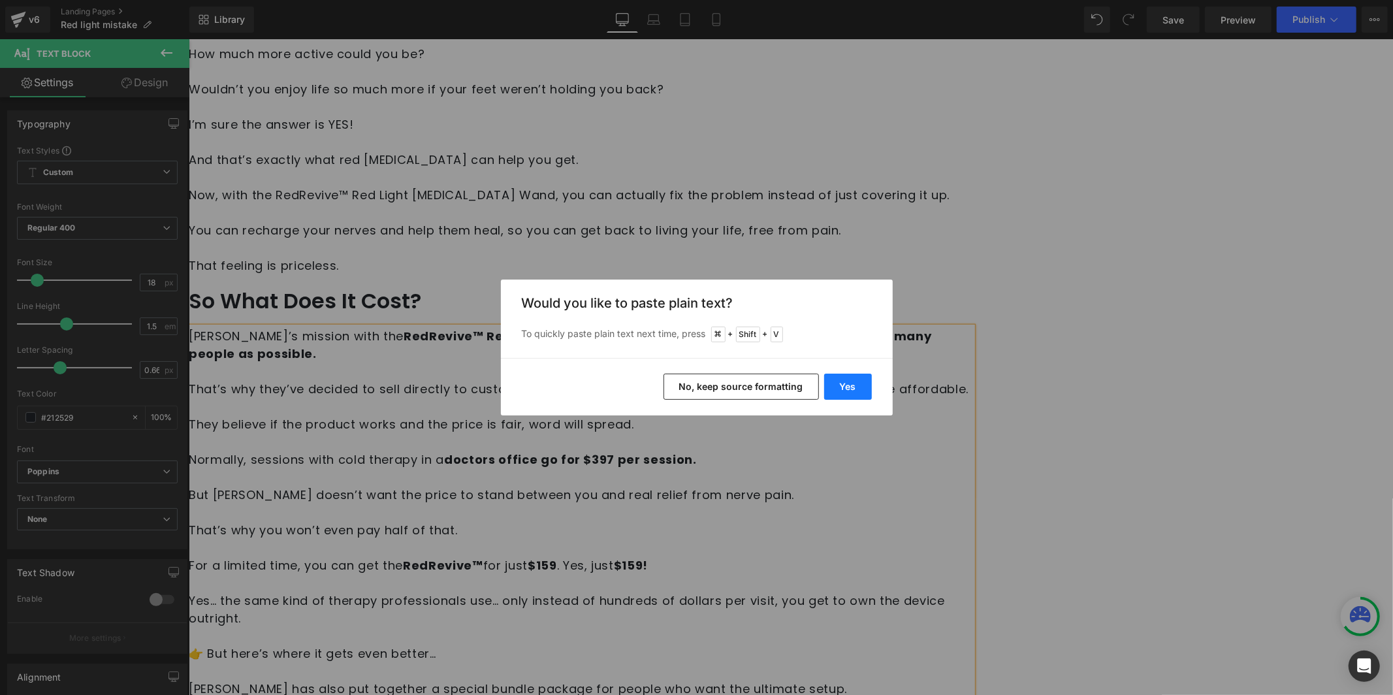
drag, startPoint x: 838, startPoint y: 382, endPoint x: 636, endPoint y: 349, distance: 204.4
click at [838, 383] on button "Yes" at bounding box center [848, 386] width 48 height 26
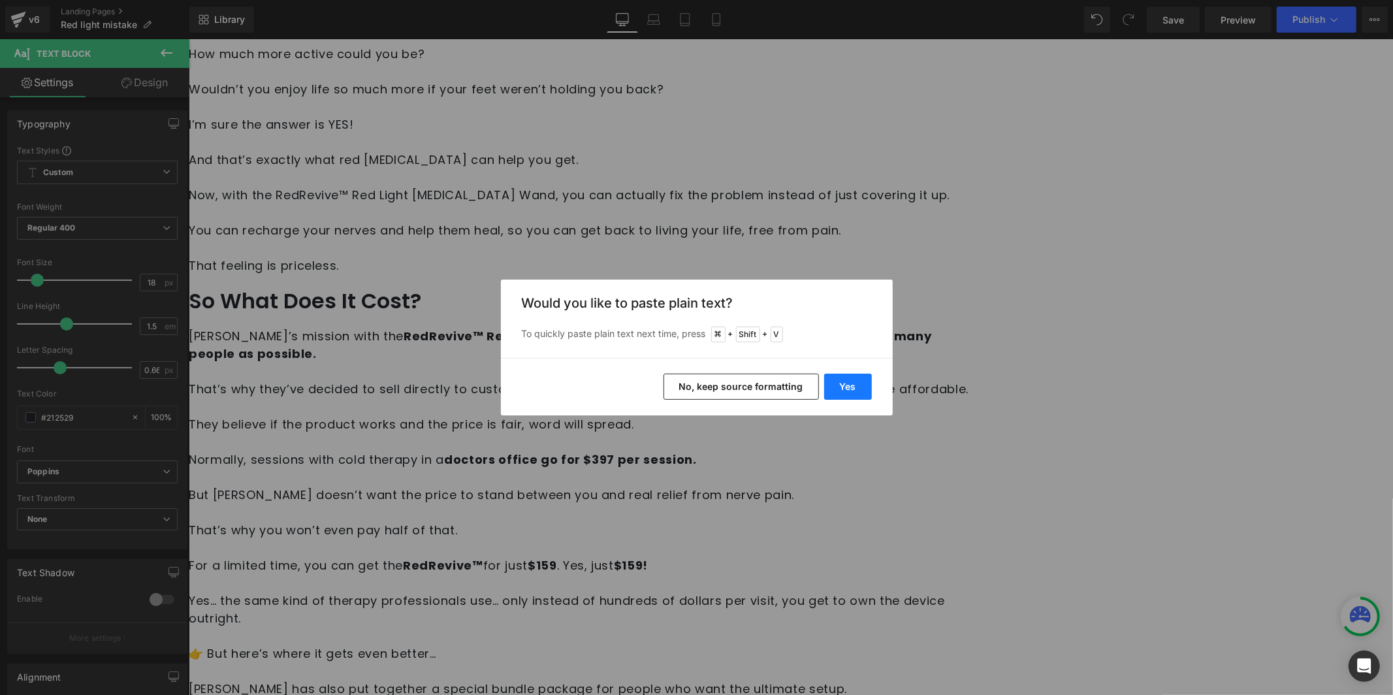
click at [835, 378] on button "Yes" at bounding box center [848, 386] width 48 height 26
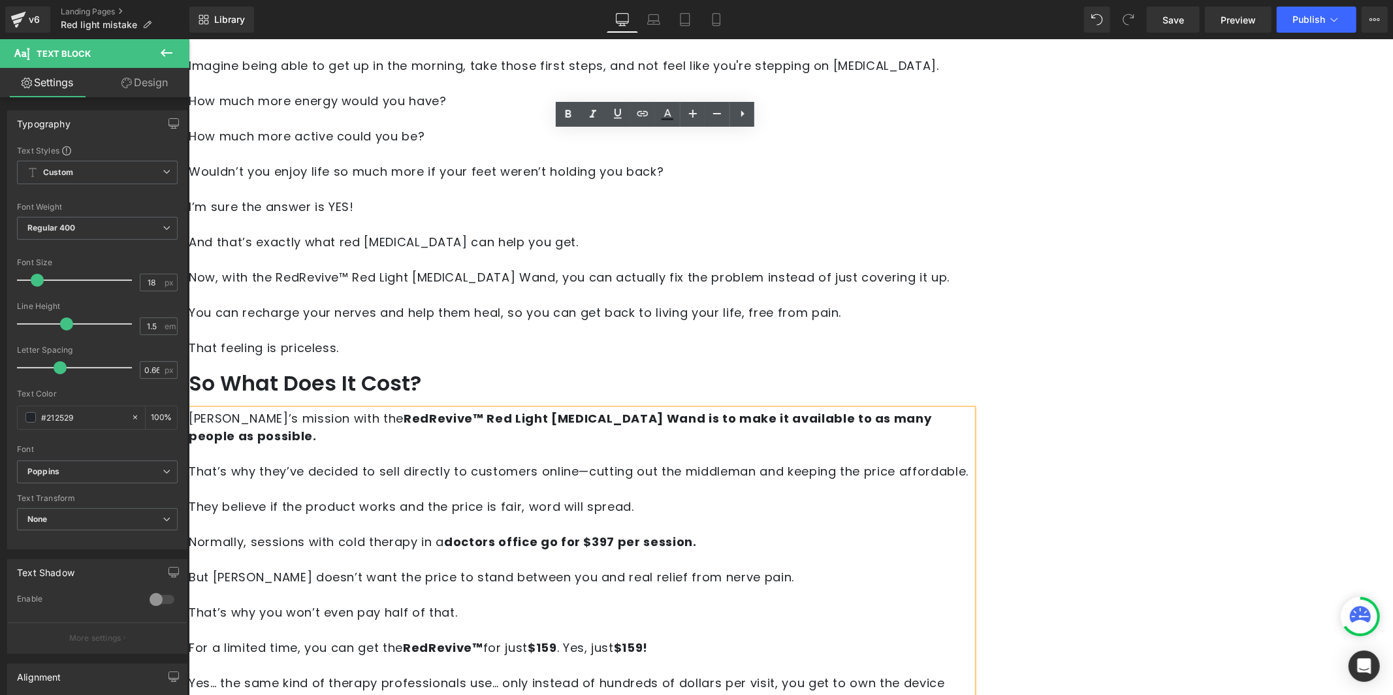
scroll to position [4949, 0]
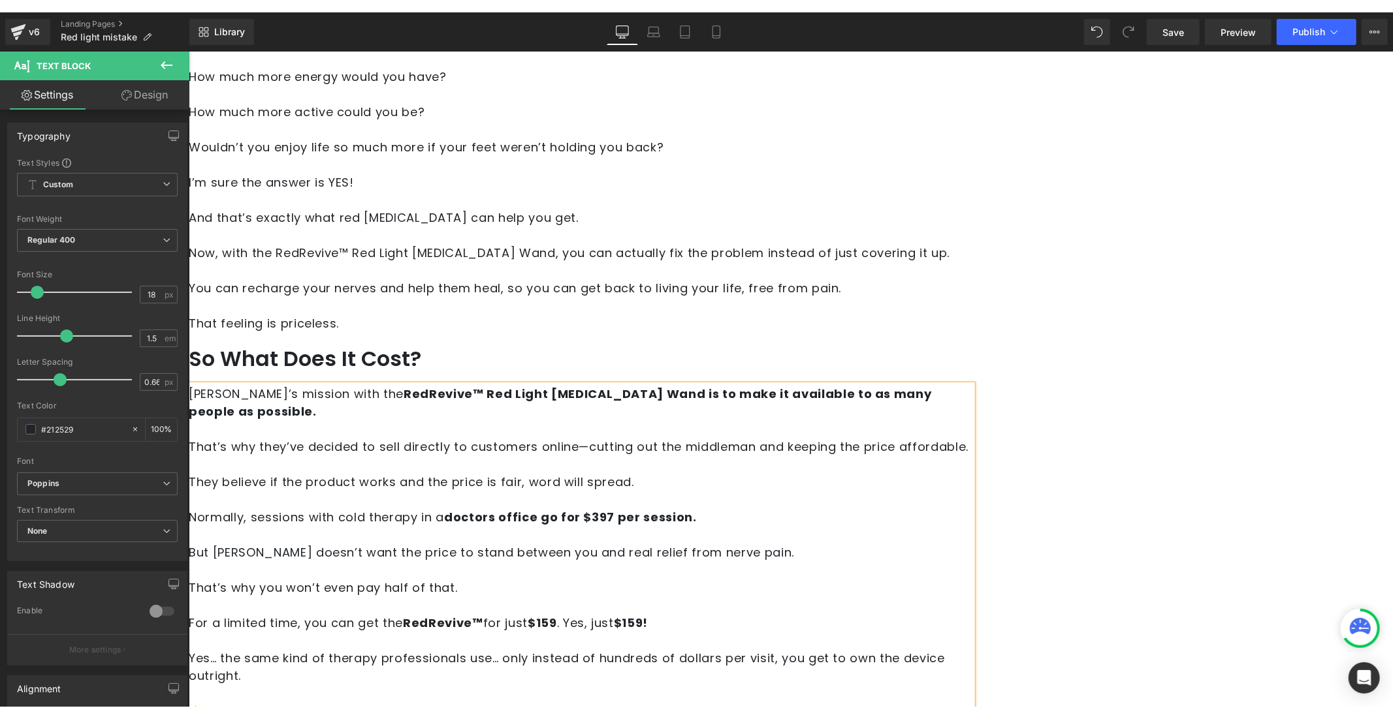
scroll to position [4980, 0]
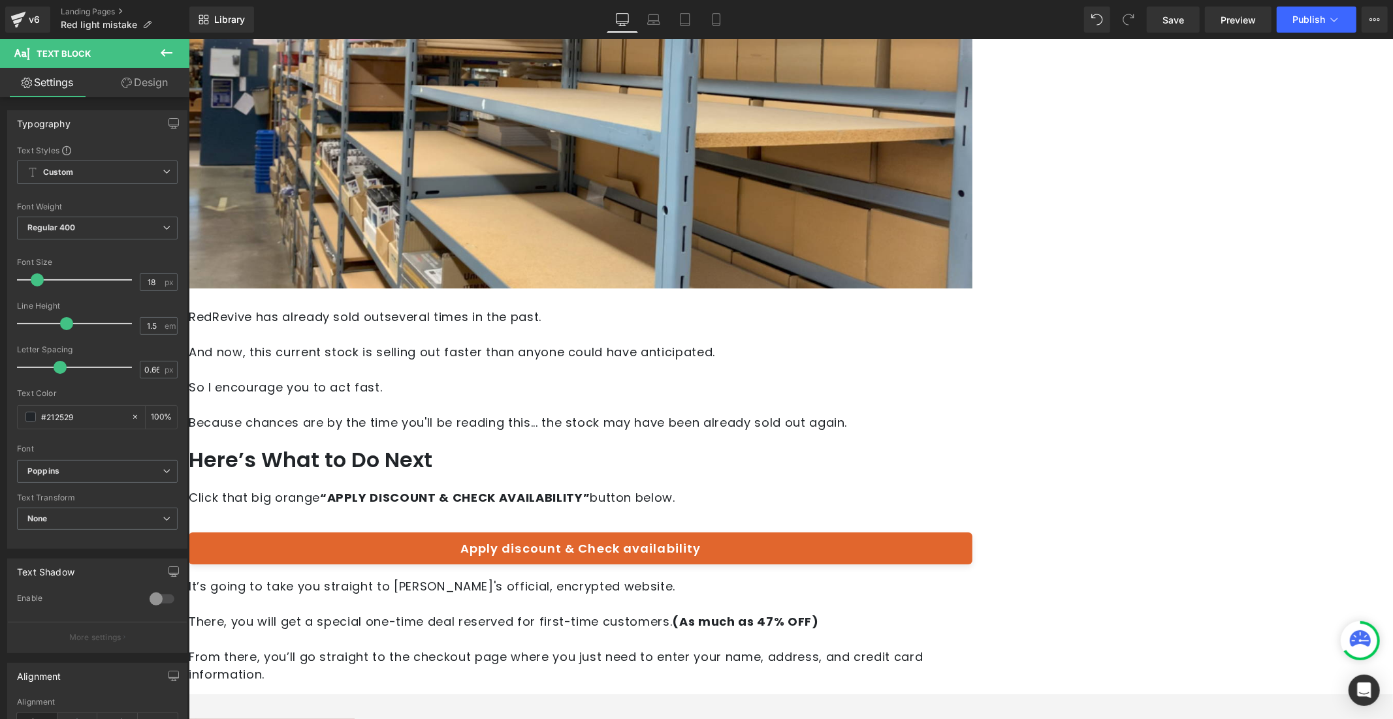
scroll to position [7525, 0]
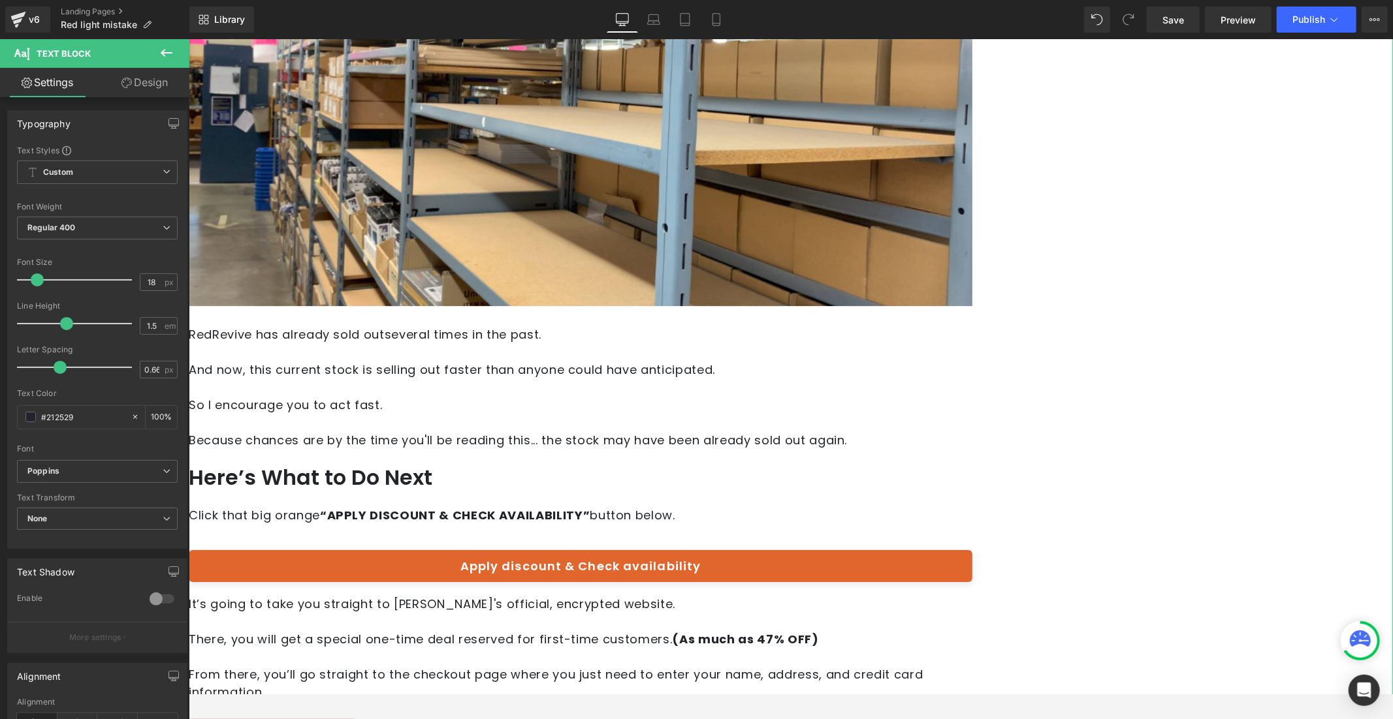
click at [413, 665] on p "From there, you’ll go straight to the checkout page where you just need to ente…" at bounding box center [579, 682] width 783 height 35
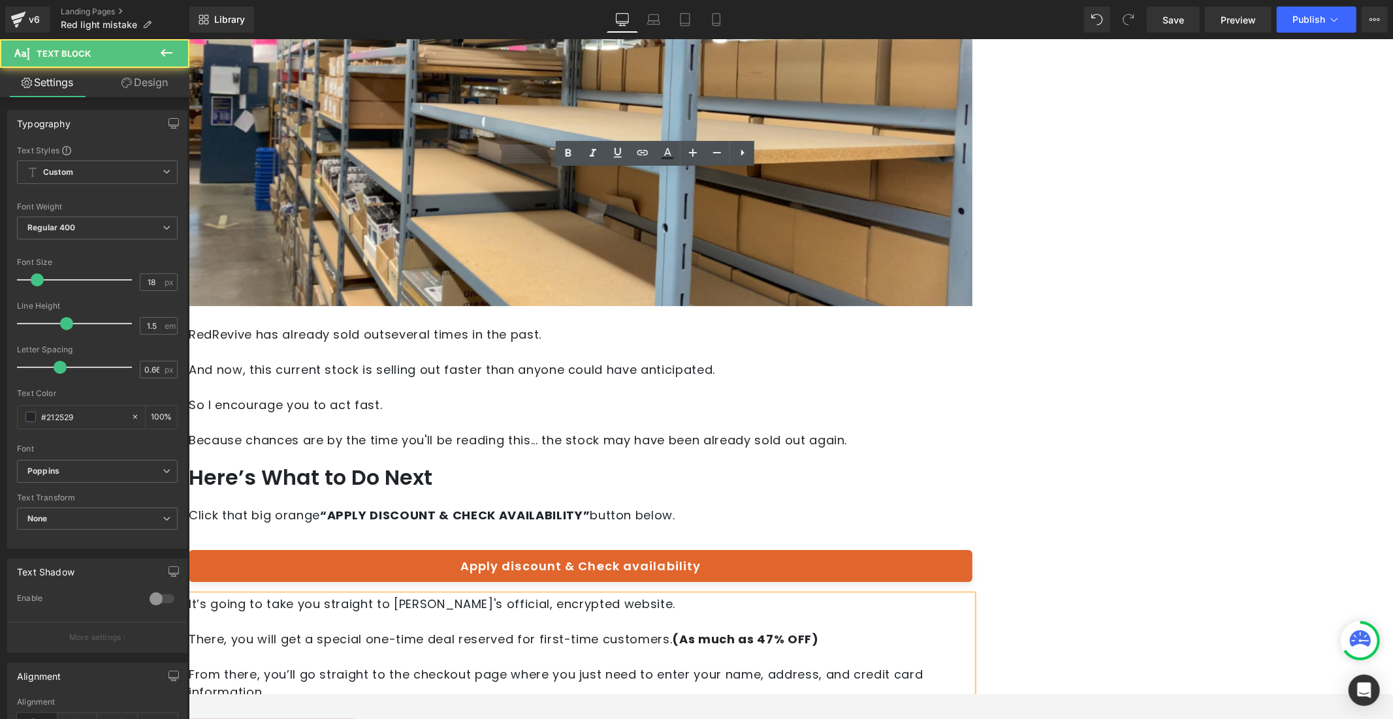
click at [404, 665] on p "From there, you’ll go straight to the checkout page where you just need to ente…" at bounding box center [579, 682] width 783 height 35
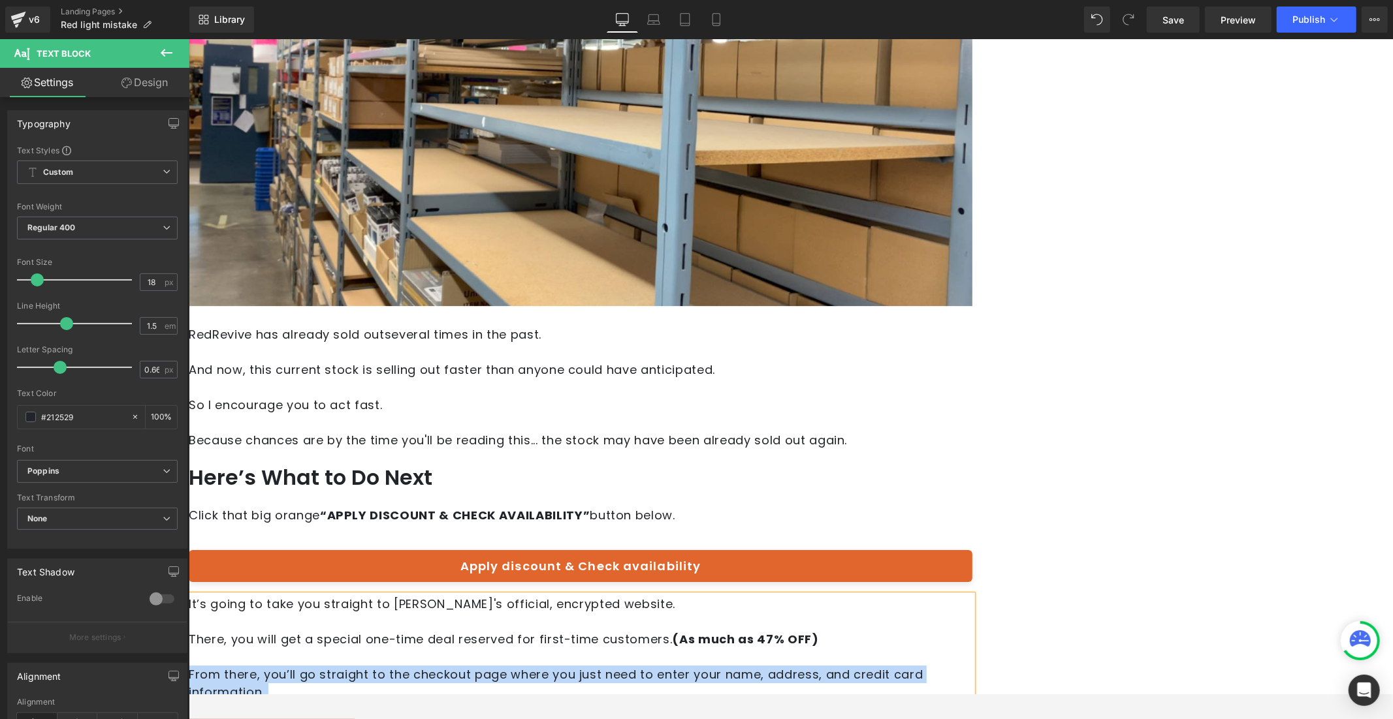
paste div
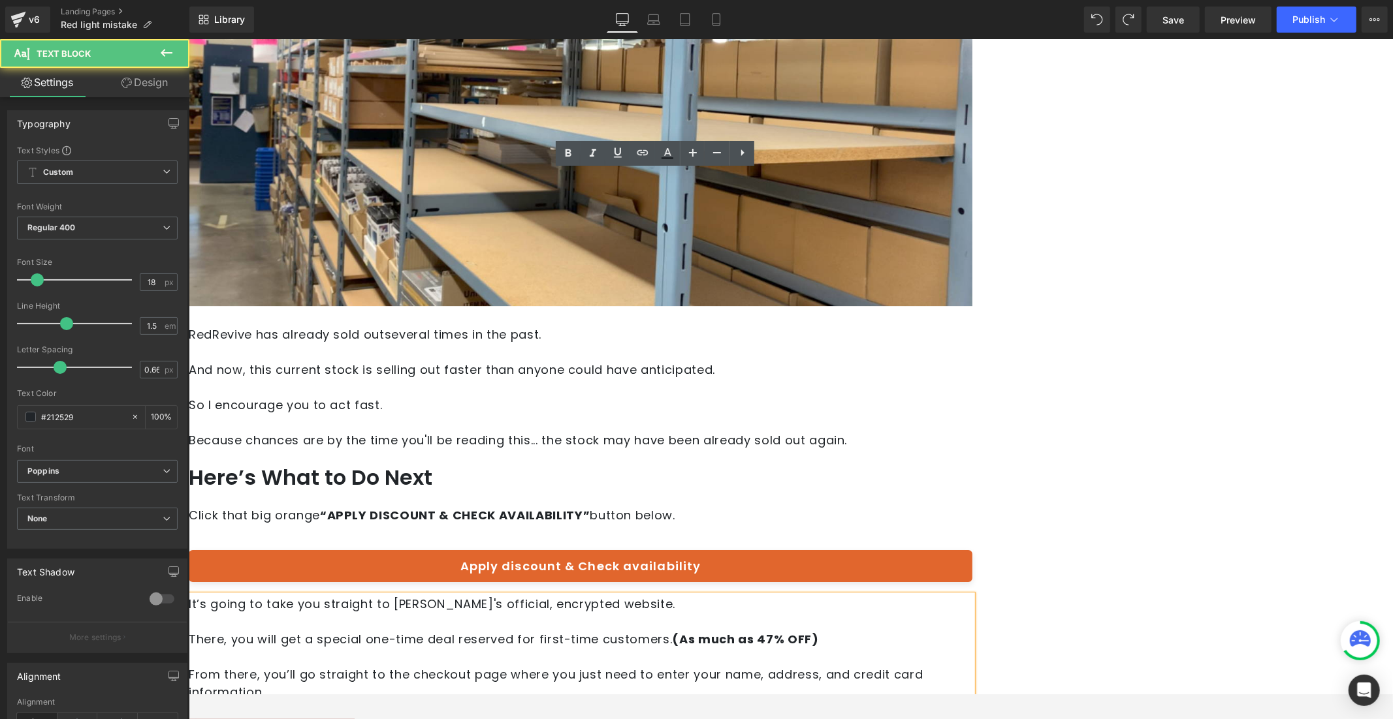
click at [407, 665] on p "From there, you’ll go straight to the checkout page where you just need to ente…" at bounding box center [579, 682] width 783 height 35
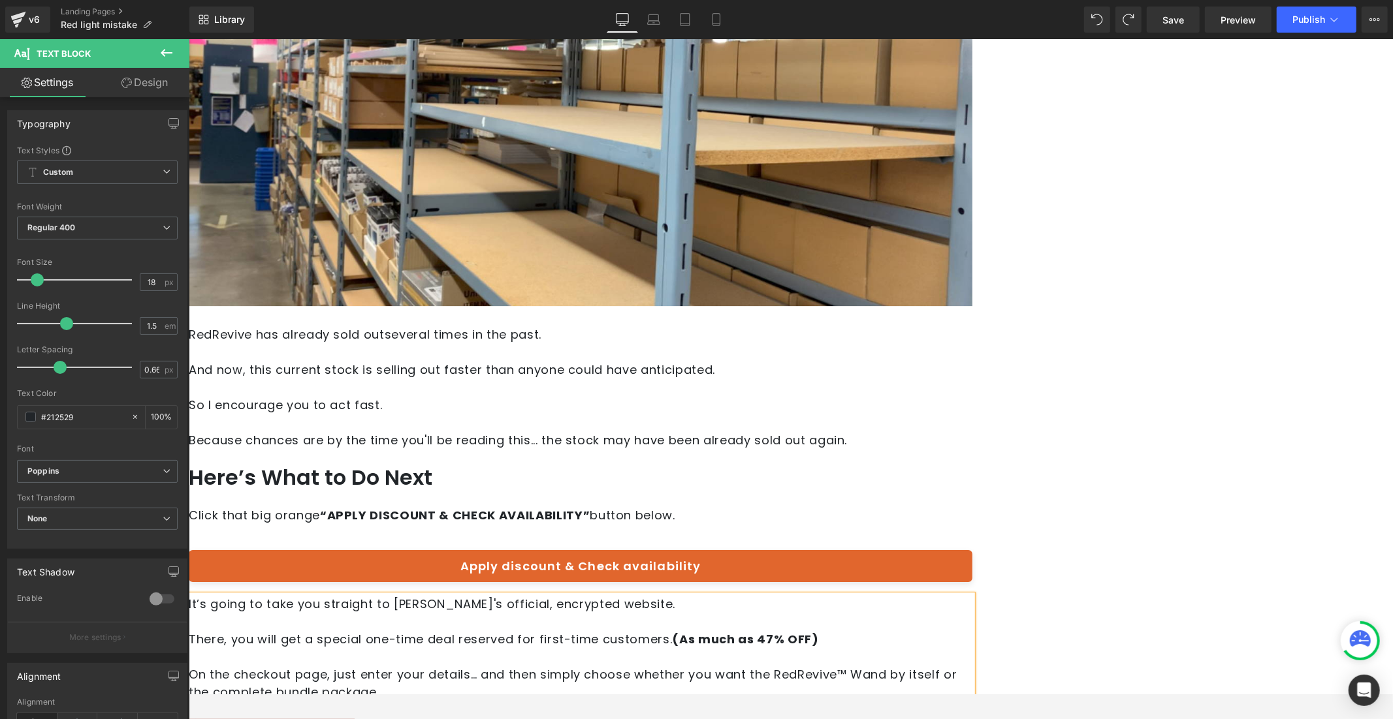
click at [697, 665] on p "On the checkout page, just enter your details… and then simply choose whether y…" at bounding box center [579, 682] width 783 height 35
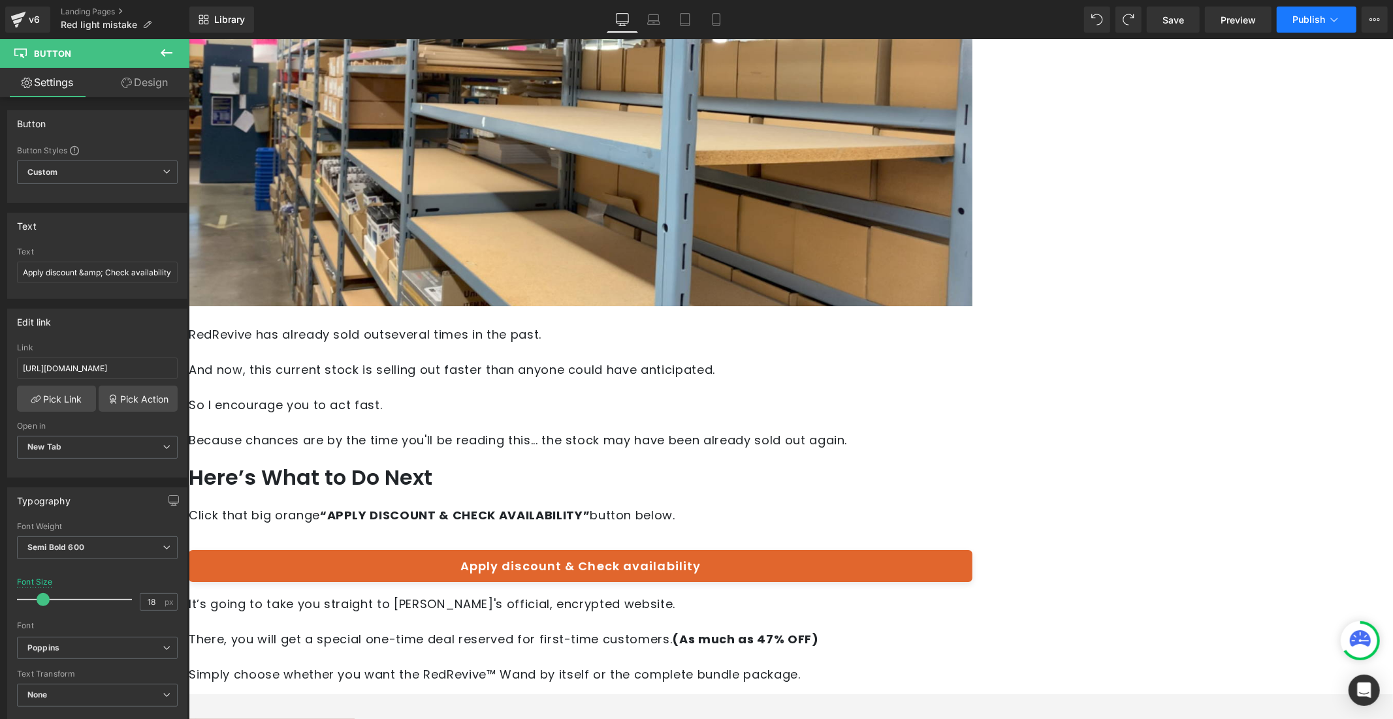
click at [1288, 22] on button "Publish" at bounding box center [1316, 20] width 80 height 26
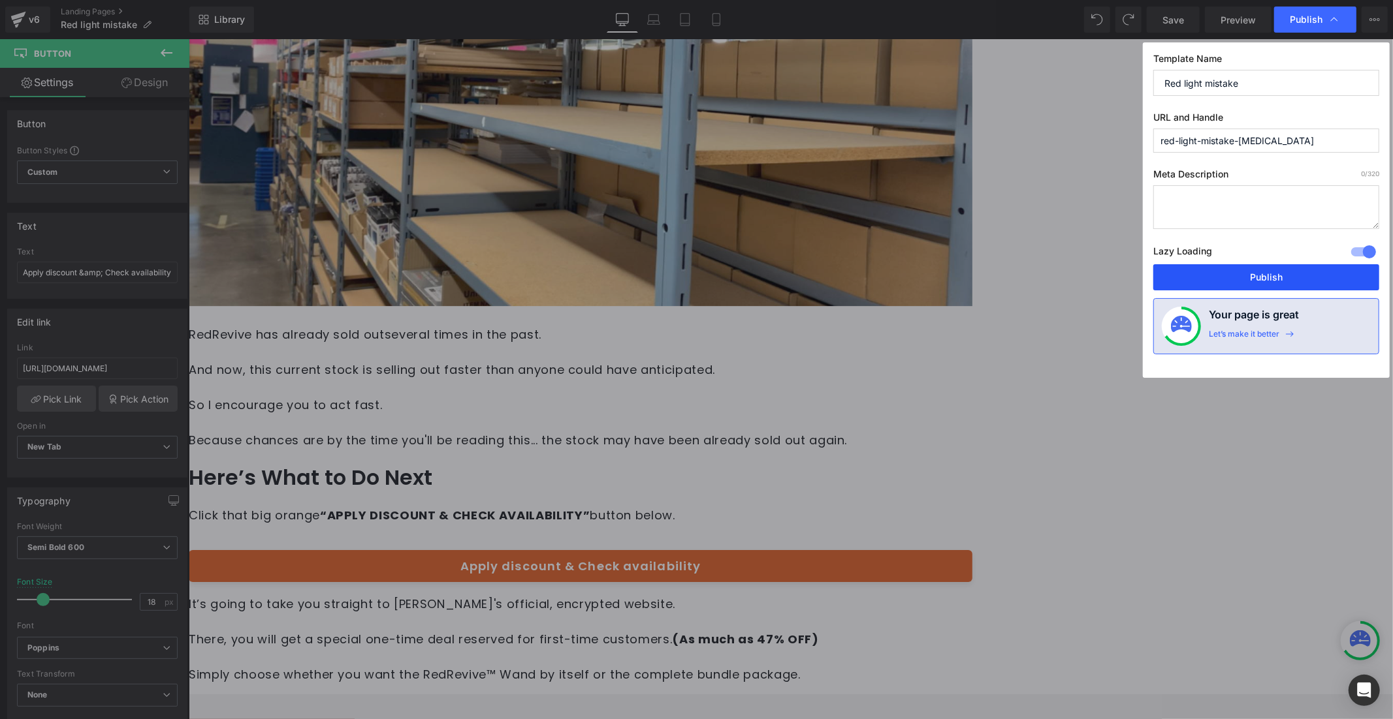
click at [1299, 282] on button "Publish" at bounding box center [1266, 277] width 226 height 26
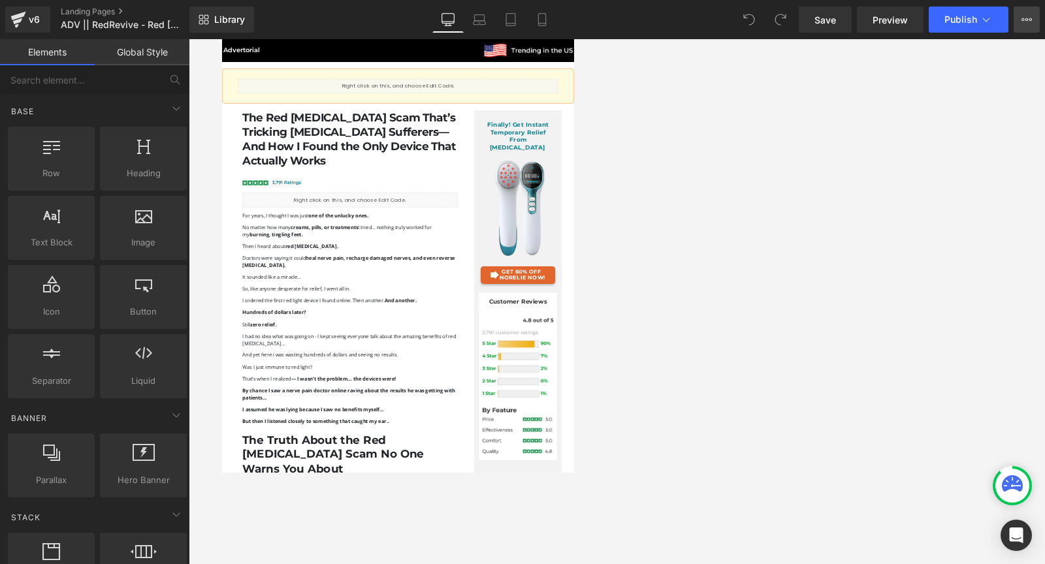
click at [1022, 24] on icon at bounding box center [1026, 19] width 10 height 10
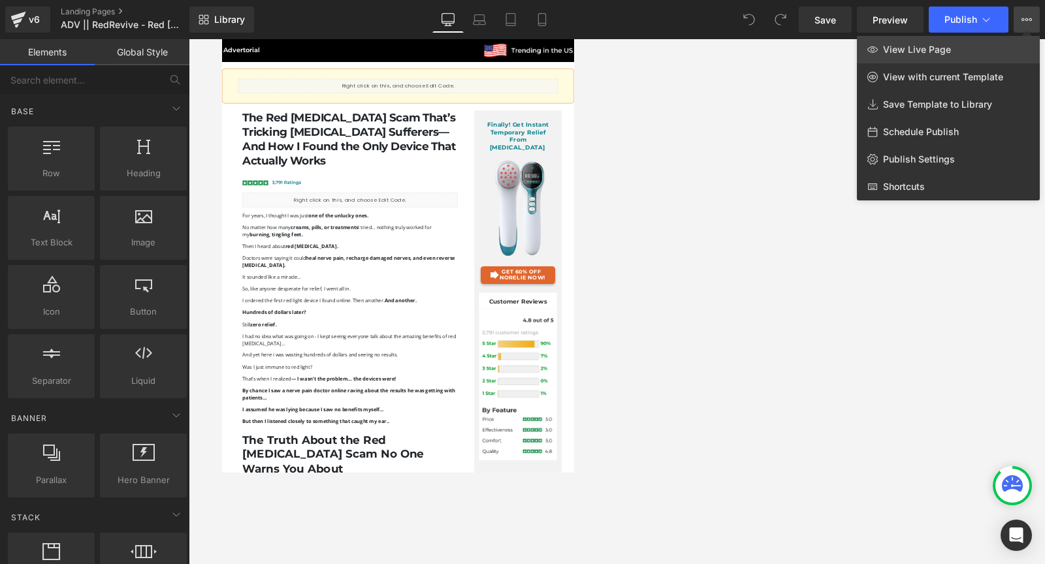
click at [982, 48] on link "View Live Page" at bounding box center [948, 49] width 183 height 27
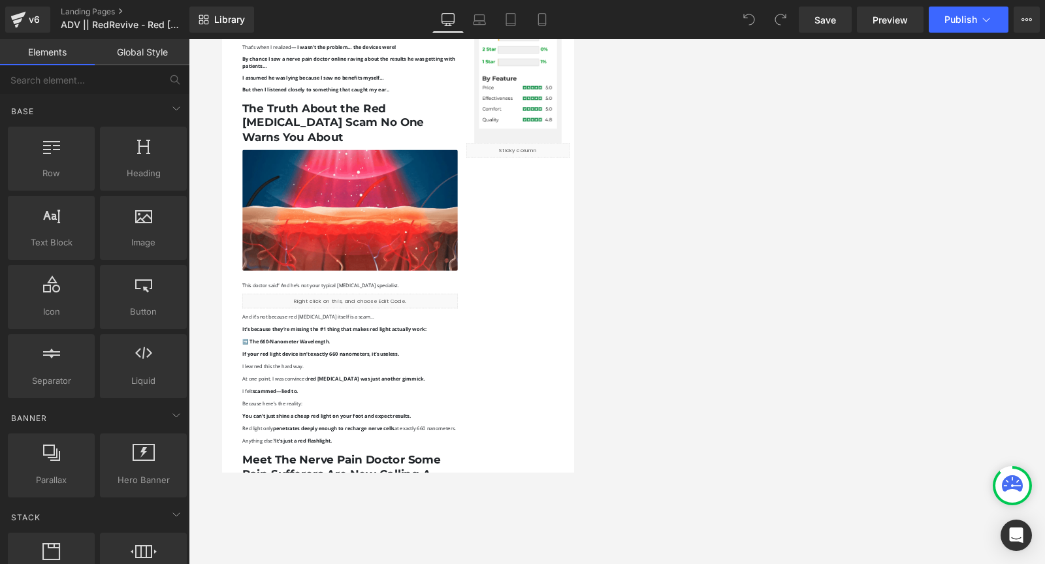
drag, startPoint x: 759, startPoint y: 233, endPoint x: 585, endPoint y: 283, distance: 180.8
click at [759, 233] on div at bounding box center [617, 301] width 856 height 525
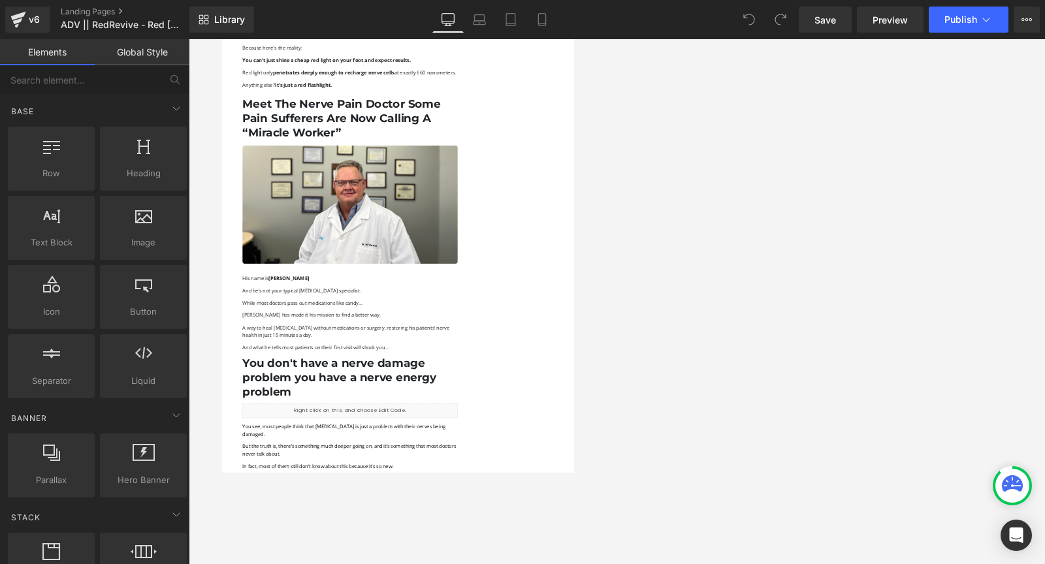
scroll to position [1933, 0]
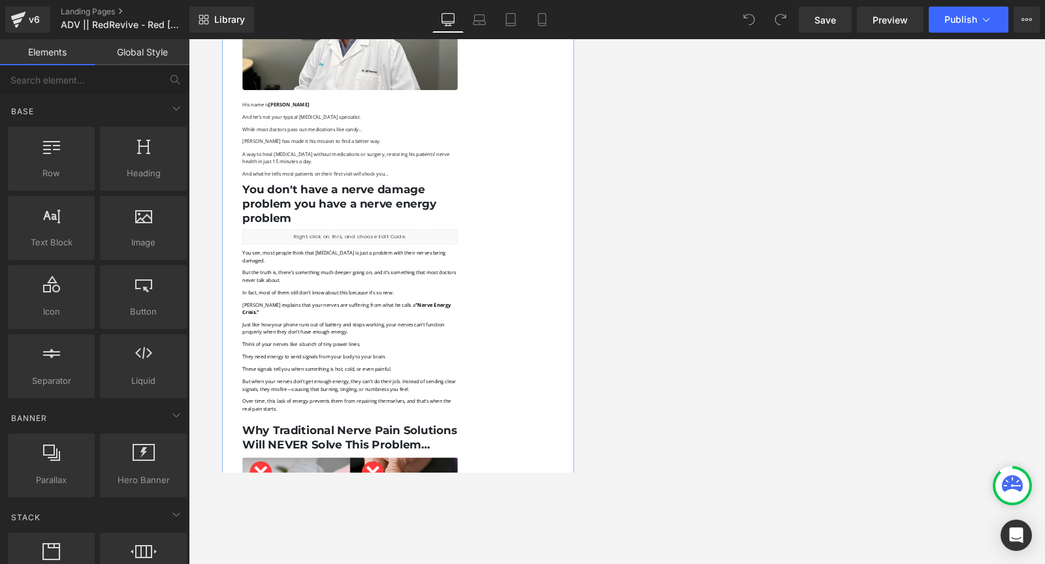
click at [524, 488] on div "Liquid" at bounding box center [508, 483] width 483 height 33
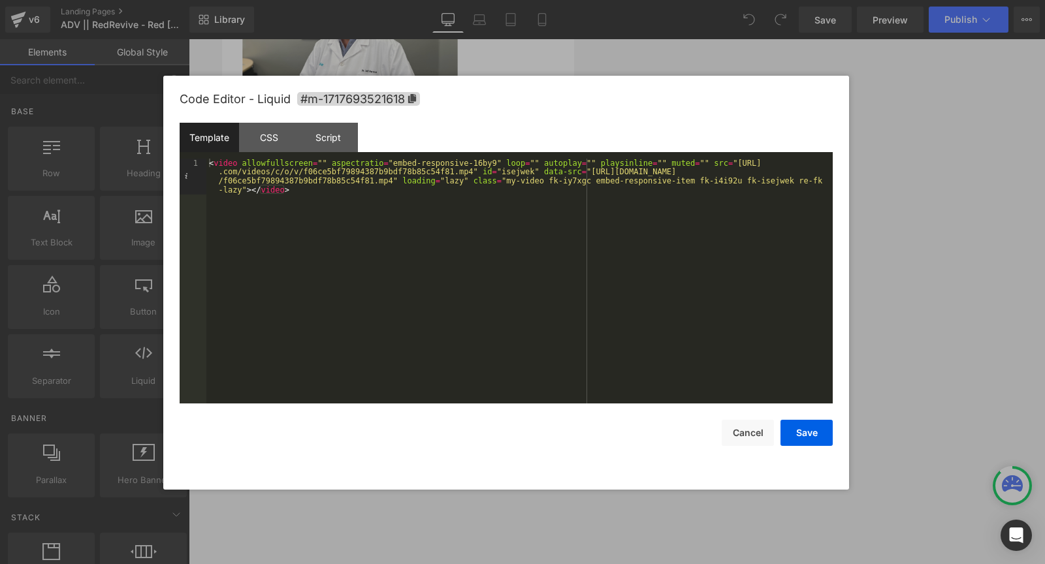
click at [436, 187] on div "< video allowfullscreen = "" aspectratio = "embed-responsive-16by9" loop = "" a…" at bounding box center [519, 317] width 626 height 317
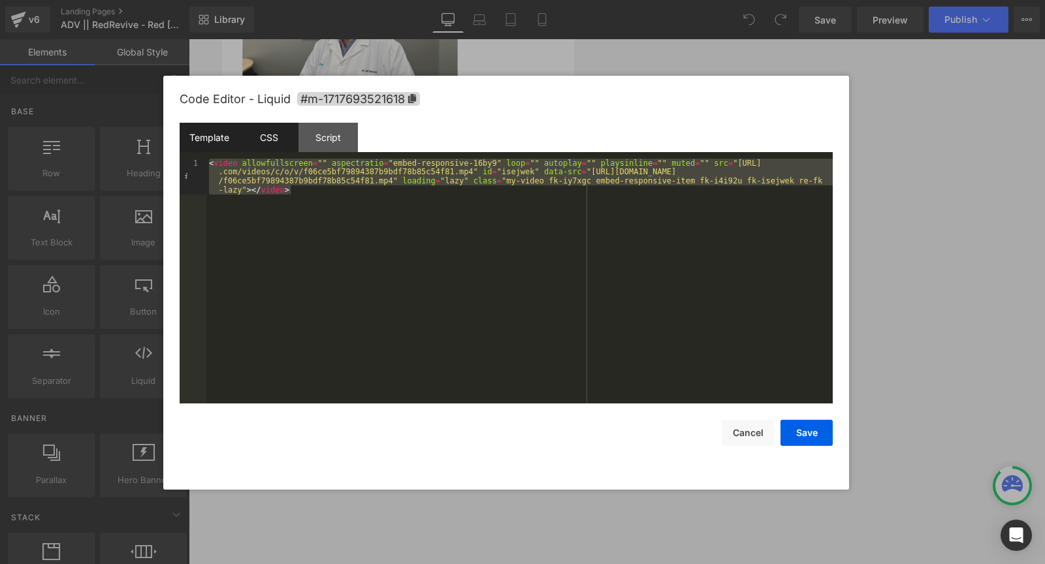
click at [263, 139] on div "CSS" at bounding box center [268, 137] width 59 height 29
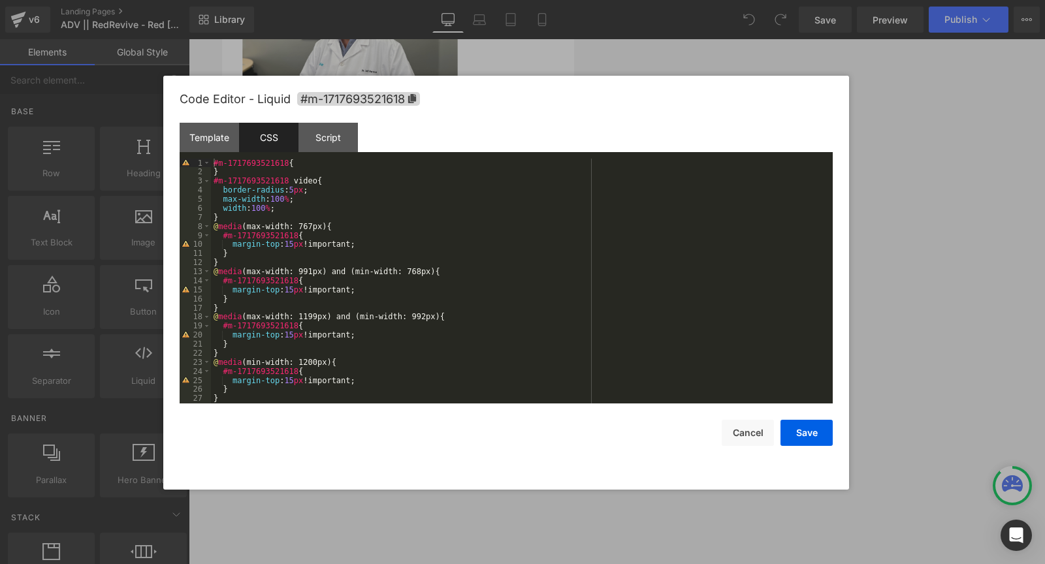
click at [341, 236] on div "#m-1717693521618 { } #m-1717693521618 video { border-radius : 5 px ; max-width …" at bounding box center [519, 290] width 616 height 263
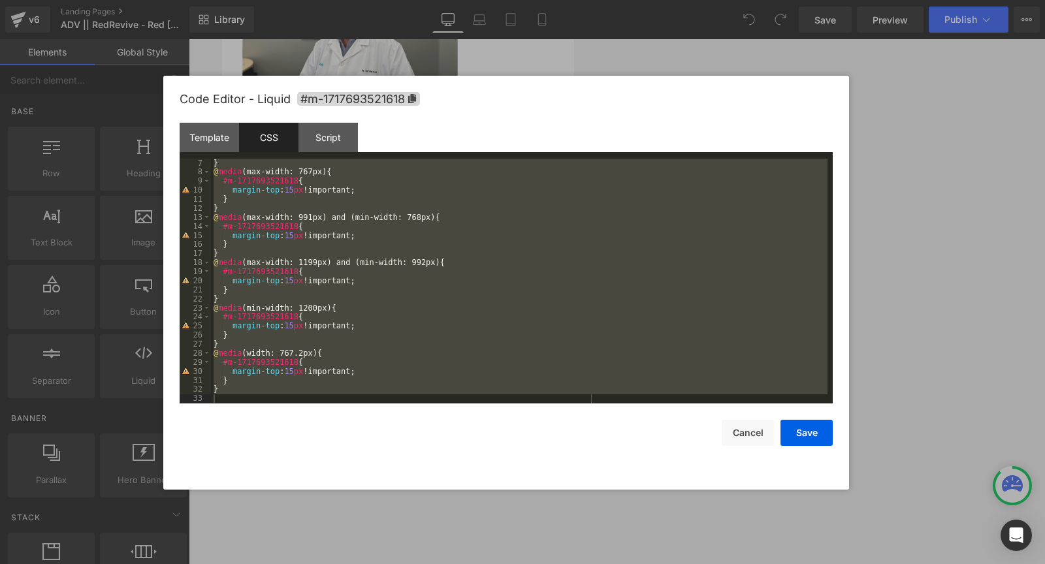
scroll to position [54, 0]
click at [213, 133] on div "Template" at bounding box center [209, 137] width 59 height 29
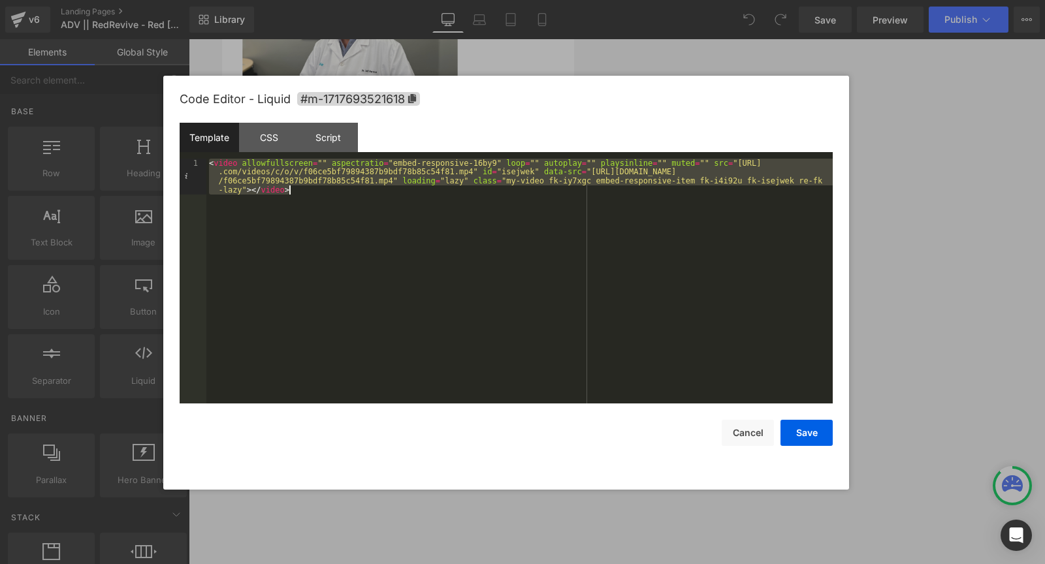
click at [410, 185] on div "< video allowfullscreen = "" aspectratio = "embed-responsive-16by9" loop = "" a…" at bounding box center [519, 317] width 626 height 317
click at [739, 426] on button "Cancel" at bounding box center [747, 433] width 52 height 26
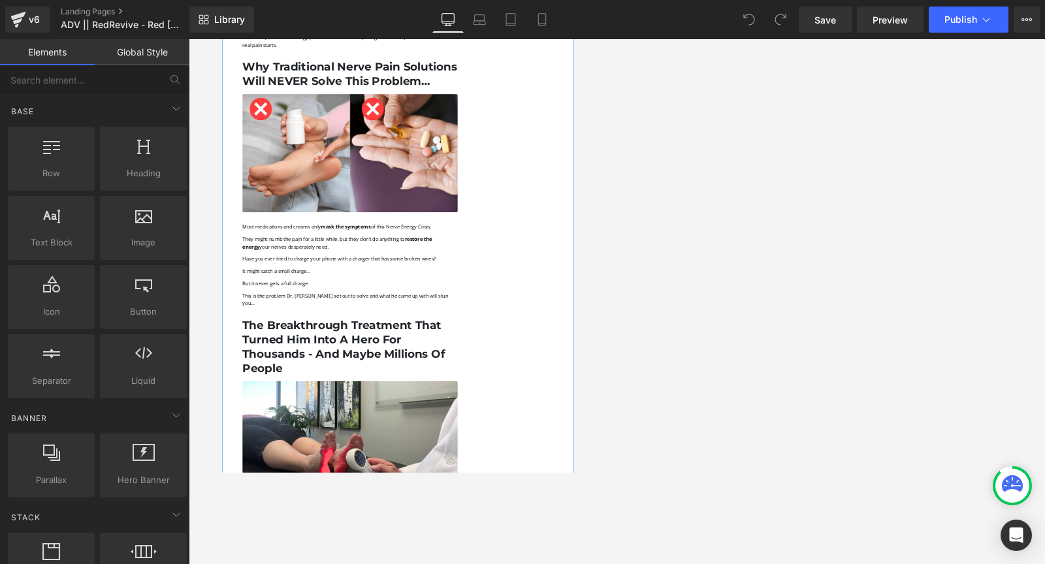
scroll to position [2901, 0]
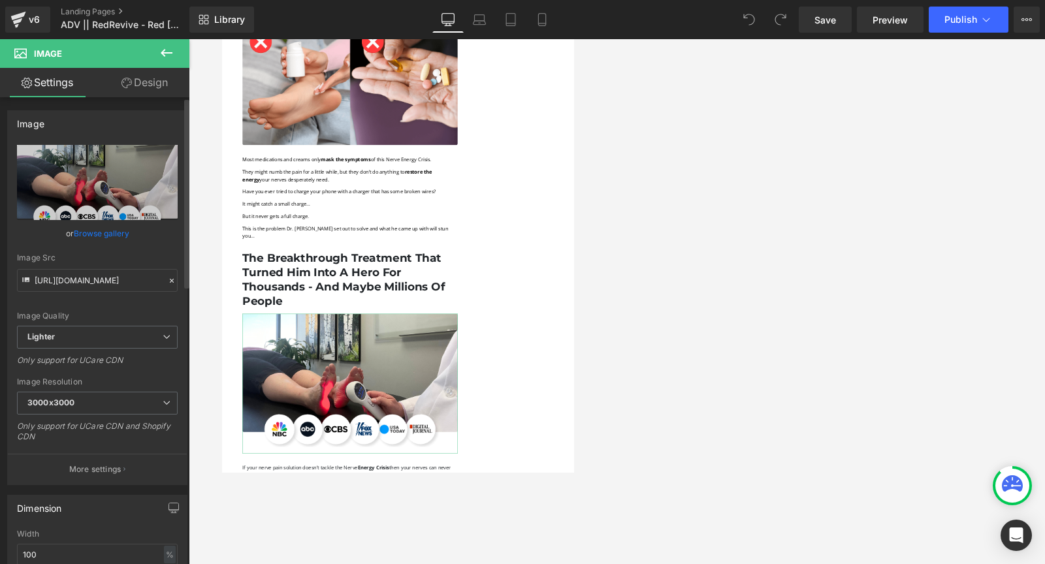
click at [108, 268] on div "Image Src https://ucarecdn.com/aa334b0b-ccab-4a0f-b333-469b5ffa3952/-/format/au…" at bounding box center [97, 272] width 161 height 39
click at [112, 274] on input "https://ucarecdn.com/aa334b0b-ccab-4a0f-b333-469b5ffa3952/-/format/auto/-/previ…" at bounding box center [97, 280] width 161 height 23
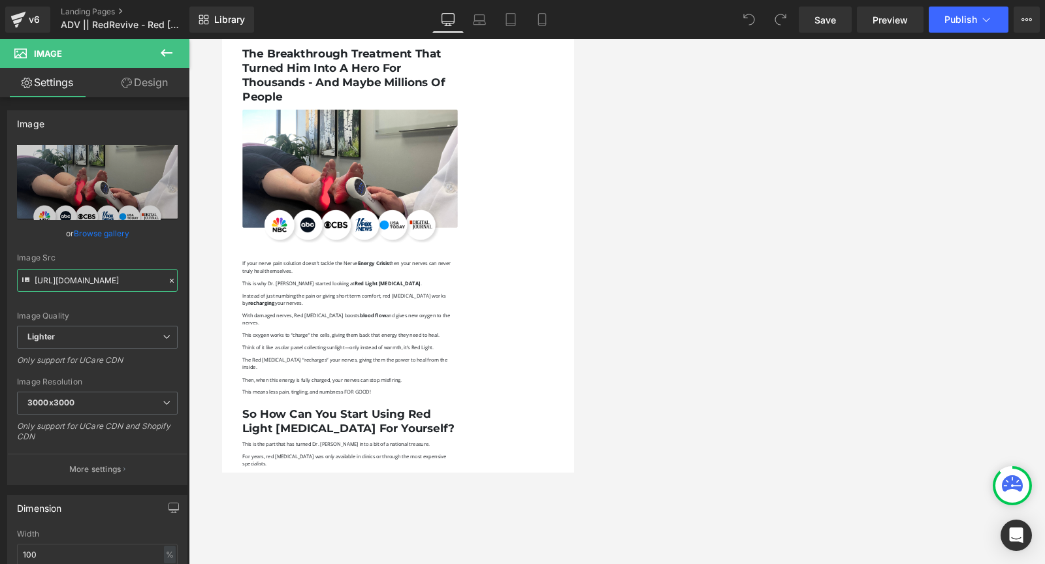
scroll to position [3392, 0]
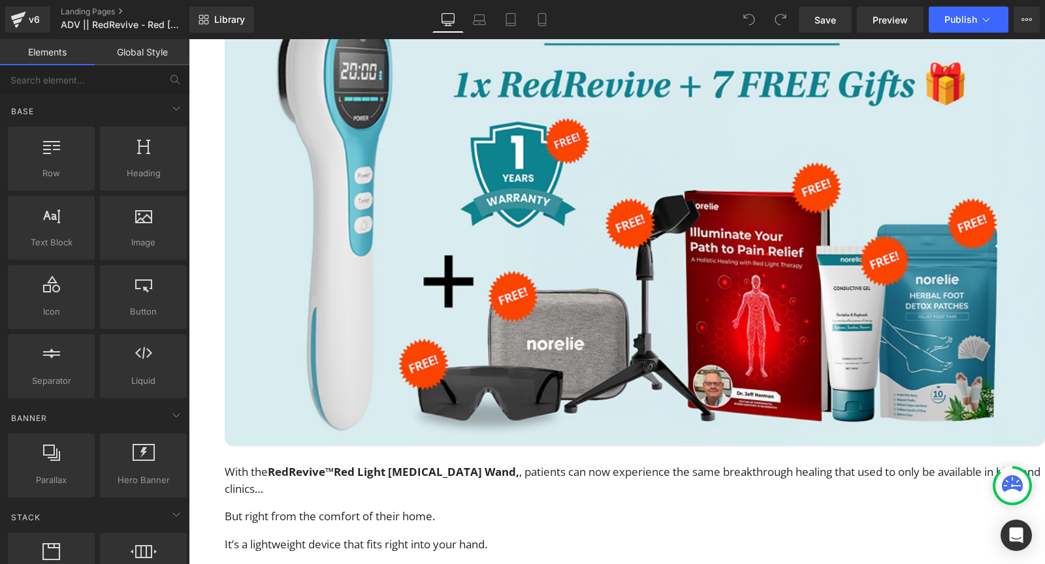
scroll to position [4768, 0]
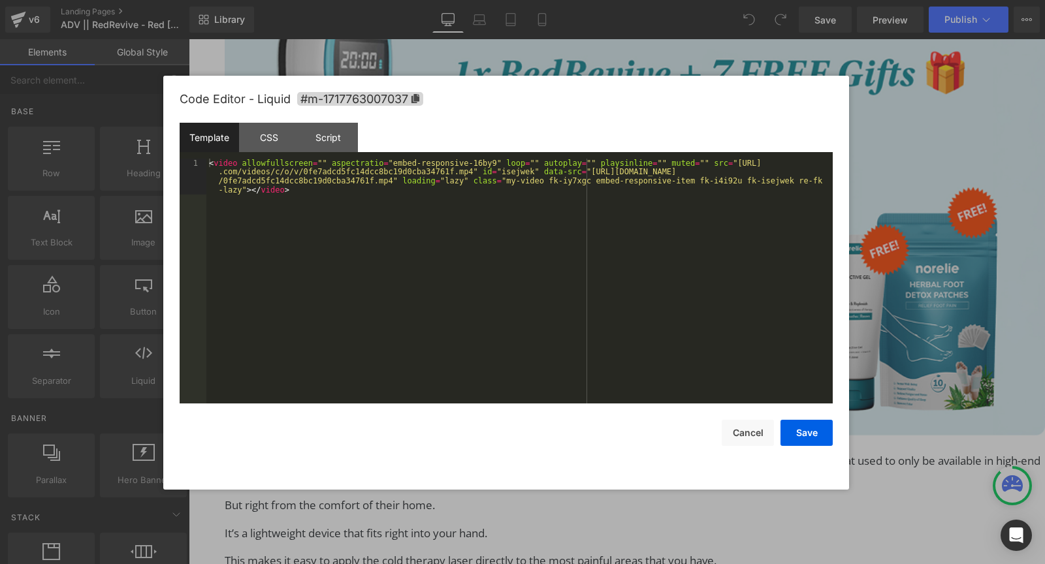
click at [435, 209] on div "< video allowfullscreen = "" aspectratio = "embed-responsive-16by9" loop = "" a…" at bounding box center [519, 317] width 626 height 317
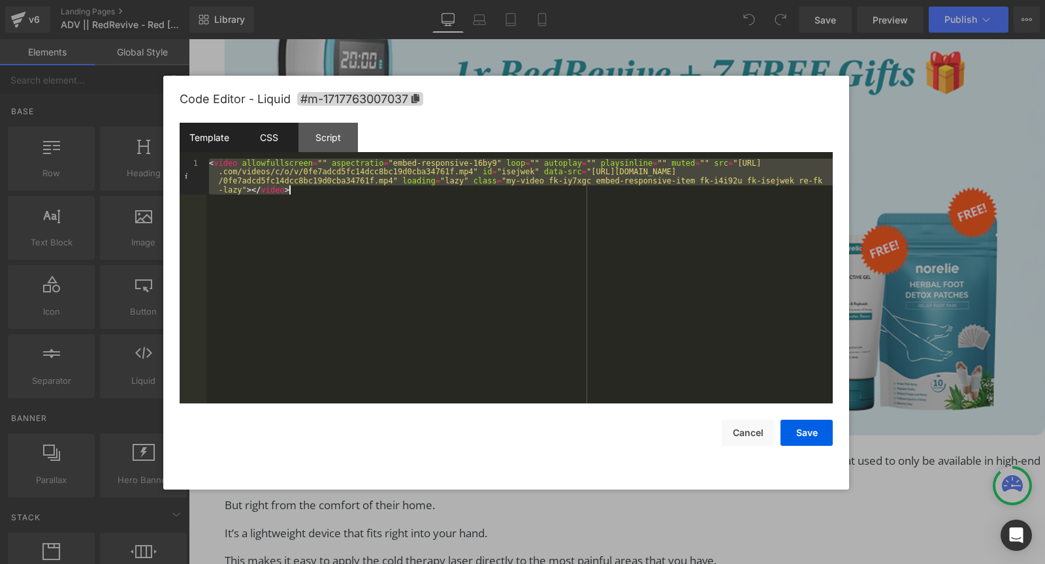
click at [285, 140] on div "CSS" at bounding box center [268, 137] width 59 height 29
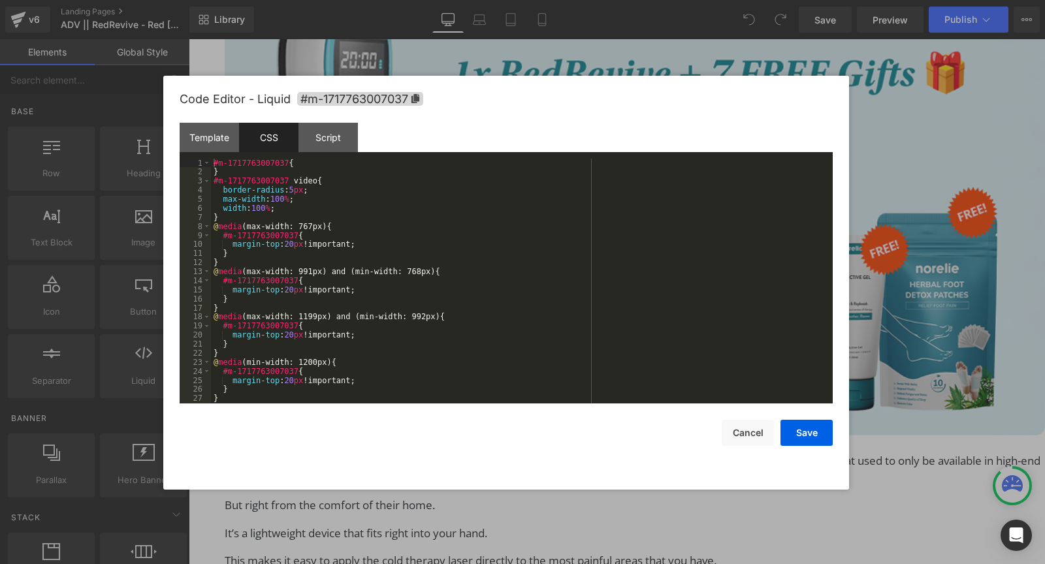
click at [285, 140] on div "CSS" at bounding box center [268, 137] width 59 height 29
click at [319, 193] on div "#m-1717763007037 { } #m-1717763007037 video { border-radius : 5 px ; max-width …" at bounding box center [519, 290] width 616 height 263
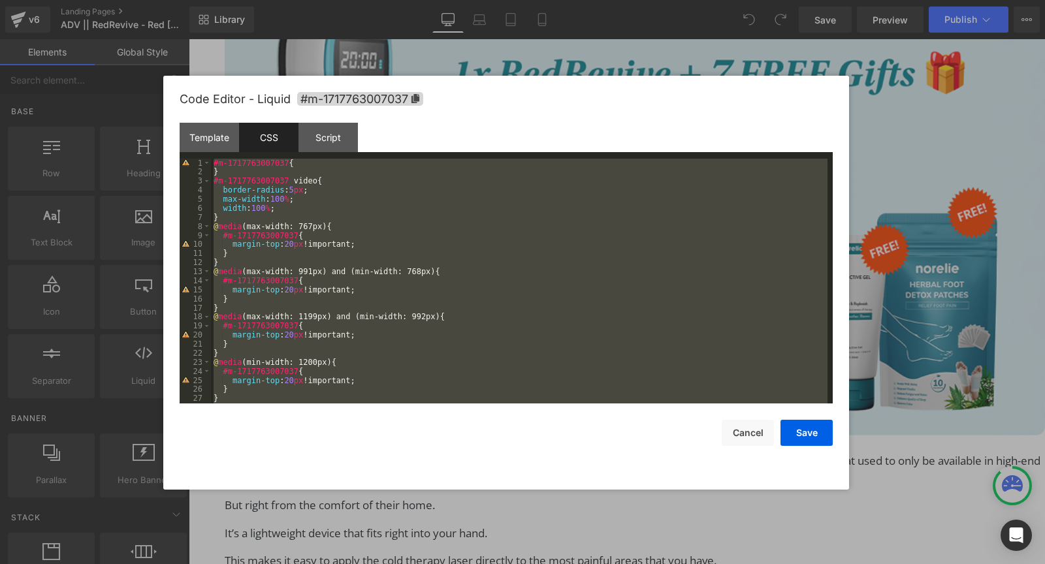
click at [323, 238] on div "#m-1717763007037 { } #m-1717763007037 video { border-radius : 5 px ; max-width …" at bounding box center [519, 290] width 616 height 263
click at [217, 148] on div "Template" at bounding box center [209, 137] width 59 height 29
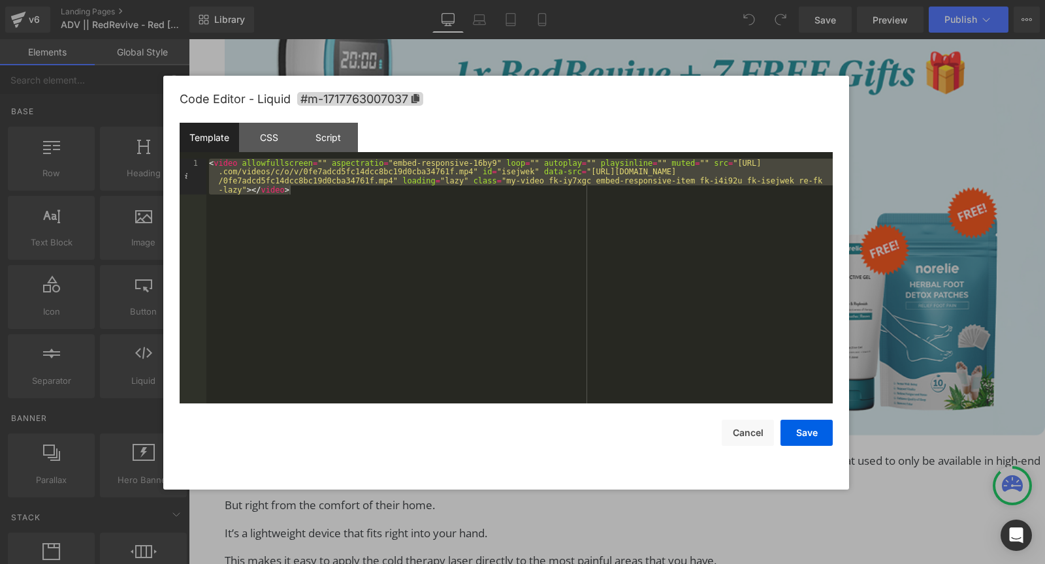
click at [289, 201] on div "< video allowfullscreen = "" aspectratio = "embed-responsive-16by9" loop = "" a…" at bounding box center [519, 317] width 626 height 317
click at [755, 430] on button "Cancel" at bounding box center [747, 433] width 52 height 26
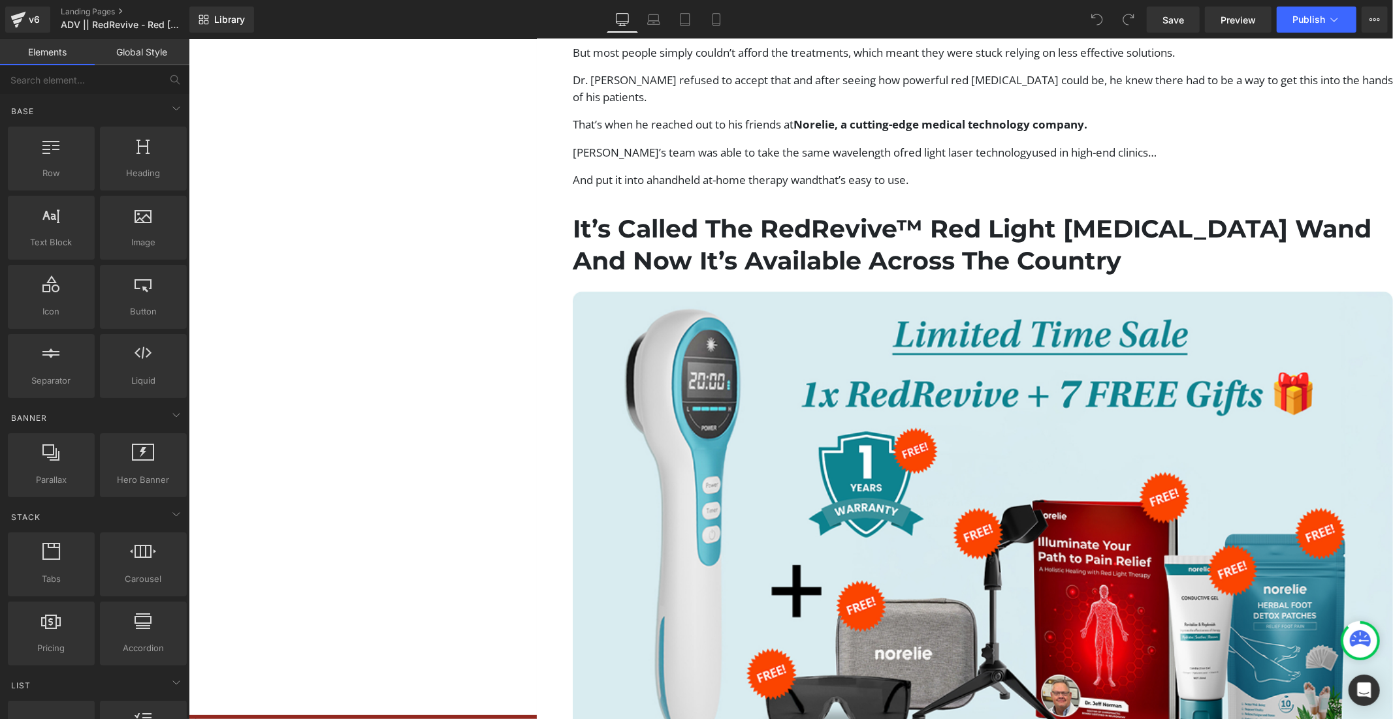
scroll to position [4411, 0]
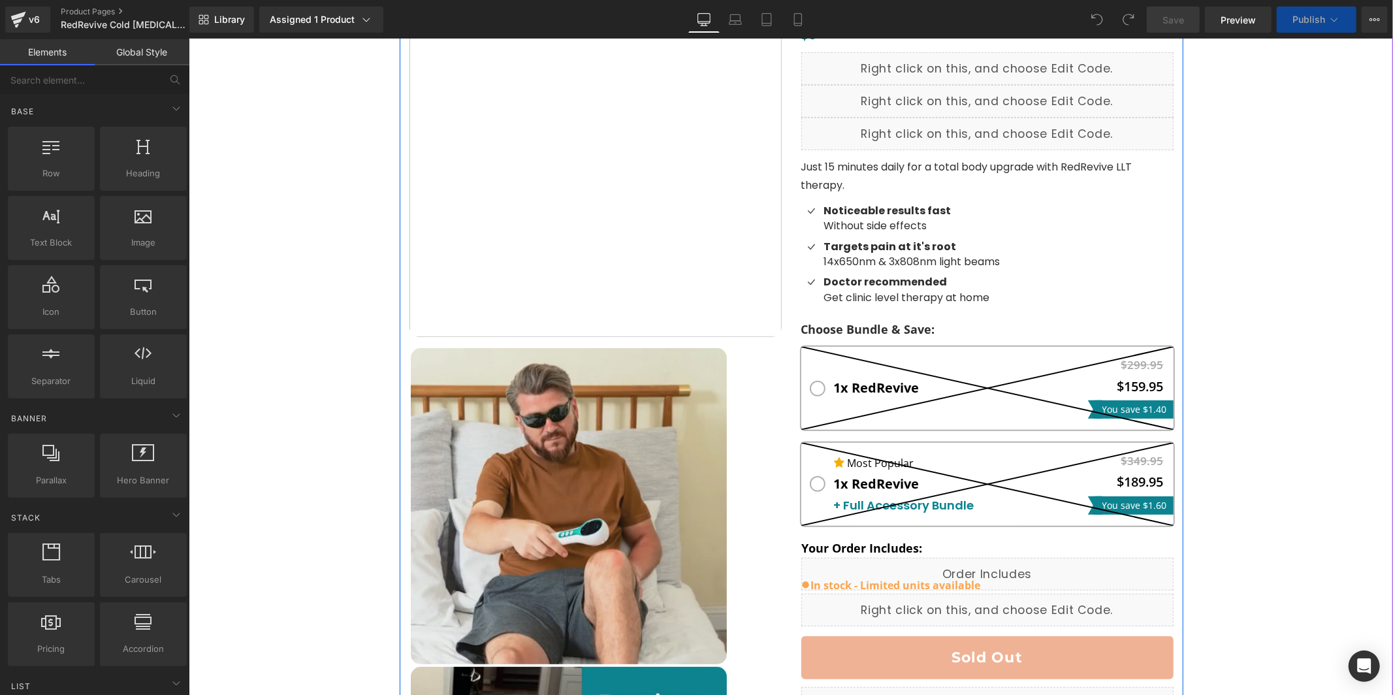
scroll to position [388, 0]
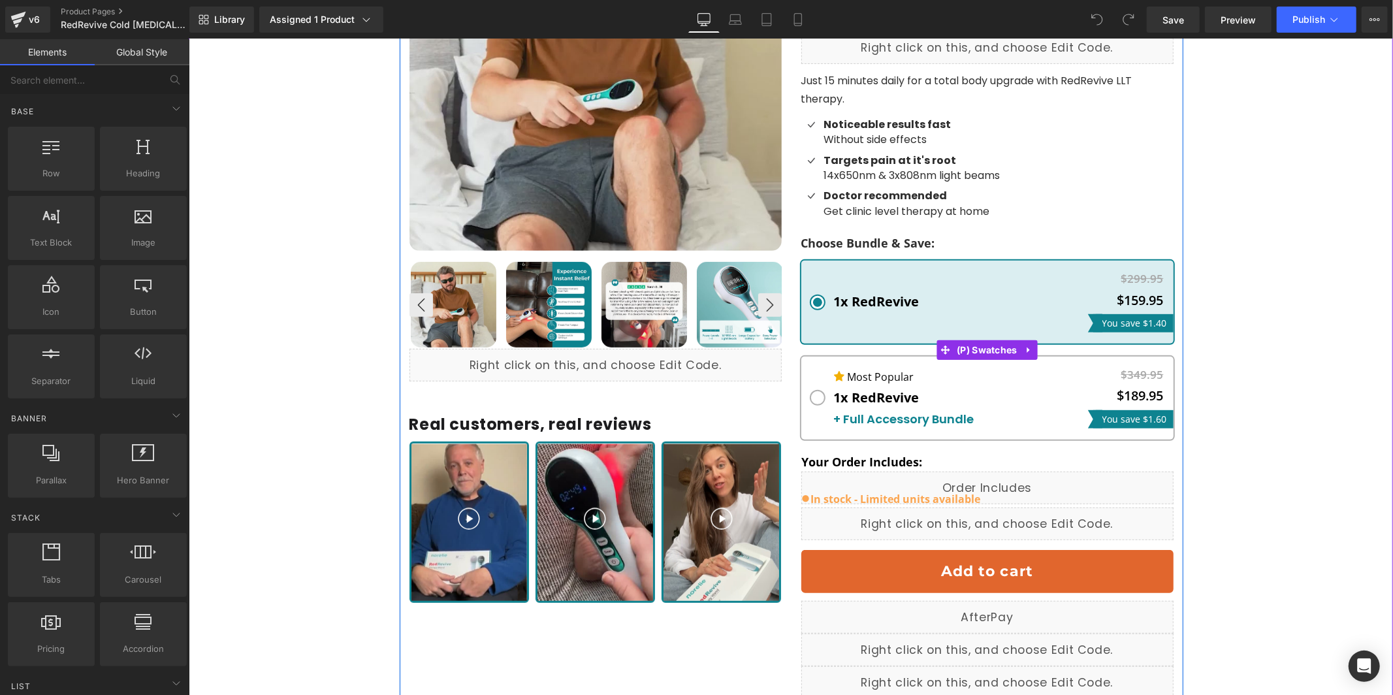
click at [891, 393] on div "1x RedRevive" at bounding box center [876, 397] width 86 height 14
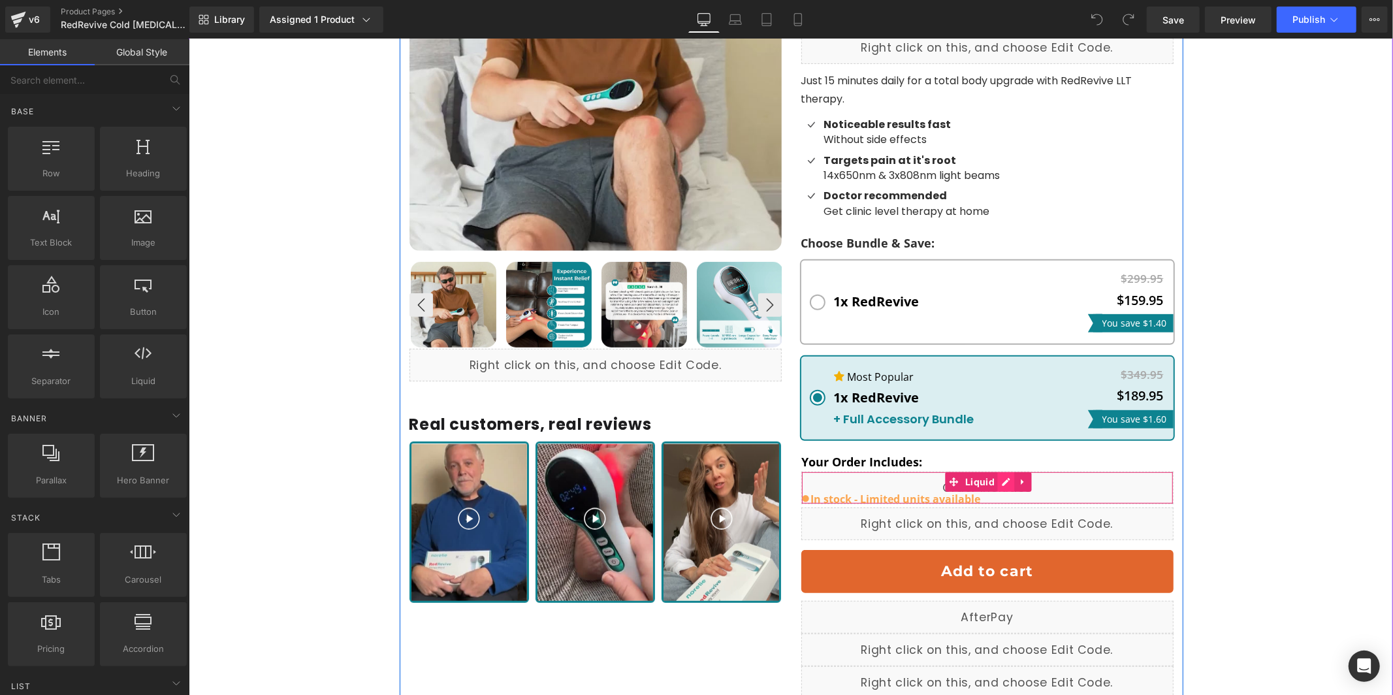
click at [1001, 480] on div "Liquid" at bounding box center [986, 487] width 372 height 33
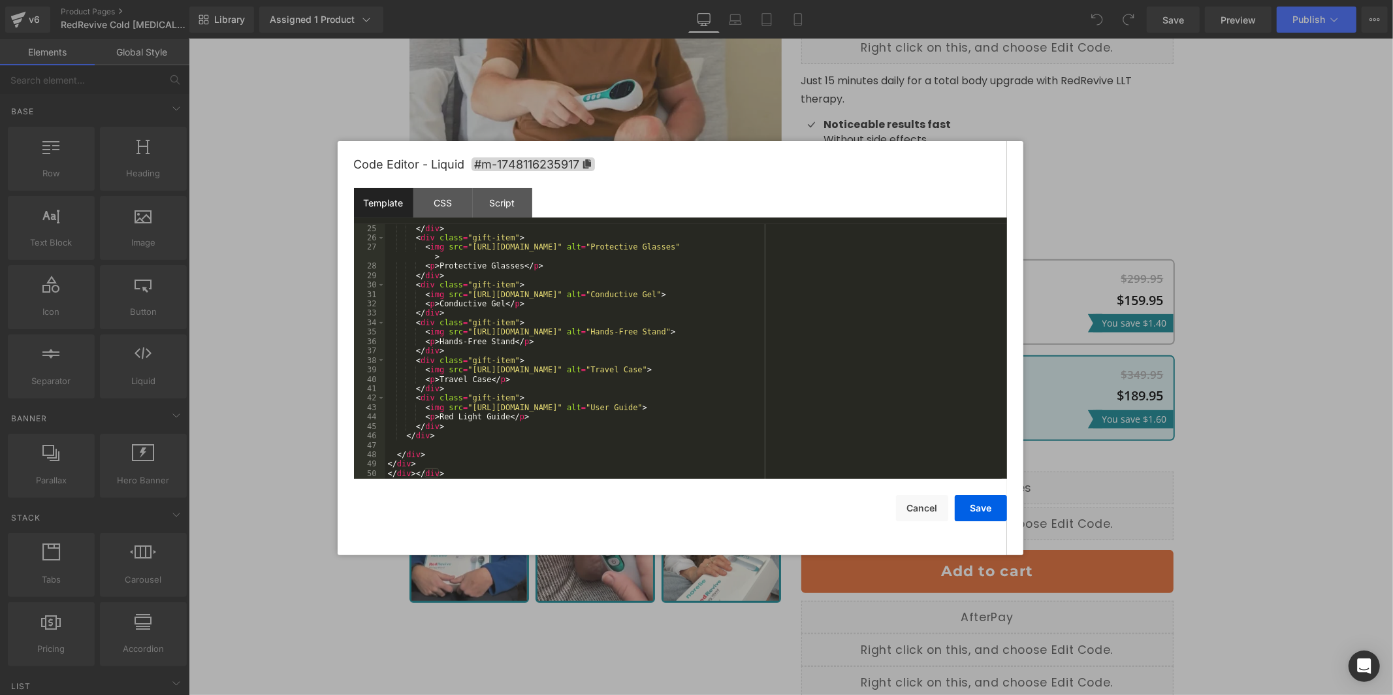
scroll to position [264, 0]
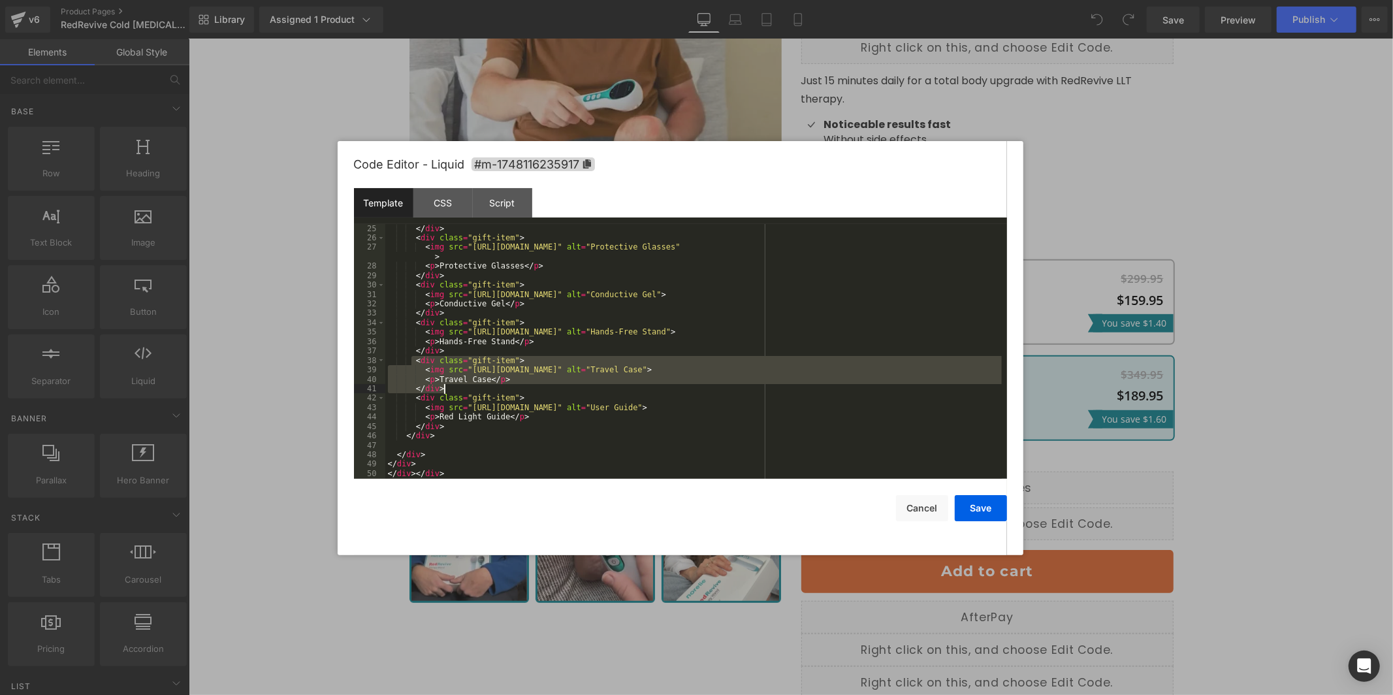
drag, startPoint x: 413, startPoint y: 364, endPoint x: 455, endPoint y: 388, distance: 48.3
click at [457, 388] on div "</ div > < div class = "gift-item" > < img src = "[URL][DOMAIN_NAME]" alt = "Pr…" at bounding box center [693, 361] width 616 height 274
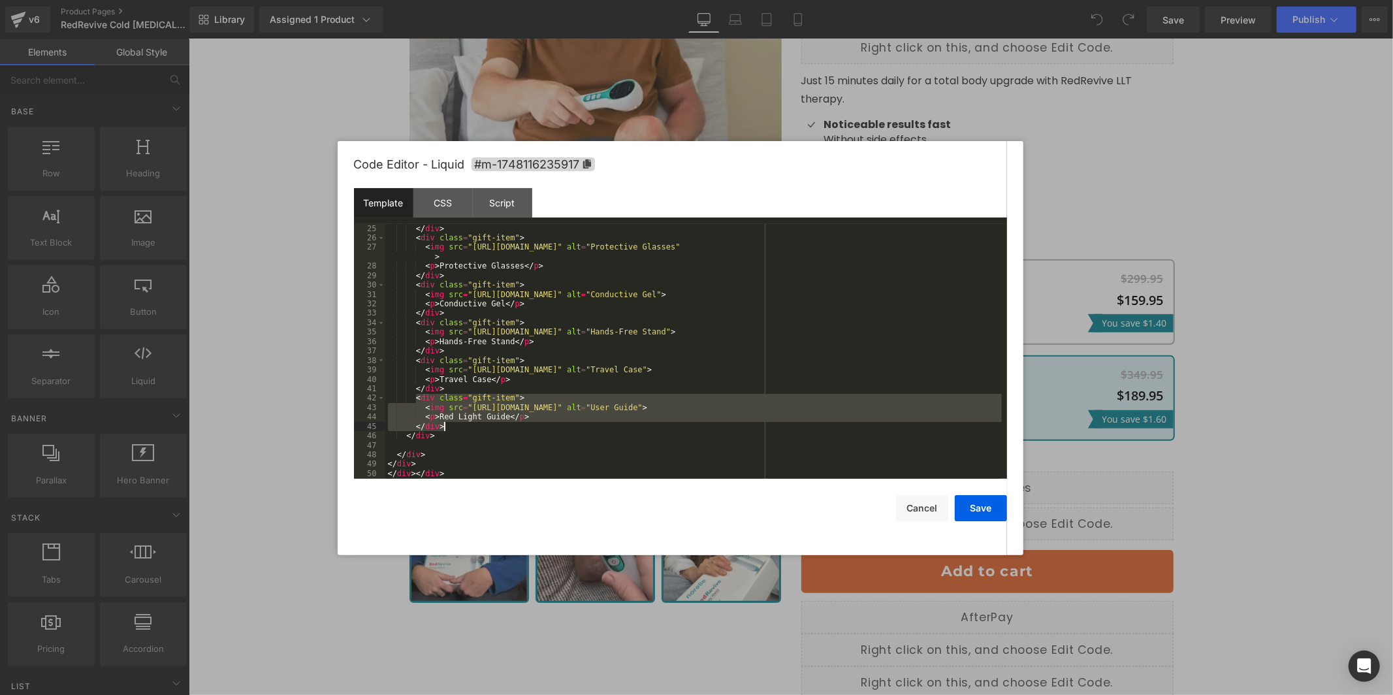
drag, startPoint x: 415, startPoint y: 398, endPoint x: 451, endPoint y: 426, distance: 45.2
click at [452, 426] on div "</ div > < div class = "gift-item" > < img src = "[URL][DOMAIN_NAME]" alt = "Pr…" at bounding box center [693, 361] width 616 height 274
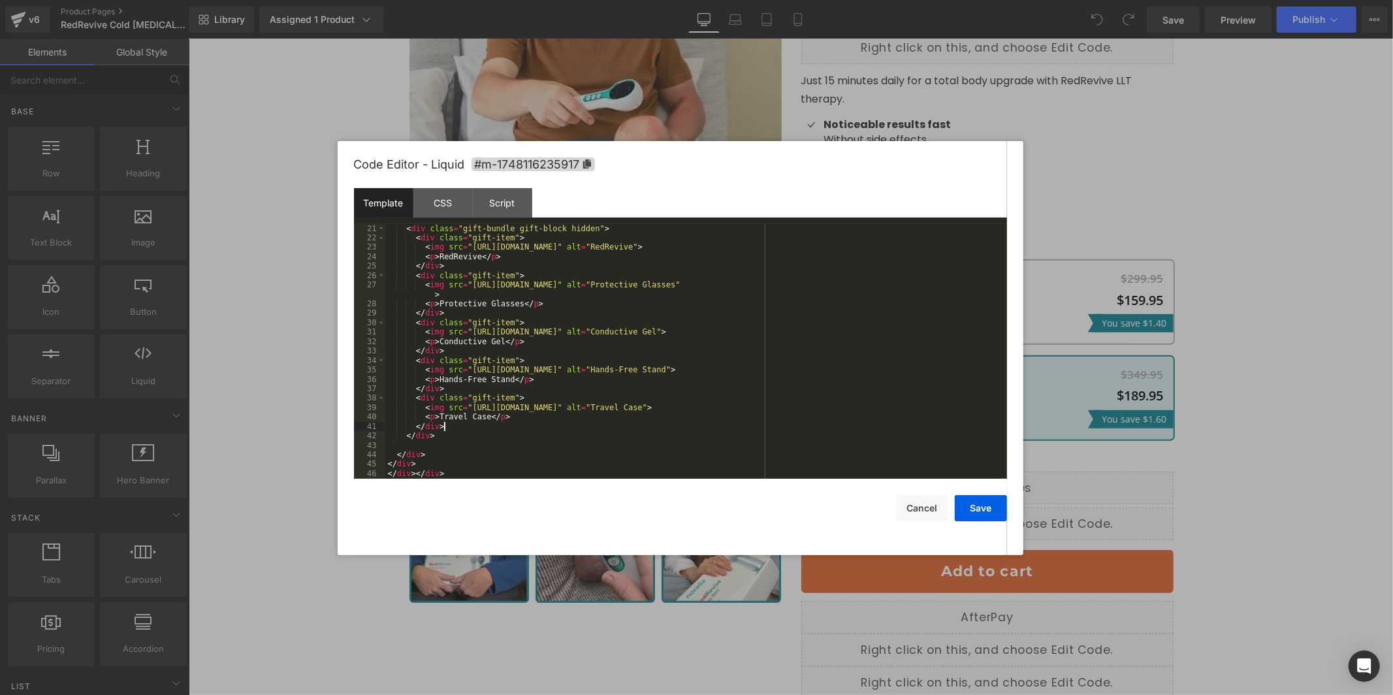
scroll to position [226, 0]
click at [978, 506] on button "Save" at bounding box center [981, 508] width 52 height 26
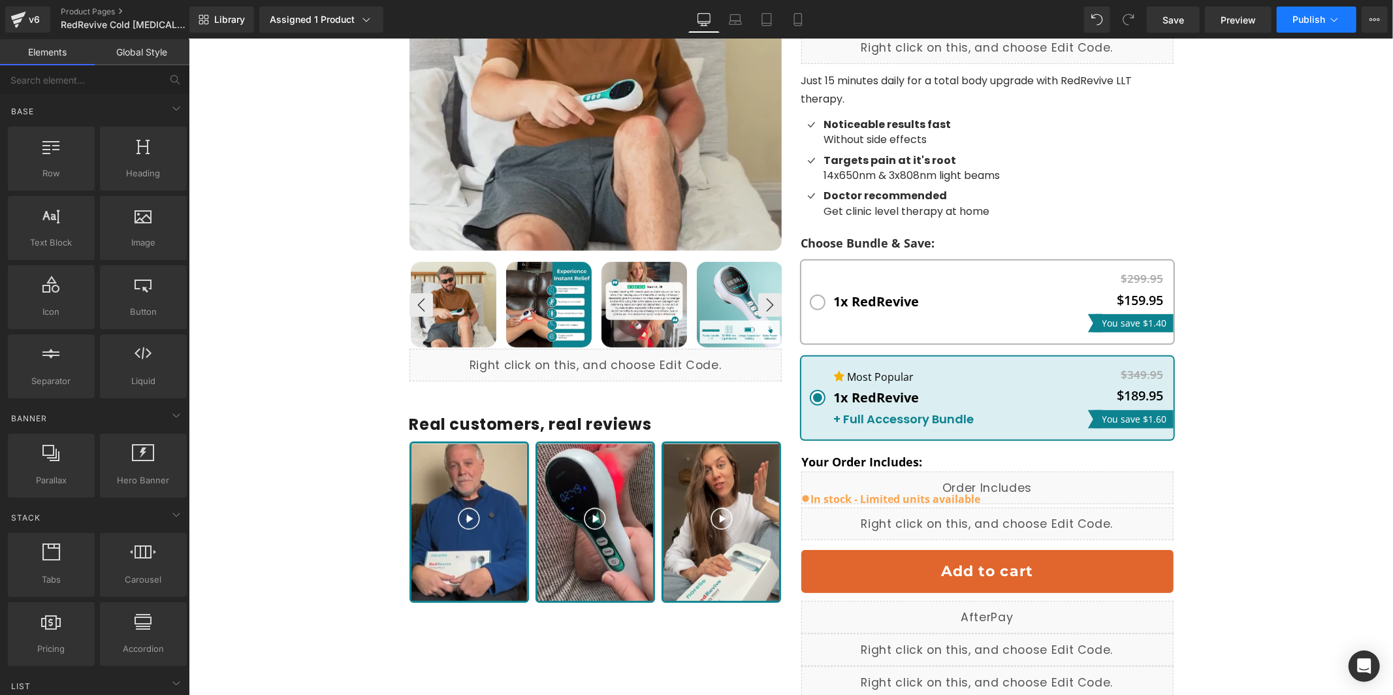
click at [1318, 24] on span "Publish" at bounding box center [1308, 19] width 33 height 10
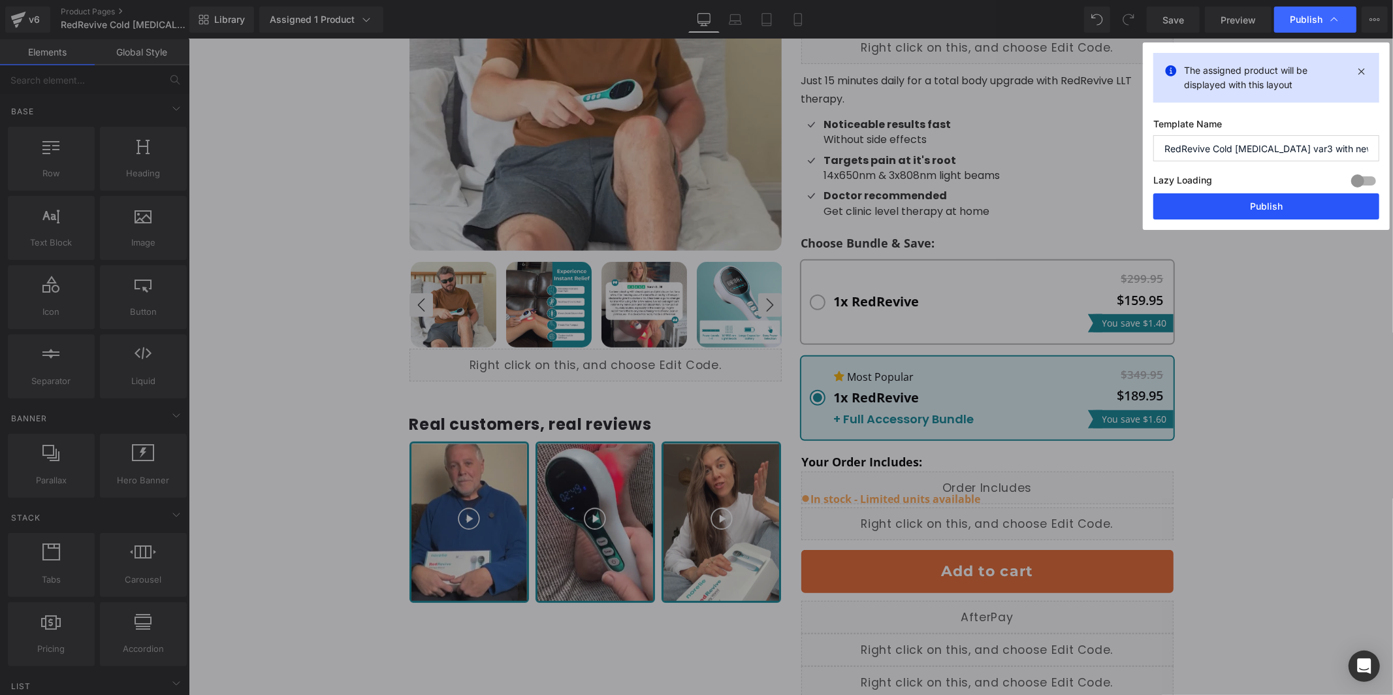
click at [1274, 201] on button "Publish" at bounding box center [1266, 206] width 226 height 26
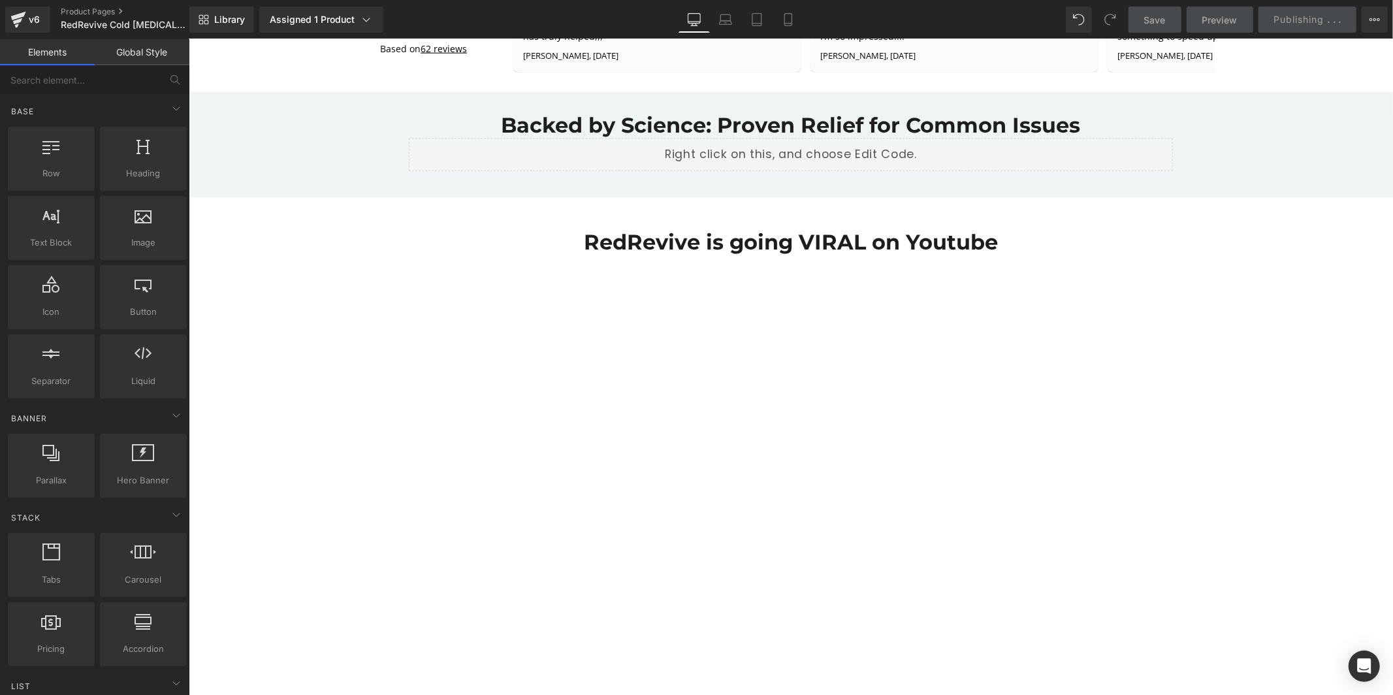
scroll to position [2133, 0]
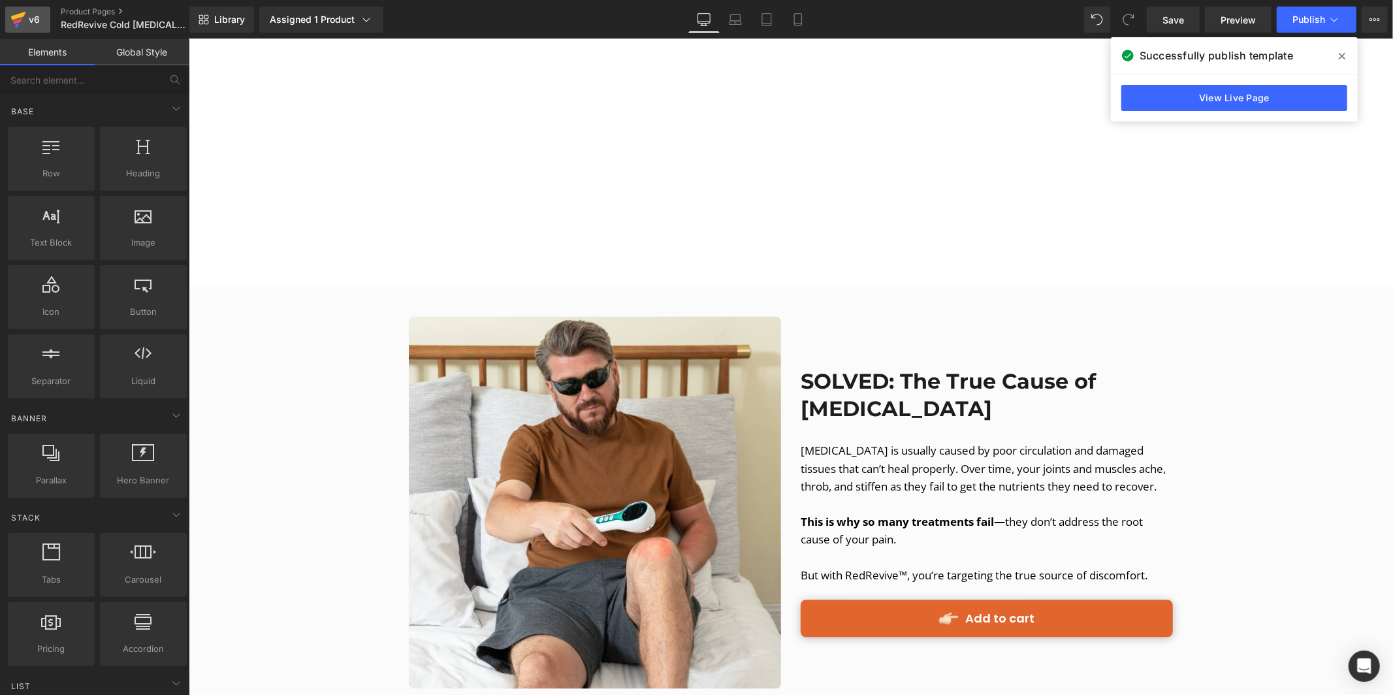
click at [18, 12] on icon at bounding box center [18, 19] width 16 height 33
